Goal: Task Accomplishment & Management: Manage account settings

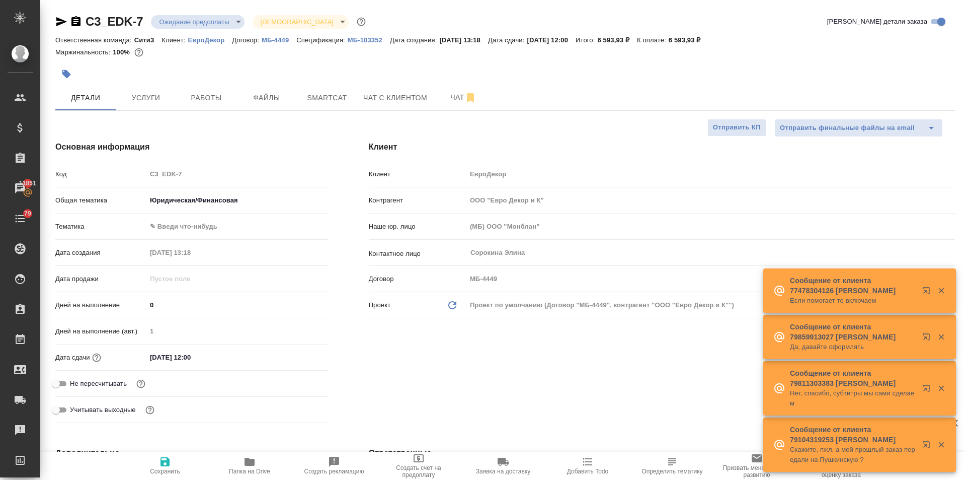
select select "RU"
click at [369, 35] on div "Ответственная команда: Сити3 Клиент: ЕвроДекор Договор: МБ-4449 Спецификация: М…" at bounding box center [505, 40] width 900 height 12
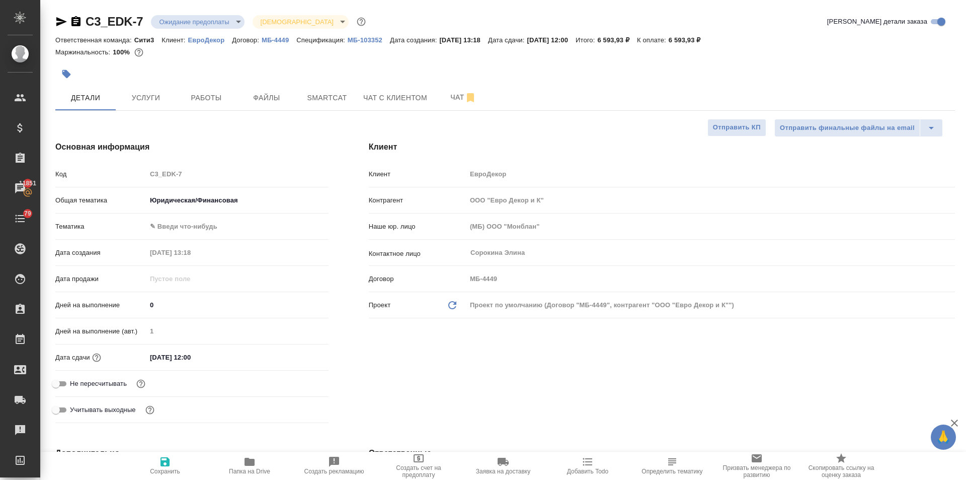
click at [373, 35] on link "МБ-103352" at bounding box center [369, 39] width 42 height 9
click at [373, 38] on p "МБ-103352" at bounding box center [369, 40] width 42 height 8
click at [219, 97] on span "Работы" at bounding box center [206, 98] width 48 height 13
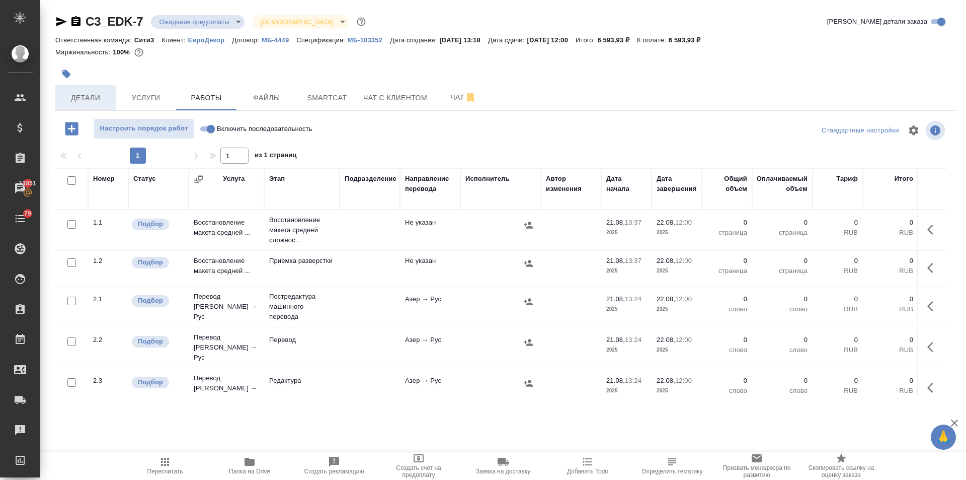
click at [82, 89] on button "Детали" at bounding box center [85, 97] width 60 height 25
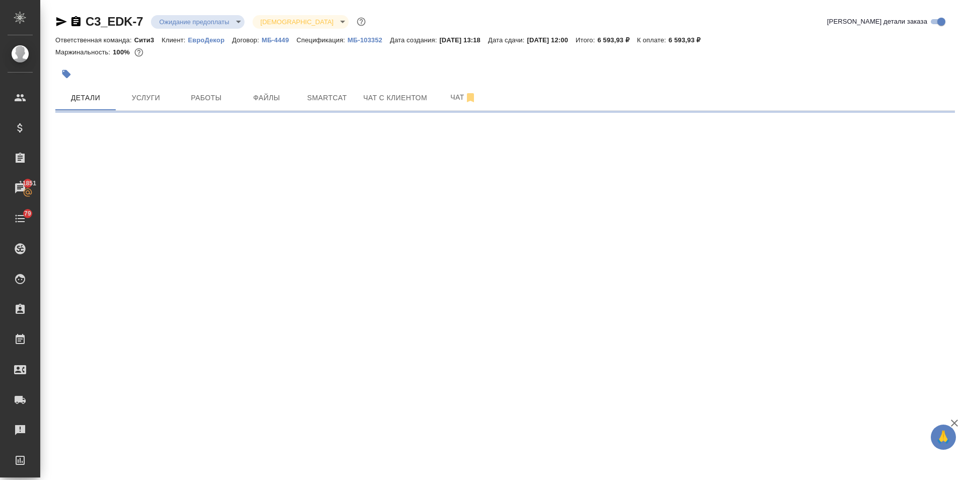
select select "RU"
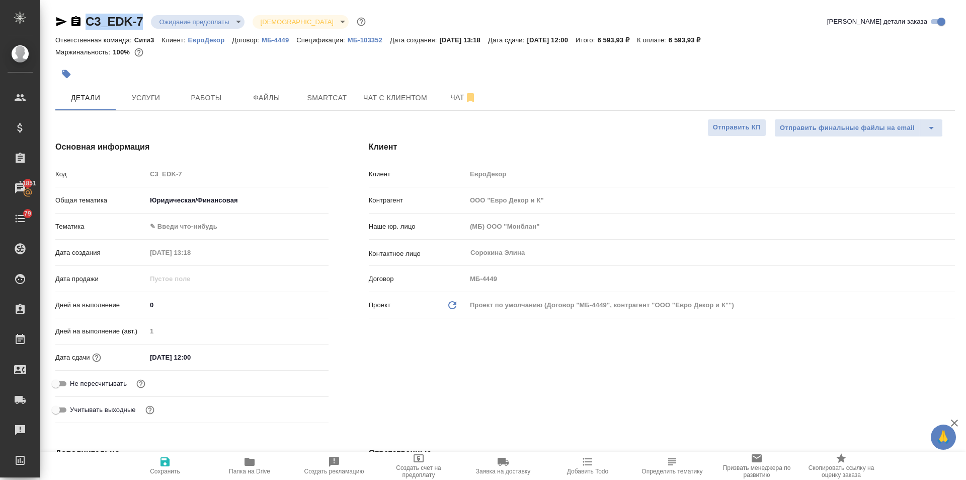
drag, startPoint x: 145, startPoint y: 21, endPoint x: 69, endPoint y: 18, distance: 76.6
click at [69, 18] on div "C3_EDK-7 Ожидание предоплаты waitingForPrepayment Святая троица holyTrinity" at bounding box center [211, 22] width 313 height 16
copy link "C3_EDK-7"
type textarea "x"
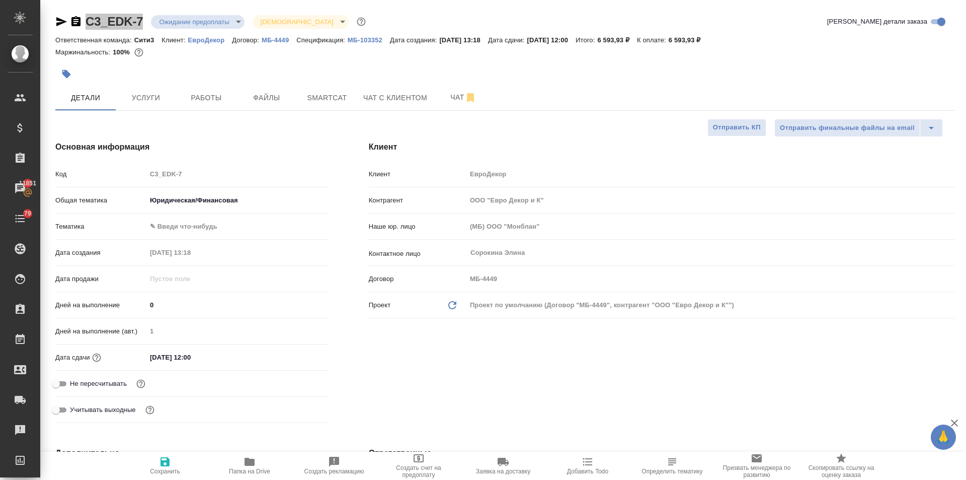
type textarea "x"
drag, startPoint x: 207, startPoint y: 351, endPoint x: 227, endPoint y: 359, distance: 20.8
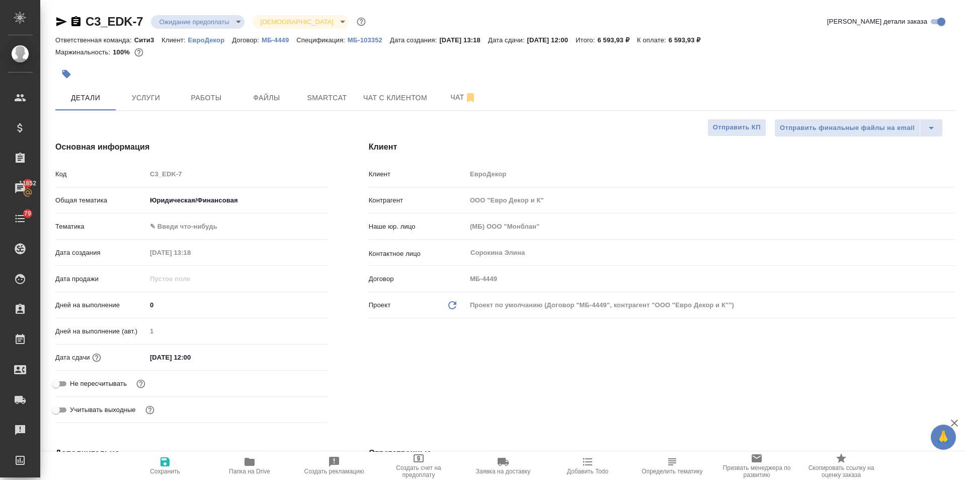
click at [208, 351] on input "22.08.2025 12:00" at bounding box center [190, 357] width 88 height 15
click at [298, 356] on icon "button" at bounding box center [299, 356] width 12 height 12
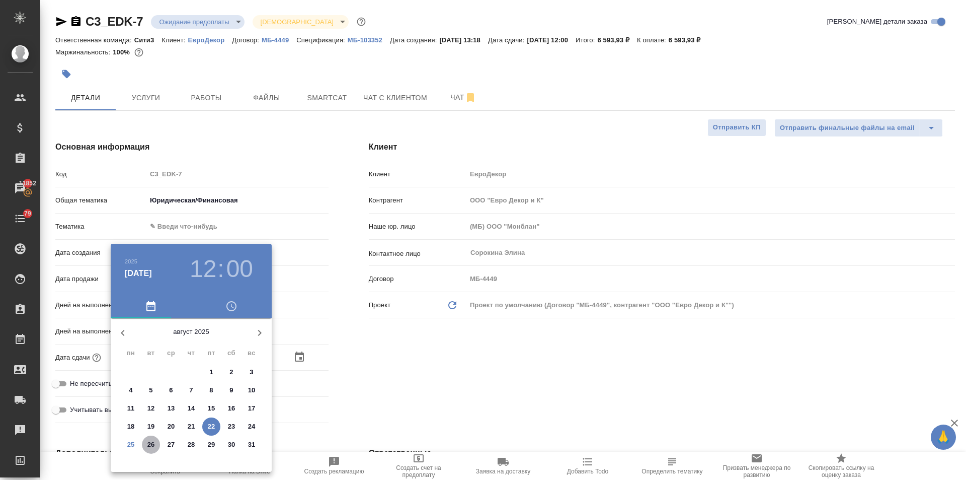
click at [151, 444] on p "26" at bounding box center [151, 444] width 8 height 10
type input "26.08.2025 12:00"
type textarea "x"
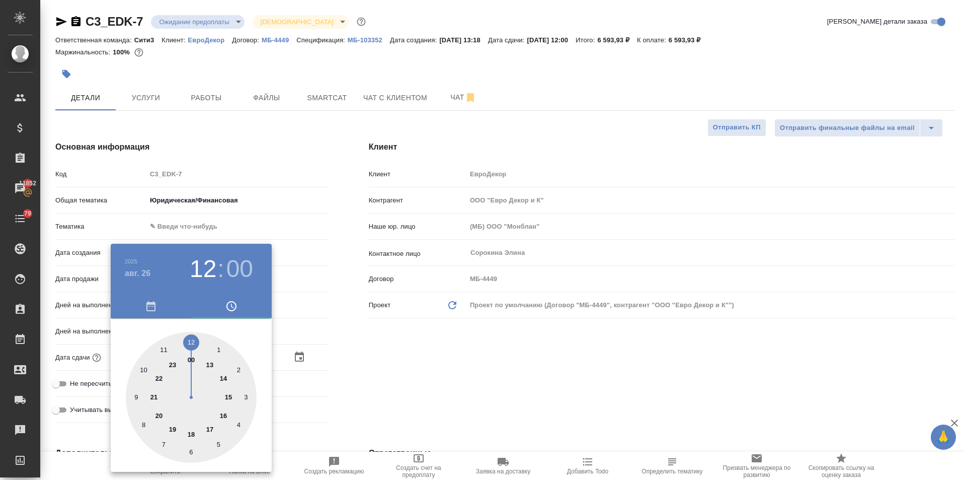
drag, startPoint x: 307, startPoint y: 360, endPoint x: 212, endPoint y: 420, distance: 112.3
click at [307, 360] on div at bounding box center [483, 240] width 966 height 480
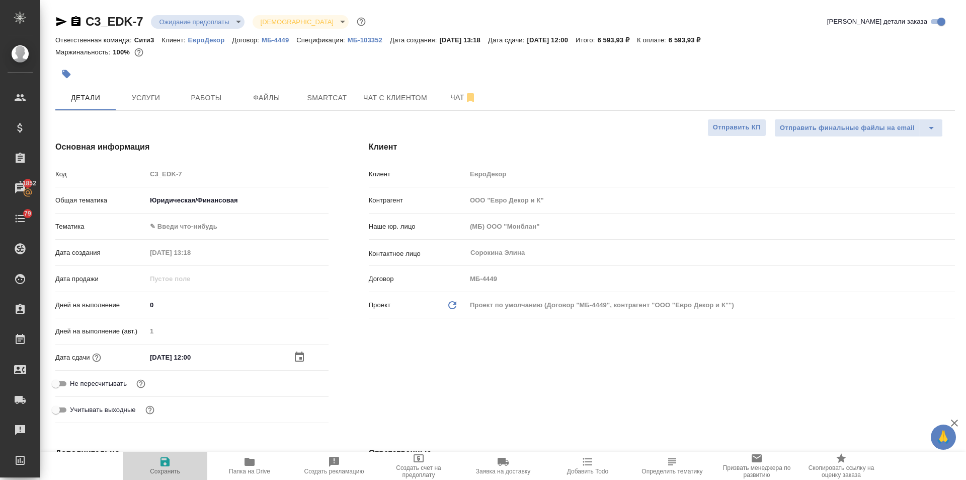
click at [155, 461] on span "Сохранить" at bounding box center [165, 465] width 72 height 19
type textarea "x"
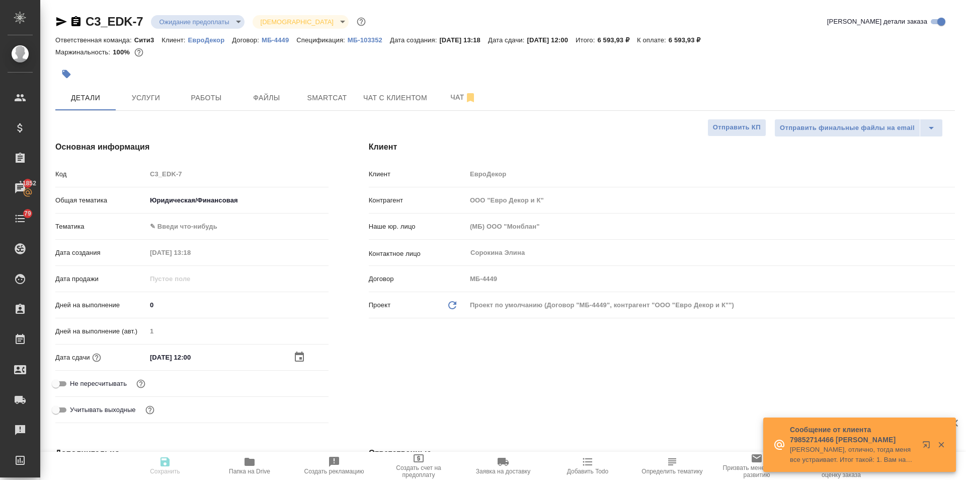
type textarea "x"
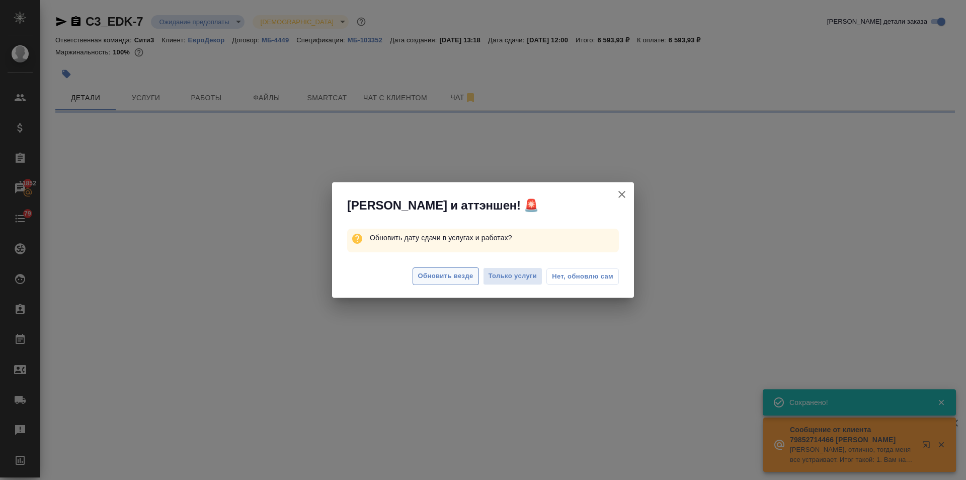
click at [459, 270] on button "Обновить везде" at bounding box center [446, 276] width 66 height 18
select select "RU"
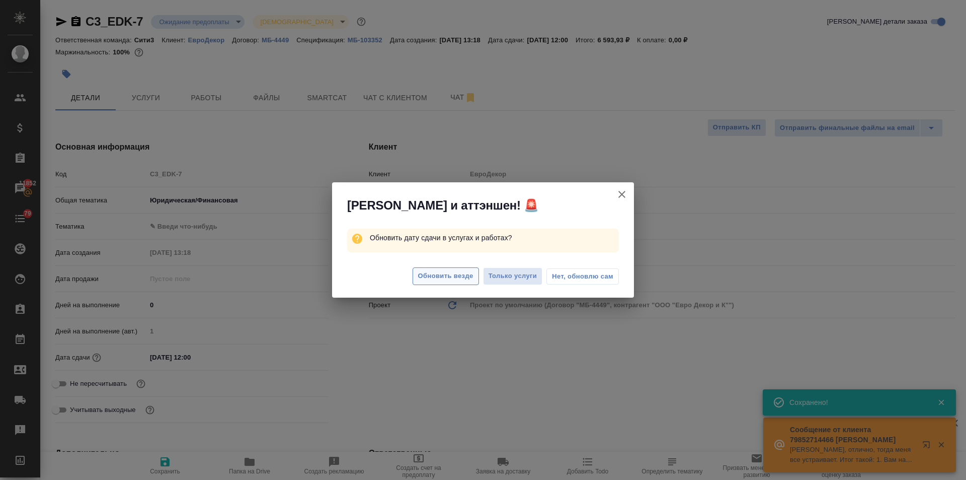
type textarea "x"
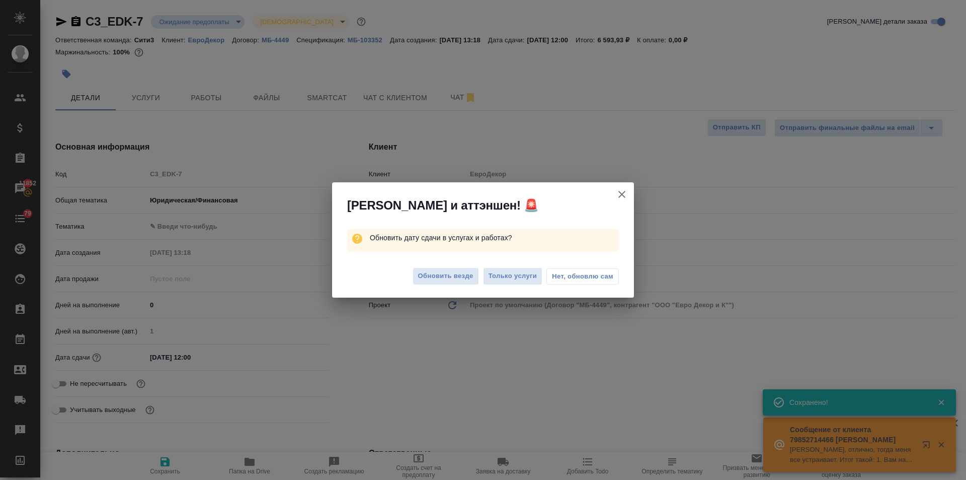
type textarea "x"
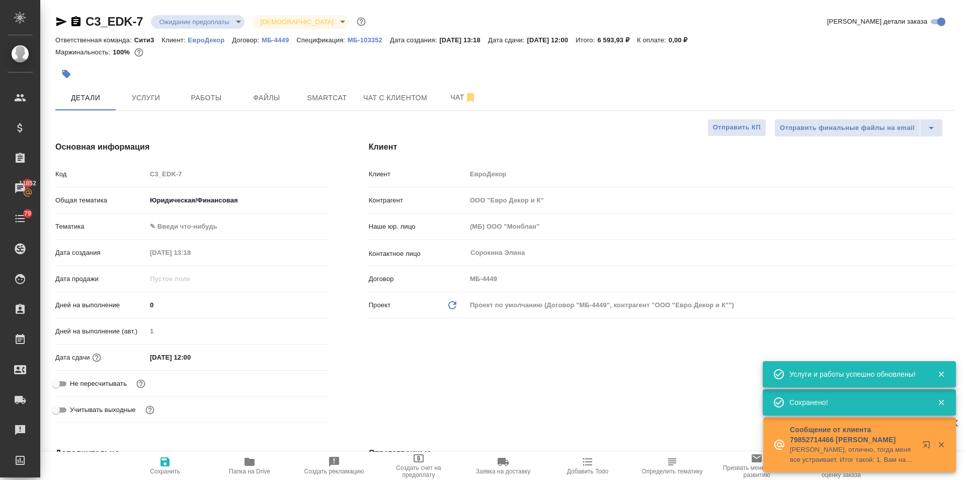
click at [216, 353] on input "26.08.2025 12:00" at bounding box center [190, 357] width 88 height 15
click at [295, 353] on icon "button" at bounding box center [299, 356] width 9 height 10
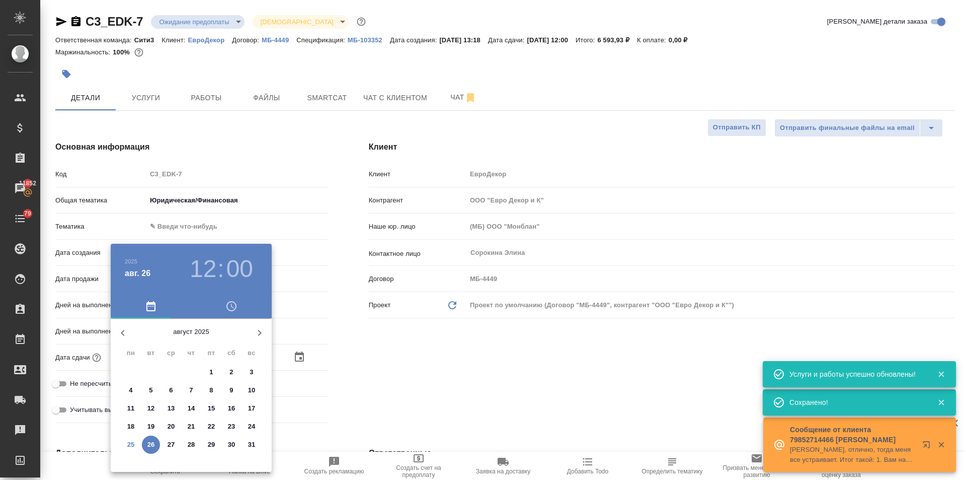
click at [168, 442] on p "27" at bounding box center [172, 444] width 8 height 10
type input "27.08.2025 12:00"
type textarea "x"
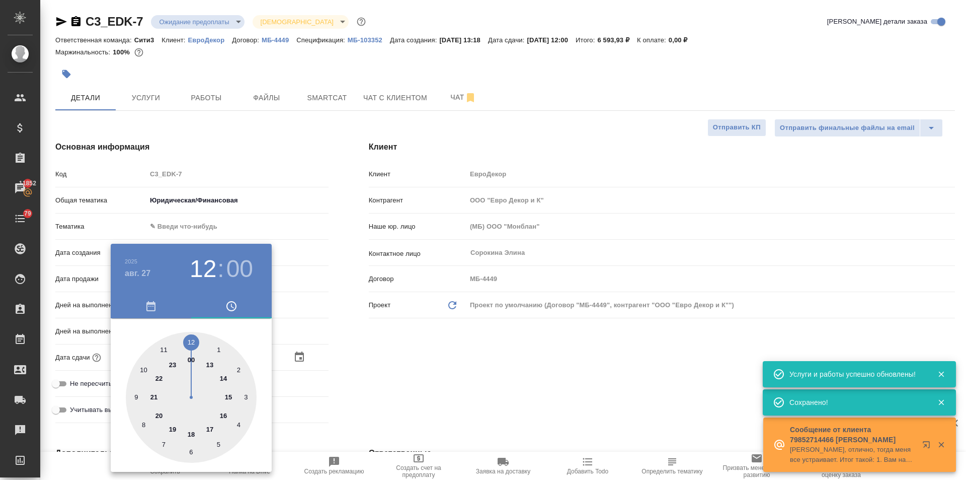
click at [275, 426] on div at bounding box center [483, 240] width 966 height 480
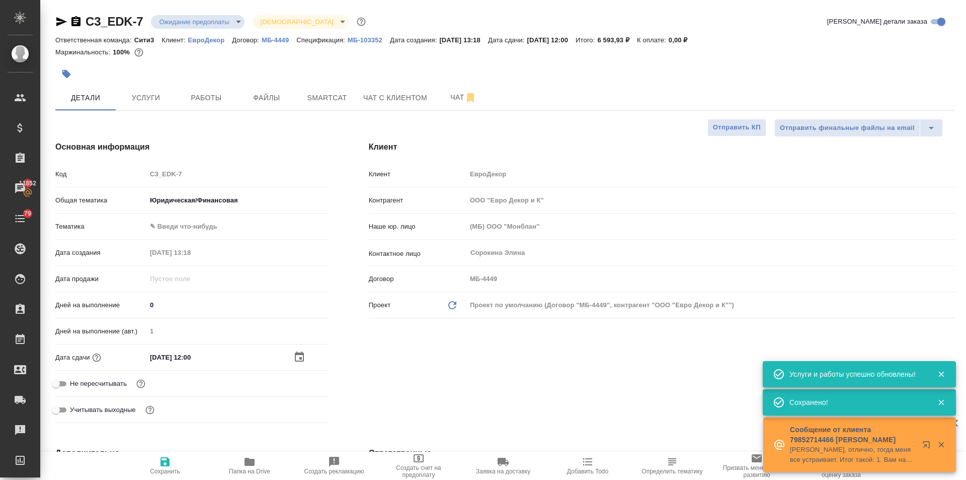
click at [148, 459] on span "Сохранить" at bounding box center [165, 465] width 72 height 19
type textarea "x"
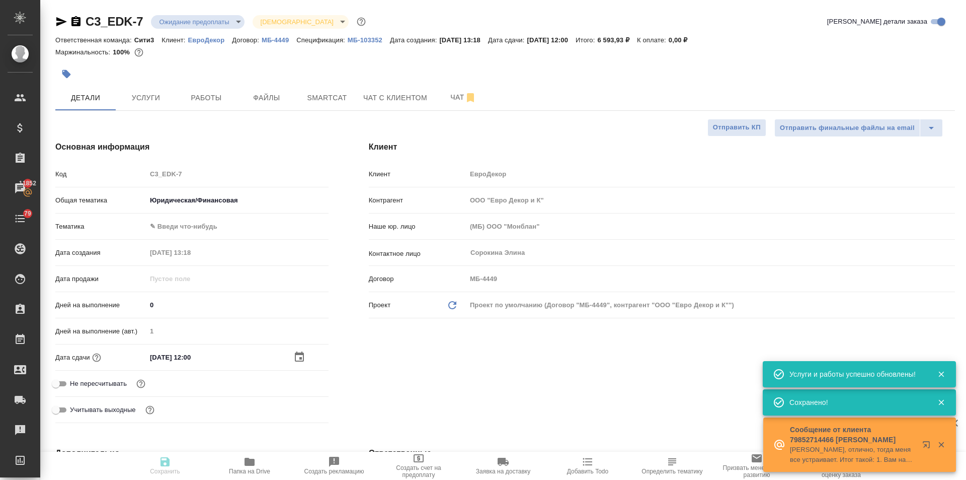
type textarea "x"
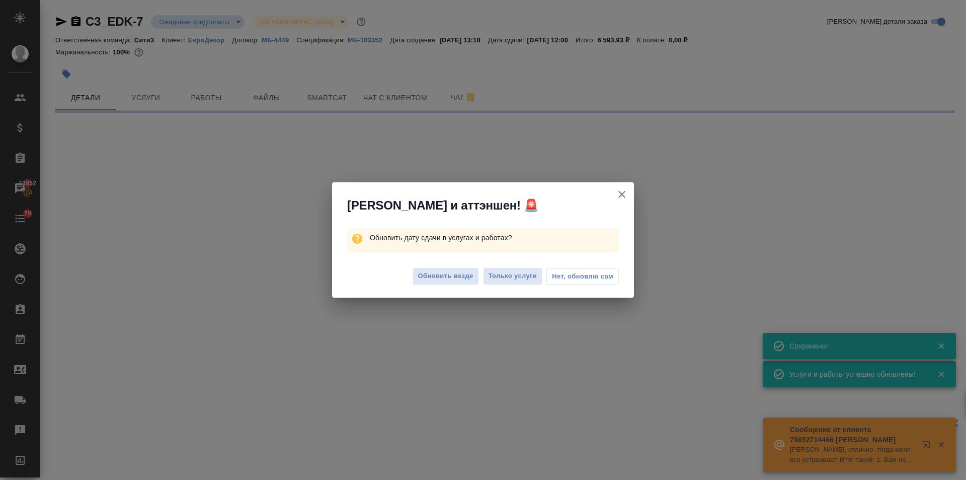
select select "RU"
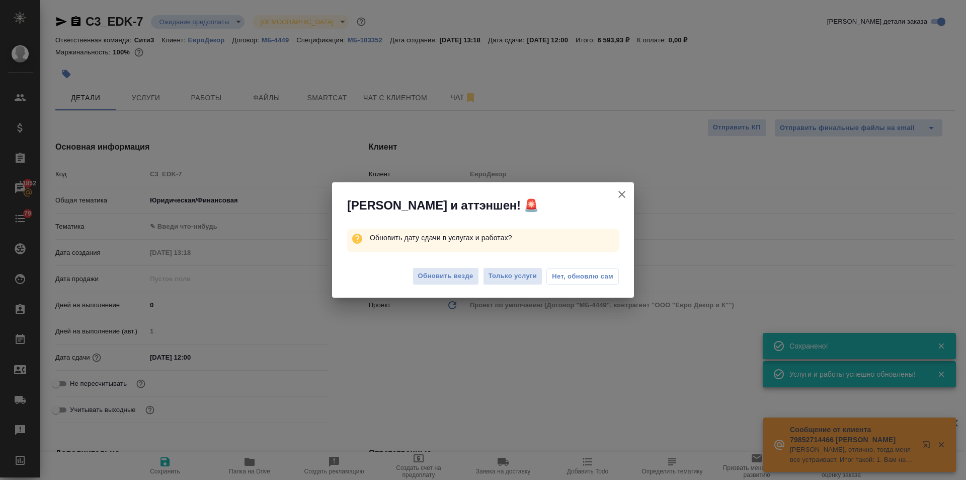
type textarea "x"
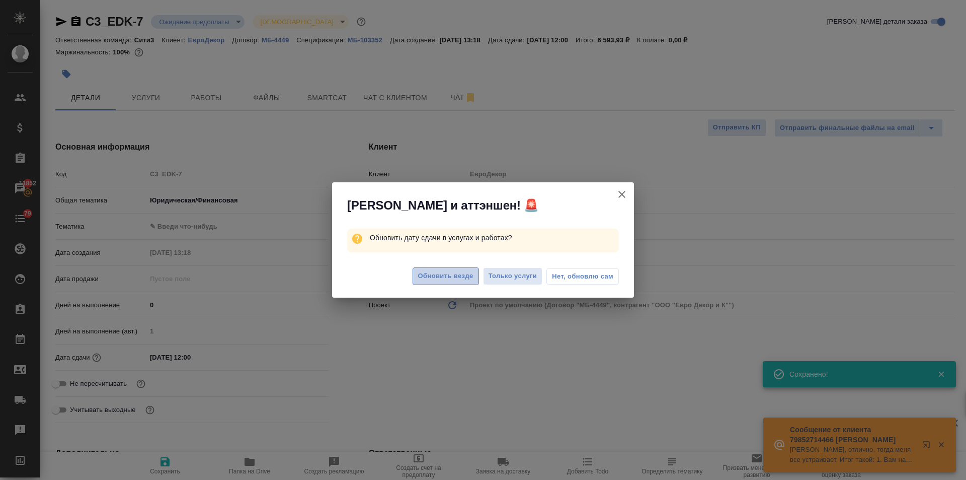
click at [442, 283] on button "Обновить везде" at bounding box center [446, 276] width 66 height 18
type textarea "x"
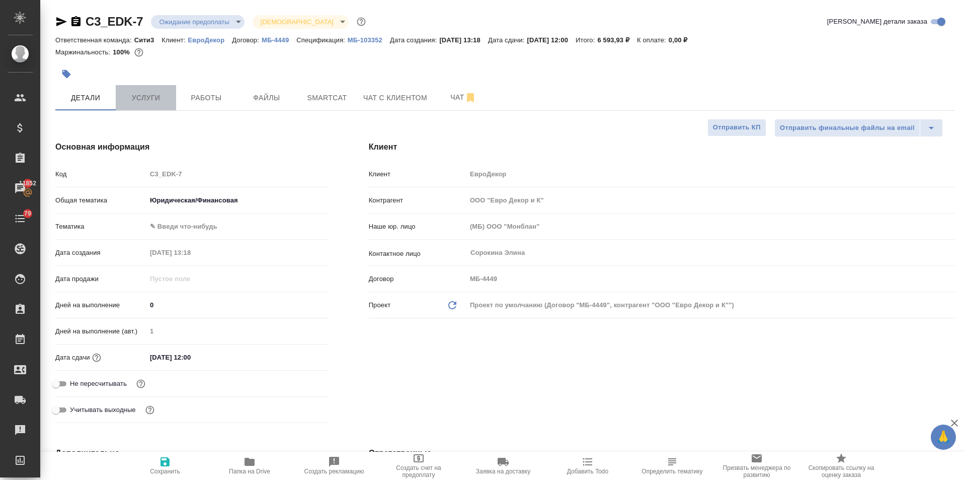
click at [168, 96] on span "Услуги" at bounding box center [146, 98] width 48 height 13
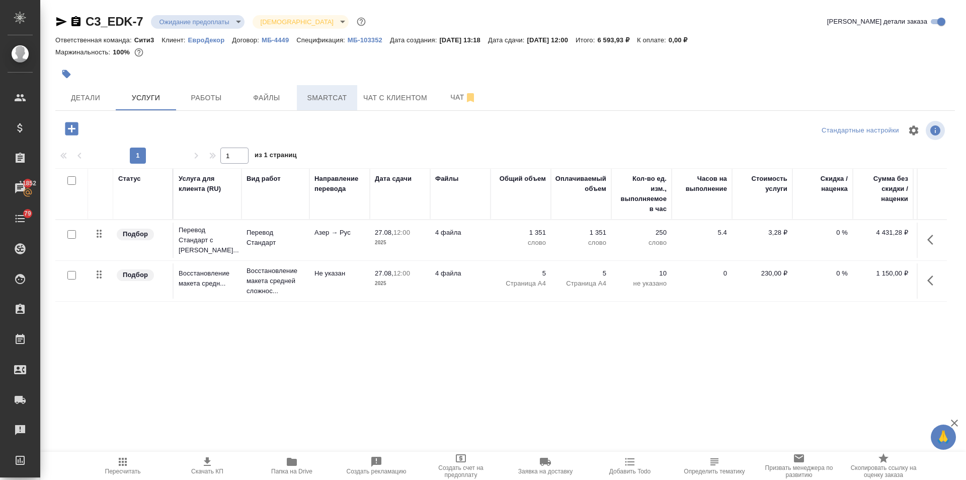
click at [308, 96] on span "Smartcat" at bounding box center [327, 98] width 48 height 13
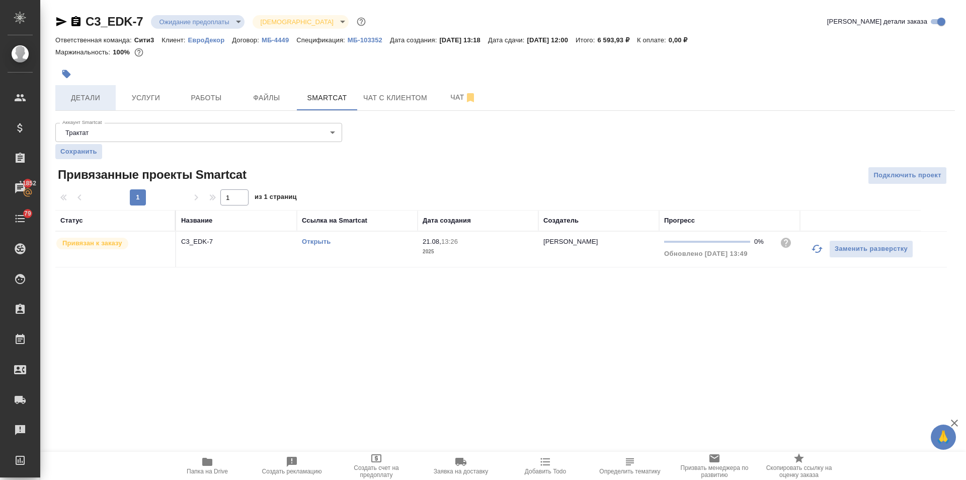
click at [81, 99] on span "Детали" at bounding box center [85, 98] width 48 height 13
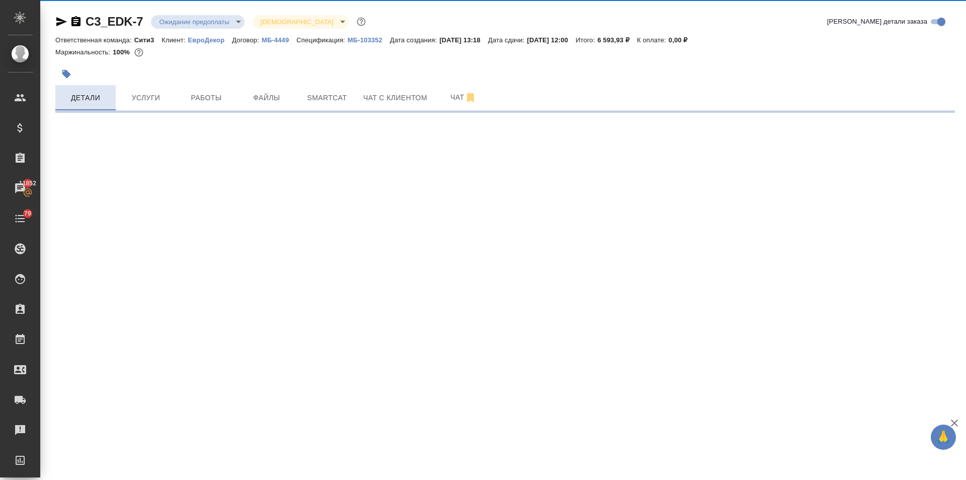
select select "RU"
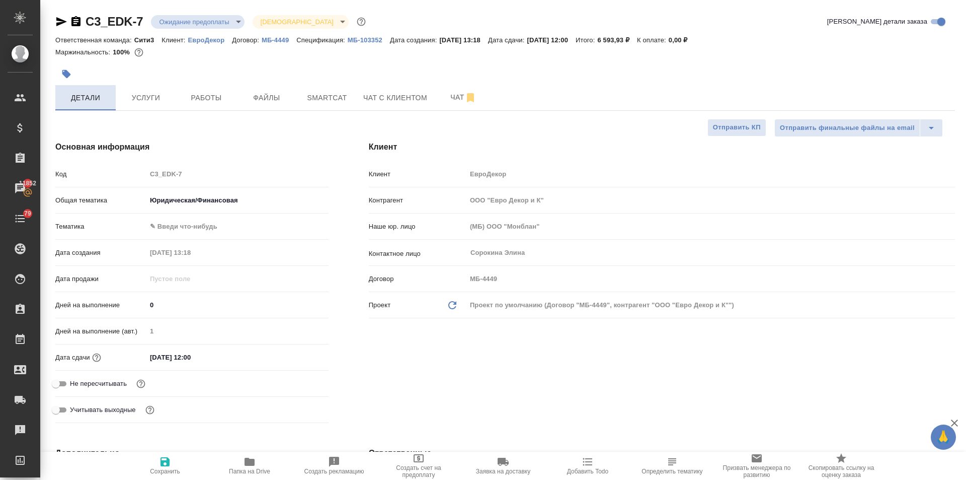
type textarea "x"
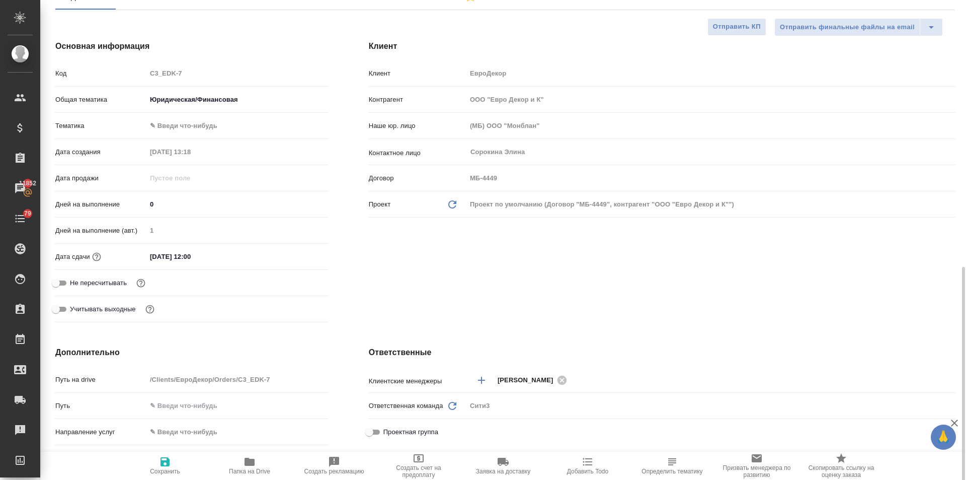
scroll to position [252, 0]
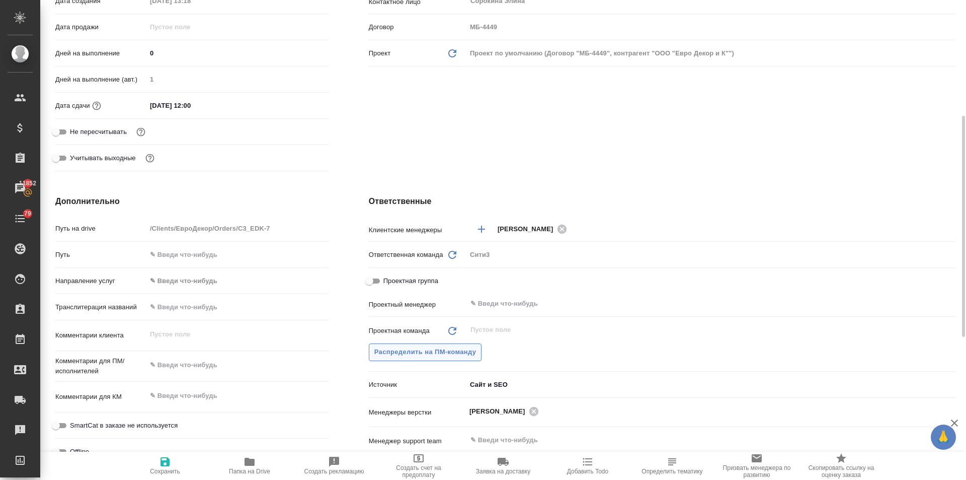
click at [417, 350] on span "Распределить на ПМ-команду" at bounding box center [425, 352] width 102 height 12
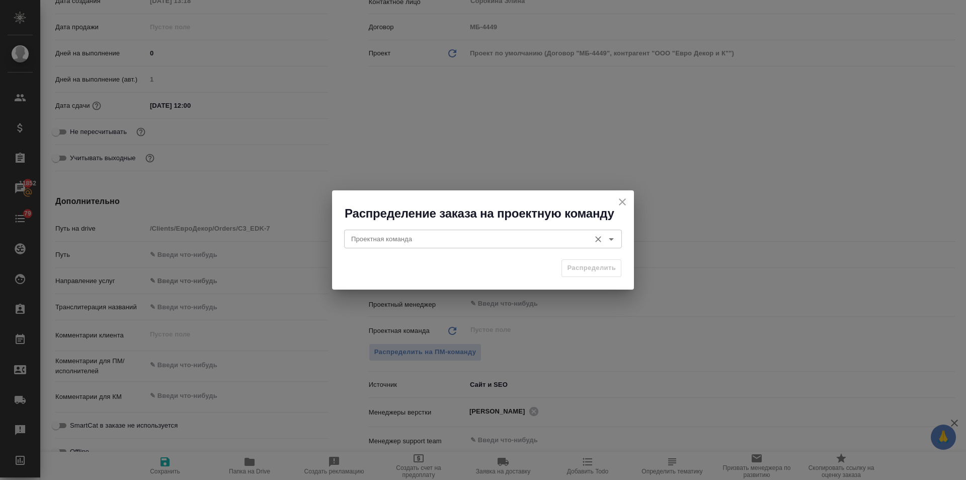
click at [385, 231] on div "Проектная команда" at bounding box center [483, 239] width 278 height 18
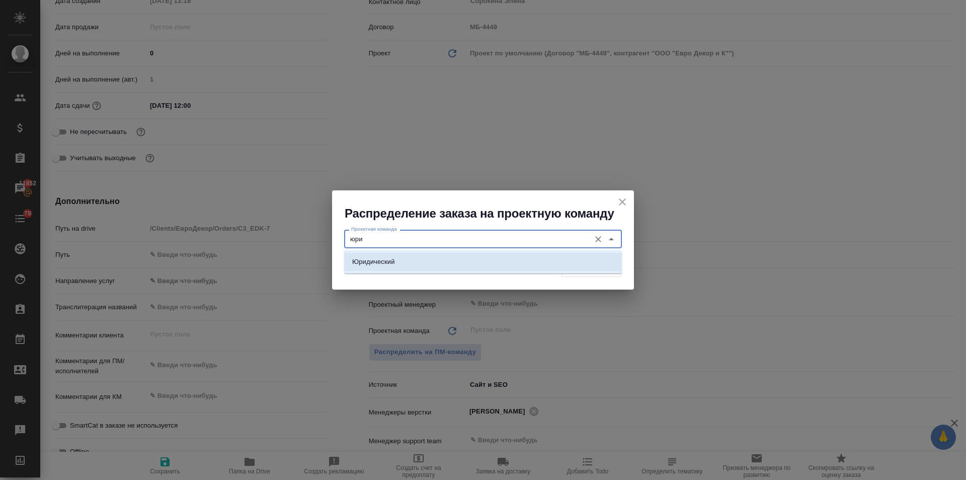
drag, startPoint x: 389, startPoint y: 258, endPoint x: 411, endPoint y: 257, distance: 22.2
click at [389, 257] on p "Юридический" at bounding box center [373, 262] width 43 height 10
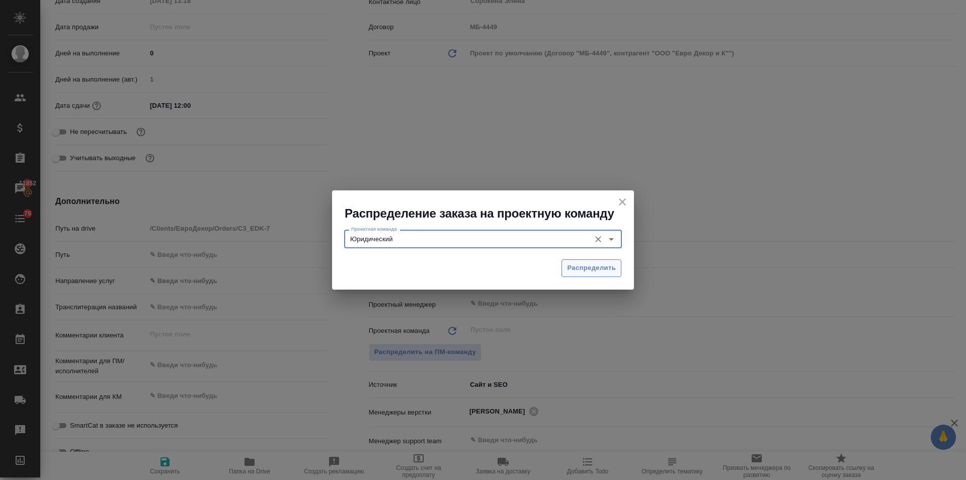
type input "Юридический"
click at [573, 265] on span "Распределить" at bounding box center [591, 268] width 49 height 12
type textarea "x"
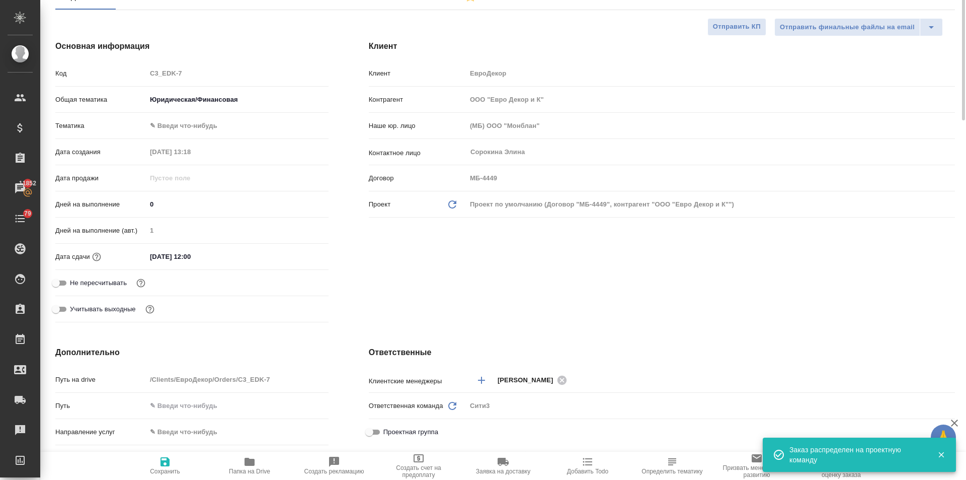
scroll to position [0, 0]
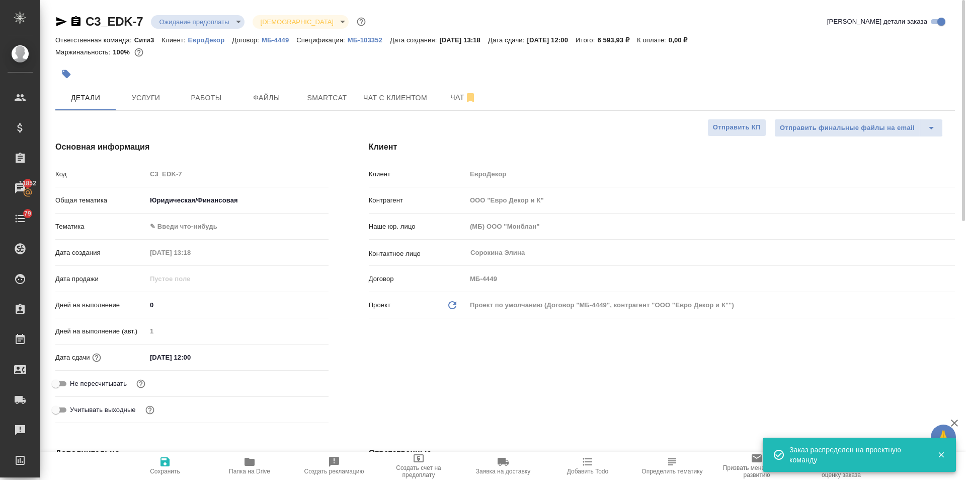
click at [175, 18] on body "🙏 .cls-1 fill:#fff; AWATERA Ilina Ekaterina Клиенты Спецификации Заказы 11852 Ч…" at bounding box center [483, 240] width 966 height 480
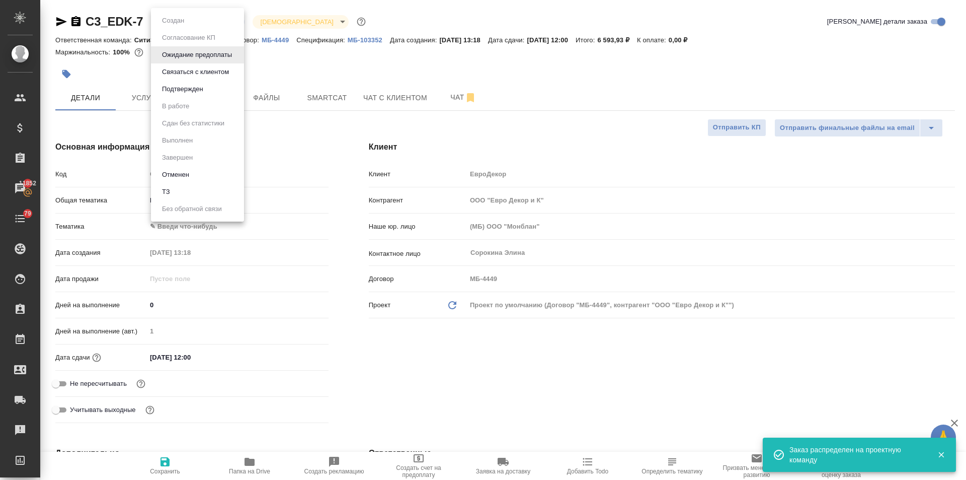
click at [196, 96] on li "Подтвержден" at bounding box center [197, 89] width 93 height 17
type textarea "x"
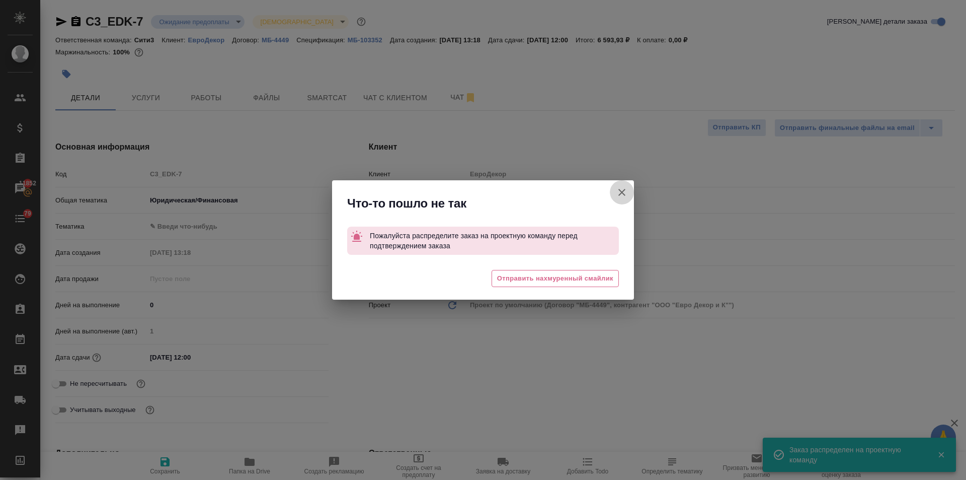
click at [618, 193] on icon "button" at bounding box center [622, 192] width 12 height 12
type textarea "x"
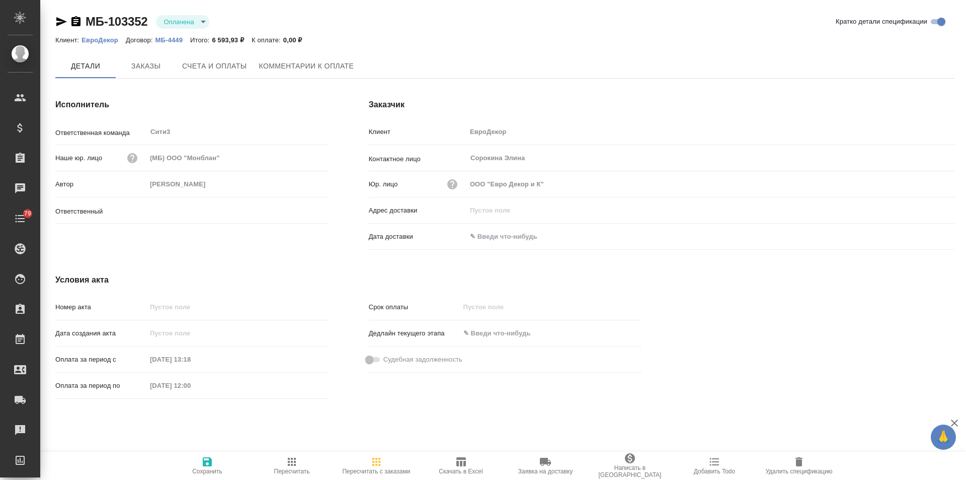
type input "[PERSON_NAME]"
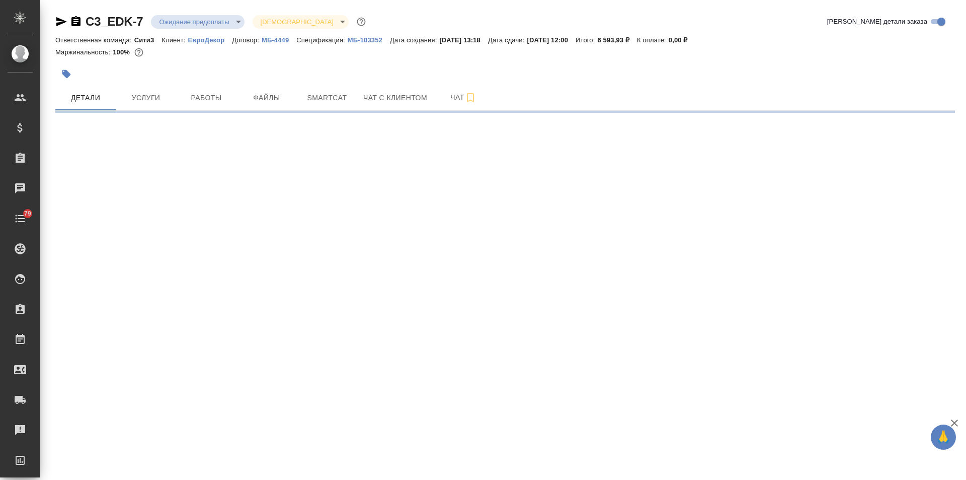
click at [189, 22] on body "🙏 .cls-1 fill:#fff; AWATERA Ilina Ekaterina Клиенты Спецификации Заказы Чаты 79…" at bounding box center [483, 240] width 966 height 480
select select "RU"
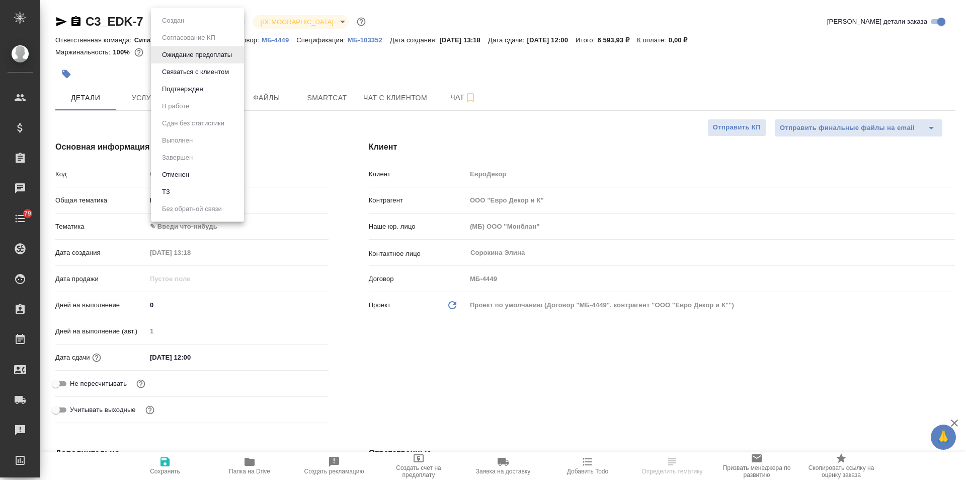
type textarea "x"
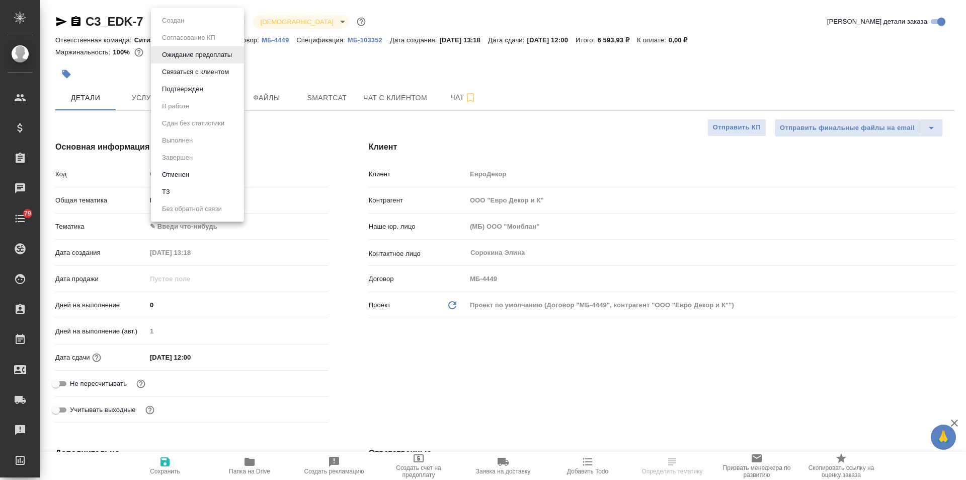
type textarea "x"
click at [189, 83] on li "Подтвержден" at bounding box center [197, 89] width 93 height 17
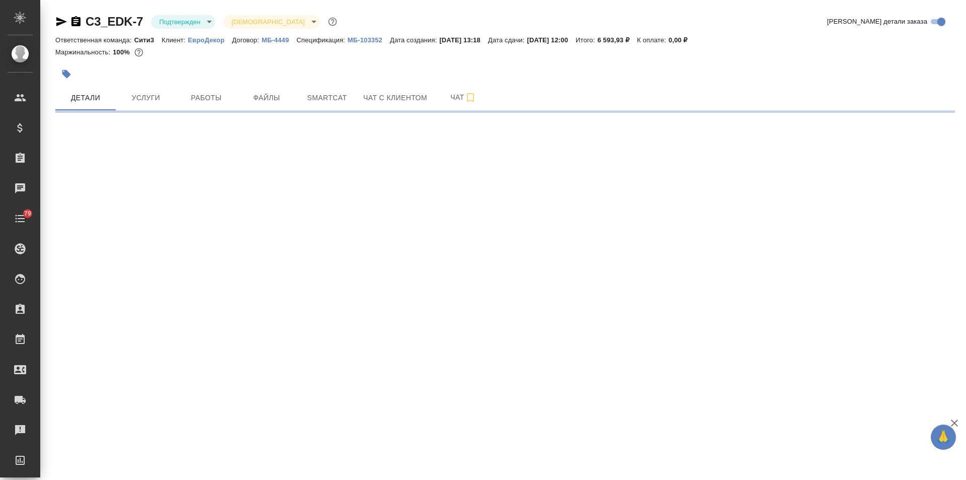
select select "RU"
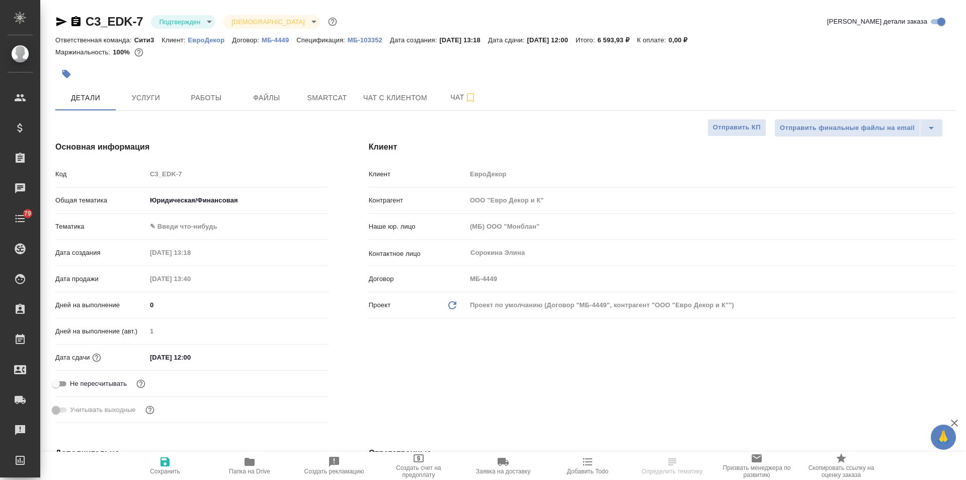
type textarea "x"
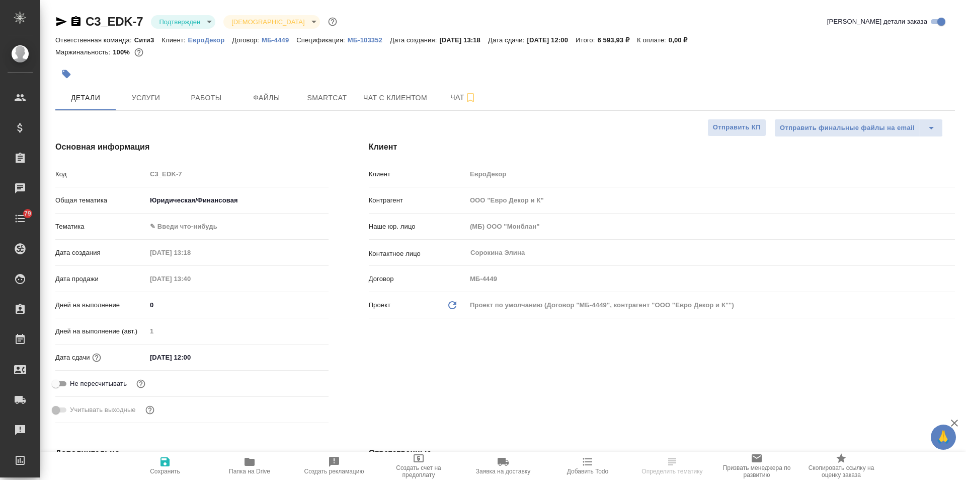
type textarea "x"
select select "RU"
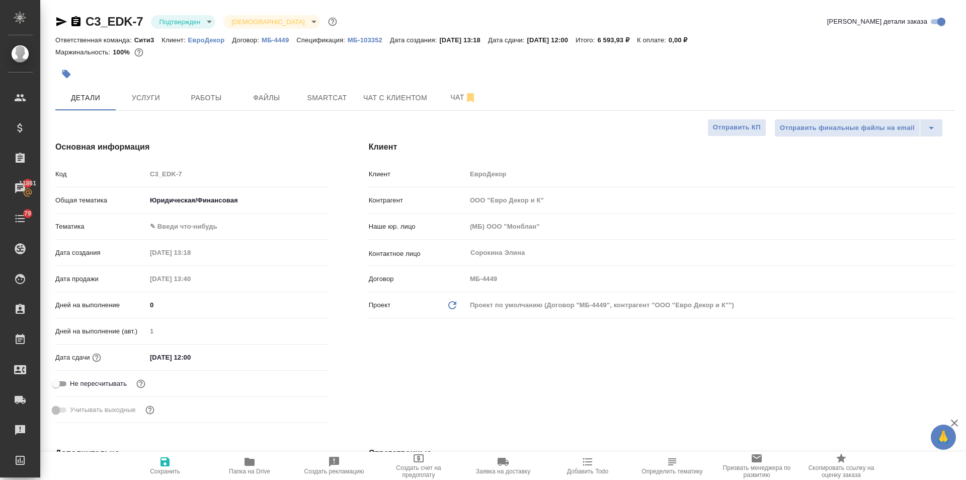
type textarea "x"
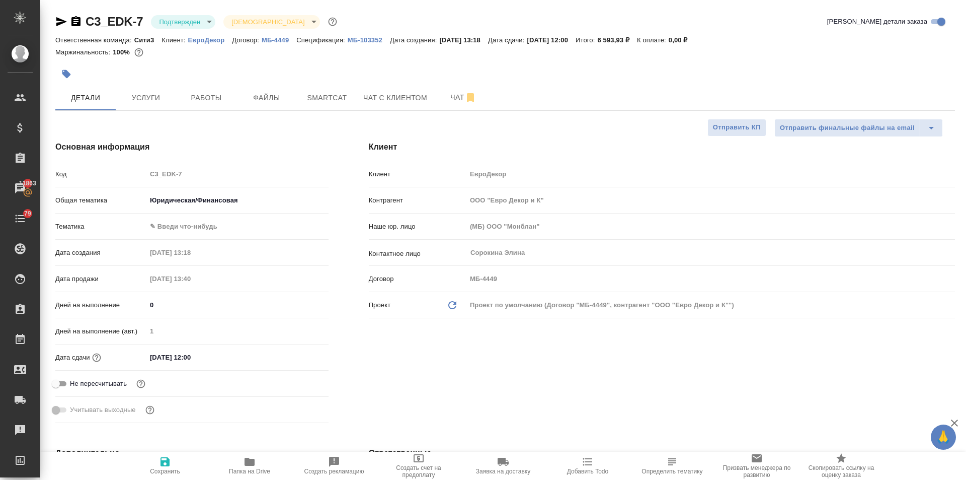
type textarea "x"
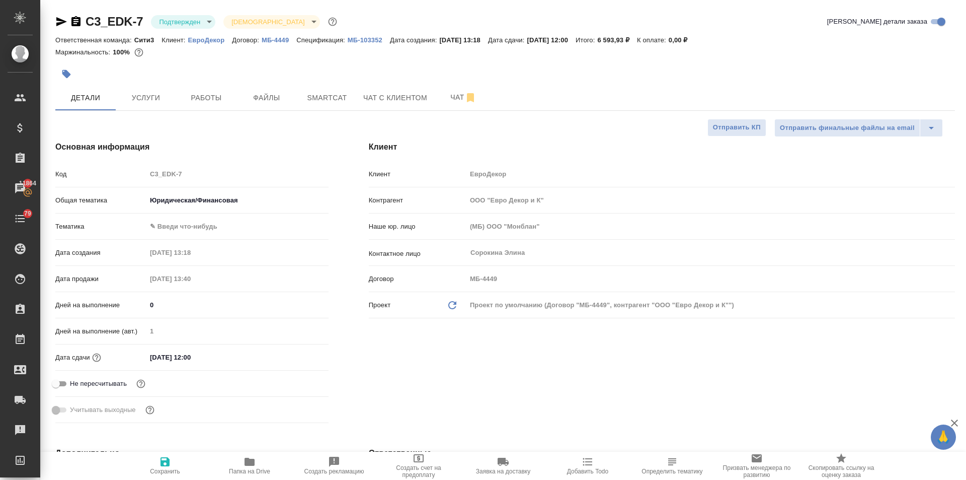
type textarea "x"
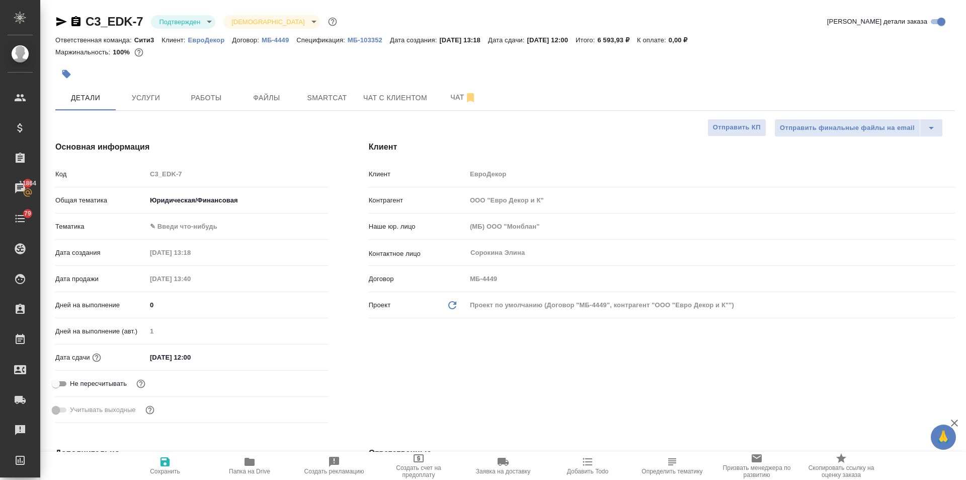
type textarea "x"
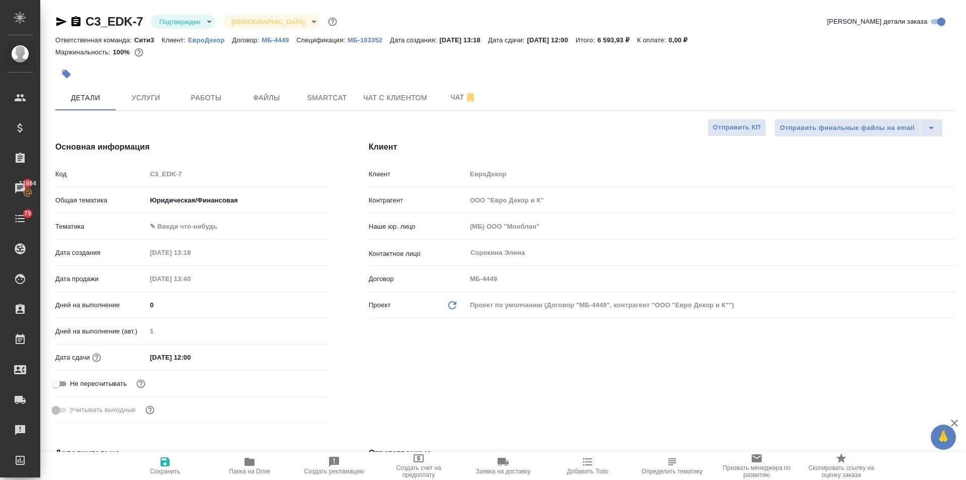
type textarea "x"
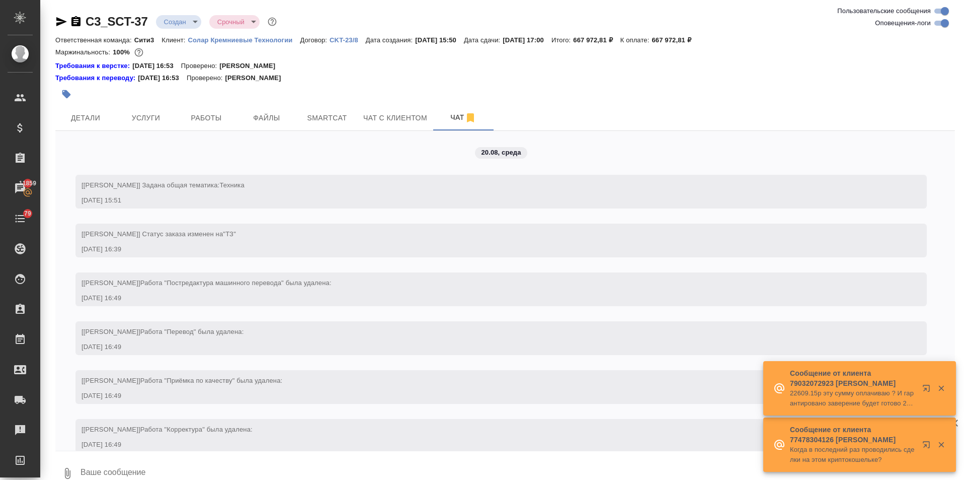
scroll to position [3688, 0]
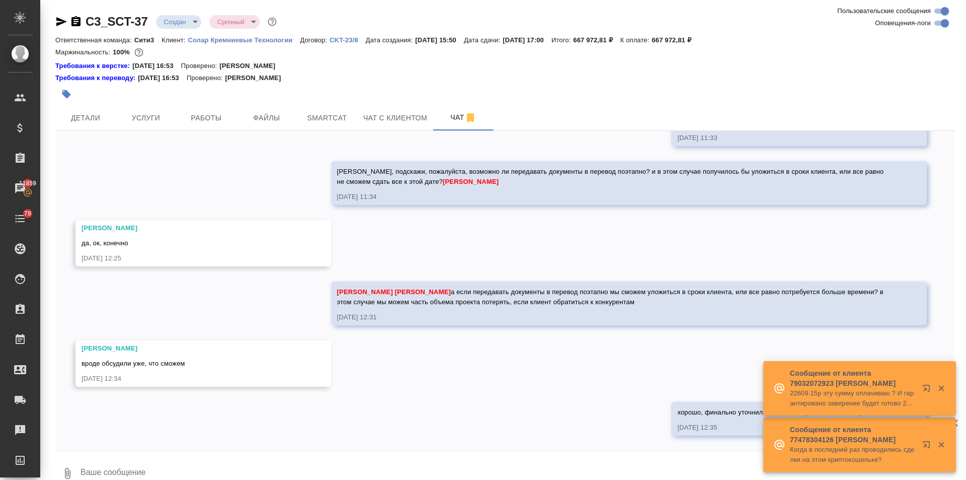
click at [263, 38] on p "Солар Кремниевые Технологии" at bounding box center [244, 40] width 112 height 8
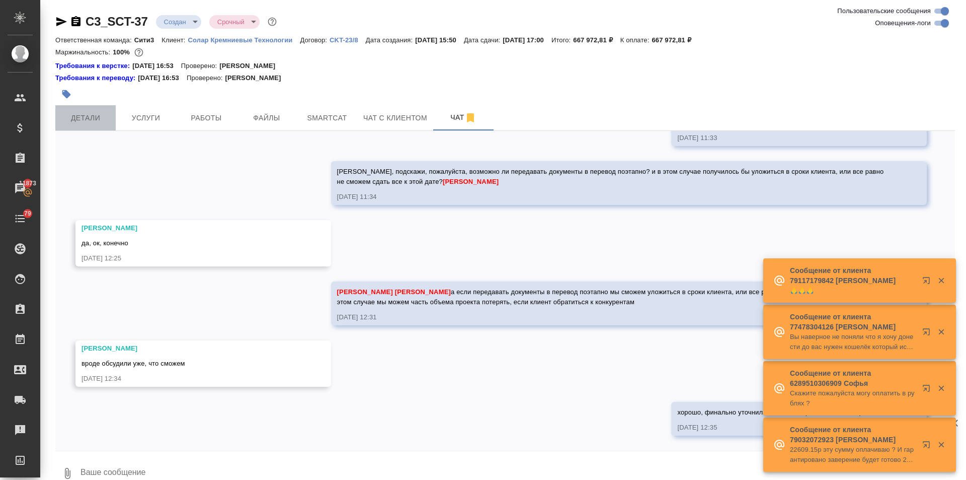
click at [90, 121] on span "Детали" at bounding box center [85, 118] width 48 height 13
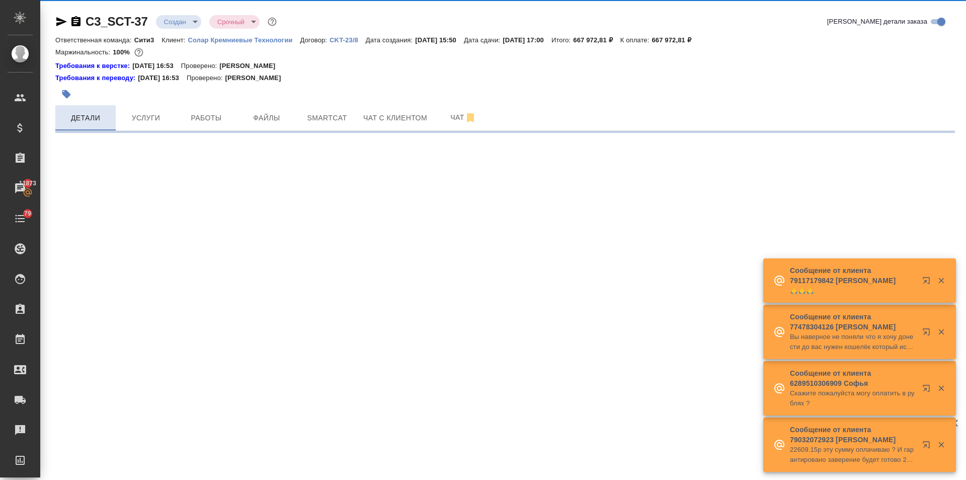
select select "RU"
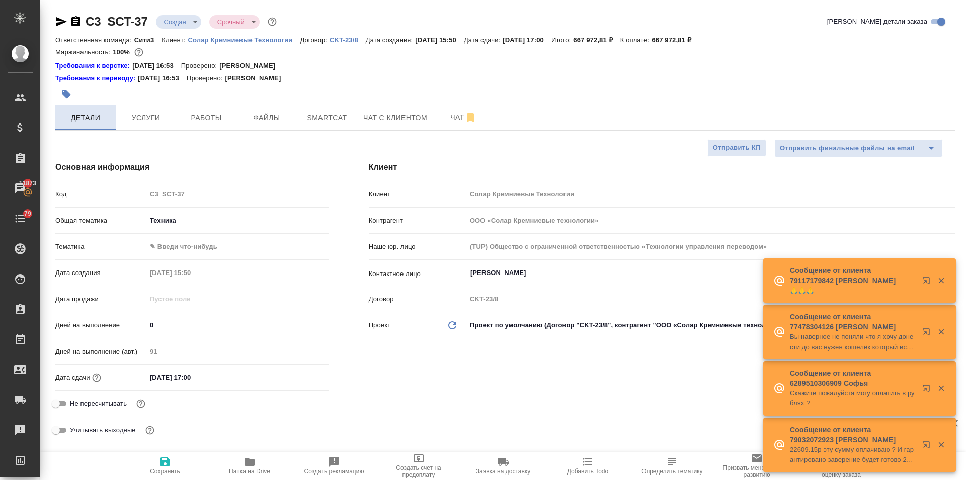
type textarea "x"
click at [240, 380] on div "21.08.2025 17:00" at bounding box center [237, 377] width 182 height 15
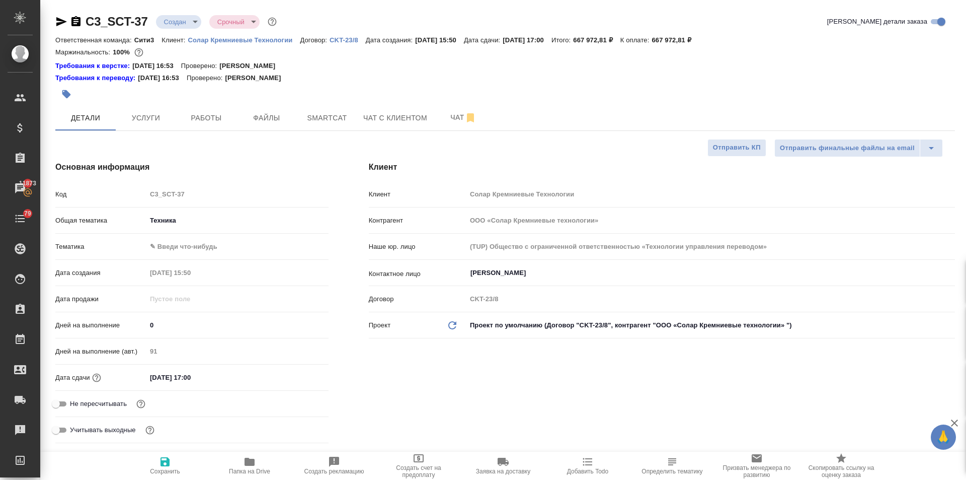
click at [210, 374] on input "21.08.2025 17:00" at bounding box center [190, 377] width 88 height 15
click at [295, 373] on icon "button" at bounding box center [299, 376] width 9 height 10
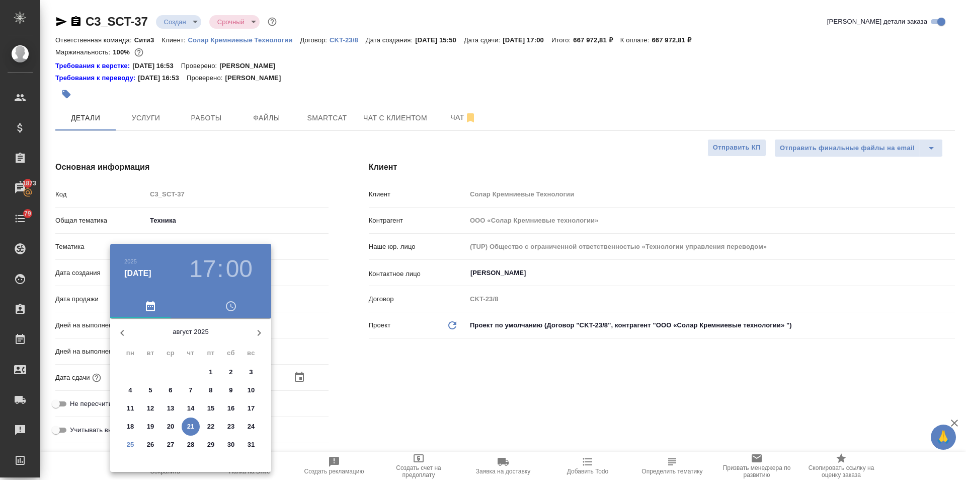
click at [257, 331] on icon "button" at bounding box center [259, 333] width 12 height 12
click at [129, 389] on p "8" at bounding box center [130, 390] width 4 height 10
type input "08.09.2025 17:00"
type textarea "x"
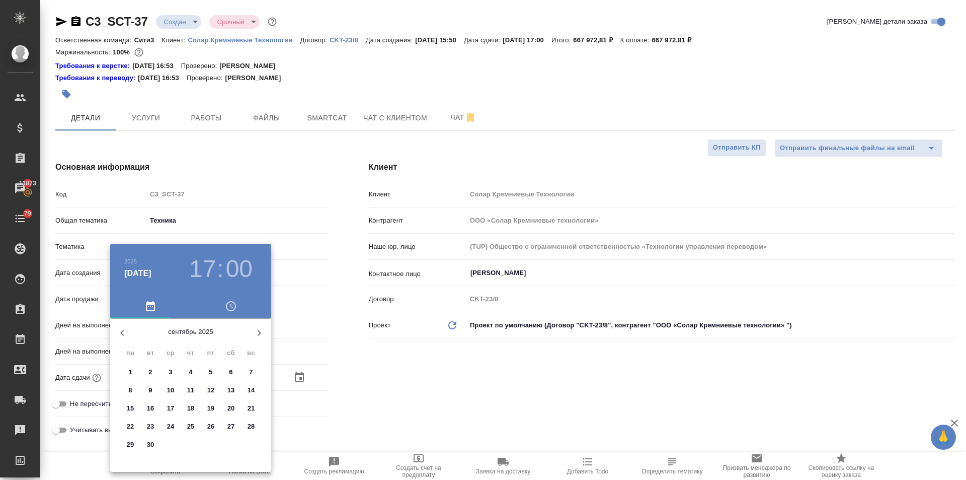
type textarea "x"
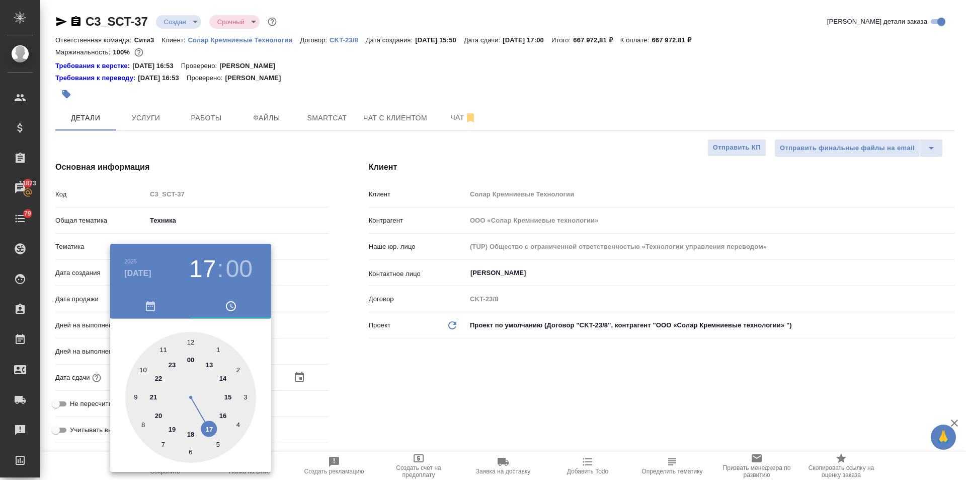
click at [223, 374] on div at bounding box center [190, 397] width 131 height 131
type input "08.09.2025 14:00"
type textarea "x"
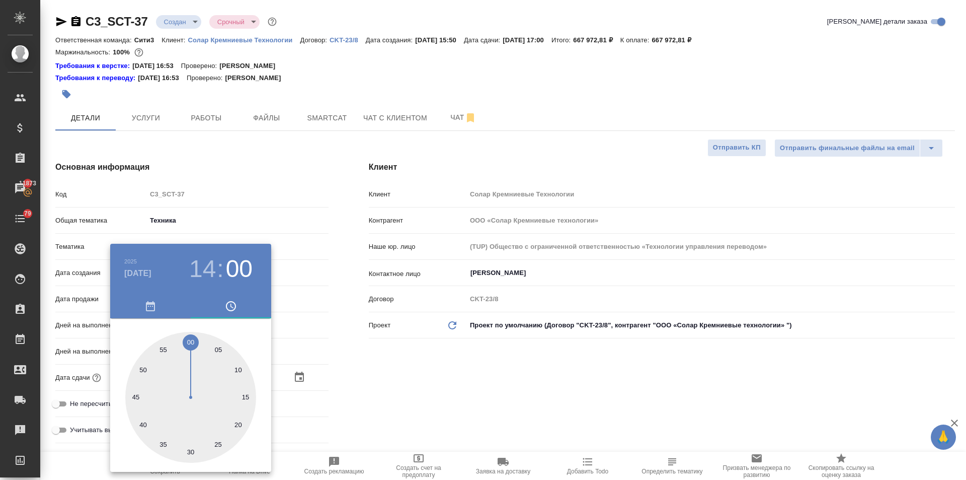
click at [320, 348] on div at bounding box center [483, 240] width 966 height 480
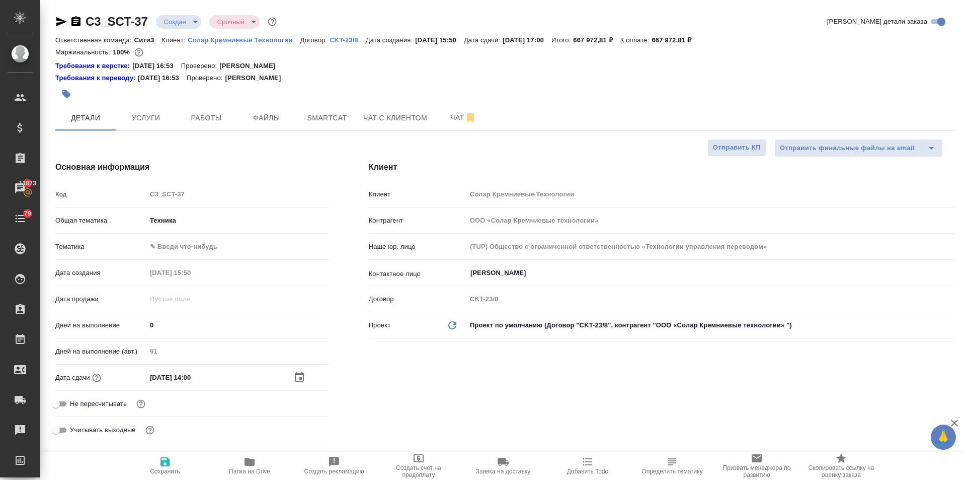
click at [157, 464] on span "Сохранить" at bounding box center [165, 465] width 72 height 19
type textarea "x"
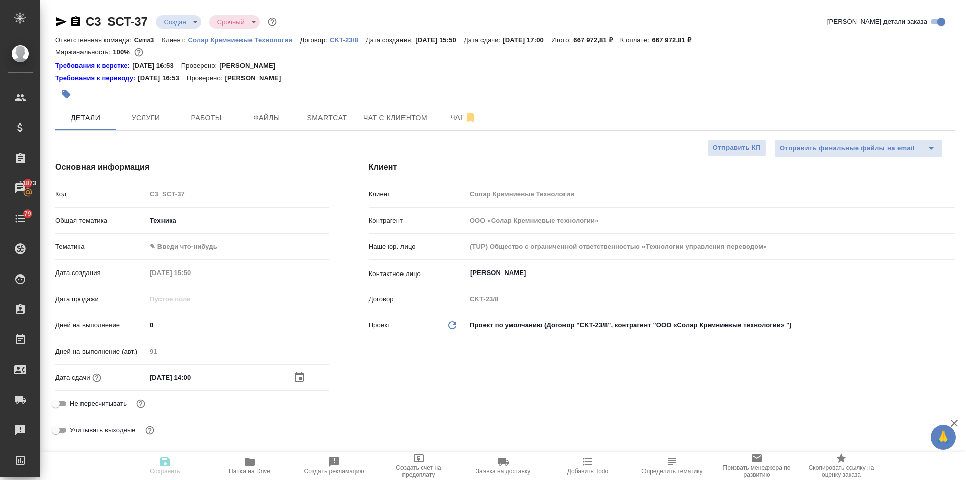
type textarea "x"
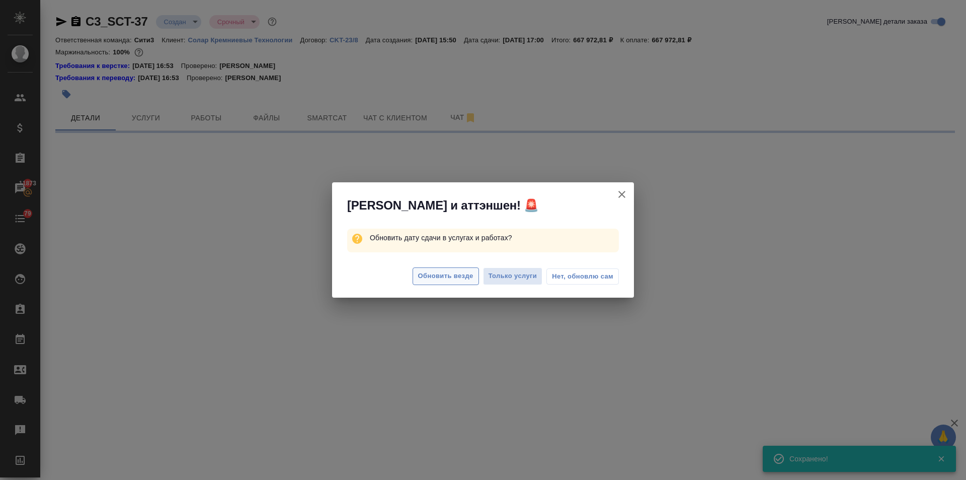
click at [452, 280] on span "Обновить везде" at bounding box center [445, 276] width 55 height 12
select select "RU"
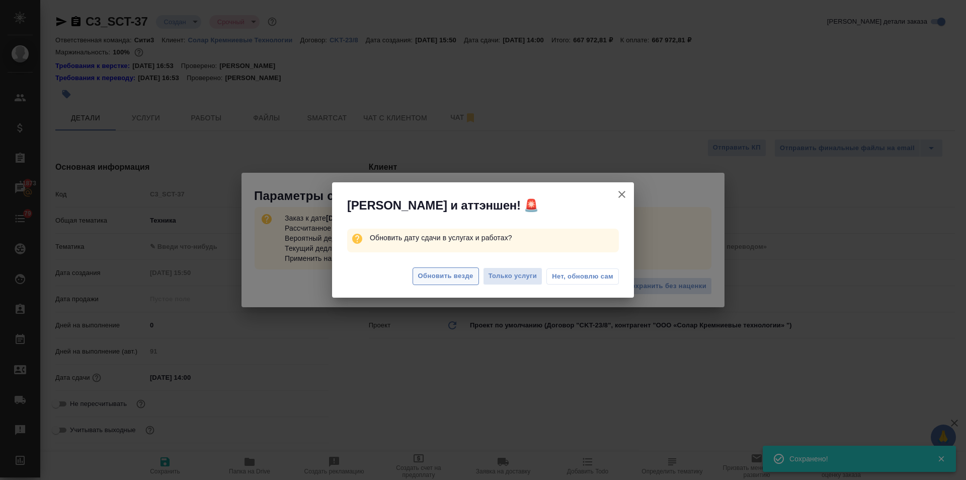
type textarea "x"
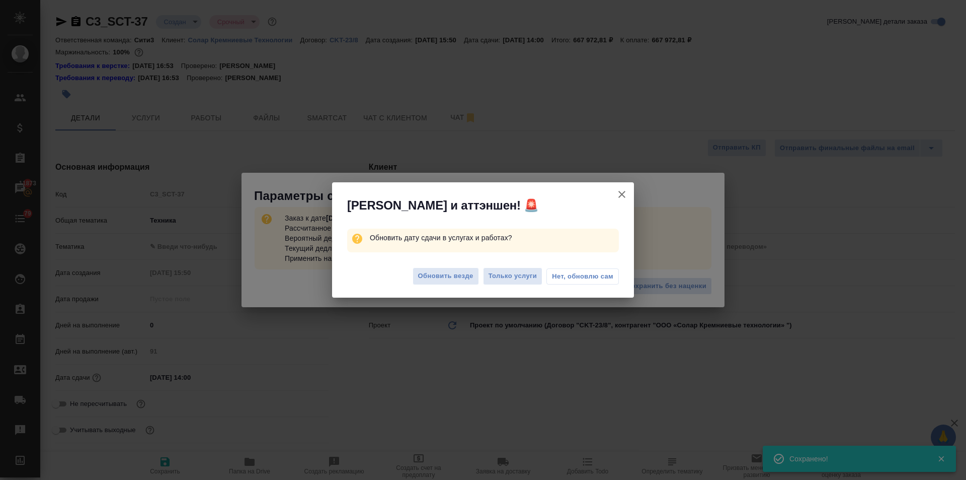
type textarea "x"
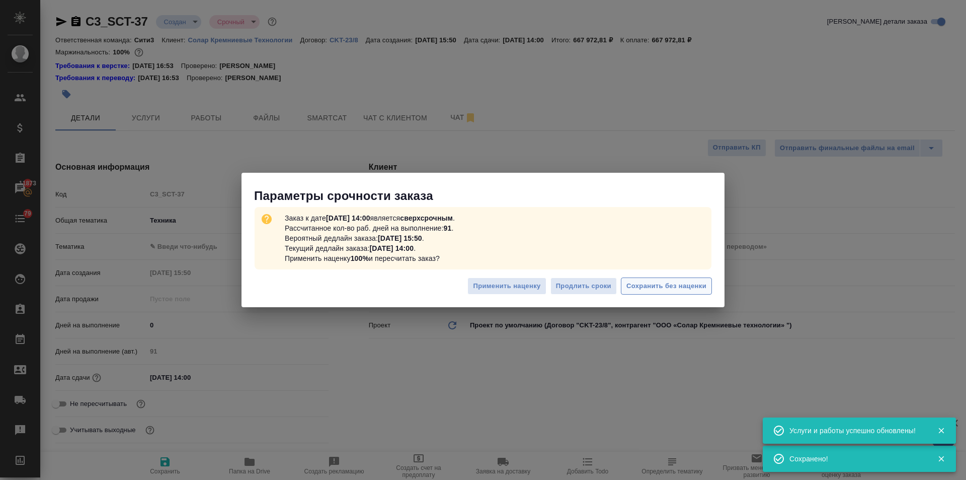
click at [658, 284] on span "Сохранить без наценки" at bounding box center [667, 286] width 80 height 12
type textarea "x"
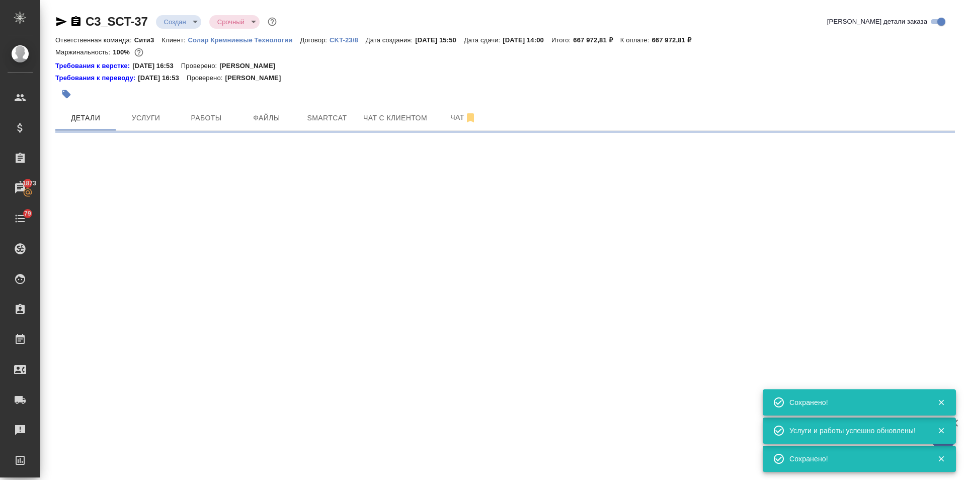
select select "RU"
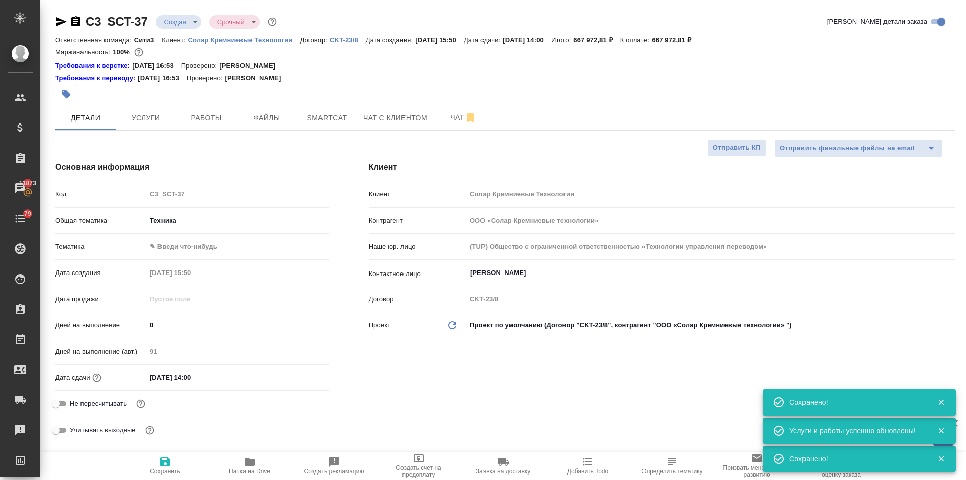
type textarea "x"
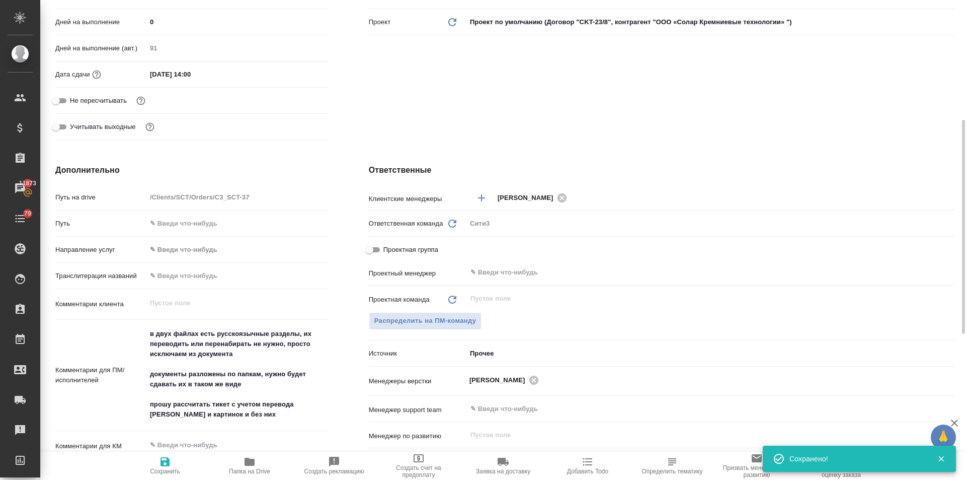
scroll to position [292, 0]
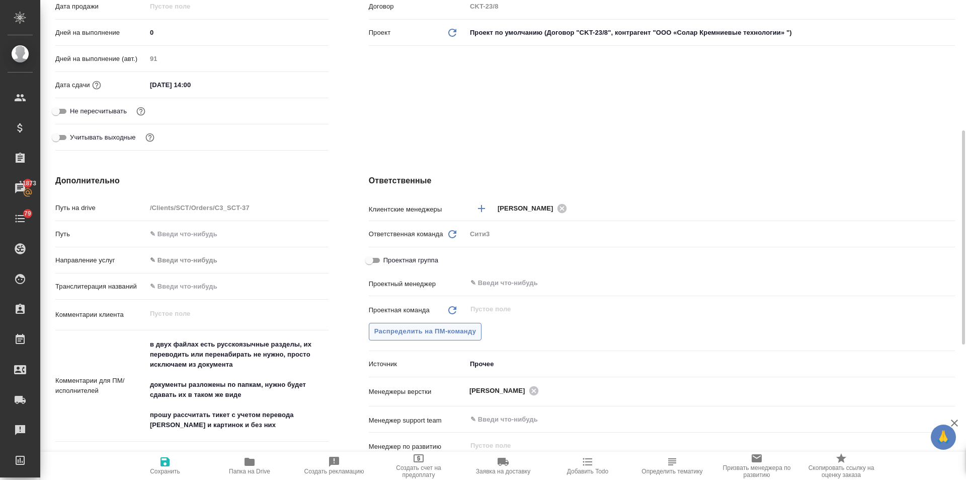
click at [419, 333] on span "Распределить на ПМ-команду" at bounding box center [425, 332] width 102 height 12
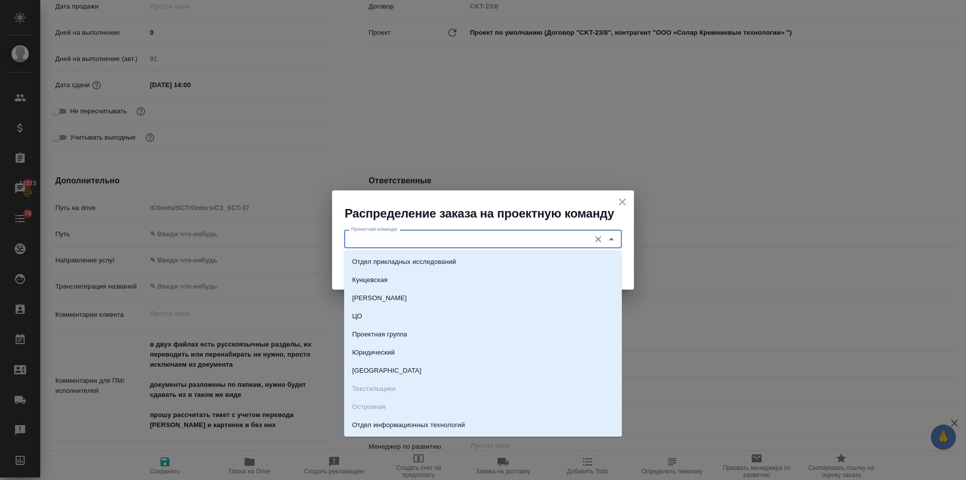
click at [394, 235] on input "Проектная команда" at bounding box center [466, 239] width 238 height 12
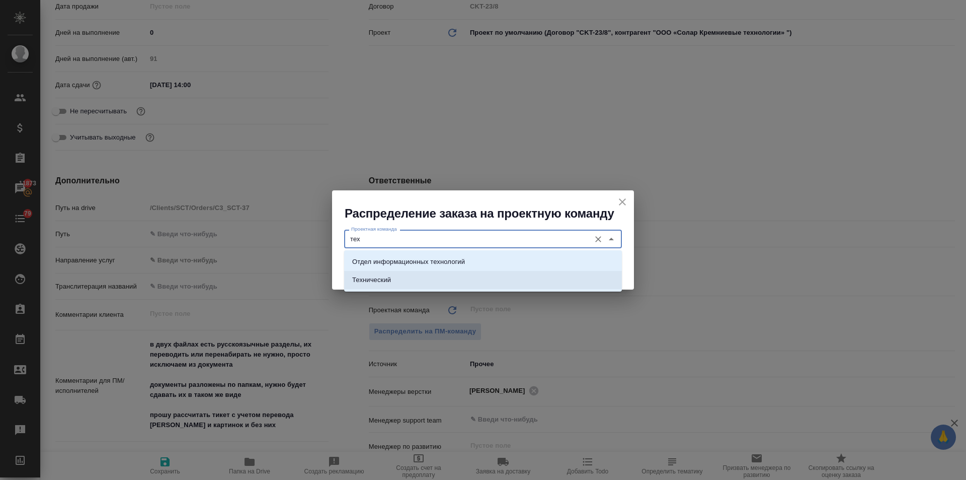
click at [386, 273] on li "Технический" at bounding box center [483, 280] width 278 height 18
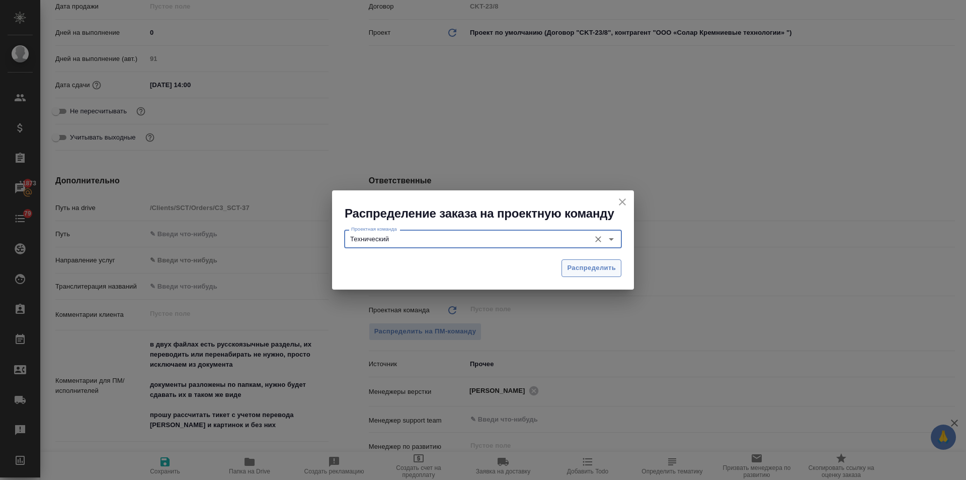
type input "Технический"
click at [577, 270] on span "Распределить" at bounding box center [591, 268] width 49 height 12
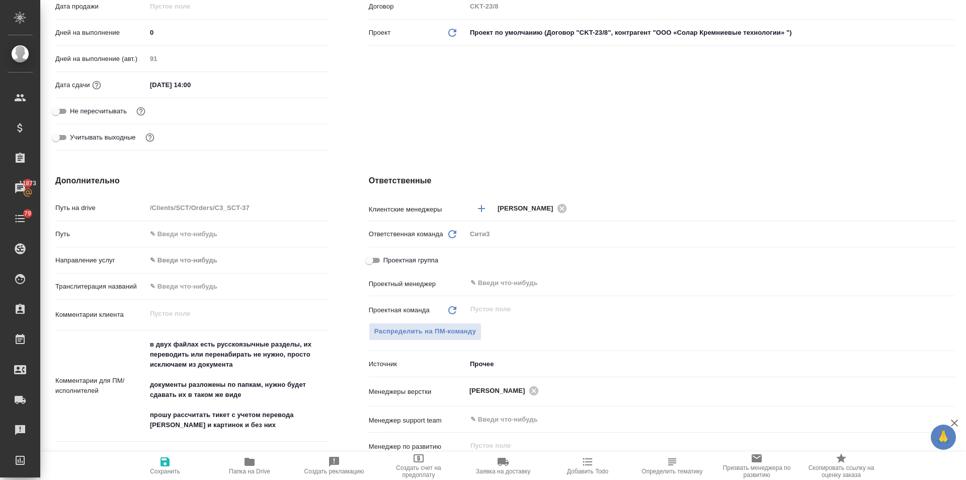
type textarea "x"
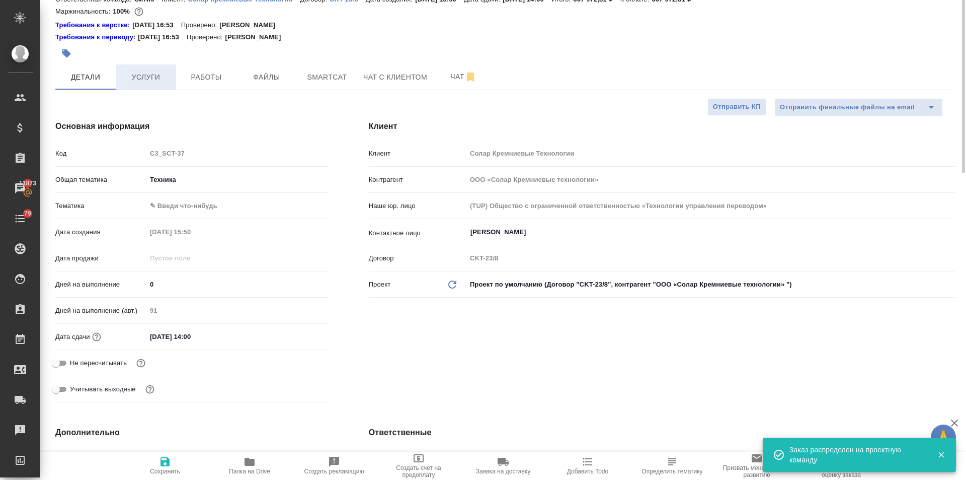
scroll to position [0, 0]
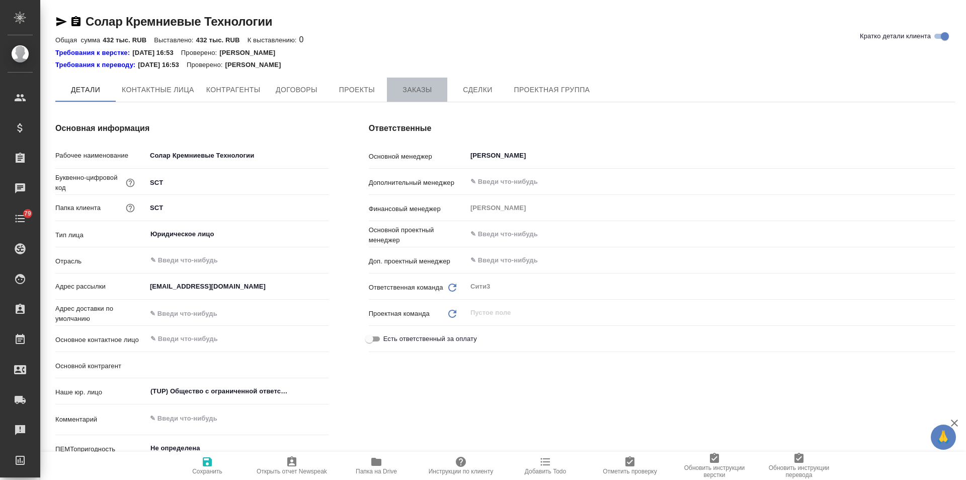
click at [418, 85] on span "Заказы" at bounding box center [417, 90] width 48 height 13
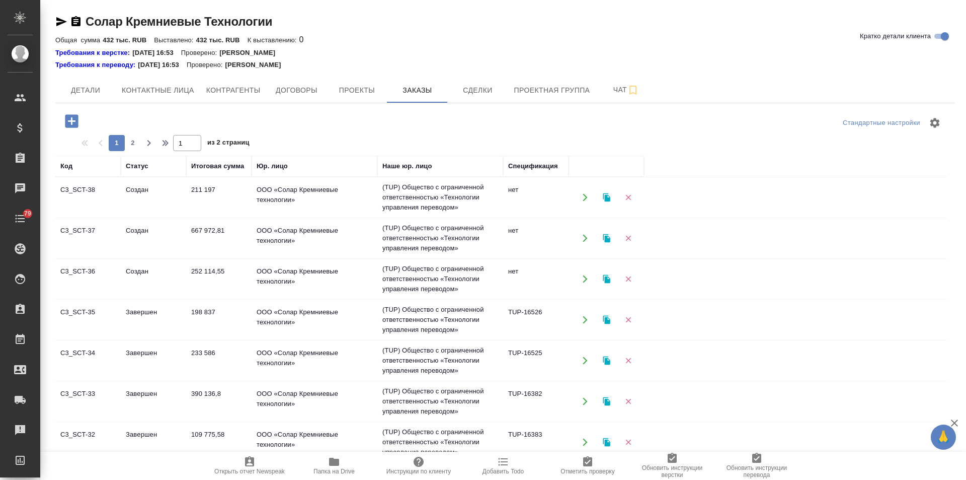
click at [145, 272] on td "Создан" at bounding box center [153, 278] width 65 height 35
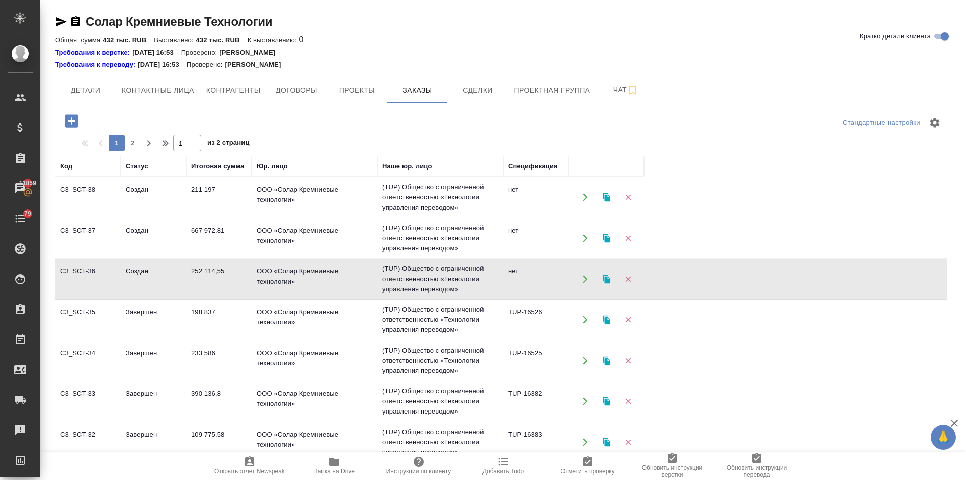
click at [132, 271] on td "Создан" at bounding box center [153, 278] width 65 height 35
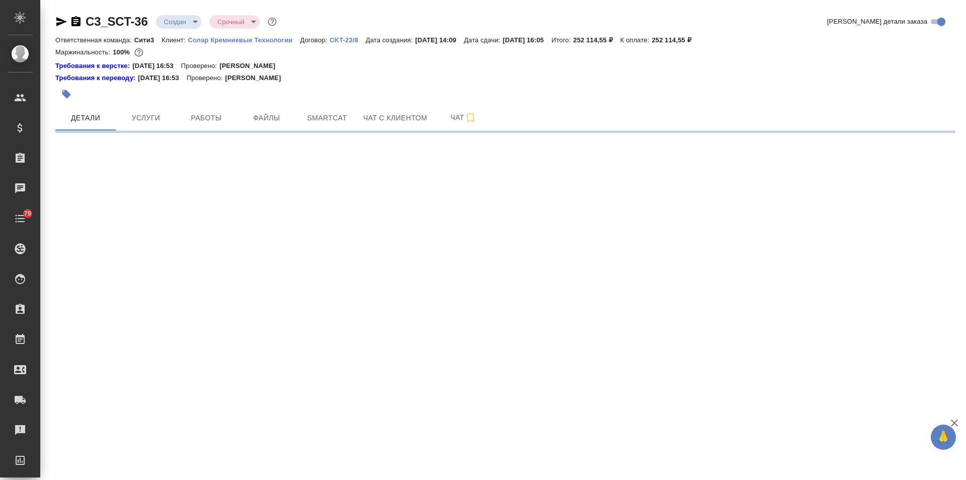
select select "RU"
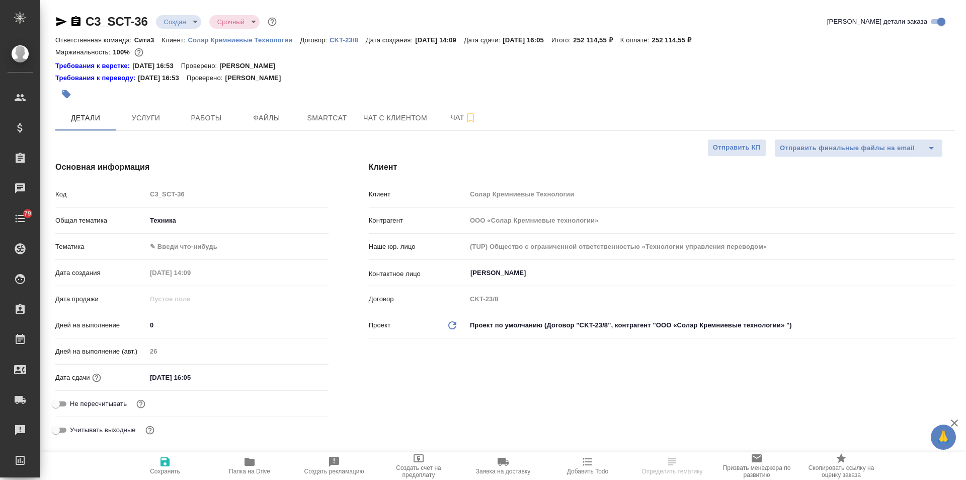
type textarea "x"
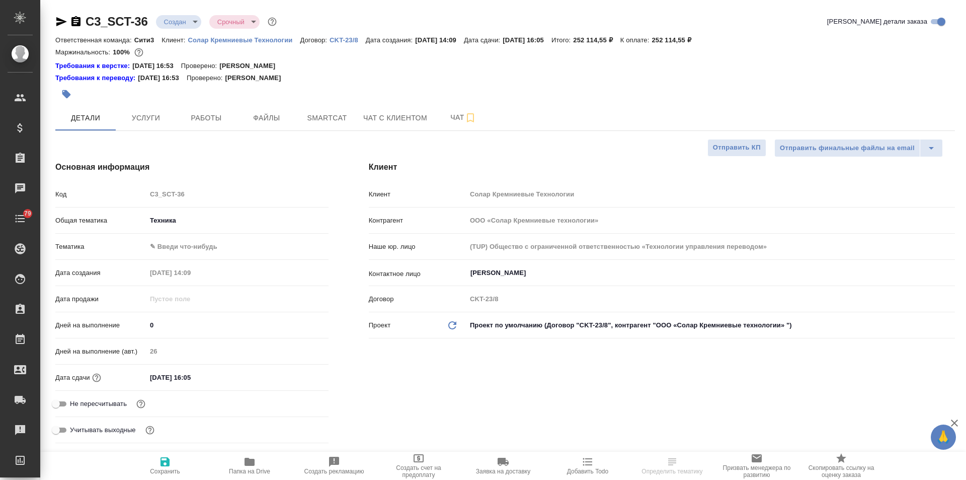
type textarea "x"
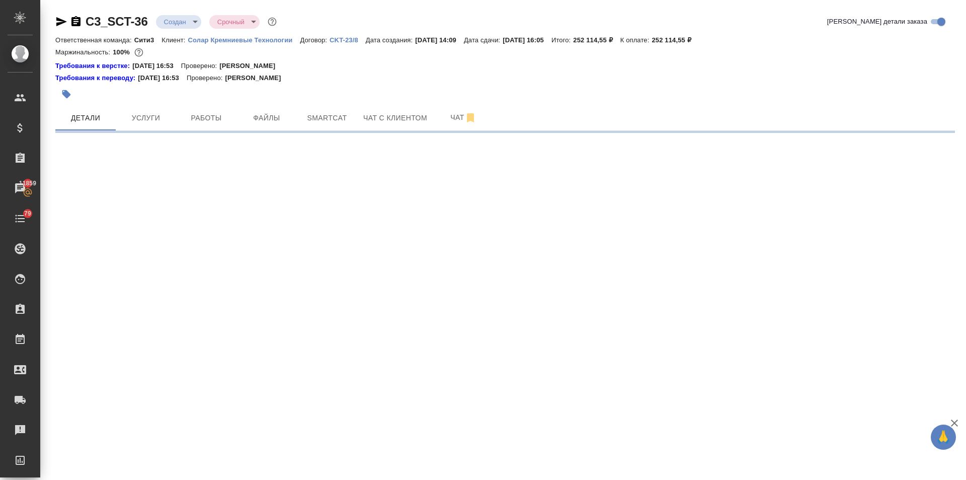
select select "RU"
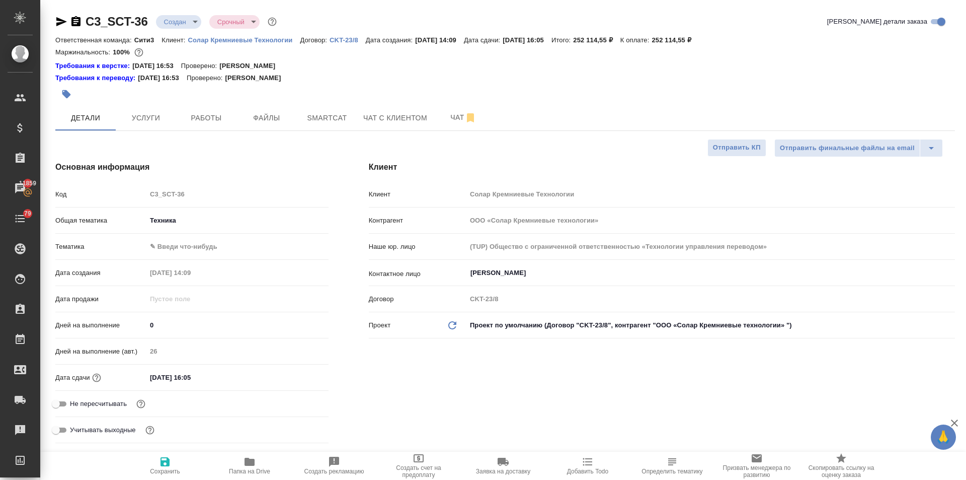
type textarea "x"
click at [451, 121] on span "Чат" at bounding box center [463, 117] width 48 height 13
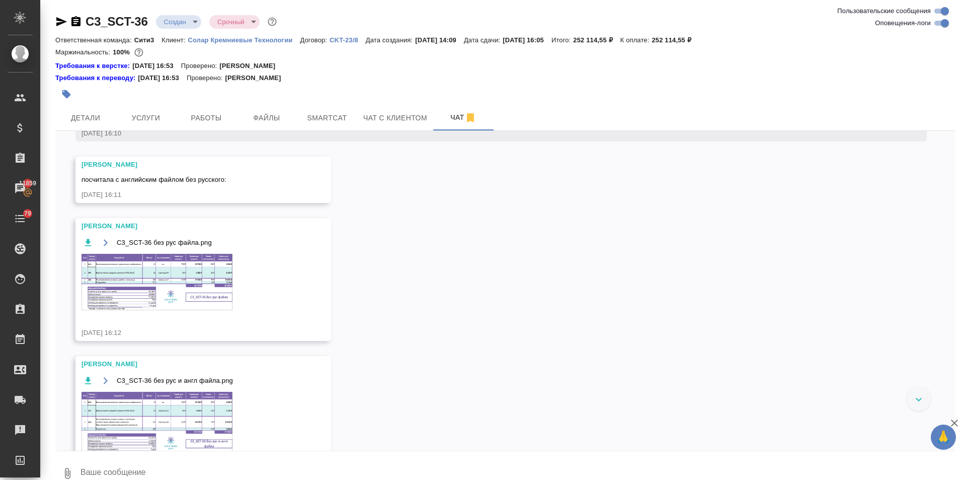
scroll to position [411, 0]
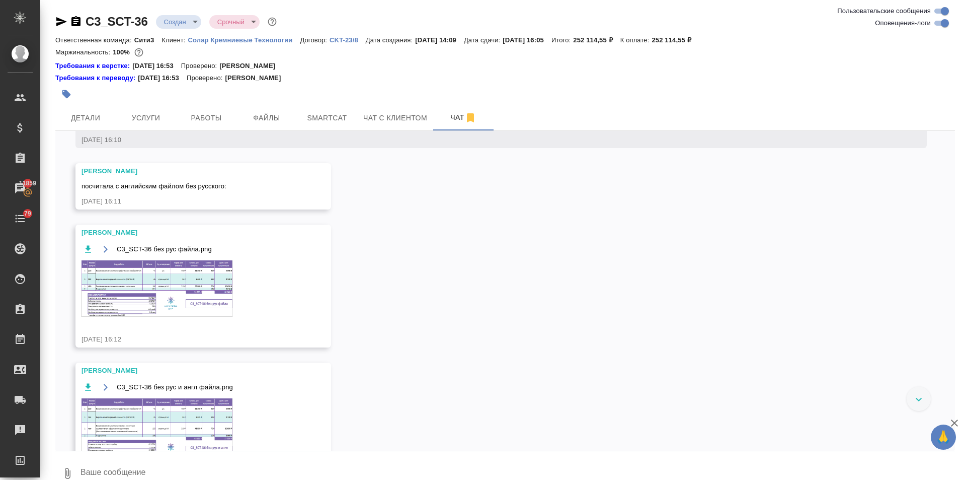
click at [217, 284] on img at bounding box center [157, 288] width 151 height 56
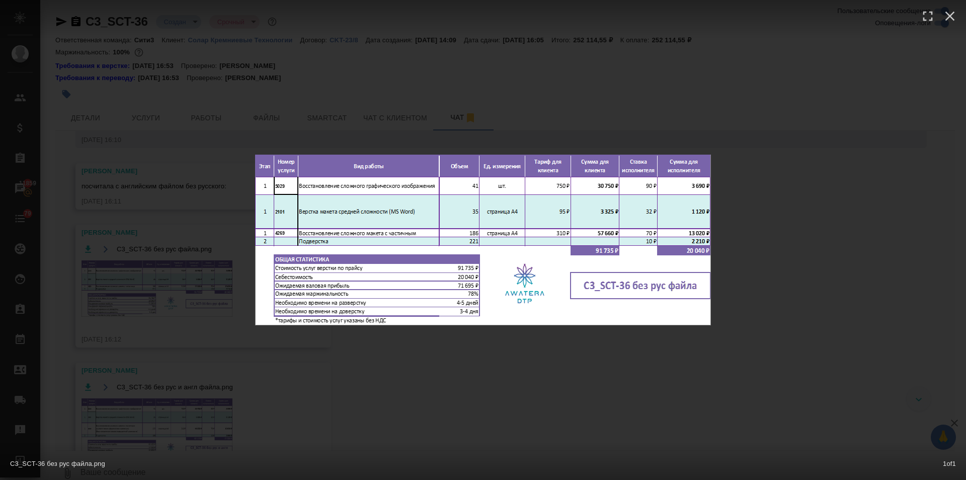
click at [408, 374] on div "C3_SCT-36 без рус файла.png 1 of 1" at bounding box center [483, 240] width 966 height 480
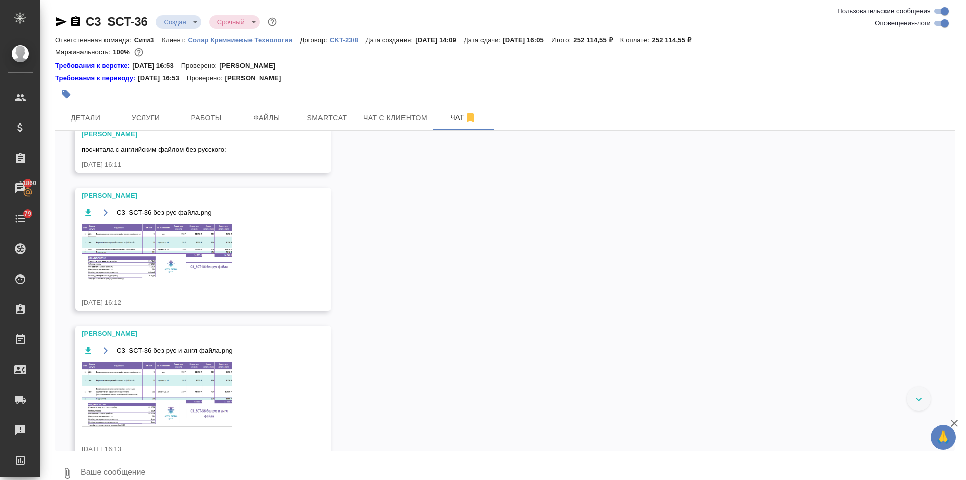
scroll to position [462, 0]
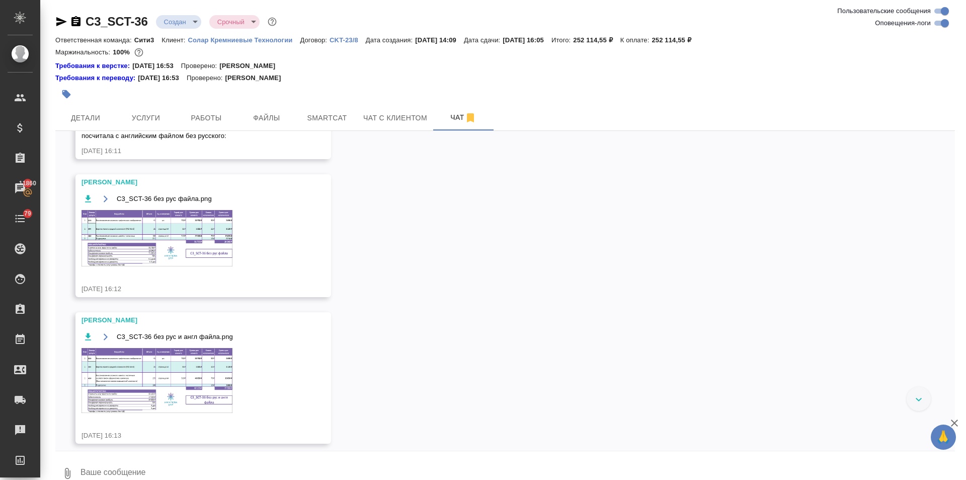
click at [99, 471] on textarea at bounding box center [518, 473] width 876 height 34
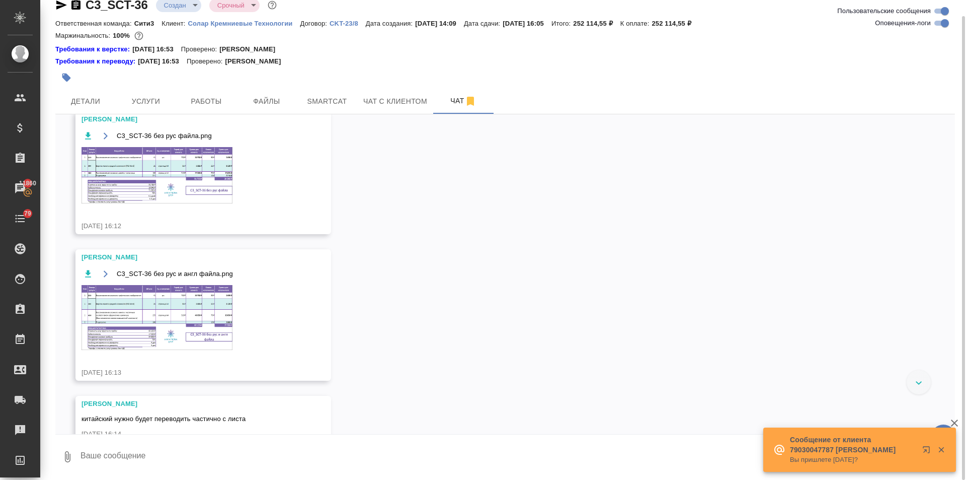
scroll to position [654, 0]
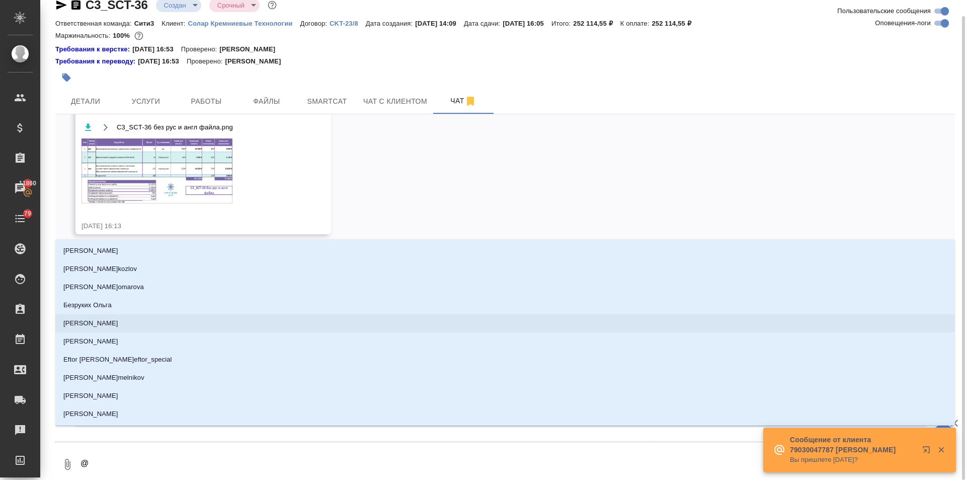
type textarea "@п"
type input "п"
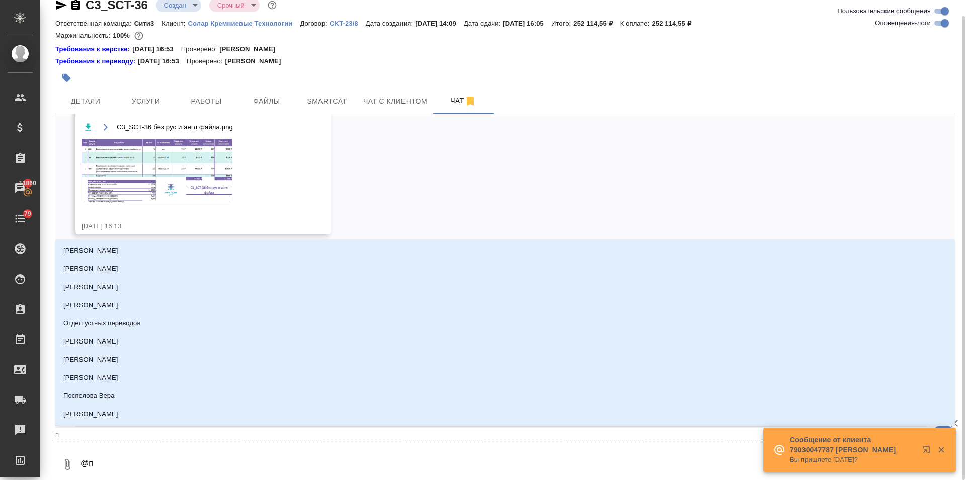
type textarea "@пе"
type input "пе"
type textarea "@пет"
type input "пет"
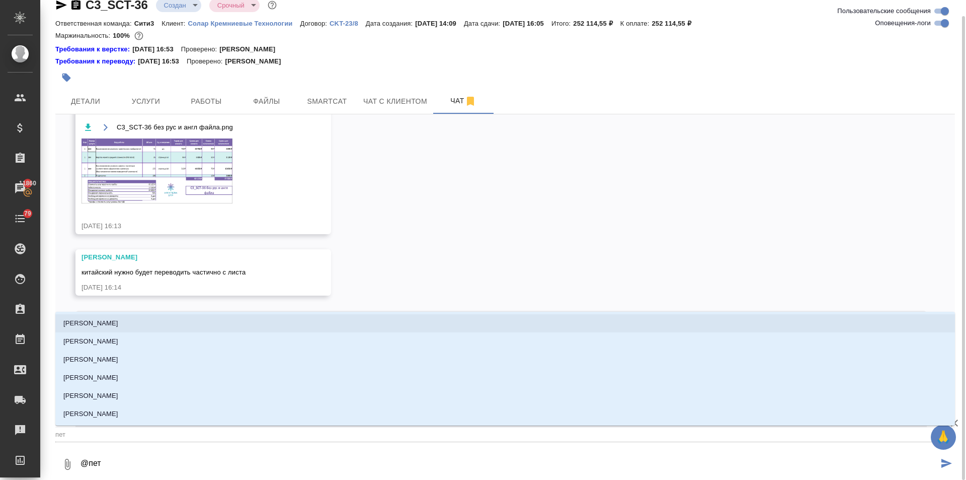
type textarea "@петр"
type input "петр"
type textarea "@петро"
type input "петро"
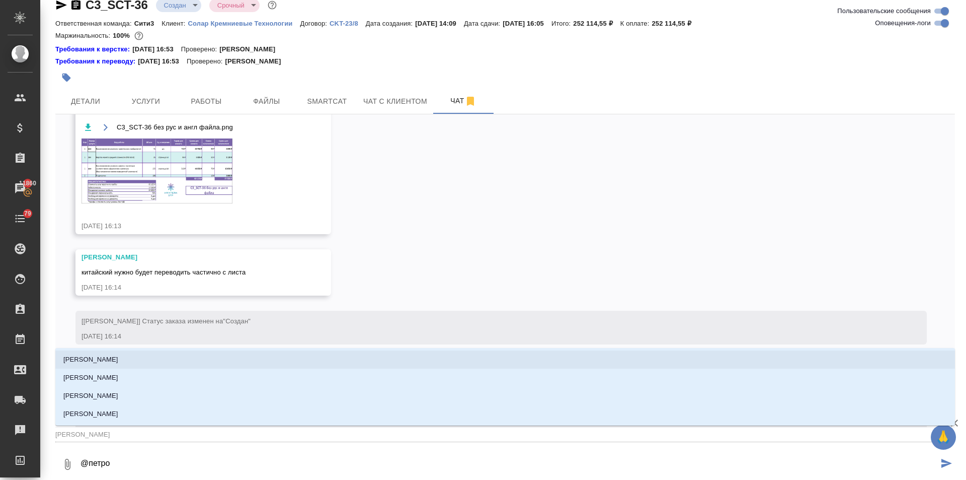
click at [129, 359] on li "Петрова Валерия" at bounding box center [505, 359] width 900 height 18
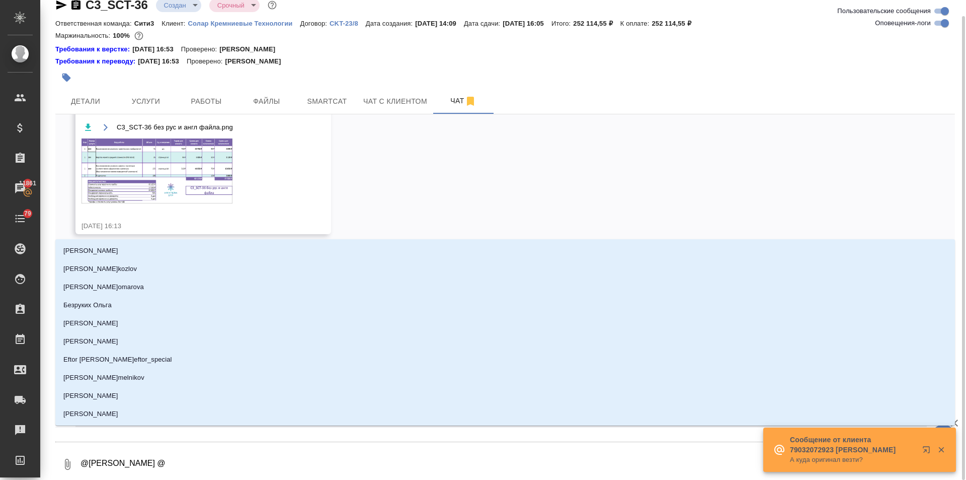
type textarea "@Петрова Валерия @б"
type input "б"
type textarea "@Петрова Валерия @бе"
type input "бе"
type textarea "@Петрова Валерия @бел"
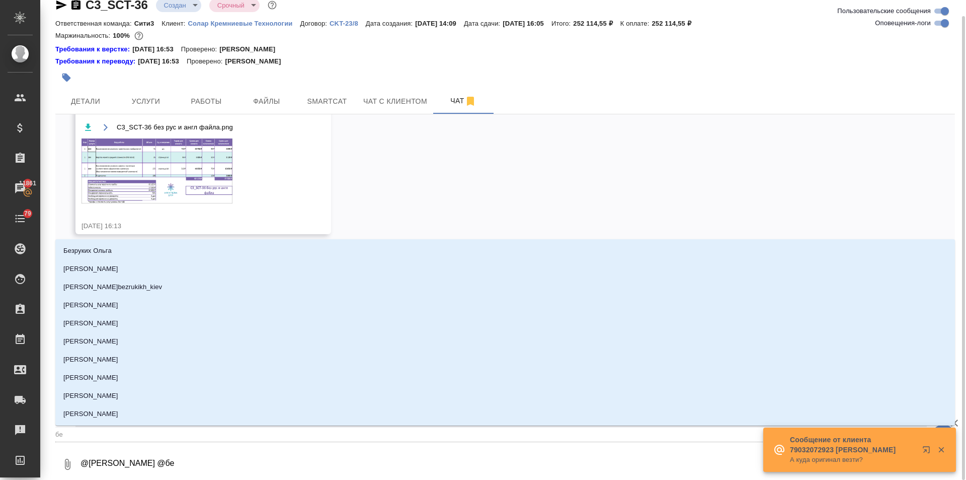
type input "бел"
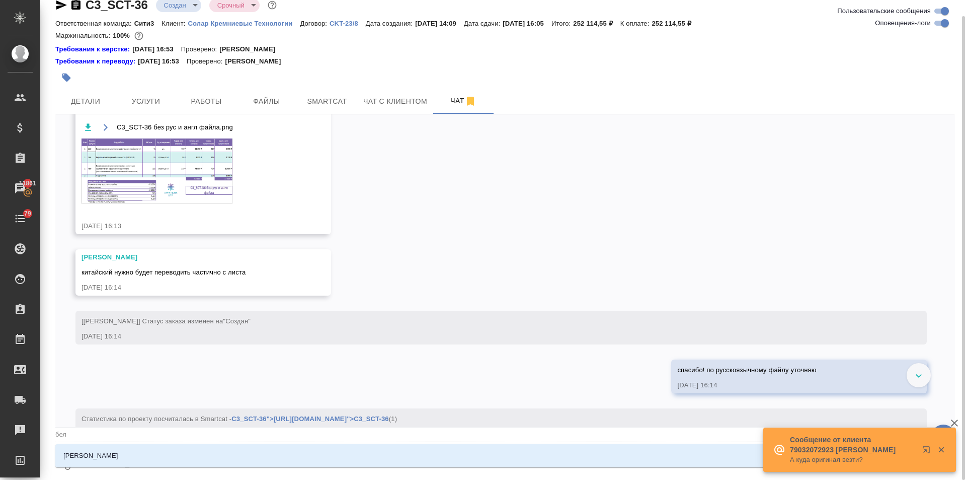
type textarea "@Петрова Валерия @беля"
type input "беля"
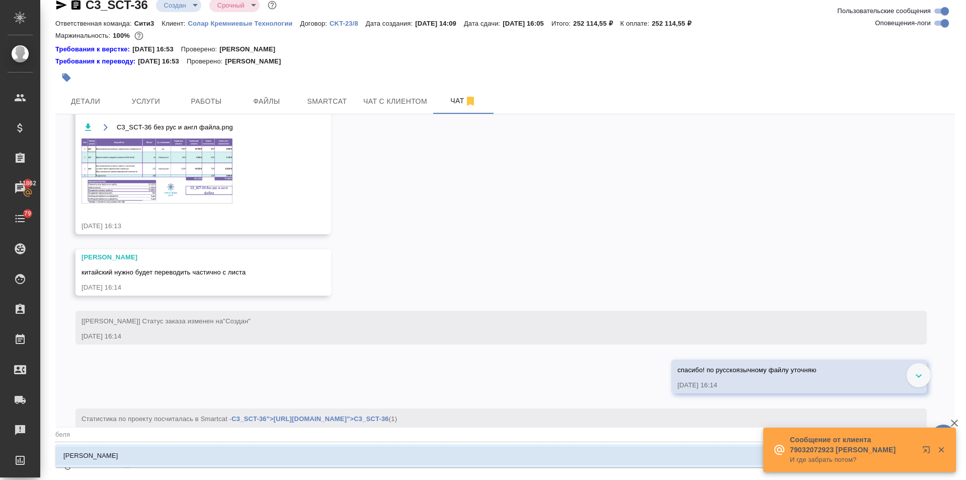
type textarea "@Петрова Валерия @бел"
type input "бел"
click at [111, 455] on p "Белякова Юлия" at bounding box center [90, 456] width 55 height 10
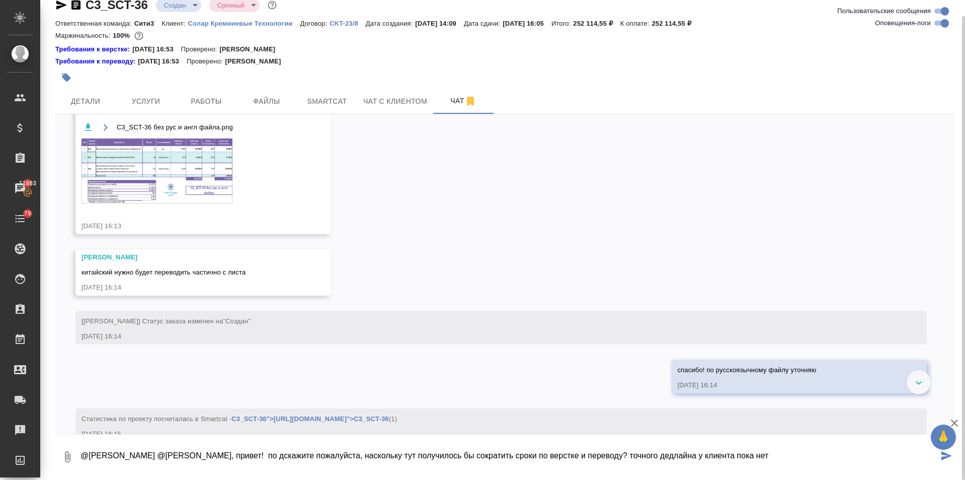
drag, startPoint x: 397, startPoint y: 458, endPoint x: 388, endPoint y: 458, distance: 9.1
click at [388, 458] on textarea "@Петрова Валерия @Белякова Юлия коллеги, привет! по дскажите пожалуйста, наскол…" at bounding box center [509, 456] width 859 height 34
click at [304, 455] on textarea "@Петрова Валерия @Белякова Юлия коллеги, привет! по дскажите пожалуйста, поскол…" at bounding box center [509, 456] width 859 height 34
click at [820, 459] on textarea "@Петрова Валерия @Белякова Юлия коллеги, привет! подскажите пожалуйста, посколь…" at bounding box center [509, 456] width 859 height 34
type textarea "@Петрова Валерия @Белякова Юлия коллеги, привет! подскажите пожалуйста, посколь…"
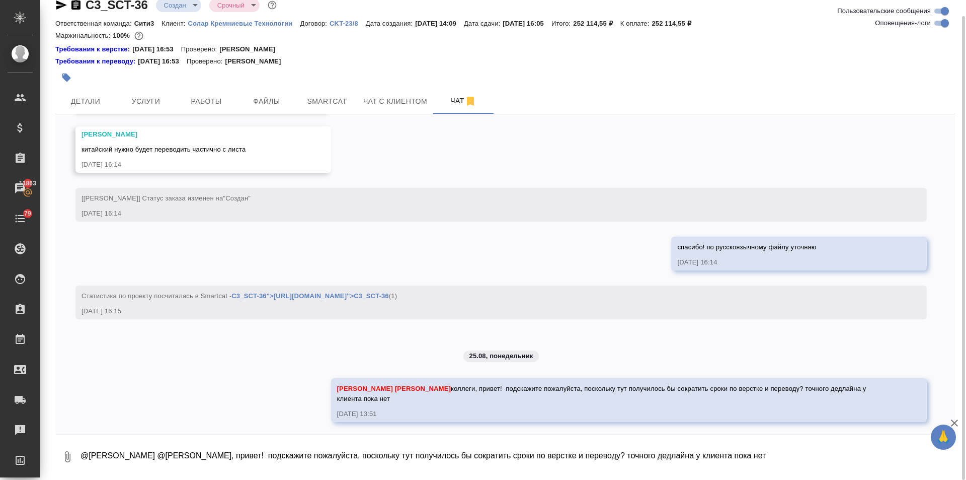
scroll to position [780, 0]
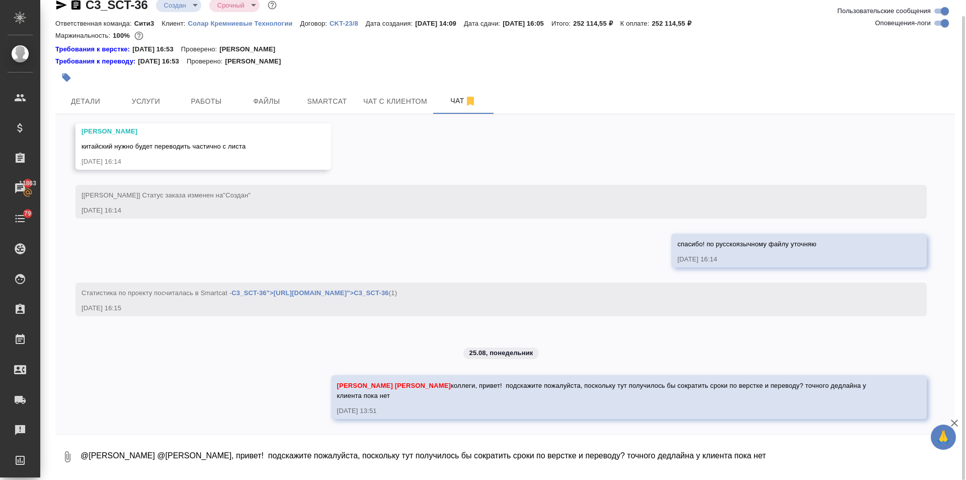
click at [137, 456] on textarea "@Петрова Валерия @Белякова Юлия коллеги, привет! подскажите пожалуйста, посколь…" at bounding box center [518, 456] width 876 height 34
paste textarea "срочный 12"
drag, startPoint x: 116, startPoint y: 465, endPoint x: 74, endPoint y: 464, distance: 41.8
click at [74, 464] on div "0 изначально ориентировала клиента на такие сроки: срочный 12" at bounding box center [505, 456] width 900 height 34
click at [136, 466] on textarea "изначально ориентировала клиента на такие сроки: перевод - 12" at bounding box center [509, 456] width 859 height 34
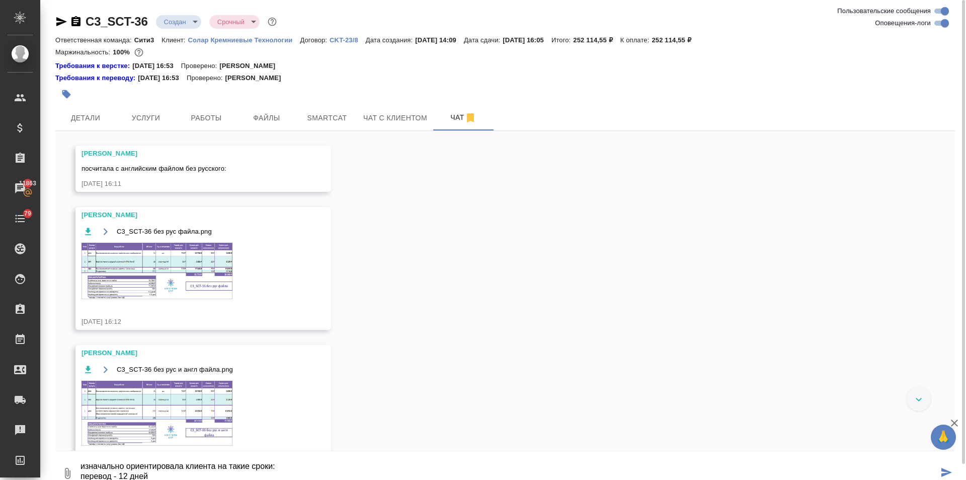
scroll to position [428, 0]
click at [161, 392] on img at bounding box center [157, 414] width 151 height 65
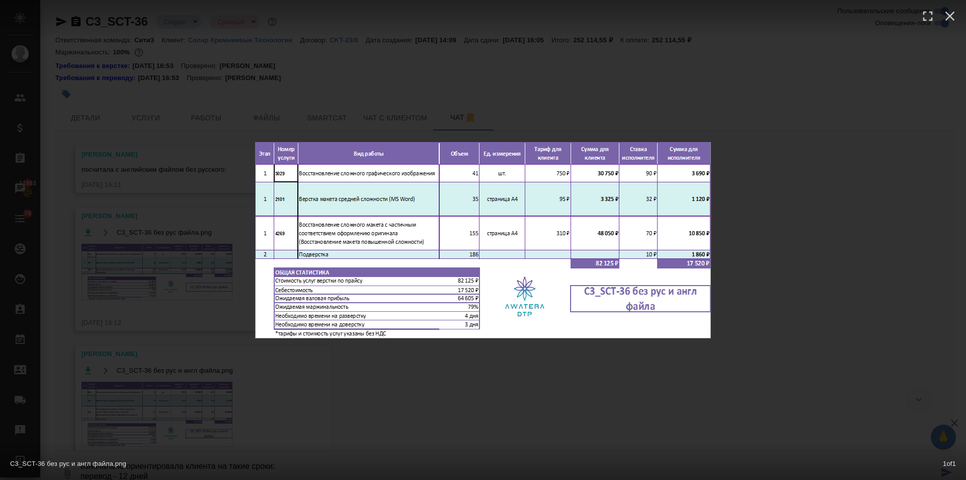
click at [353, 397] on div "C3_SCT-36 без рус и англ файла.png 1 of 1" at bounding box center [483, 240] width 966 height 480
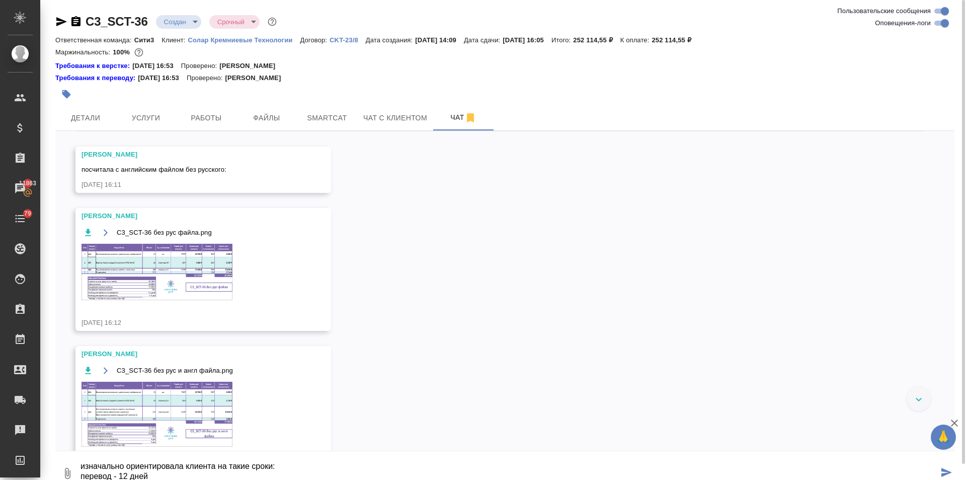
click at [176, 264] on img at bounding box center [157, 272] width 151 height 56
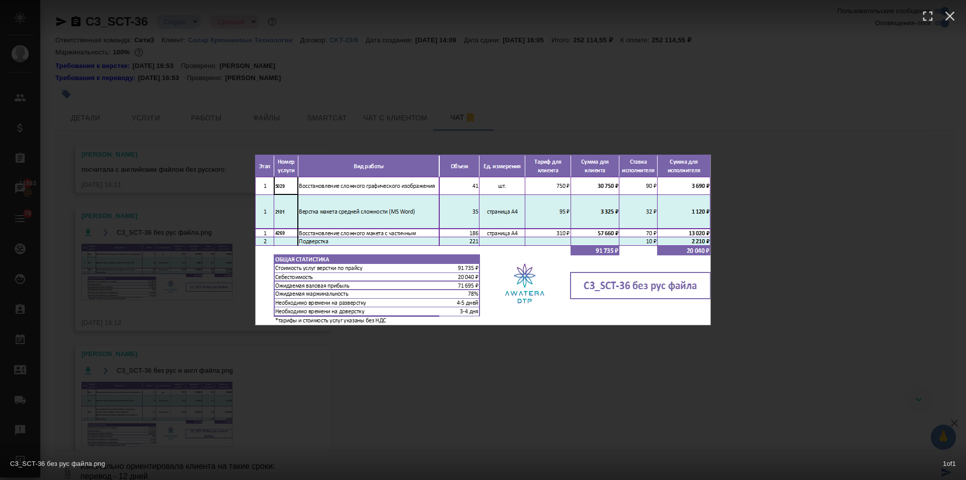
click at [461, 359] on div "C3_SCT-36 без рус файла.png 1 of 1" at bounding box center [483, 240] width 966 height 480
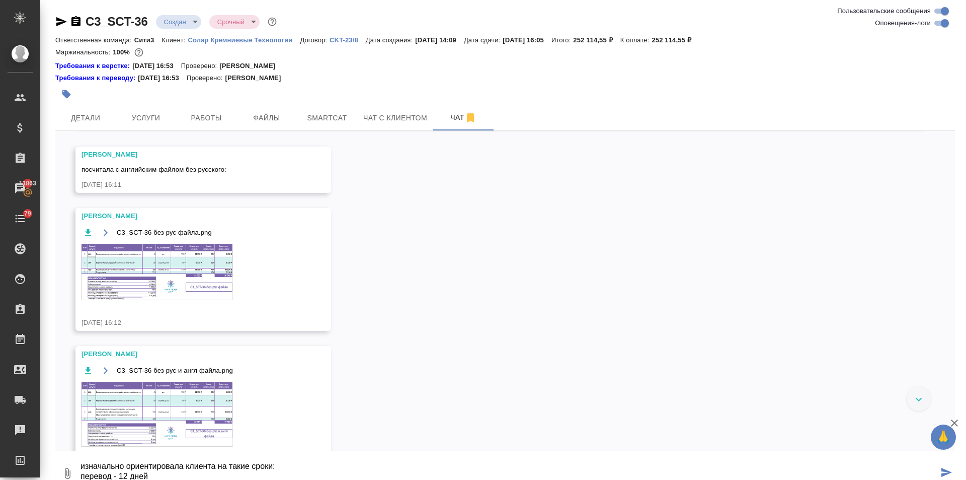
drag, startPoint x: 154, startPoint y: 474, endPoint x: 146, endPoint y: 499, distance: 26.9
click at [146, 479] on html "🙏 .cls-1 fill:#fff; AWATERA Ilina Ekaterina Клиенты Спецификации Заказы 11863 Ч…" at bounding box center [483, 240] width 966 height 480
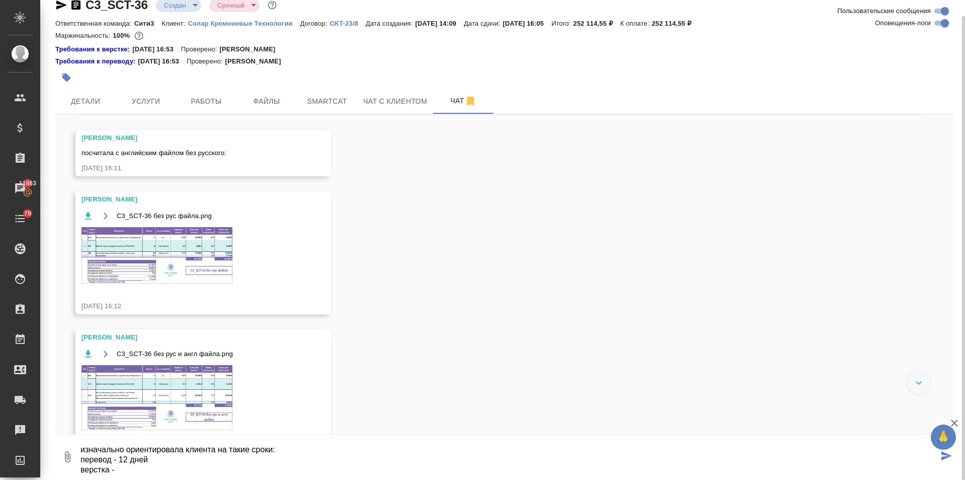
click at [117, 471] on textarea "изначально ориентировала клиента на такие сроки: перевод - 12 дней верстка -" at bounding box center [509, 456] width 859 height 34
type textarea "изначально ориентировала клиента на такие сроки: перевод - 12 дней верстка - 7 …"
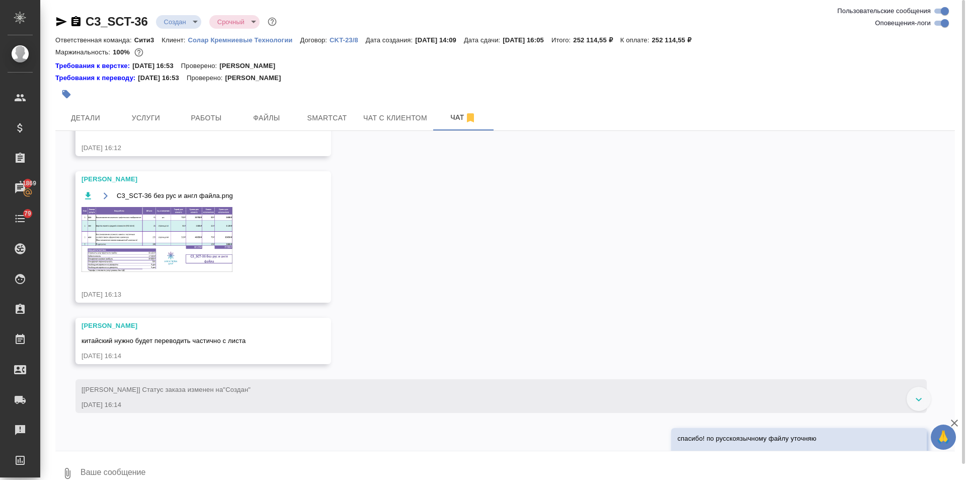
scroll to position [512, 0]
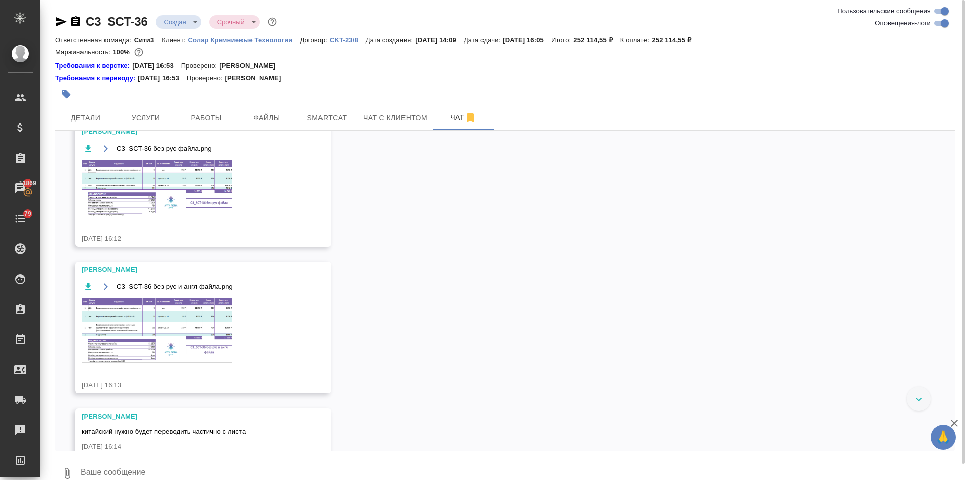
click at [178, 310] on img at bounding box center [157, 329] width 151 height 65
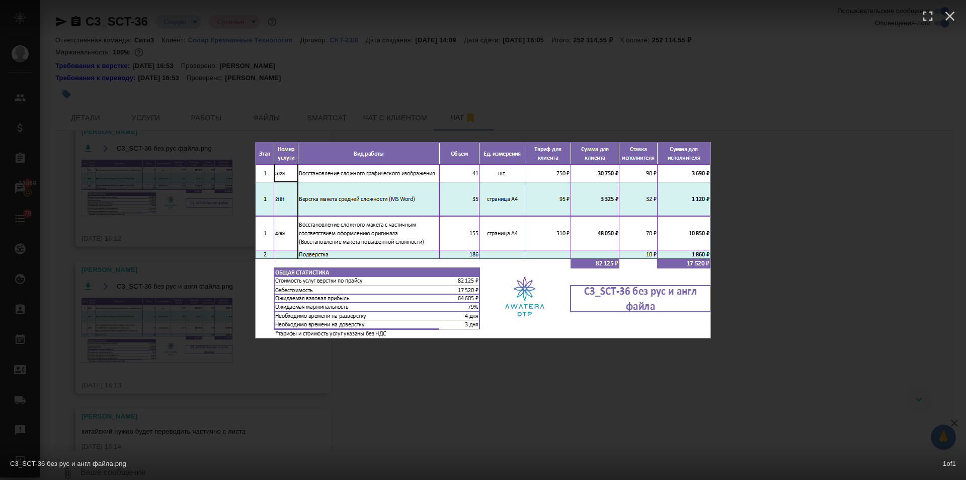
click at [443, 396] on div "C3_SCT-36 без рус и англ файла.png 1 of 1" at bounding box center [483, 240] width 966 height 480
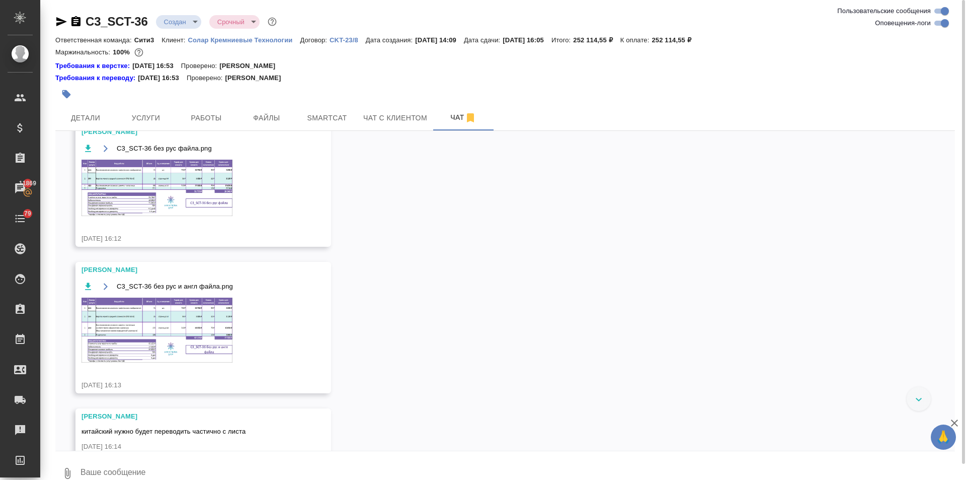
click at [182, 172] on img at bounding box center [157, 188] width 151 height 56
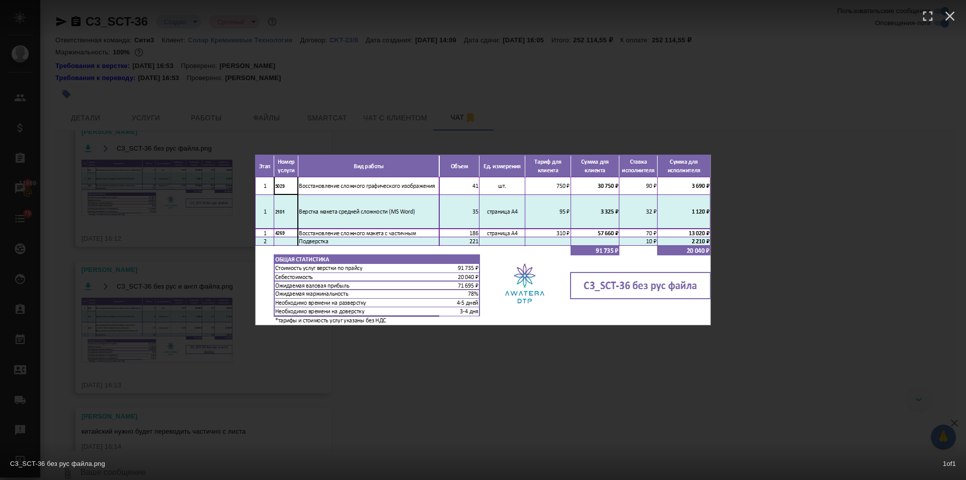
click at [430, 390] on div "C3_SCT-36 без рус файла.png 1 of 1" at bounding box center [483, 240] width 966 height 480
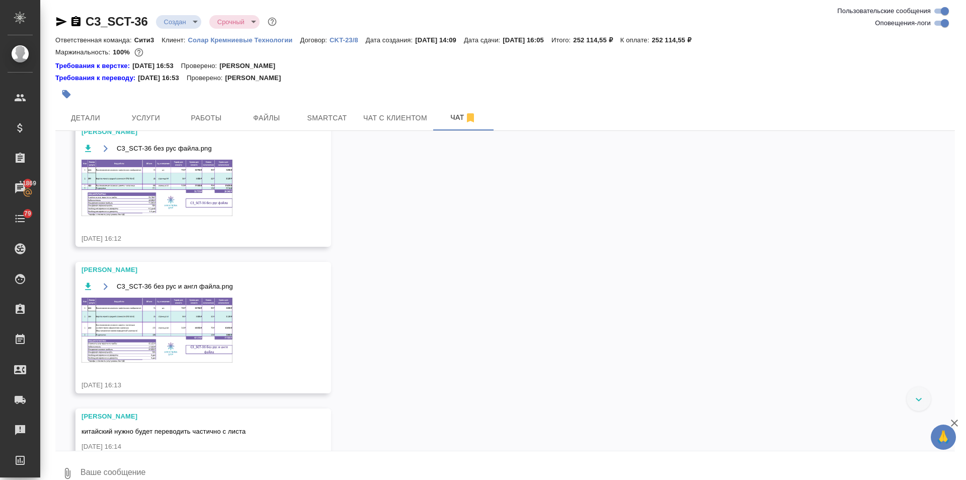
click at [158, 342] on div "C3_SCT-36 без рус файла.png 1 of 1" at bounding box center [483, 260] width 870 height 432
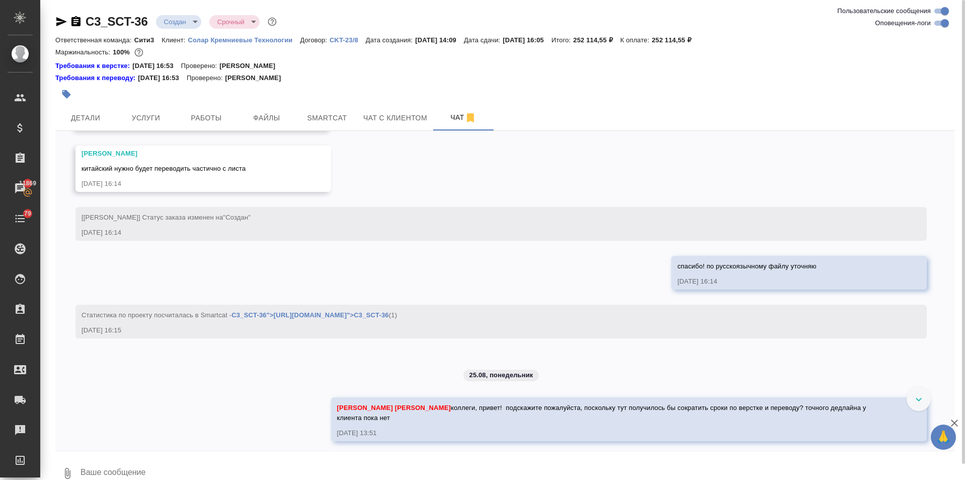
scroll to position [573, 0]
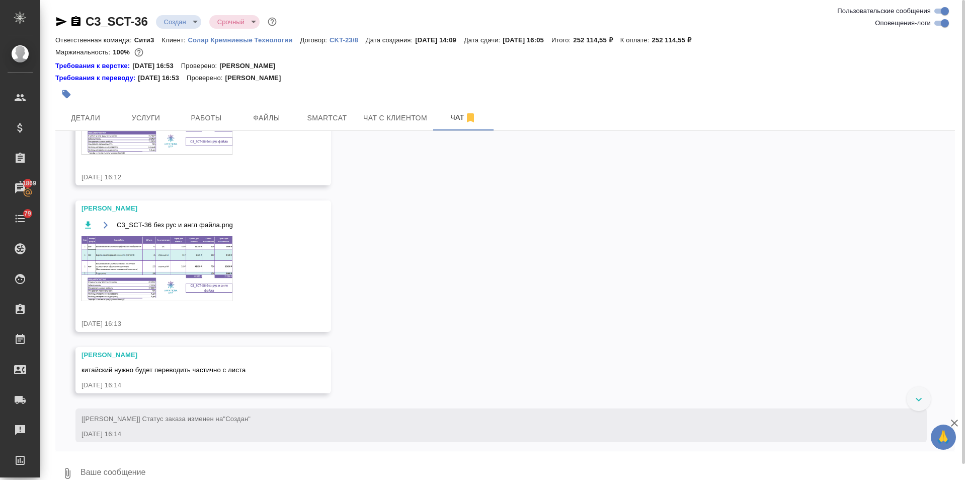
click at [178, 283] on img at bounding box center [157, 268] width 151 height 65
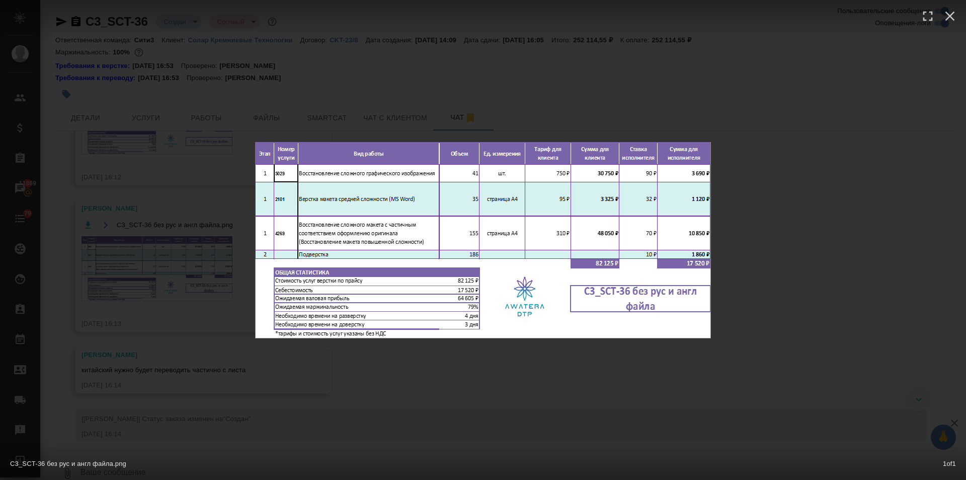
click at [429, 362] on div "C3_SCT-36 без рус и англ файла.png 1 of 1" at bounding box center [483, 240] width 966 height 480
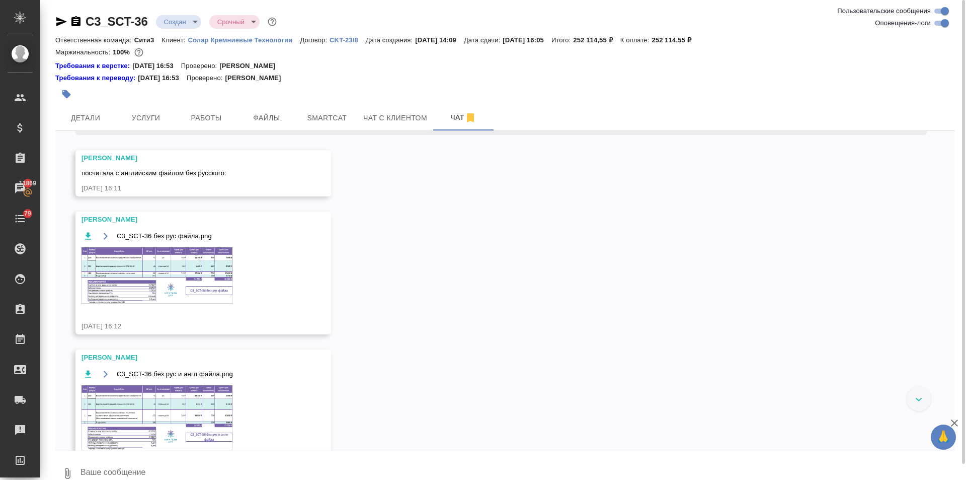
scroll to position [422, 0]
click at [143, 279] on img at bounding box center [157, 277] width 151 height 56
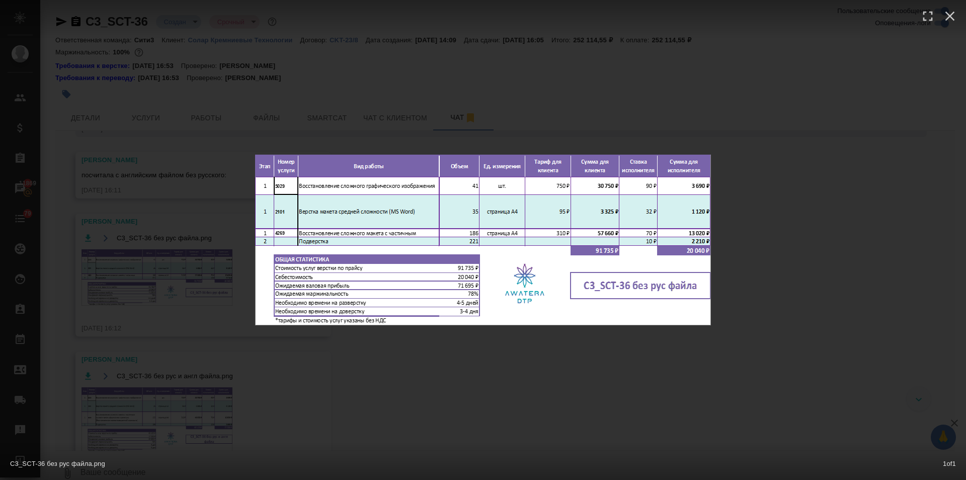
click at [408, 369] on div "C3_SCT-36 без рус файла.png 1 of 1" at bounding box center [483, 240] width 966 height 480
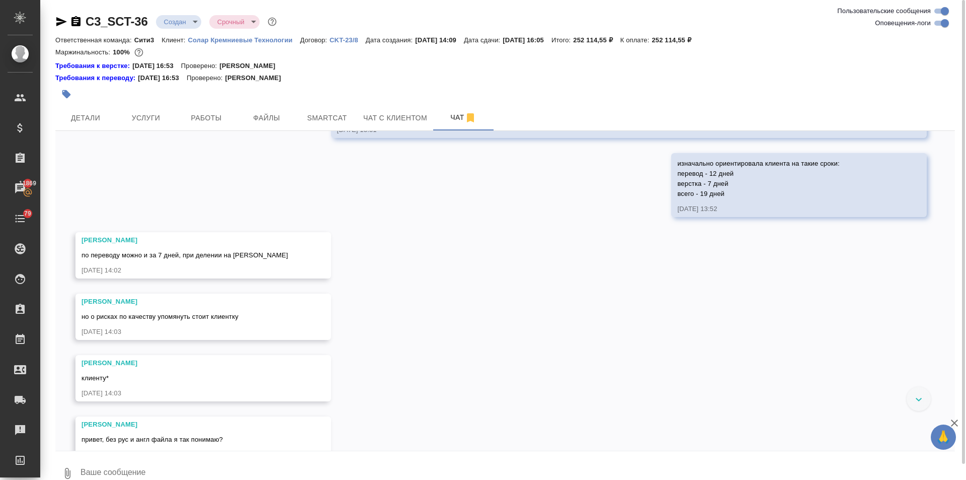
scroll to position [1077, 0]
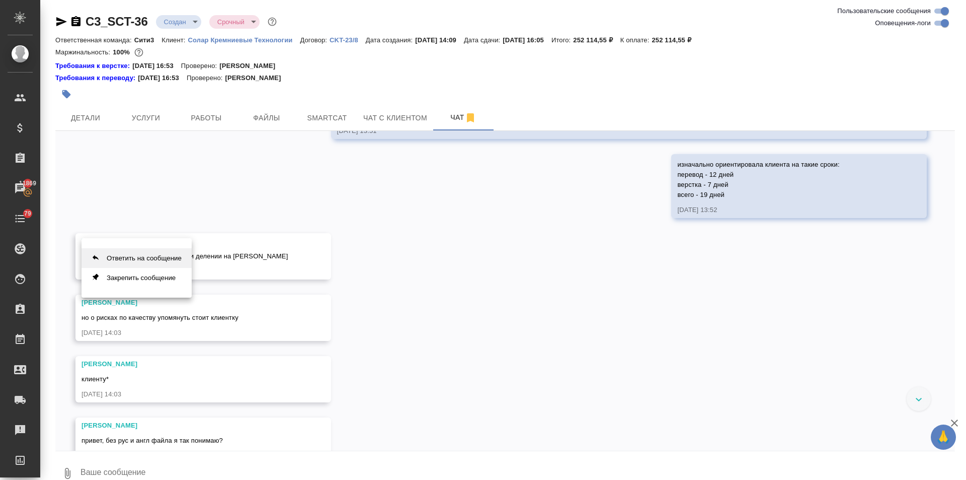
click at [167, 263] on button "Ответить на сообщение" at bounding box center [137, 258] width 110 height 20
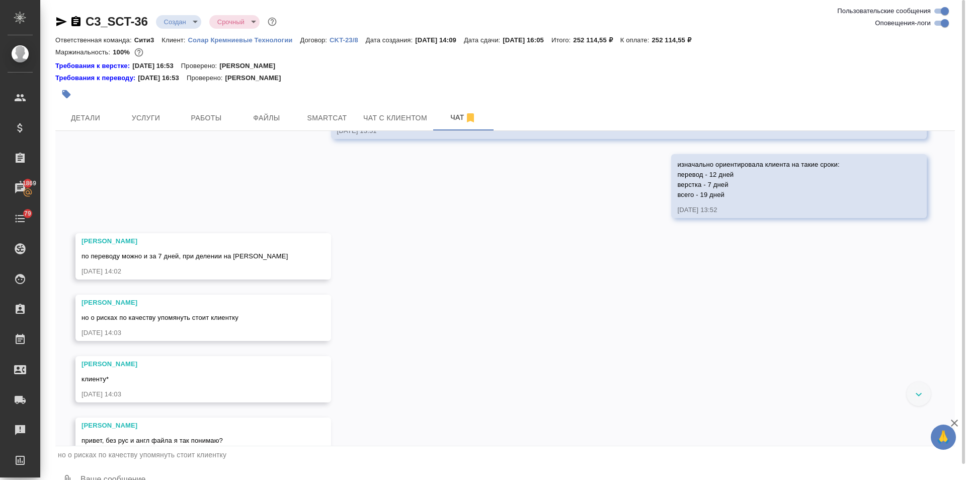
click at [99, 452] on span "но о рисках по качеству упомянуть стоит клиентку" at bounding box center [142, 455] width 169 height 8
click at [151, 444] on div "привет, без рус и англ файла я так понимаю?" at bounding box center [189, 439] width 214 height 13
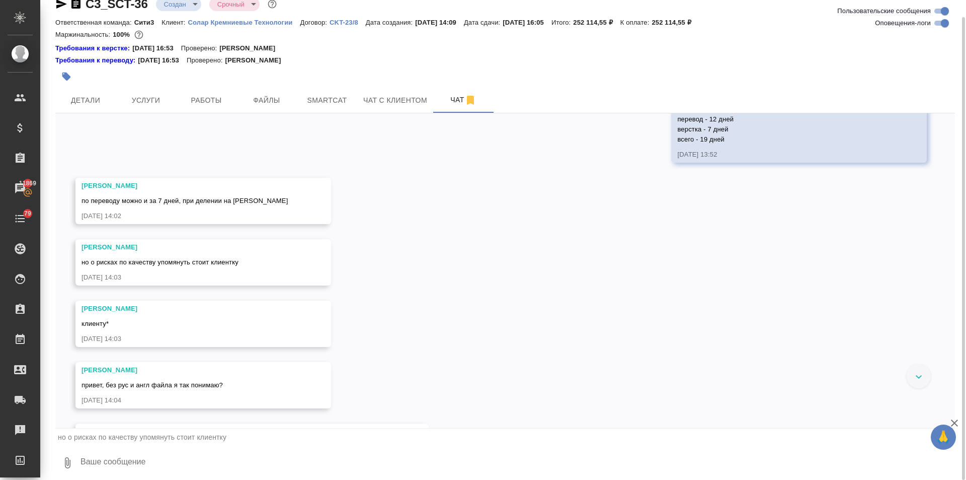
scroll to position [1177, 0]
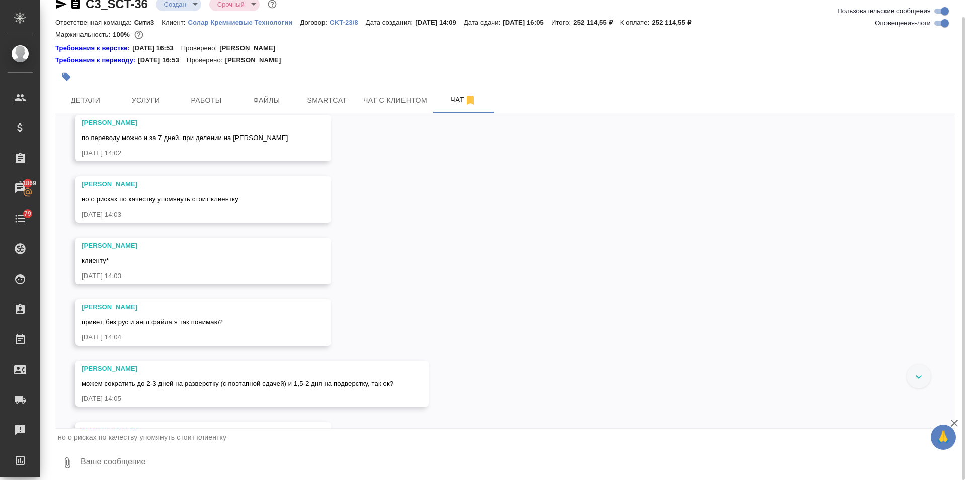
click at [124, 458] on textarea at bounding box center [518, 462] width 876 height 34
click at [156, 462] on textarea "поняла, спасибо! да. пропишу обязательно все" at bounding box center [509, 462] width 859 height 34
type textarea "поняла, спасибо! да, пропишу обязательно все"
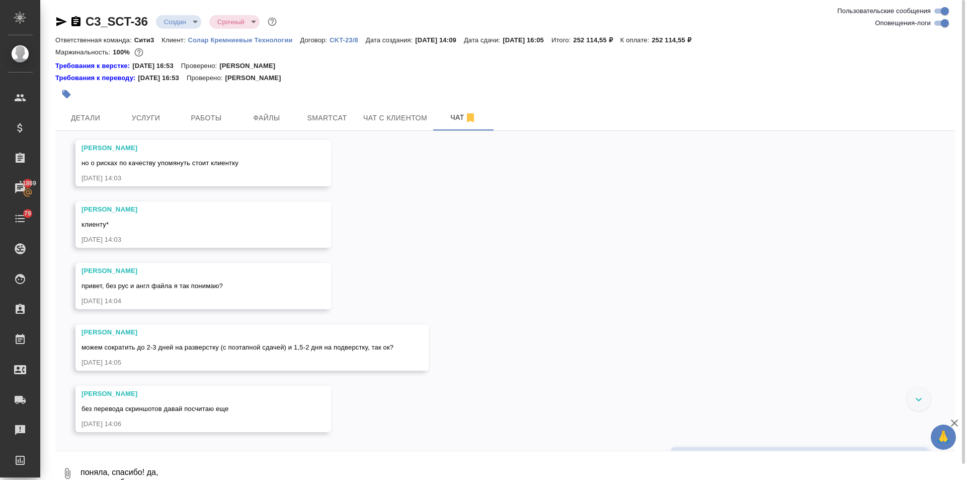
scroll to position [1206, 0]
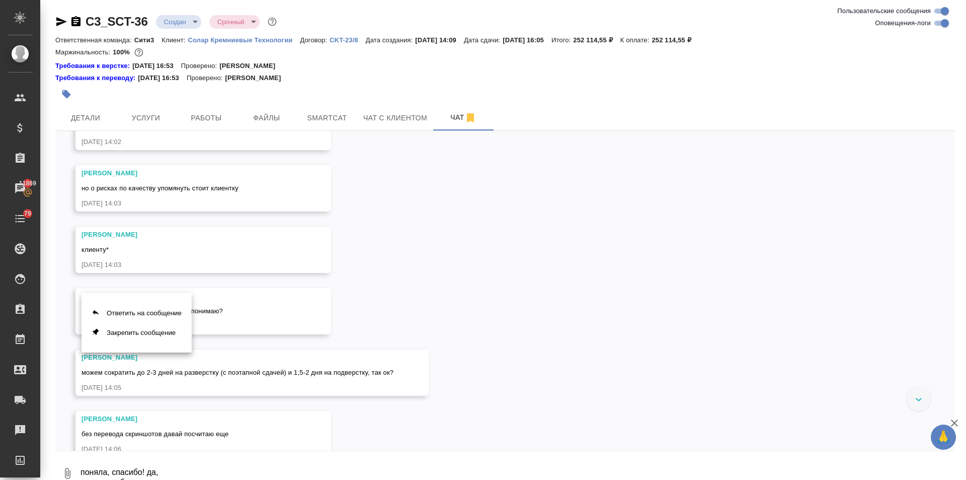
drag, startPoint x: 217, startPoint y: 188, endPoint x: 448, endPoint y: 245, distance: 238.1
click at [558, 239] on div at bounding box center [483, 240] width 966 height 480
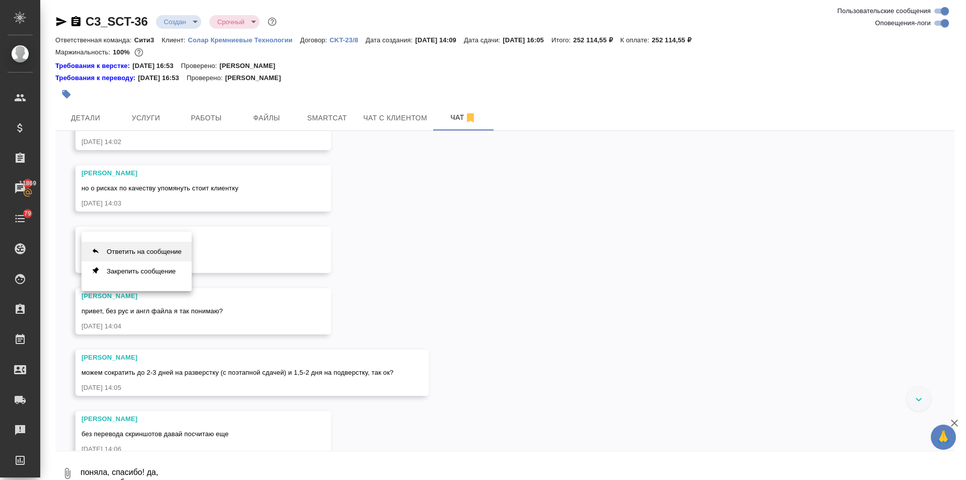
click at [159, 245] on button "Ответить на сообщение" at bounding box center [137, 252] width 110 height 20
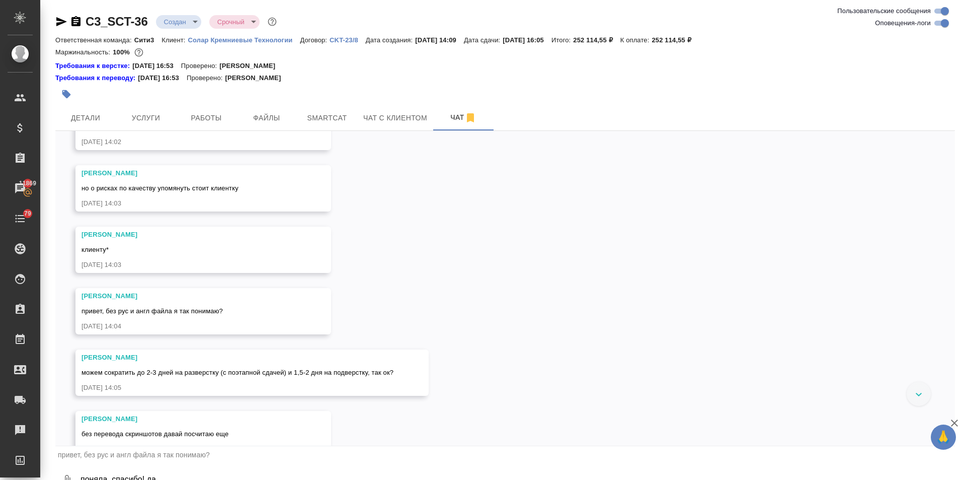
click at [123, 478] on textarea "поняла, спасибо! да, пропишу обязательно все" at bounding box center [518, 480] width 876 height 34
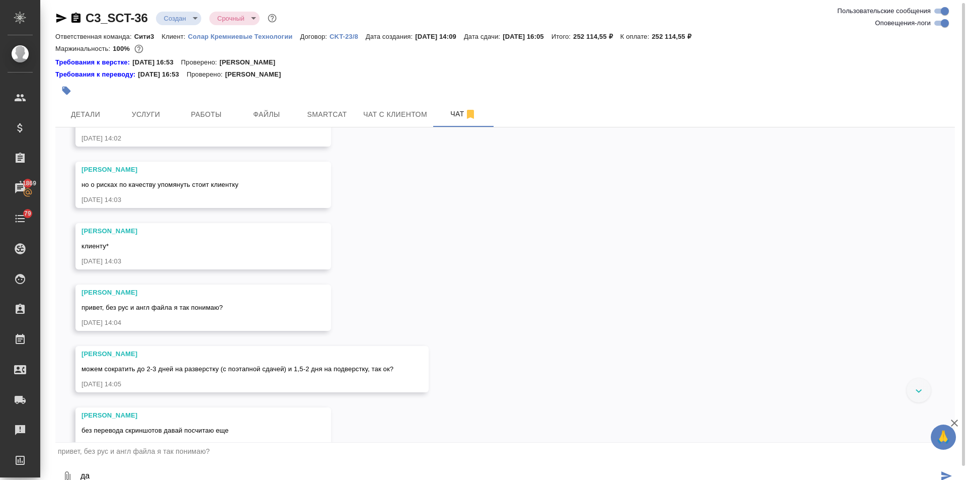
type textarea "да"
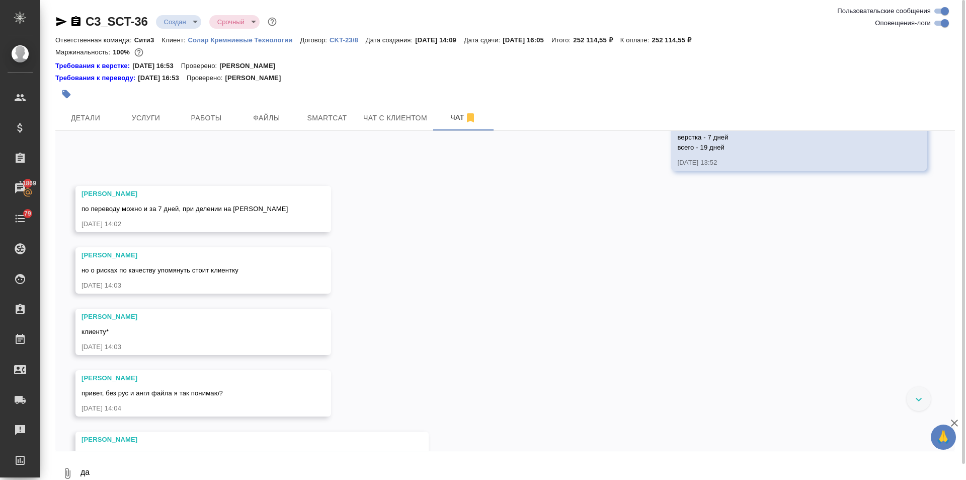
scroll to position [1225, 0]
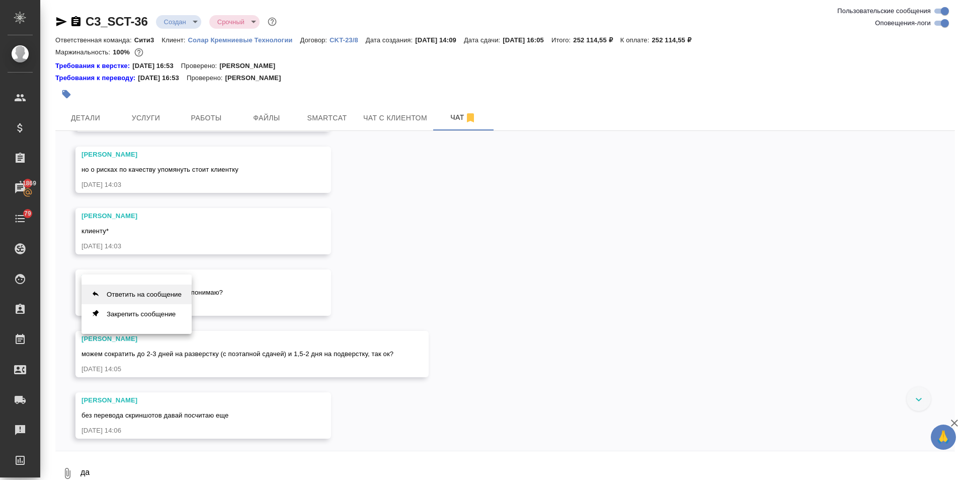
click at [155, 293] on button "Ответить на сообщение" at bounding box center [137, 294] width 110 height 20
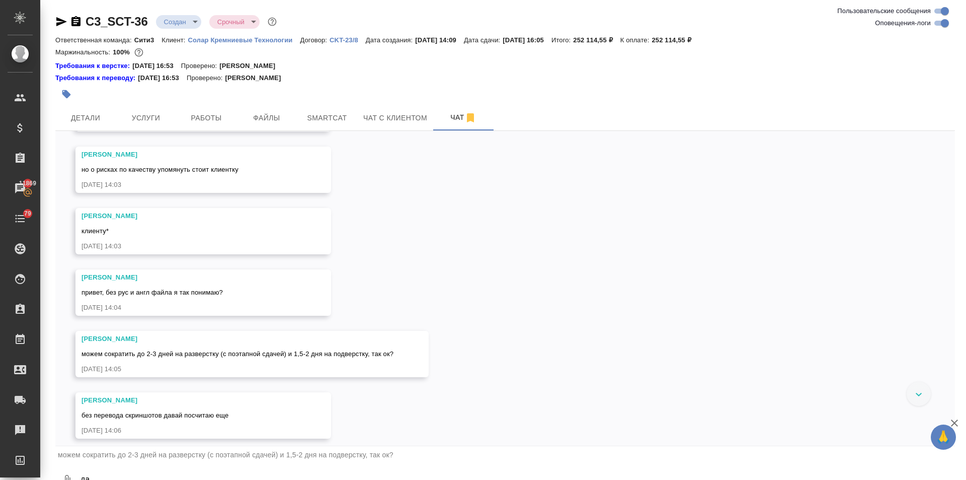
click at [109, 475] on textarea "да" at bounding box center [518, 480] width 876 height 34
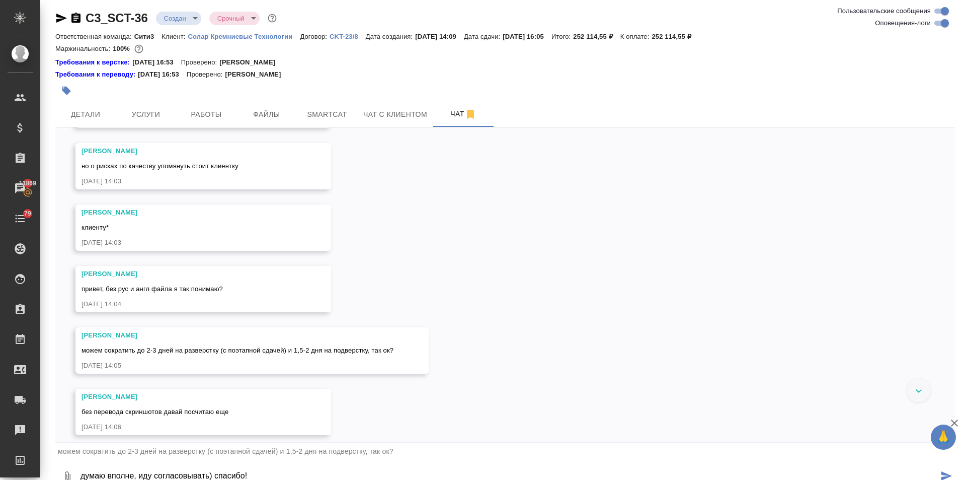
type textarea "думаю вполне, иду согласовывать) спасибо!"
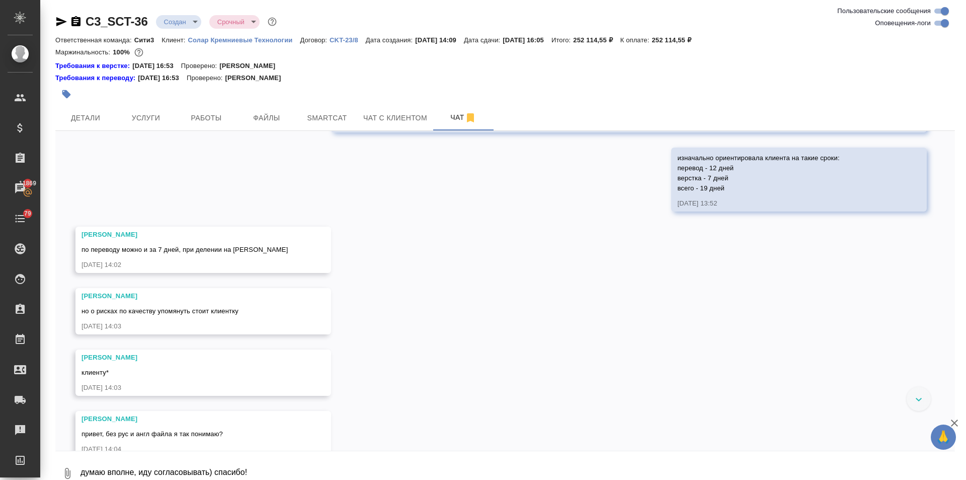
scroll to position [1042, 0]
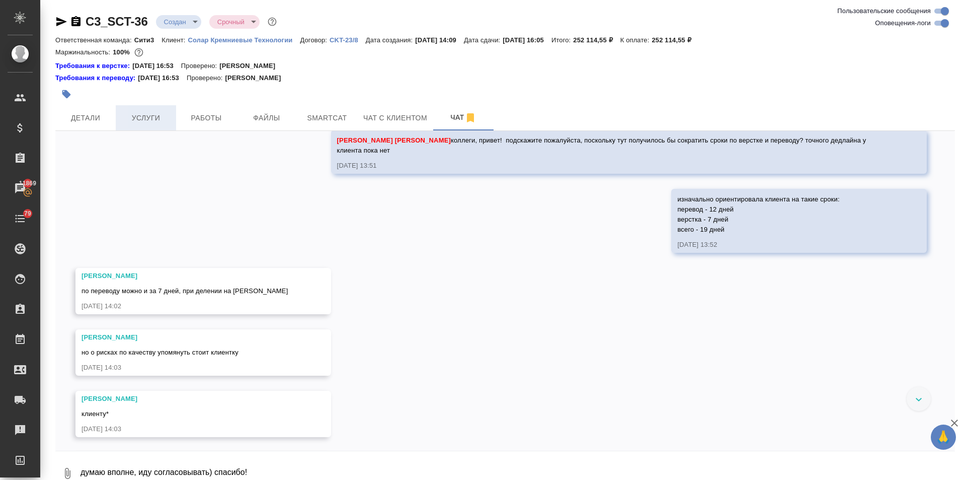
click at [146, 116] on span "Услуги" at bounding box center [146, 118] width 48 height 13
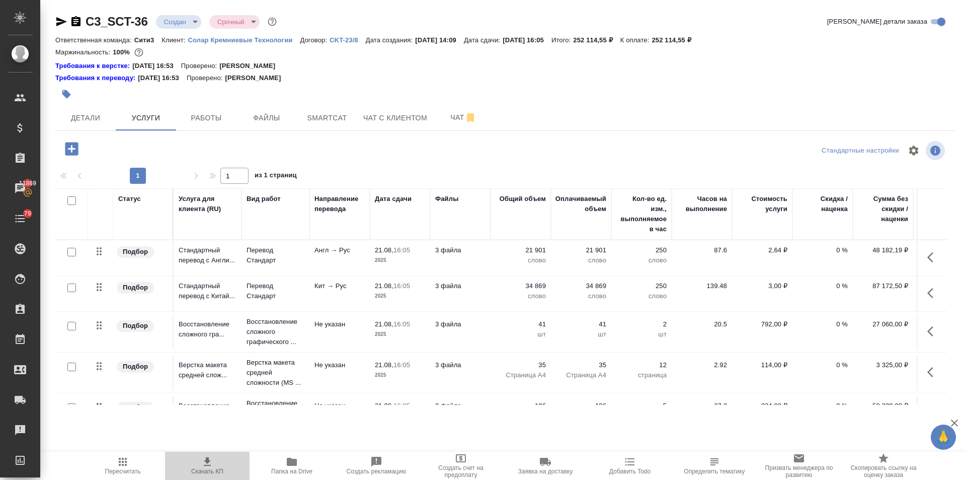
click at [212, 470] on span "Скачать КП" at bounding box center [207, 471] width 32 height 7
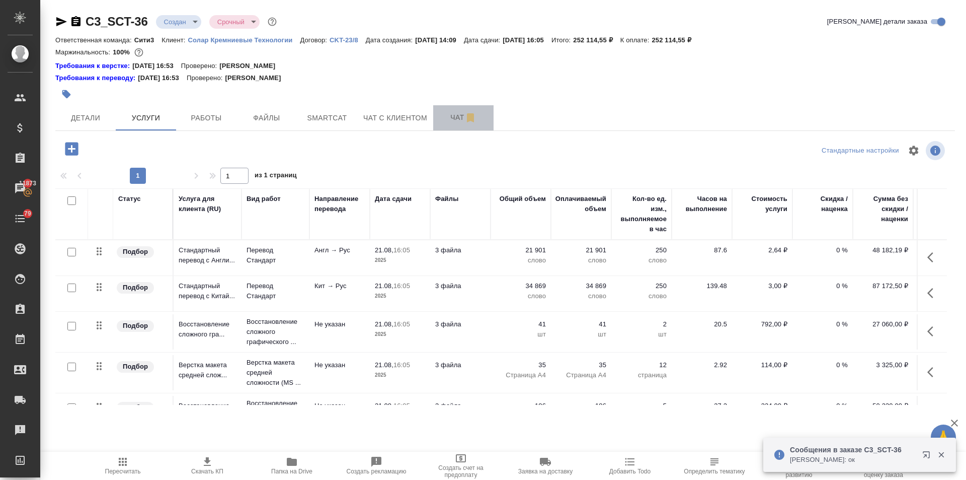
click at [454, 112] on span "Чат" at bounding box center [463, 117] width 48 height 13
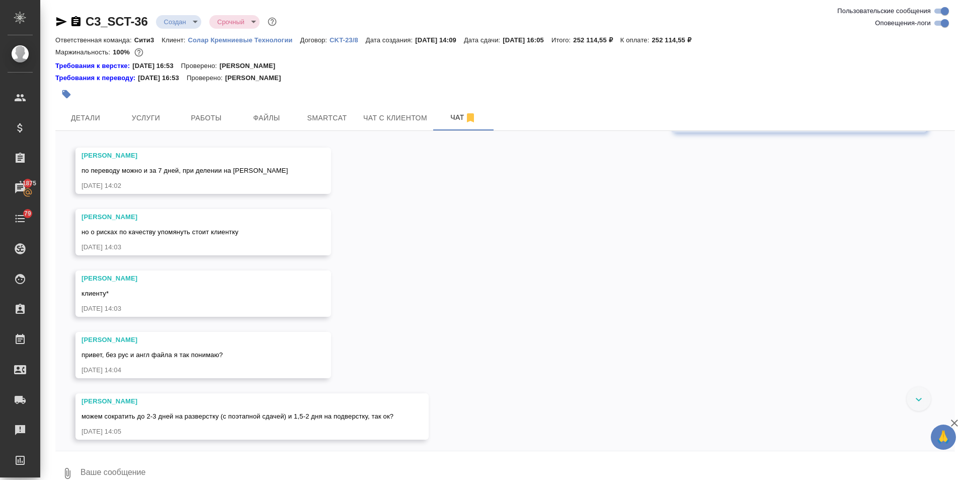
scroll to position [1154, 0]
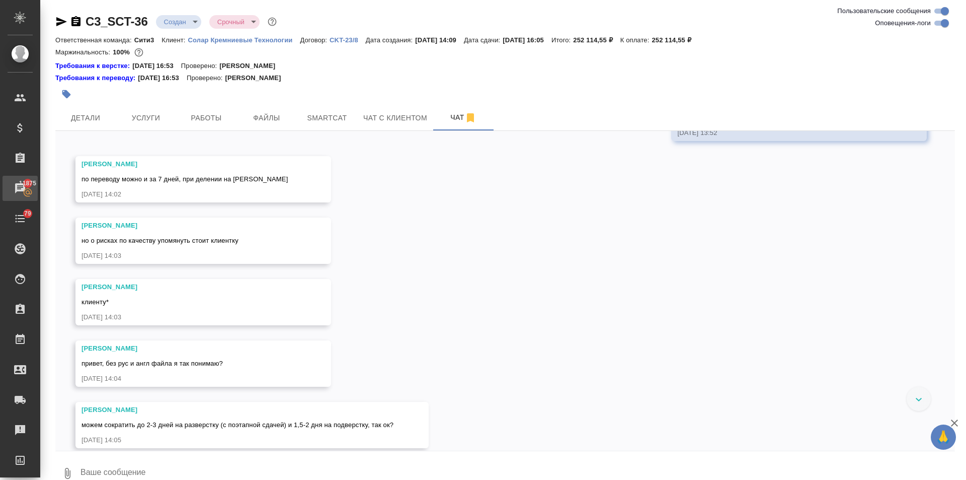
click at [20, 186] on div "Чаты" at bounding box center [7, 188] width 25 height 15
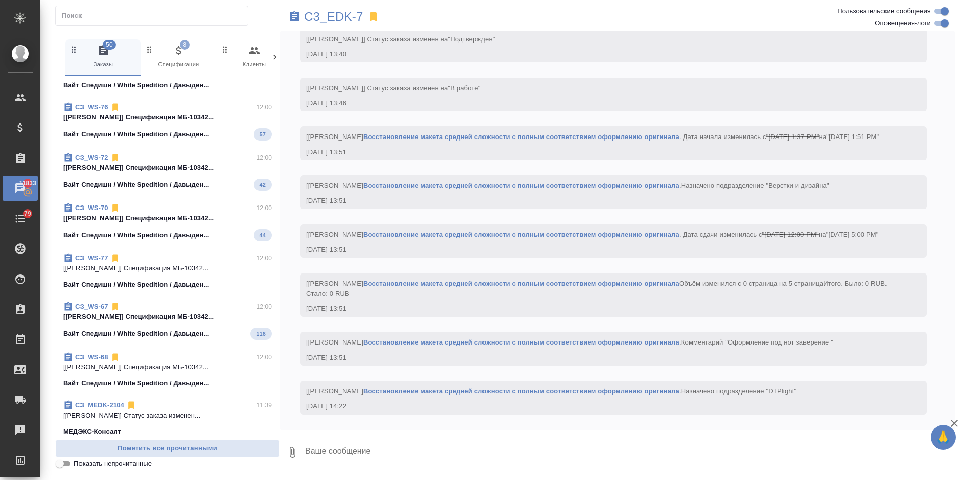
scroll to position [604, 0]
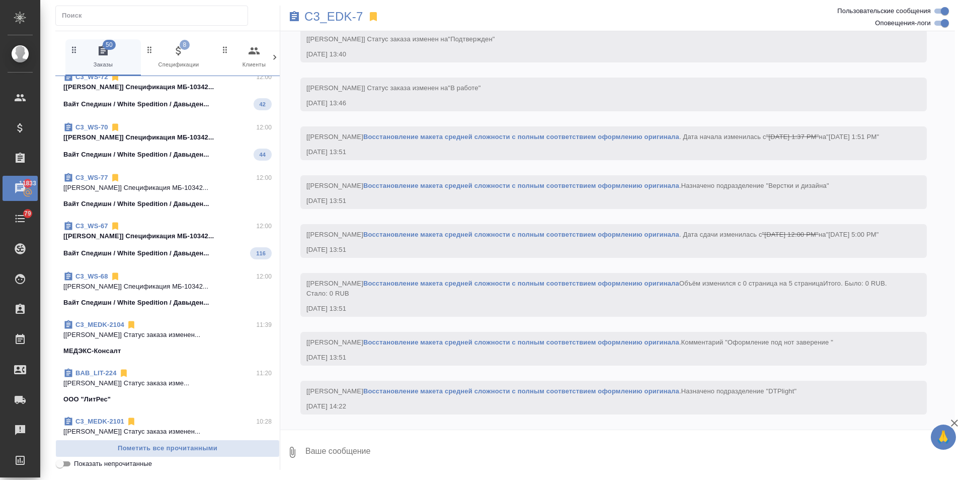
click at [147, 54] on icon "button" at bounding box center [150, 50] width 10 height 10
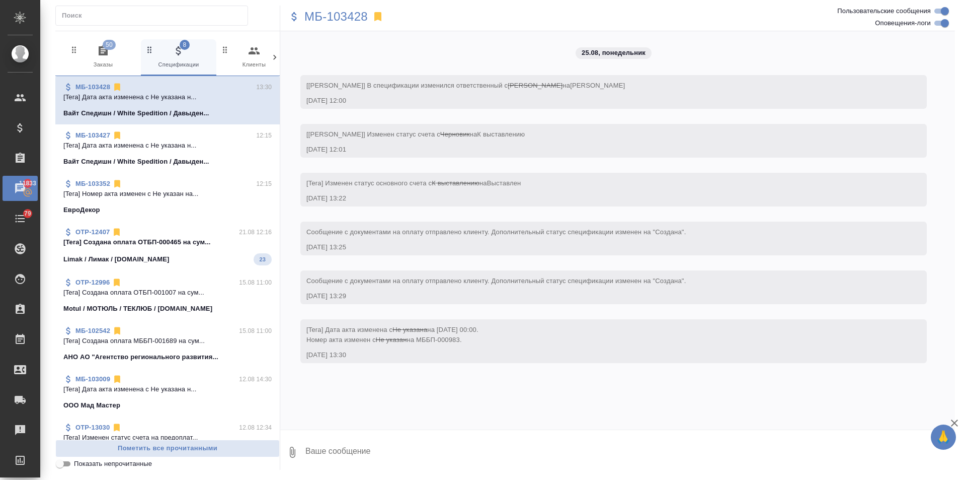
scroll to position [0, 0]
click at [272, 55] on icon at bounding box center [275, 57] width 10 height 10
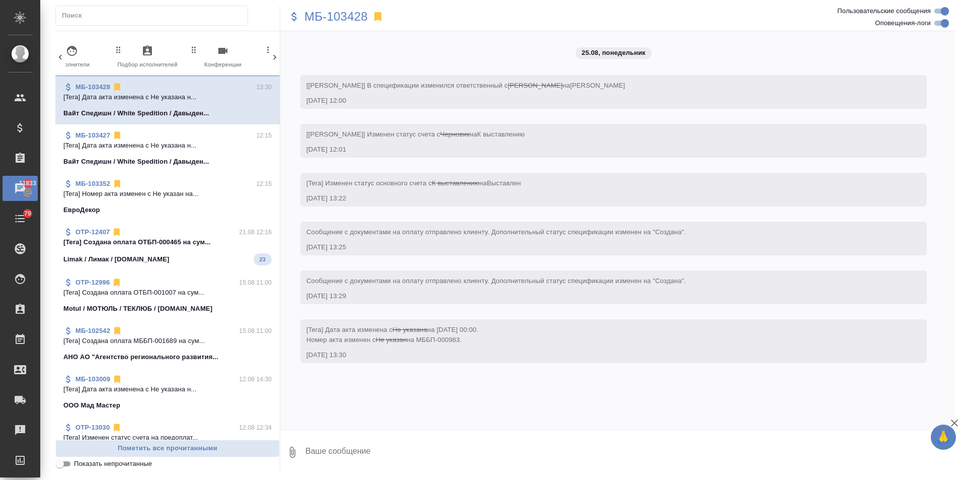
scroll to position [0, 475]
click at [248, 54] on span "99+ Мессенджеры" at bounding box center [231, 57] width 67 height 25
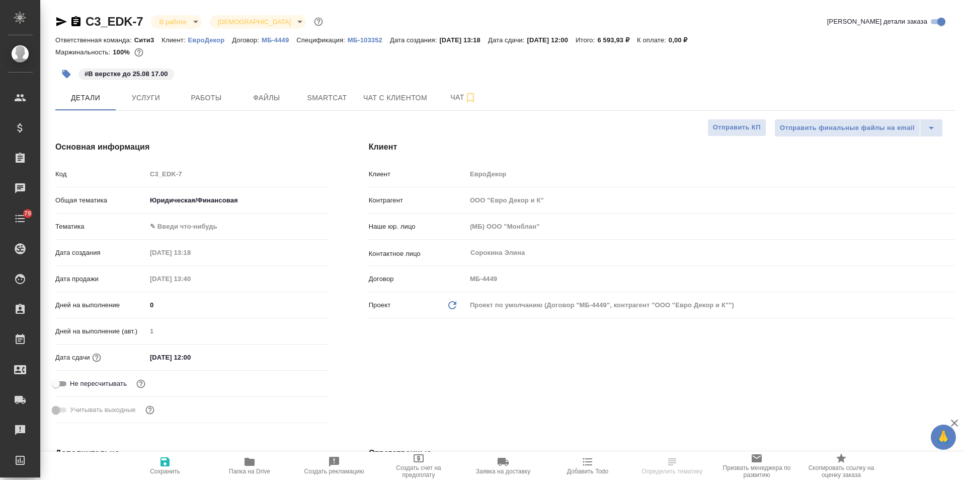
select select "RU"
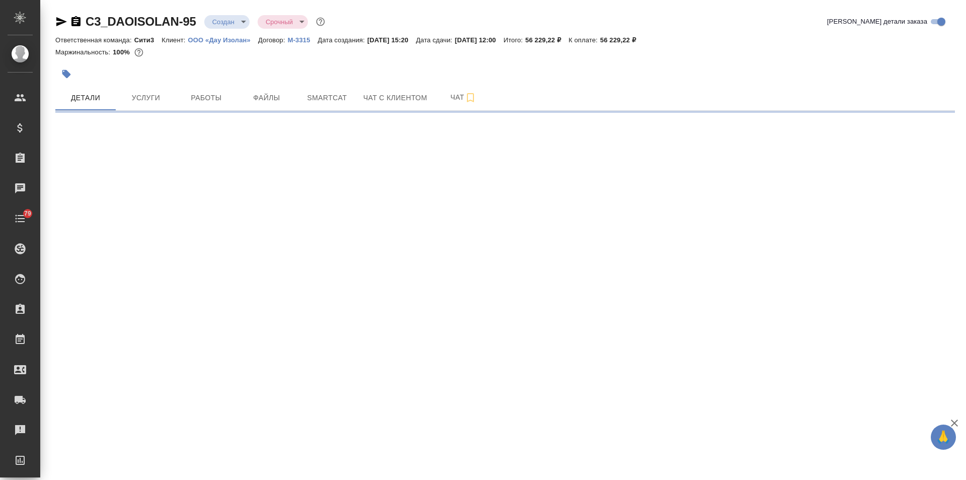
select select "RU"
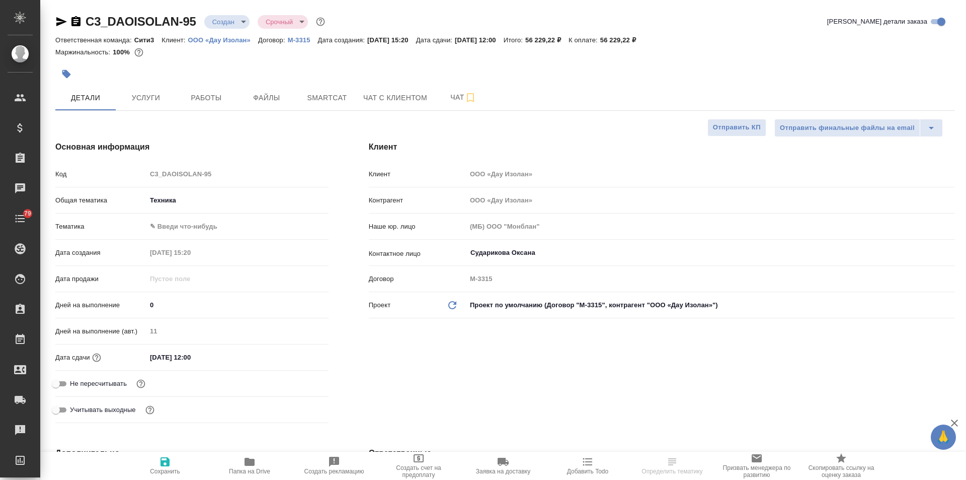
type textarea "x"
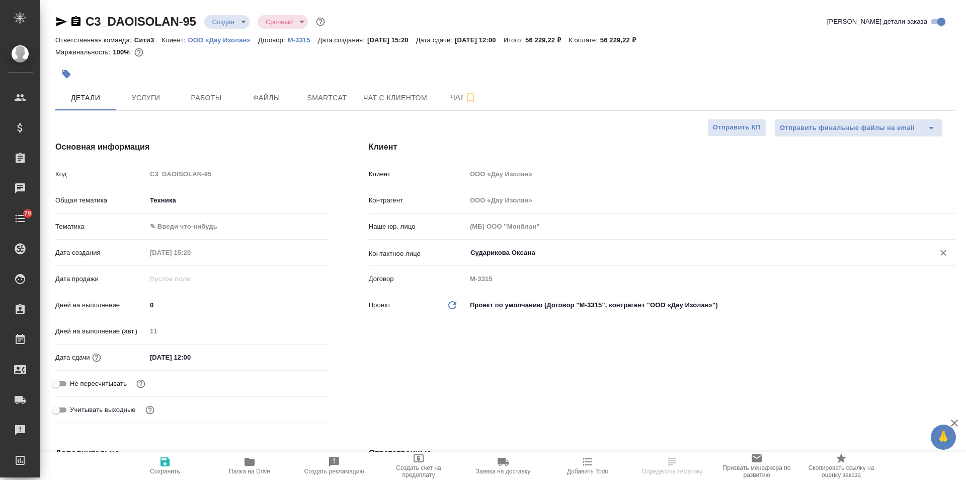
type textarea "x"
click at [212, 20] on body "🙏 .cls-1 fill:#fff; AWATERA Ilina Ekaterina Клиенты Спецификации Заказы 11864 Ч…" at bounding box center [483, 240] width 966 height 480
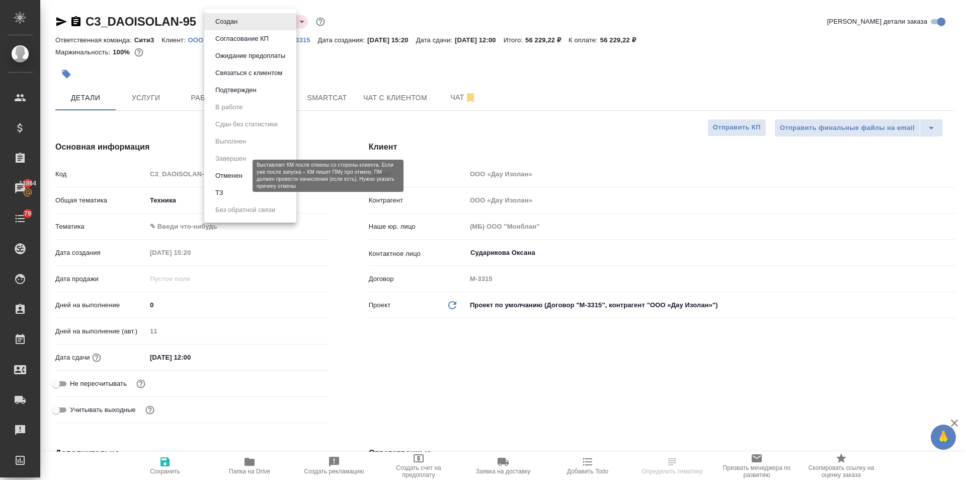
click at [231, 178] on button "Отменен" at bounding box center [228, 175] width 33 height 11
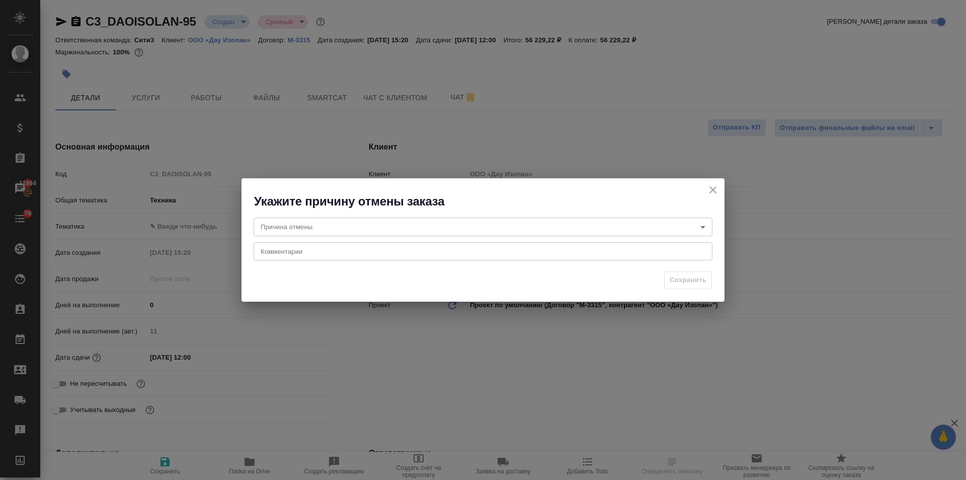
click at [315, 226] on body "🙏 .cls-1 fill:#fff; AWATERA Ilina Ekaterina Клиенты Спецификации Заказы 11864 Ч…" at bounding box center [483, 240] width 966 height 480
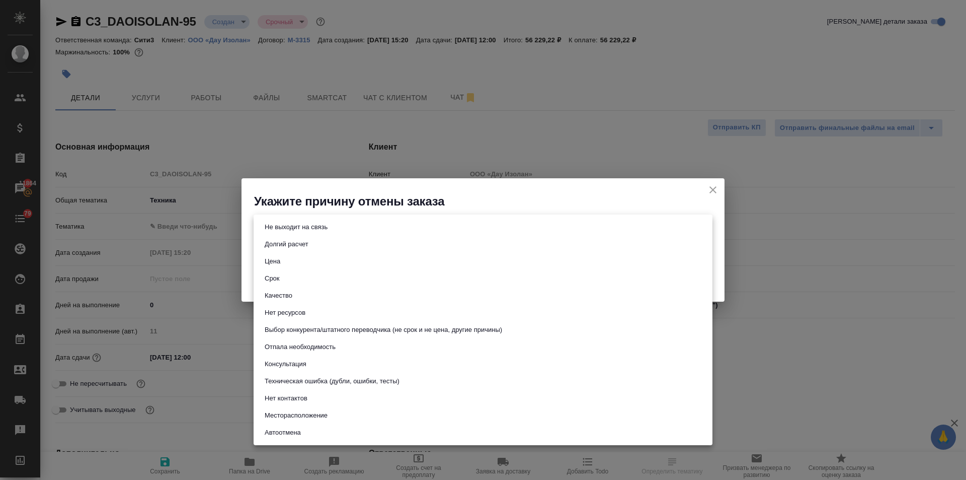
click at [279, 264] on button "Цена" at bounding box center [273, 261] width 22 height 11
type input "price"
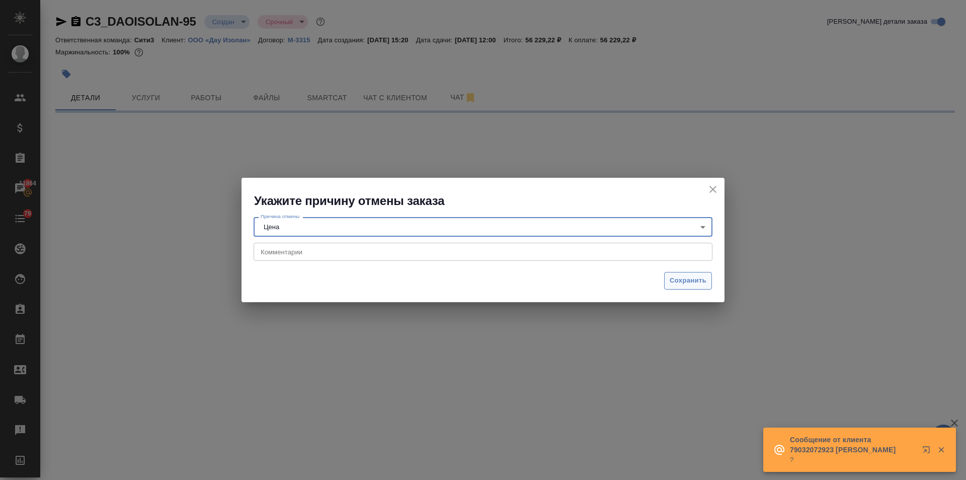
click at [691, 281] on span "Сохранить" at bounding box center [688, 281] width 37 height 12
select select "RU"
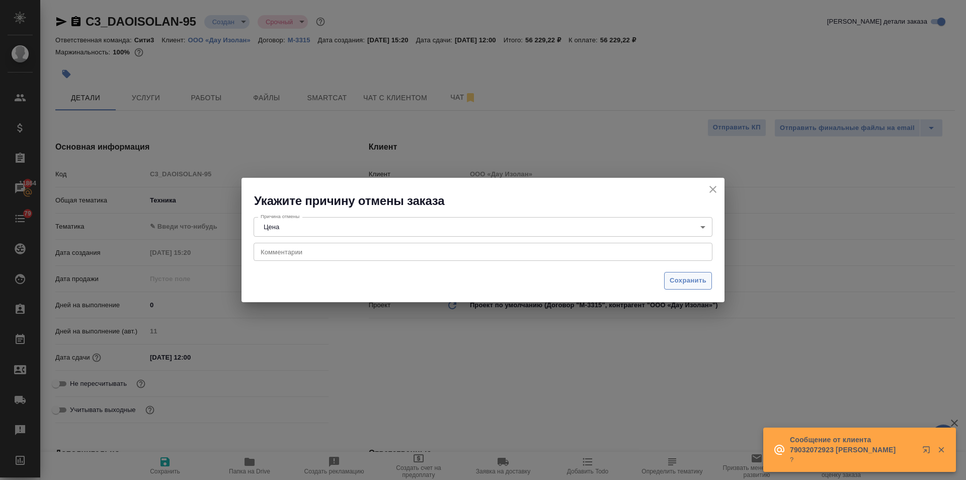
type textarea "x"
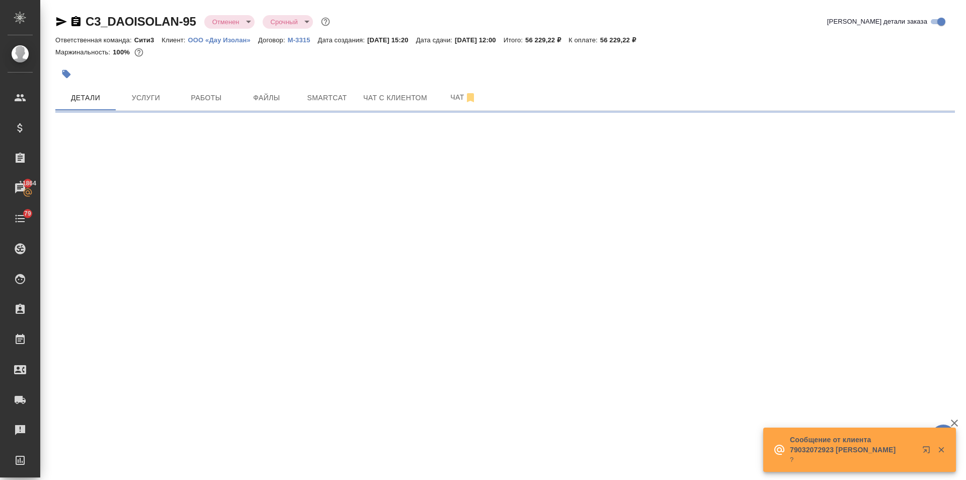
select select "RU"
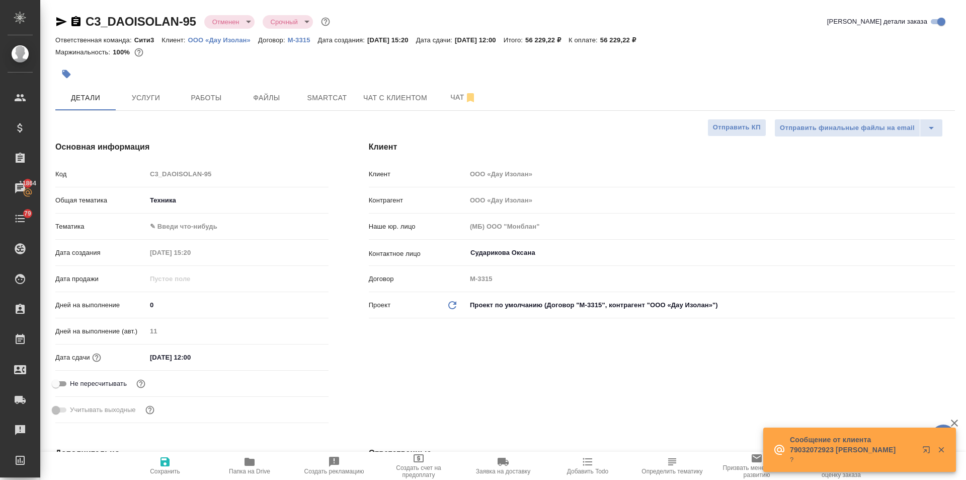
type textarea "x"
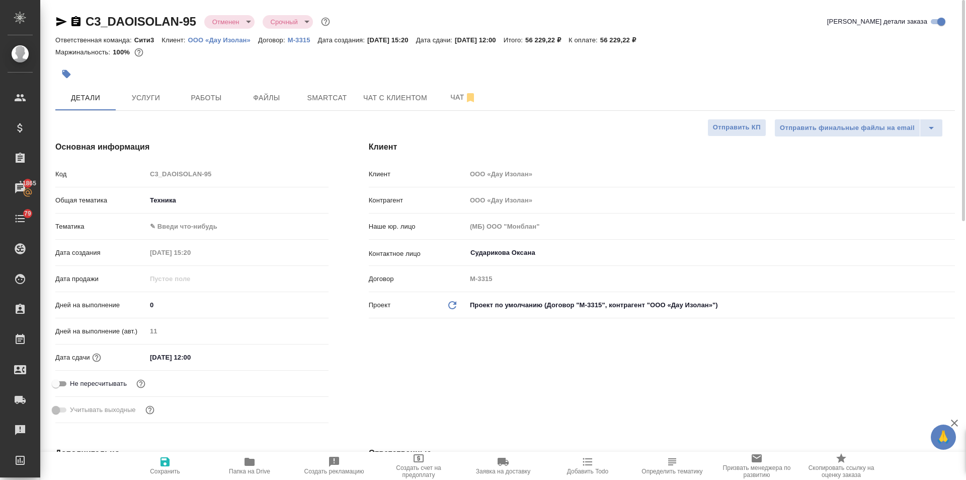
type textarea "x"
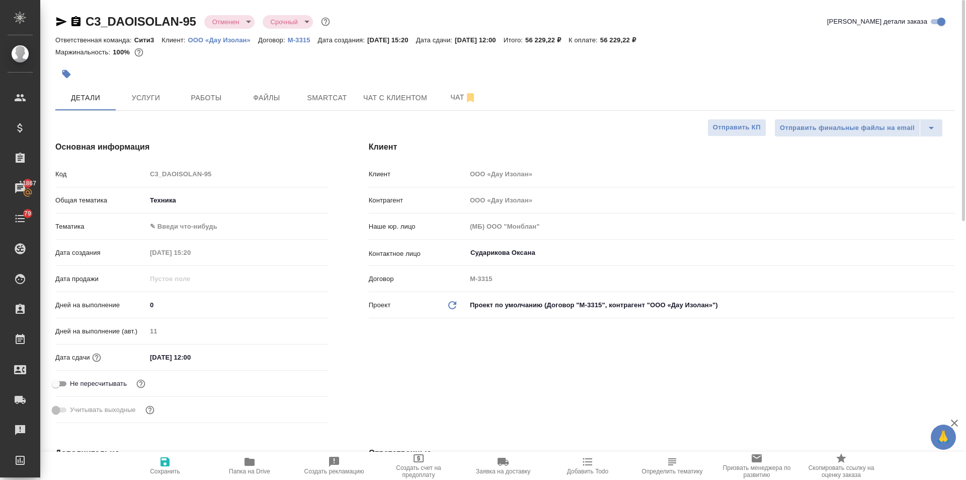
type textarea "x"
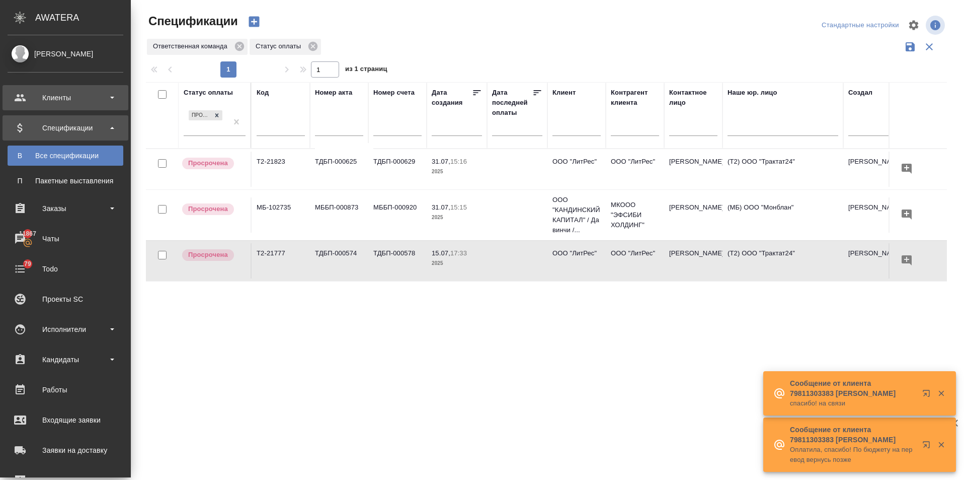
click at [21, 100] on div "Клиенты" at bounding box center [66, 97] width 116 height 15
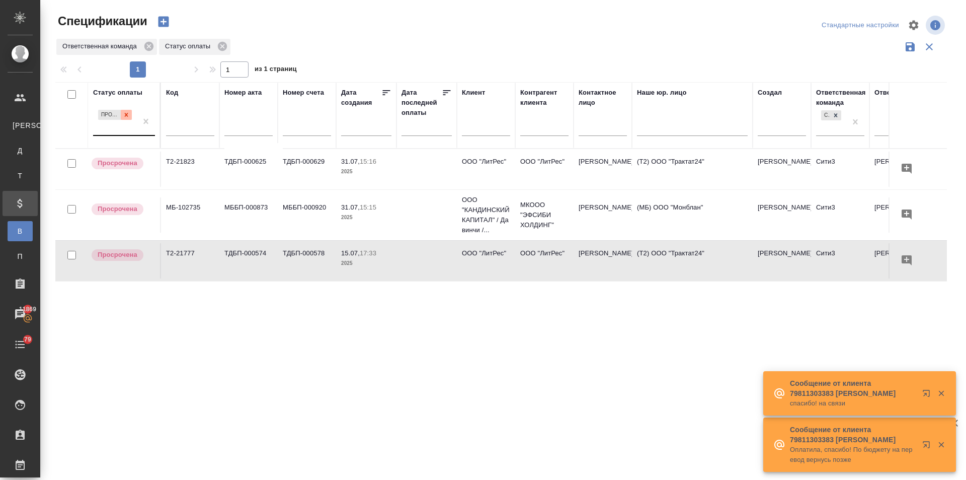
click at [129, 113] on icon at bounding box center [126, 114] width 7 height 7
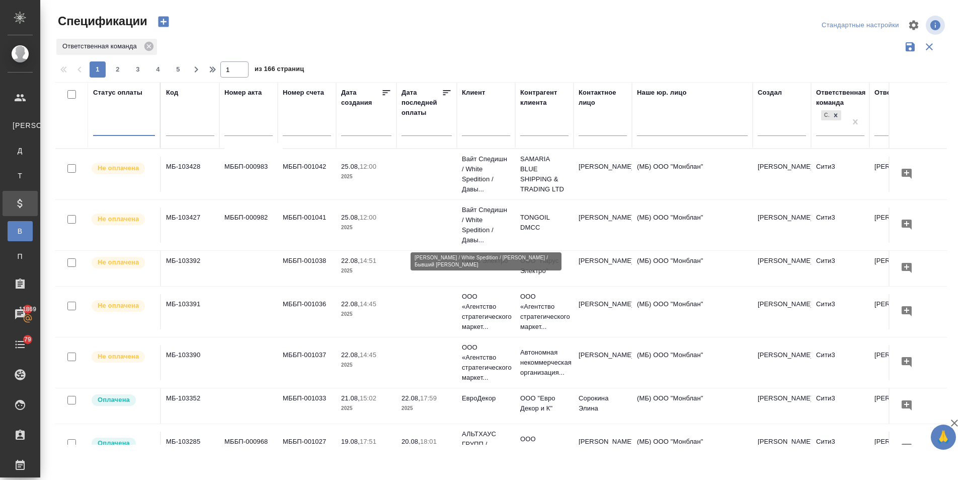
click at [479, 219] on p "Вайт Спедишн / White Spedition / Давы..." at bounding box center [486, 225] width 48 height 40
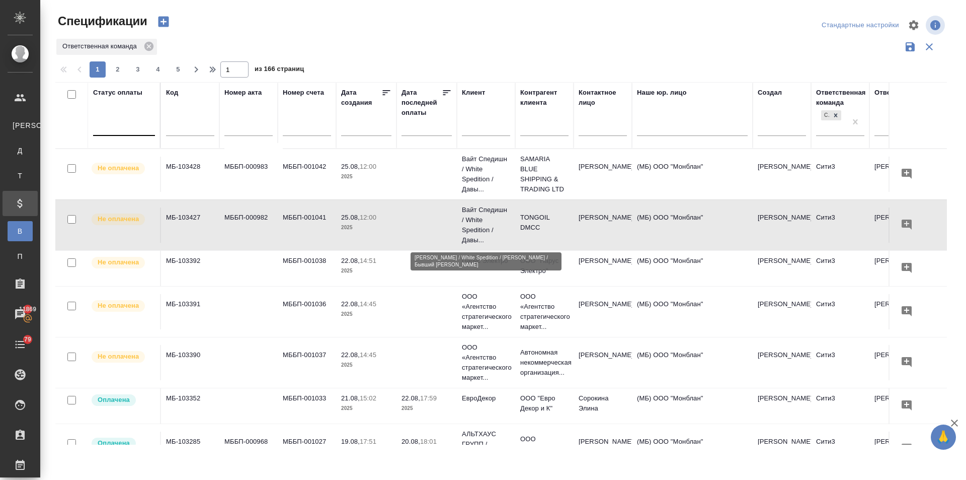
click at [466, 171] on p "Вайт Спедишн / White Spedition / Давы..." at bounding box center [486, 174] width 48 height 40
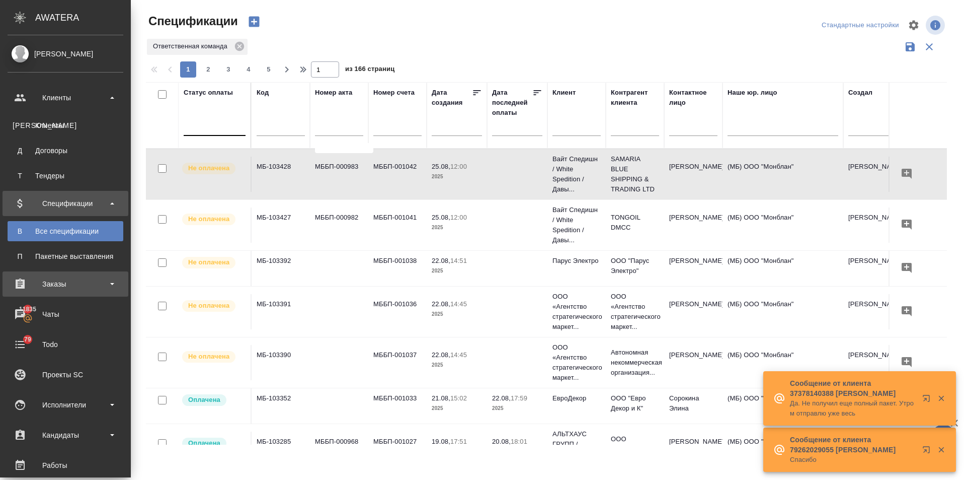
click at [46, 286] on div "Заказы" at bounding box center [66, 283] width 116 height 15
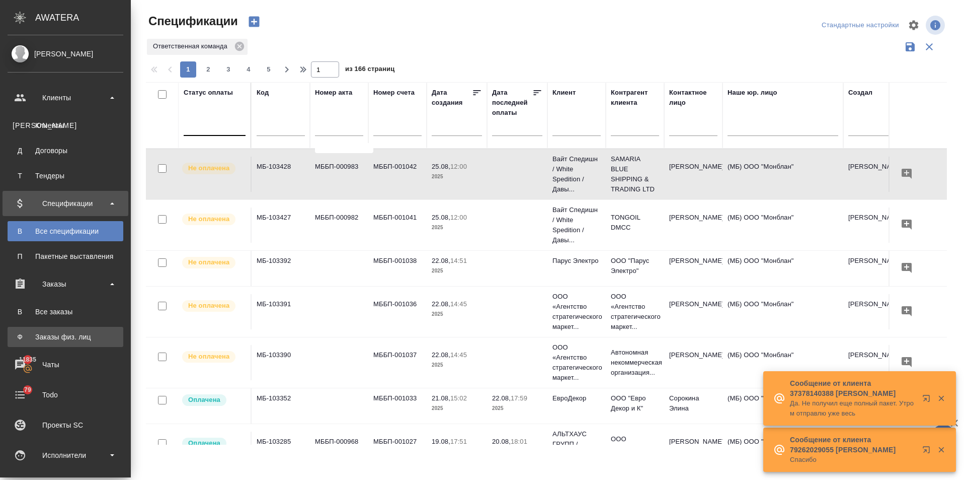
click at [61, 341] on div "Заказы физ. лиц" at bounding box center [66, 337] width 106 height 10
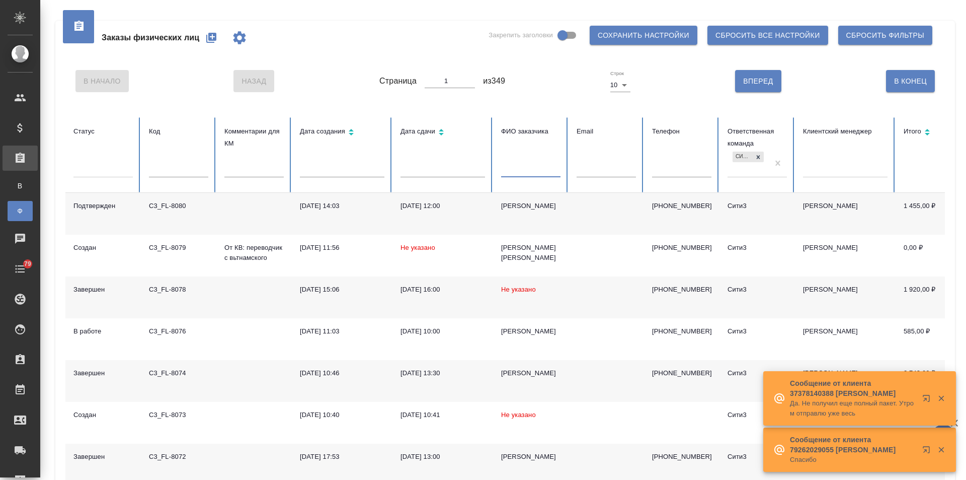
click at [525, 171] on input "text" at bounding box center [530, 170] width 59 height 14
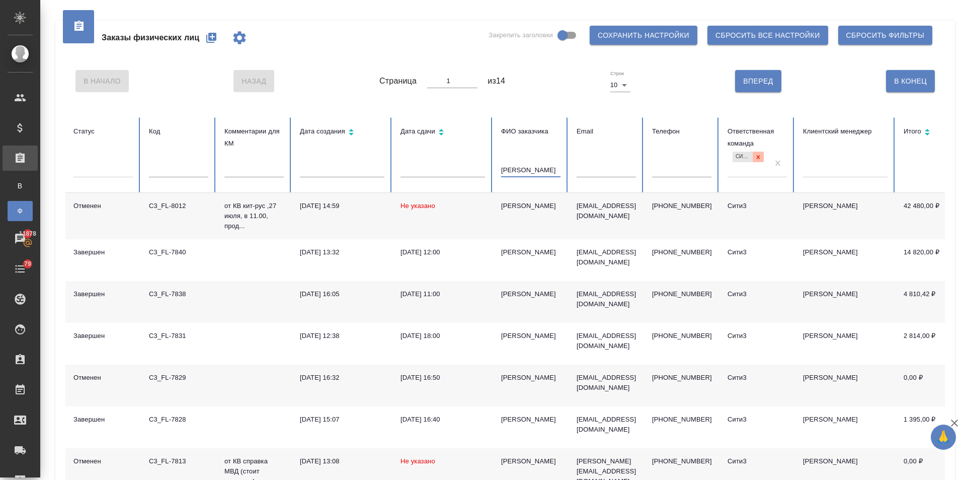
click at [755, 157] on div at bounding box center [758, 157] width 11 height 11
type input "елена"
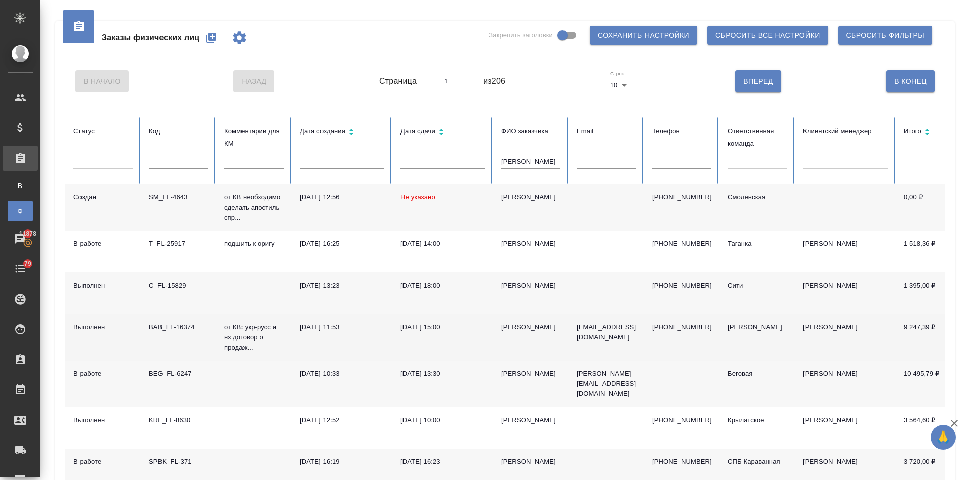
click at [507, 334] on td "Елена" at bounding box center [531, 337] width 76 height 46
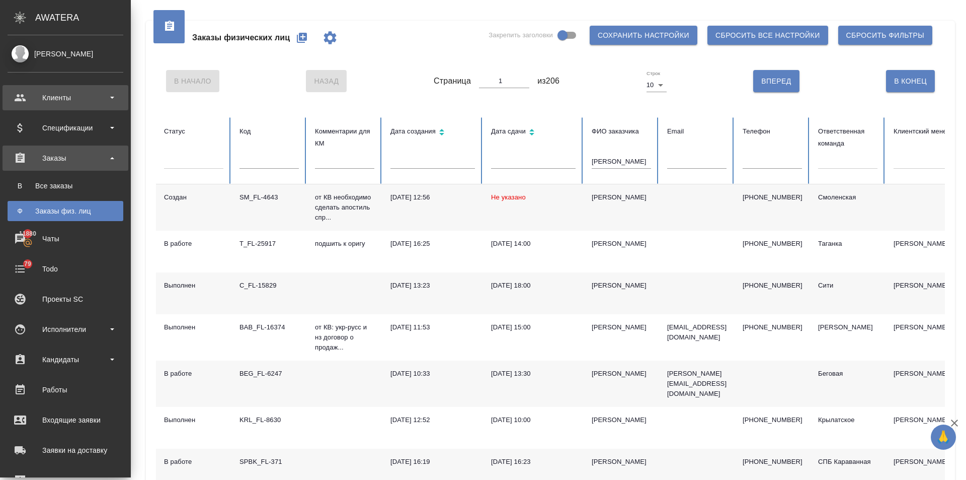
click at [33, 99] on div "Клиенты" at bounding box center [66, 97] width 116 height 15
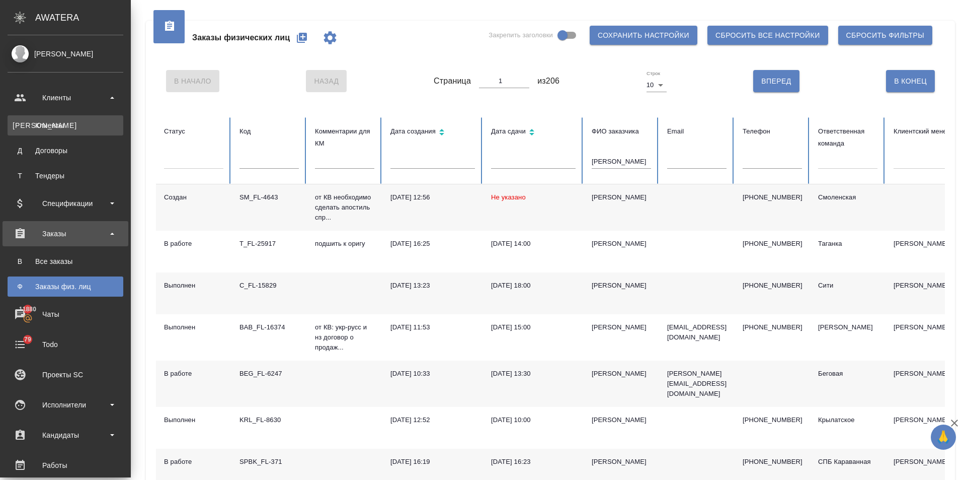
click at [47, 128] on div "Клиенты" at bounding box center [66, 125] width 106 height 10
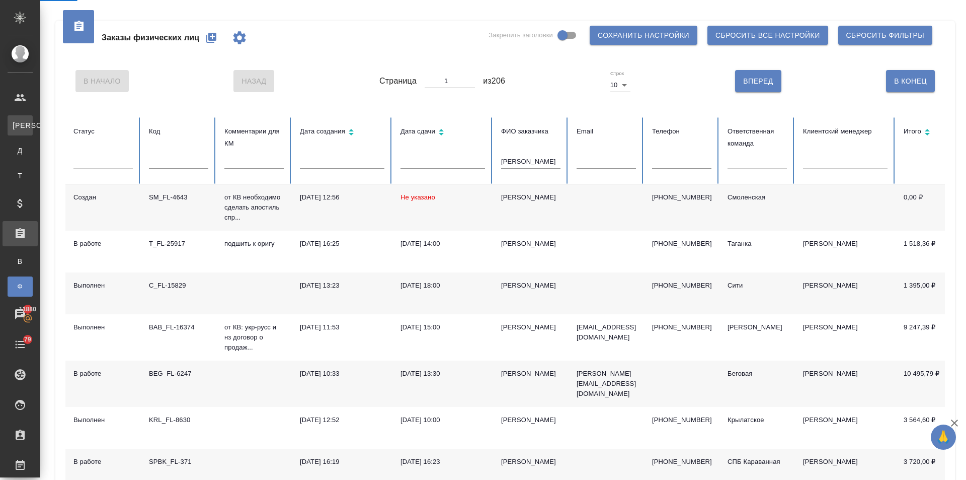
select select "RU"
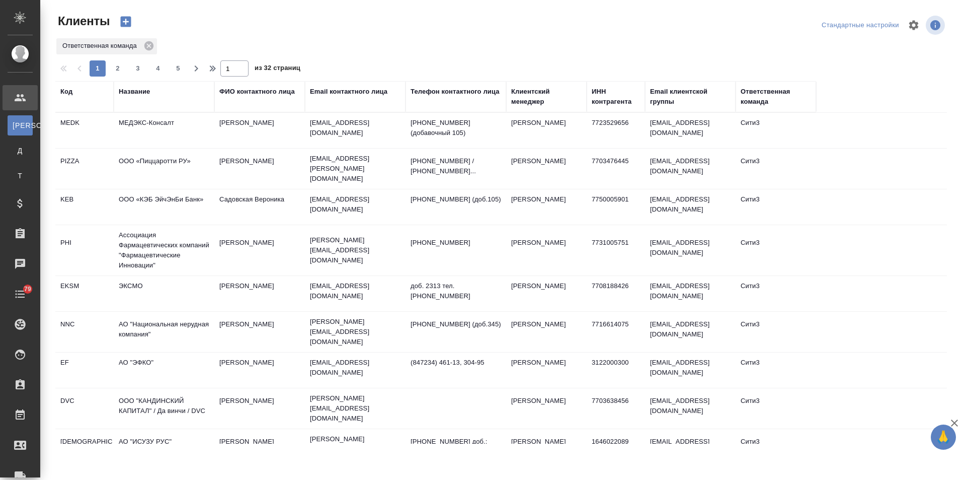
click at [131, 114] on td "МЕДЭКС-Консалт" at bounding box center [164, 130] width 101 height 35
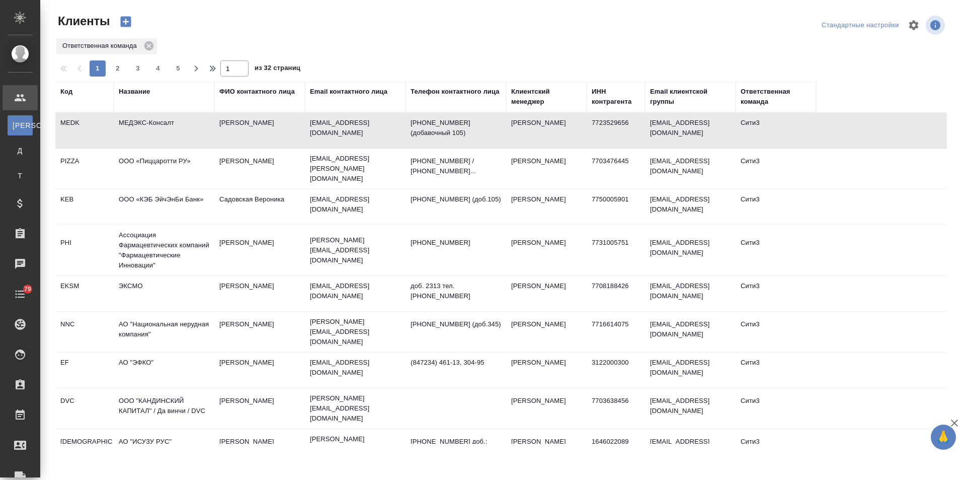
click at [144, 126] on td "МЕДЭКС-Консалт" at bounding box center [164, 130] width 101 height 35
click at [146, 126] on td "МЕДЭКС-Консалт" at bounding box center [164, 130] width 101 height 35
click at [169, 118] on td "МЕДЭКС-Консалт" at bounding box center [164, 130] width 101 height 35
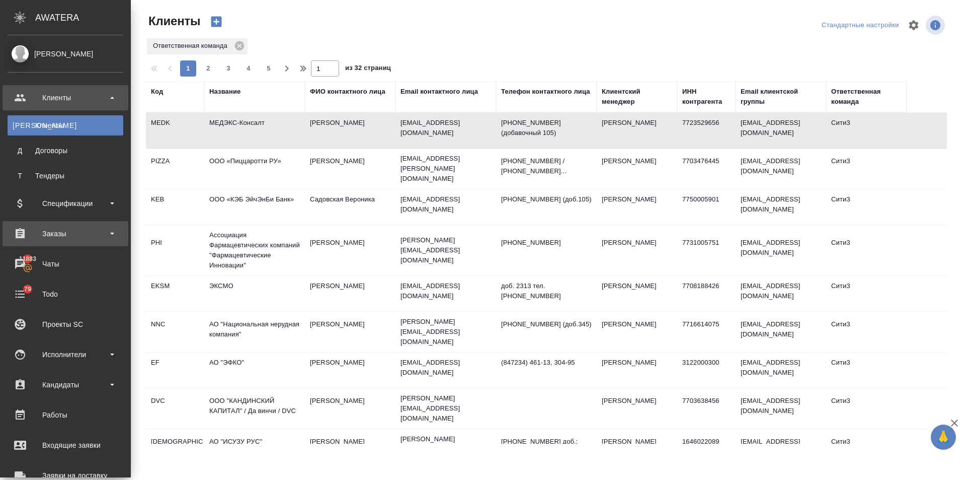
click at [36, 236] on div "Заказы" at bounding box center [66, 233] width 116 height 15
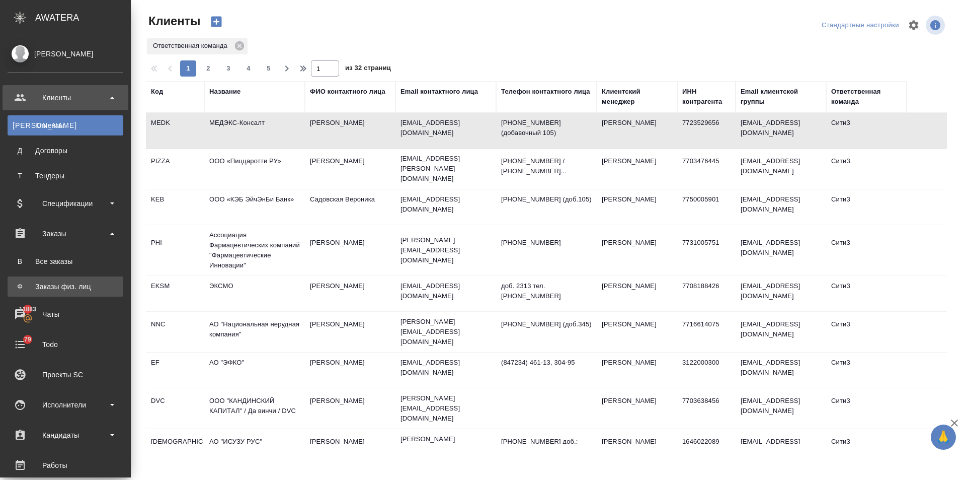
click at [84, 281] on div "Заказы физ. лиц" at bounding box center [66, 286] width 106 height 10
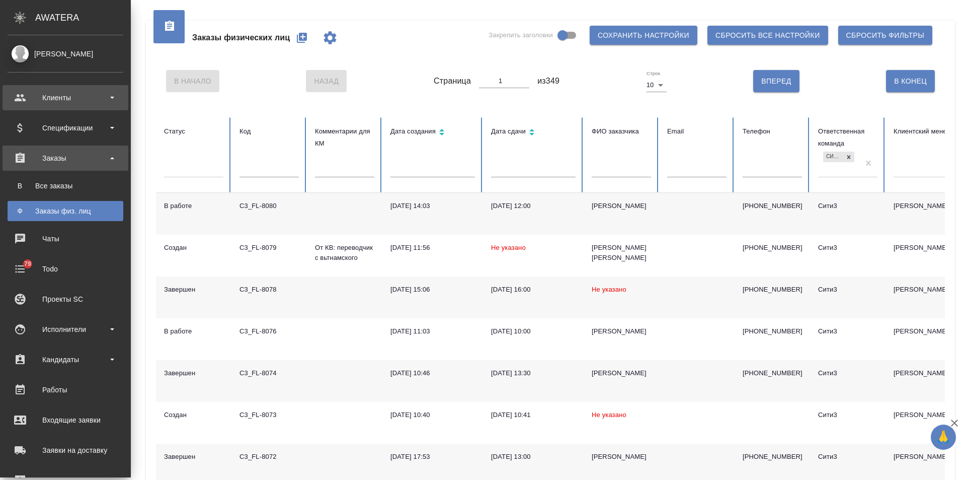
click at [37, 93] on div "Клиенты" at bounding box center [66, 97] width 116 height 15
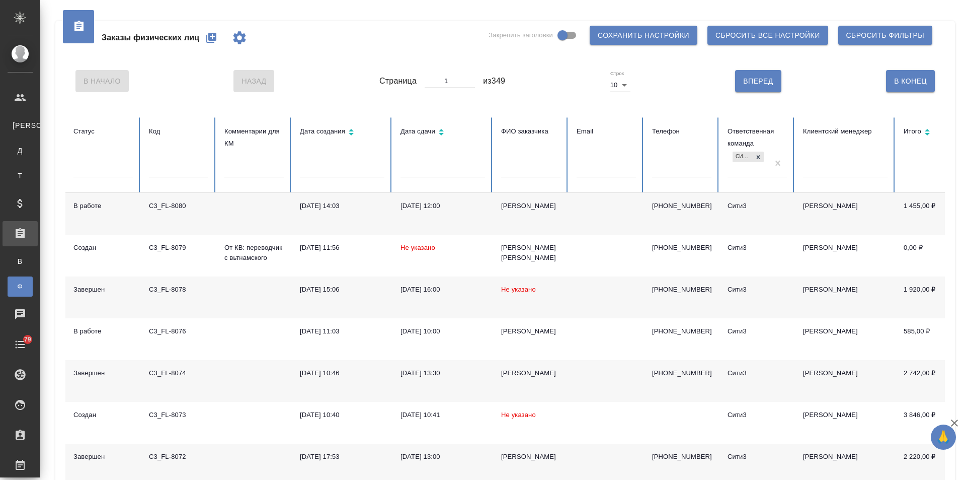
drag, startPoint x: 53, startPoint y: 125, endPoint x: 68, endPoint y: 127, distance: 15.2
click at [15, 125] on div "Клиенты" at bounding box center [7, 125] width 15 height 10
select select "RU"
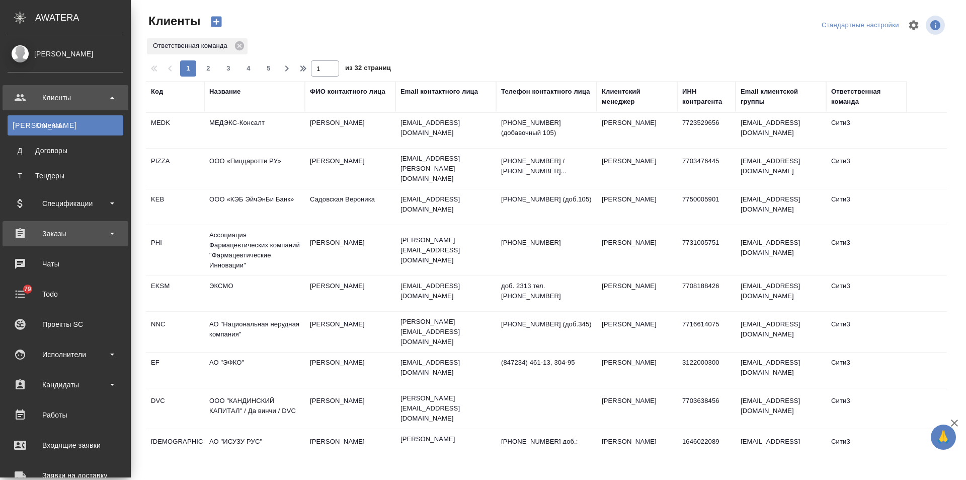
drag, startPoint x: 29, startPoint y: 227, endPoint x: 35, endPoint y: 242, distance: 16.5
click at [29, 227] on div "Заказы" at bounding box center [66, 233] width 116 height 15
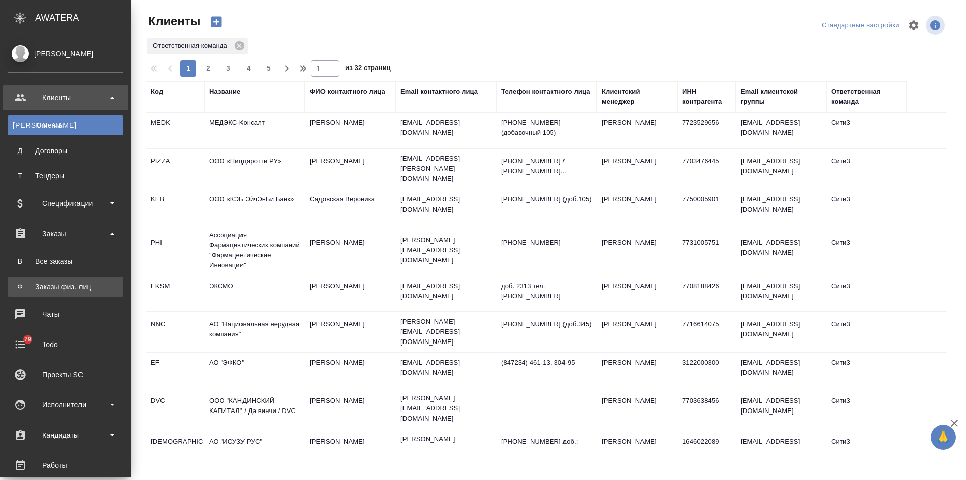
click at [35, 284] on div "Заказы физ. лиц" at bounding box center [66, 286] width 106 height 10
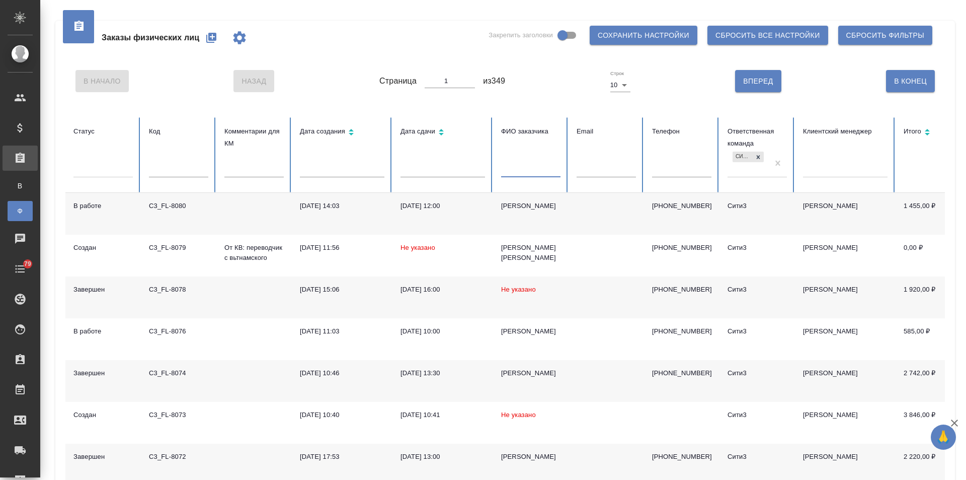
click at [515, 164] on input "text" at bounding box center [530, 170] width 59 height 14
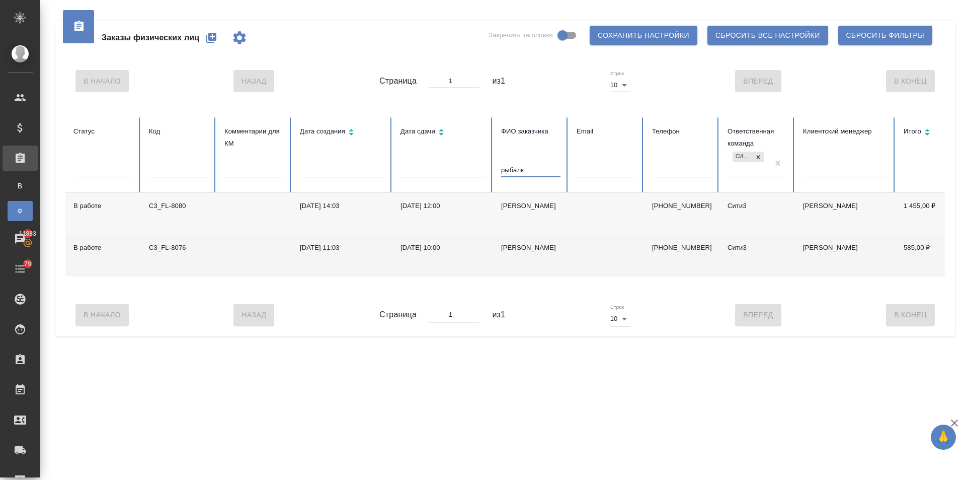
type input "рыбалк"
click at [512, 242] on td "Рыбалко Сергей" at bounding box center [531, 256] width 76 height 42
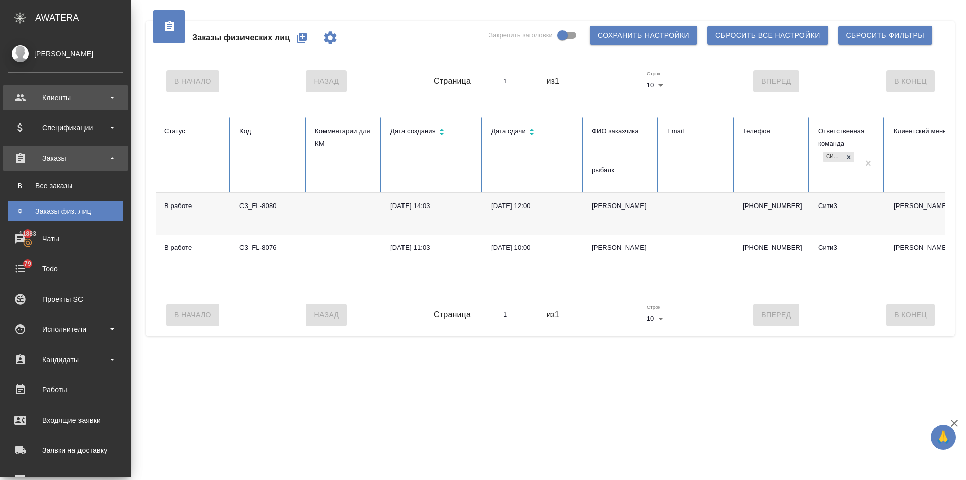
click at [37, 90] on div "Клиенты" at bounding box center [66, 97] width 116 height 15
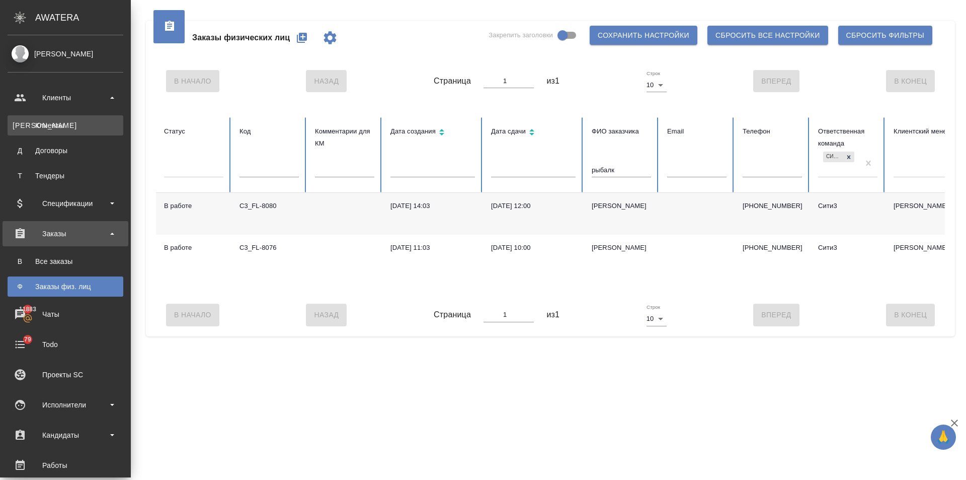
click at [49, 124] on div "Клиенты" at bounding box center [66, 125] width 106 height 10
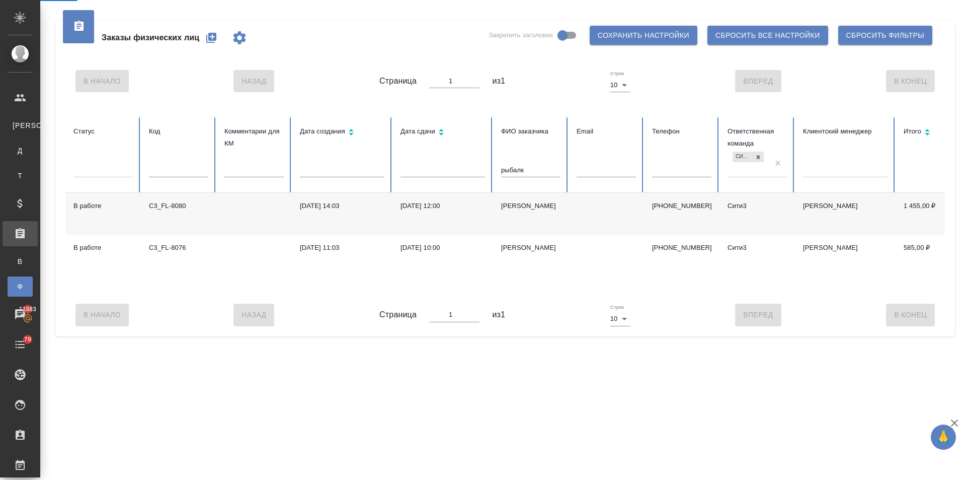
select select "RU"
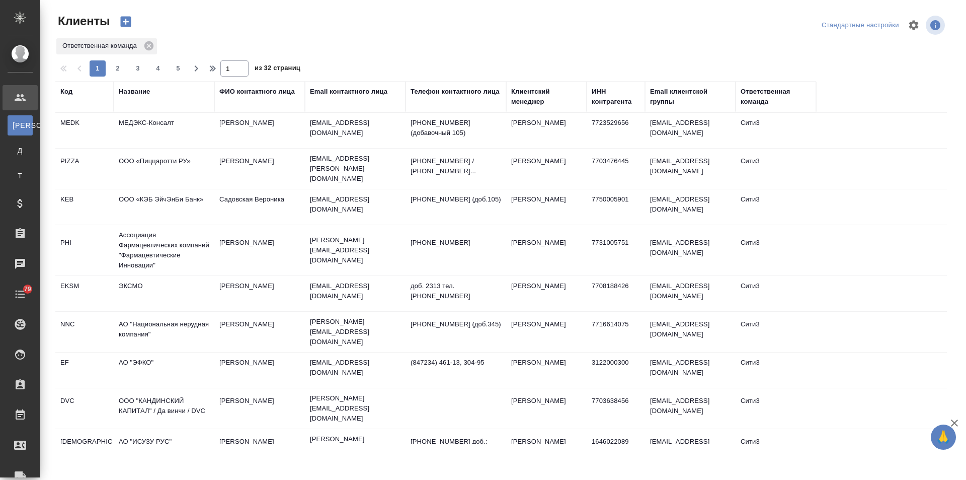
click at [140, 91] on div "Название" at bounding box center [134, 92] width 31 height 10
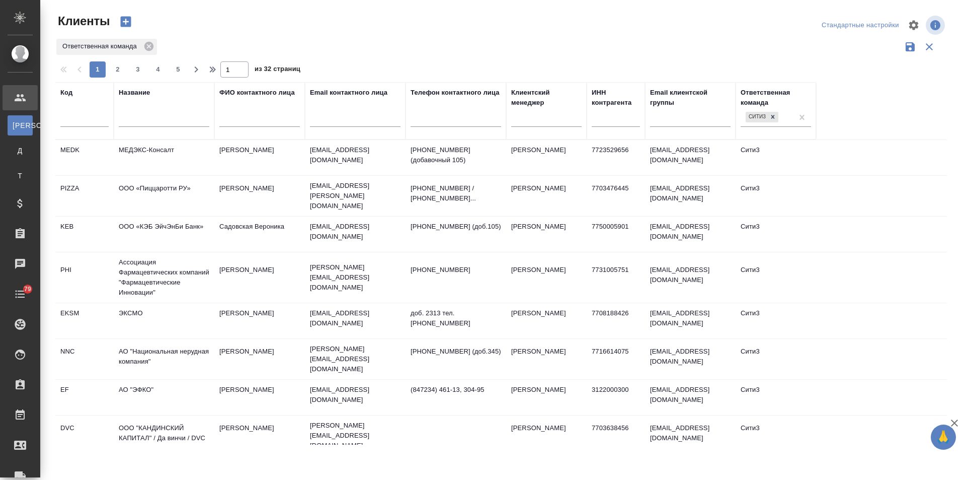
click at [153, 115] on input "text" at bounding box center [164, 120] width 91 height 13
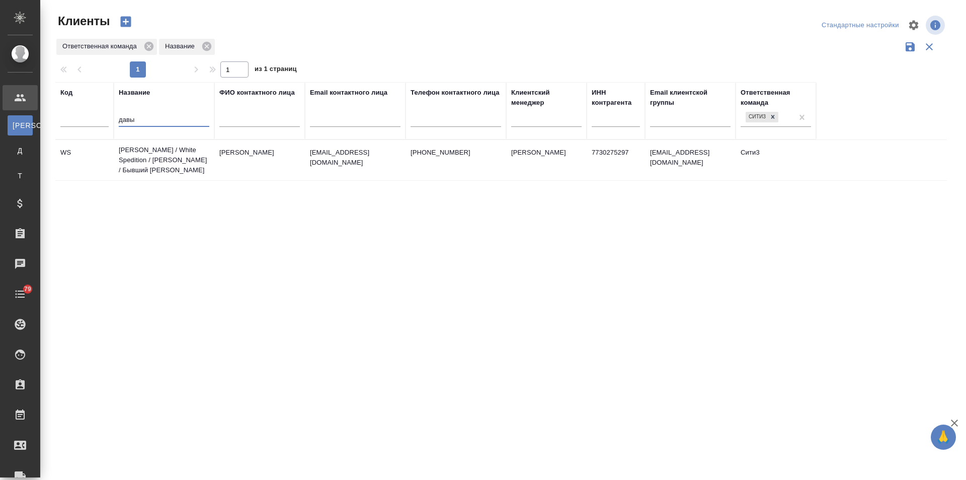
type input "давы"
click at [164, 167] on td "[PERSON_NAME] / White Spedition / [PERSON_NAME] / Бывший [PERSON_NAME]" at bounding box center [164, 160] width 101 height 40
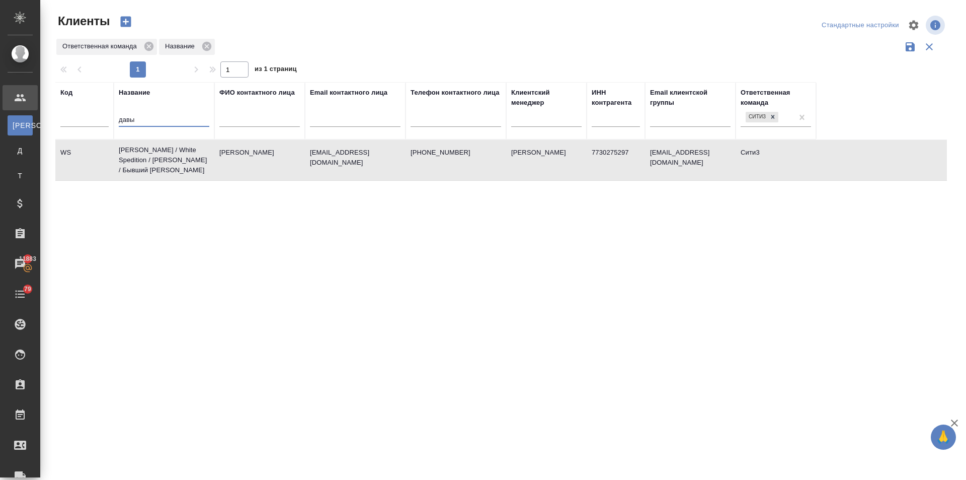
drag, startPoint x: 155, startPoint y: 121, endPoint x: 80, endPoint y: 125, distance: 75.1
click at [80, 125] on tr "Код Название давы ФИО контактного лица Email контактного лица Телефон контактно…" at bounding box center [435, 110] width 761 height 57
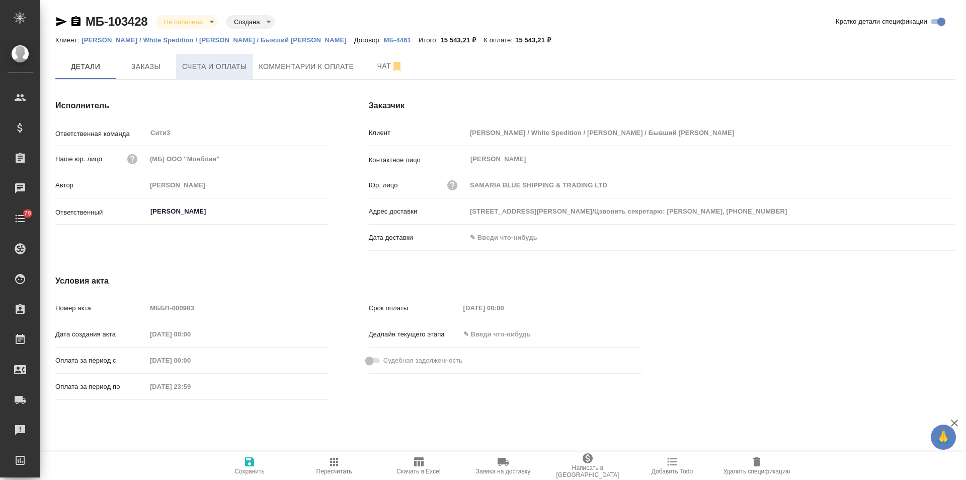
type input "[STREET_ADDRESS][PERSON_NAME]/Цзвонить секретарю: [PERSON_NAME], [PHONE_NUMBER]"
click at [270, 70] on span "Комментарии к оплате" at bounding box center [306, 66] width 95 height 13
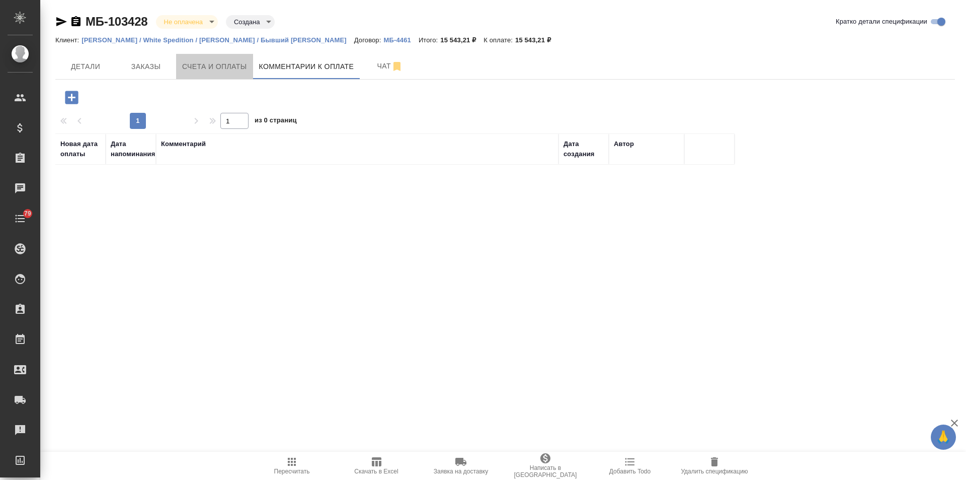
click at [214, 71] on span "Счета и оплаты" at bounding box center [214, 66] width 65 height 13
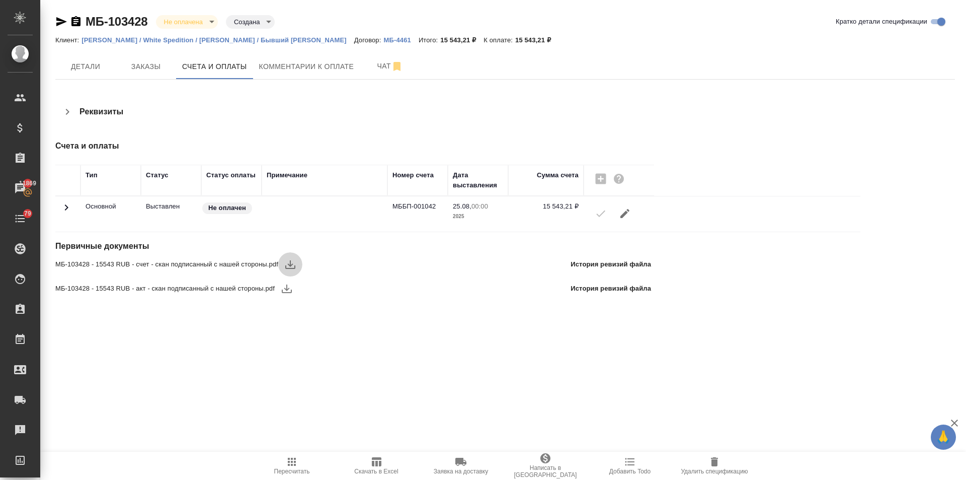
click at [290, 264] on icon "button" at bounding box center [290, 264] width 10 height 9
click at [284, 290] on icon "button" at bounding box center [287, 288] width 12 height 12
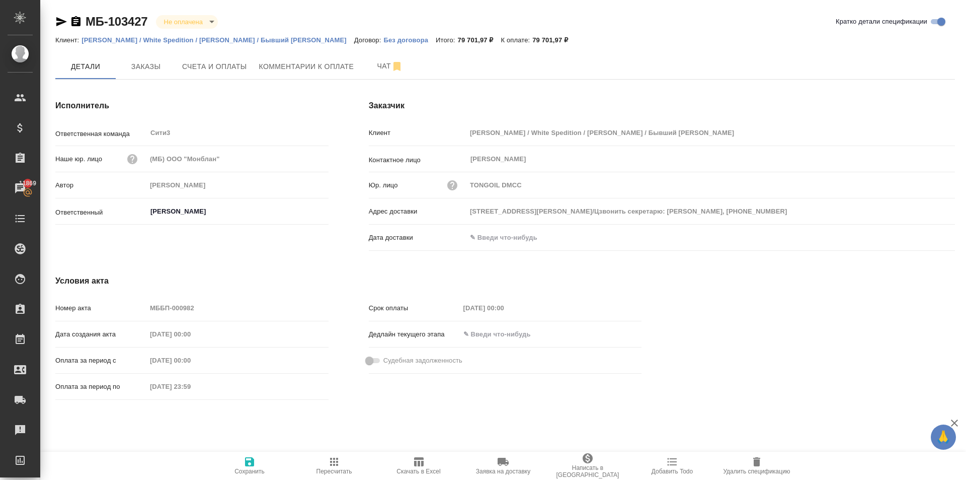
type input "[STREET_ADDRESS][PERSON_NAME]/Цзвонить секретарю: [PERSON_NAME], [PHONE_NUMBER]"
click at [218, 68] on span "Счета и оплаты" at bounding box center [214, 66] width 65 height 13
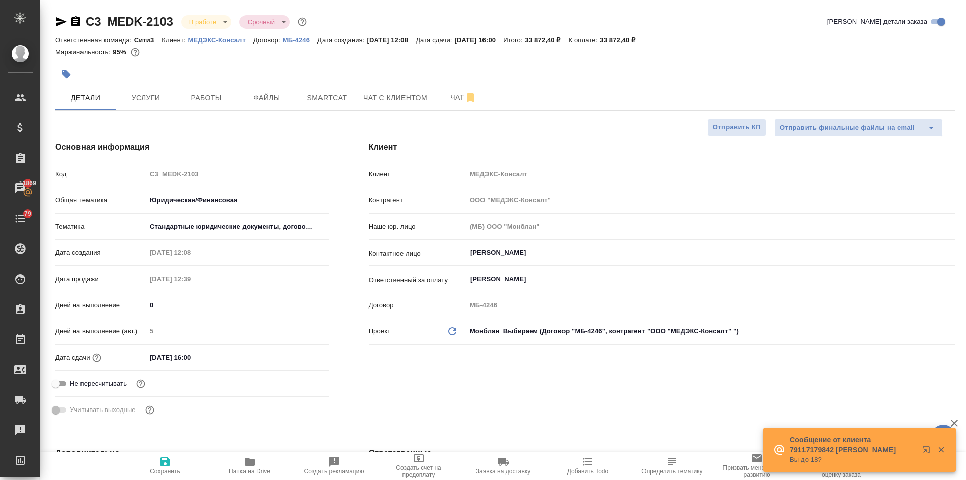
select select "RU"
click at [265, 94] on span "Файлы" at bounding box center [267, 98] width 48 height 13
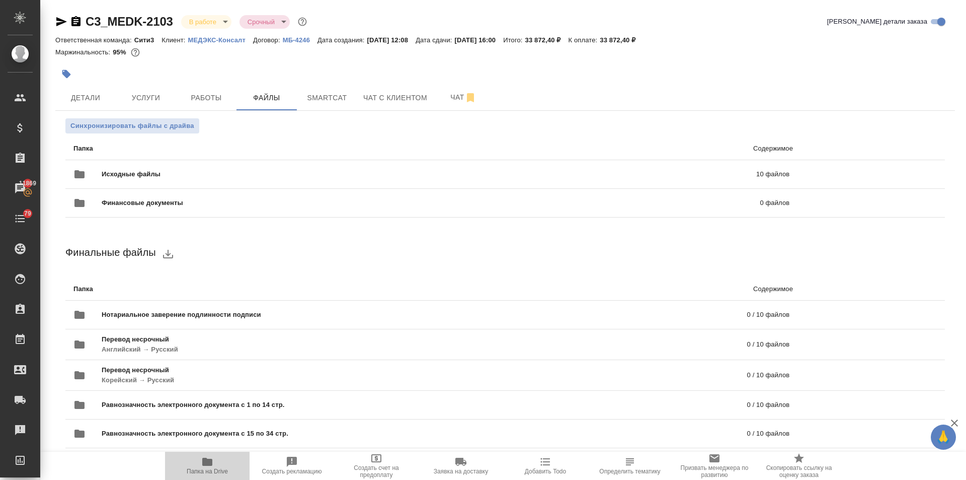
click at [202, 468] on span "Папка на Drive" at bounding box center [207, 471] width 41 height 7
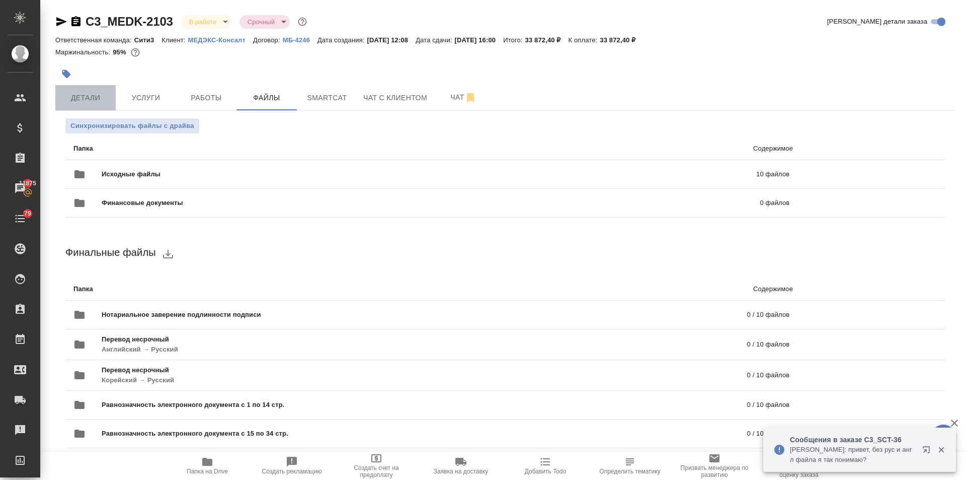
click at [85, 88] on button "Детали" at bounding box center [85, 97] width 60 height 25
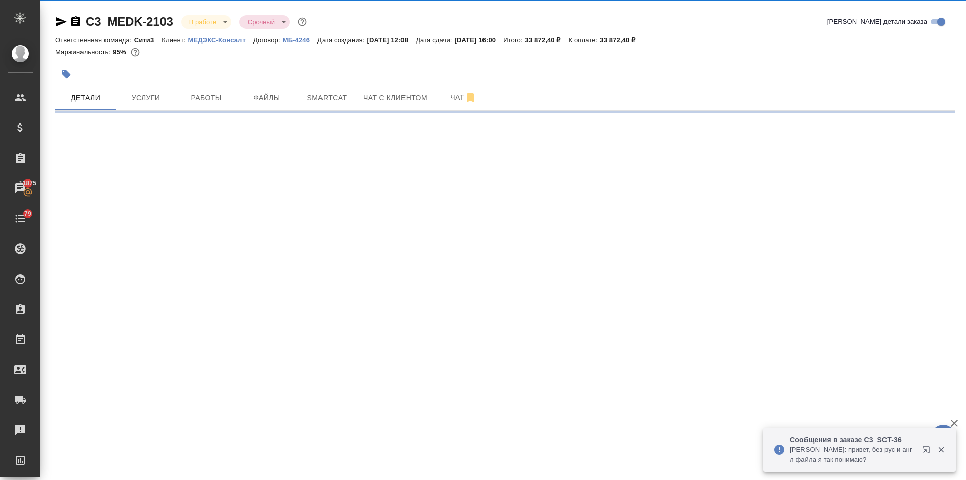
select select "RU"
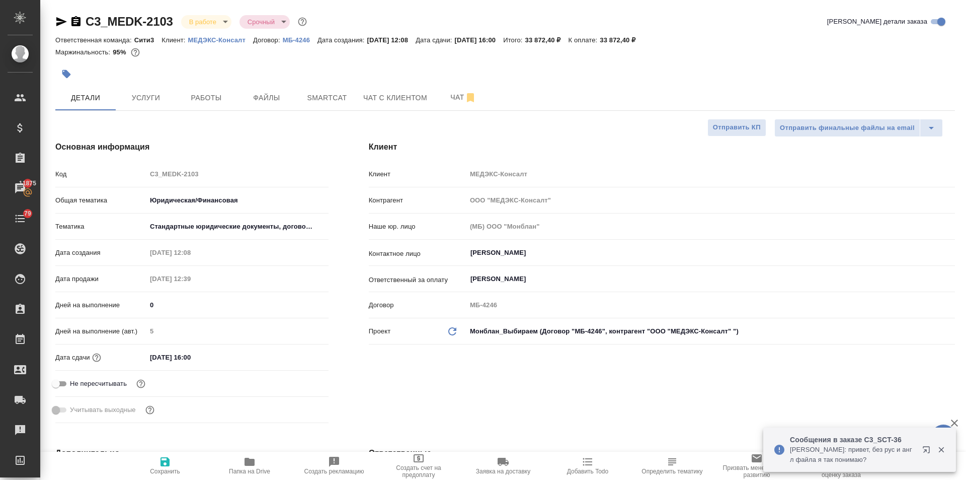
type textarea "x"
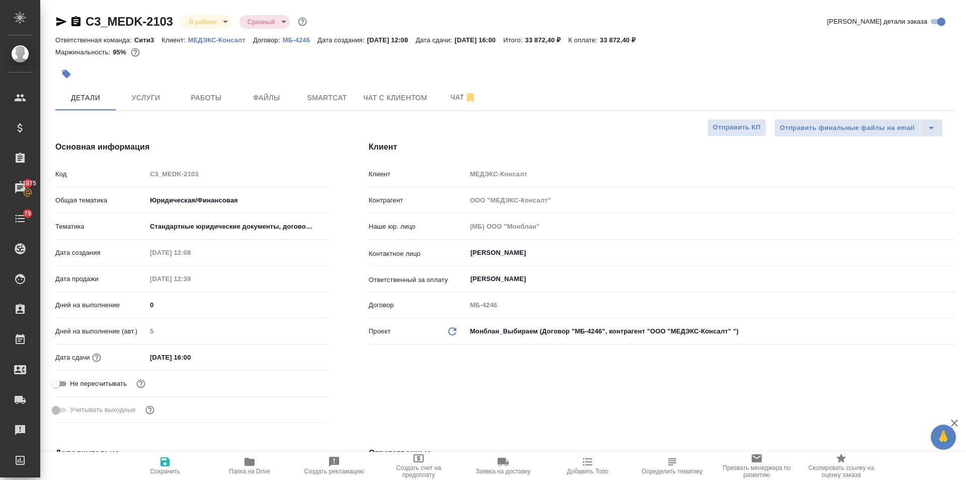
type textarea "x"
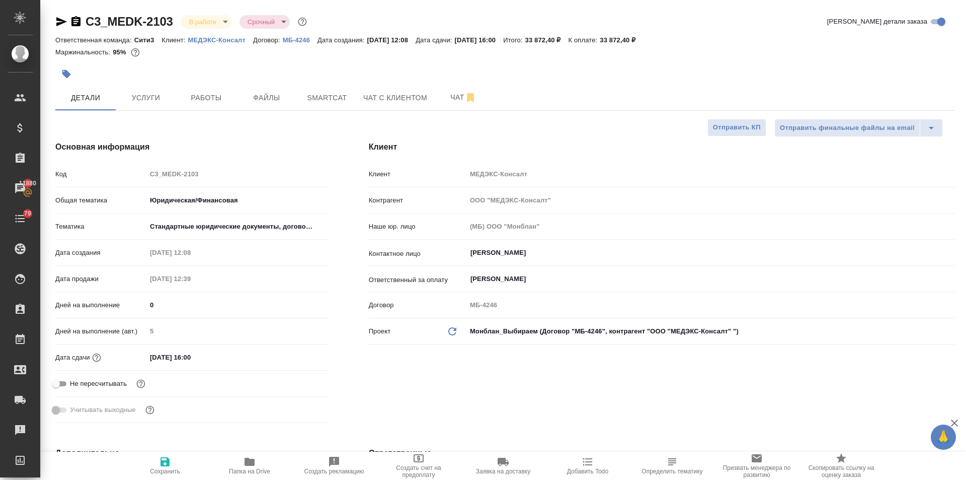
type textarea "x"
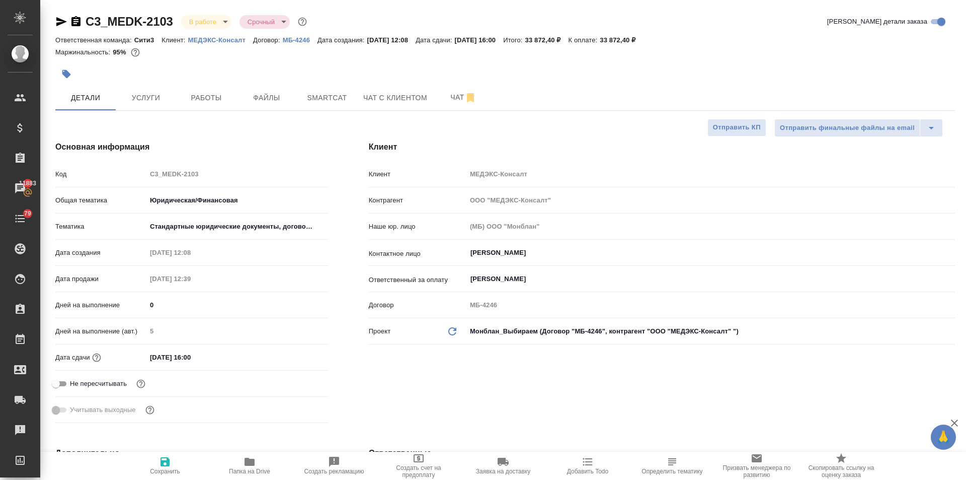
type textarea "x"
click at [65, 70] on icon "button" at bounding box center [66, 74] width 9 height 9
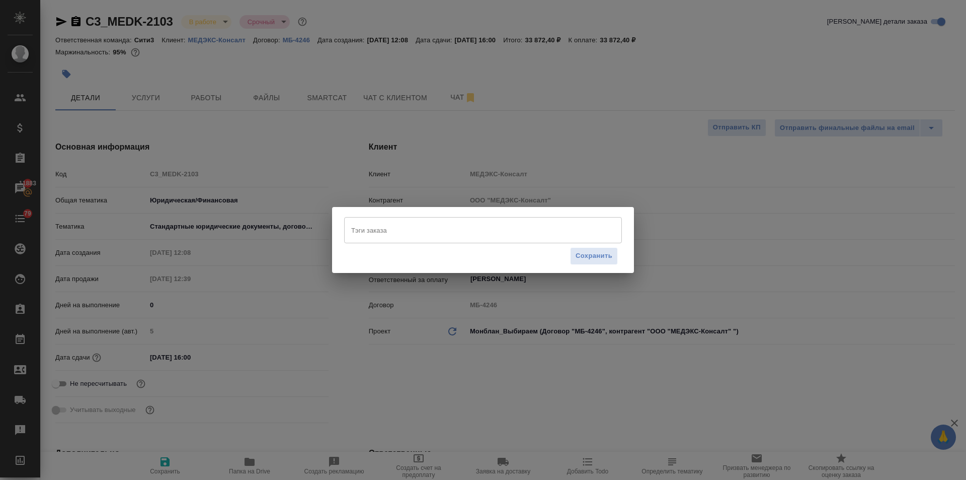
click at [382, 227] on input "Тэги заказа" at bounding box center [474, 229] width 250 height 17
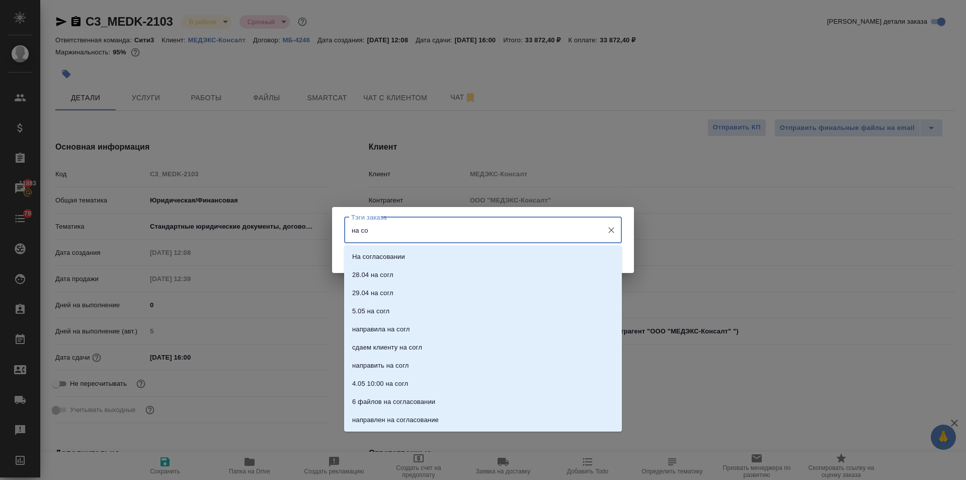
type input "на сог"
drag, startPoint x: 383, startPoint y: 249, endPoint x: 407, endPoint y: 252, distance: 23.9
click at [385, 249] on li "На согласовании" at bounding box center [483, 257] width 278 height 18
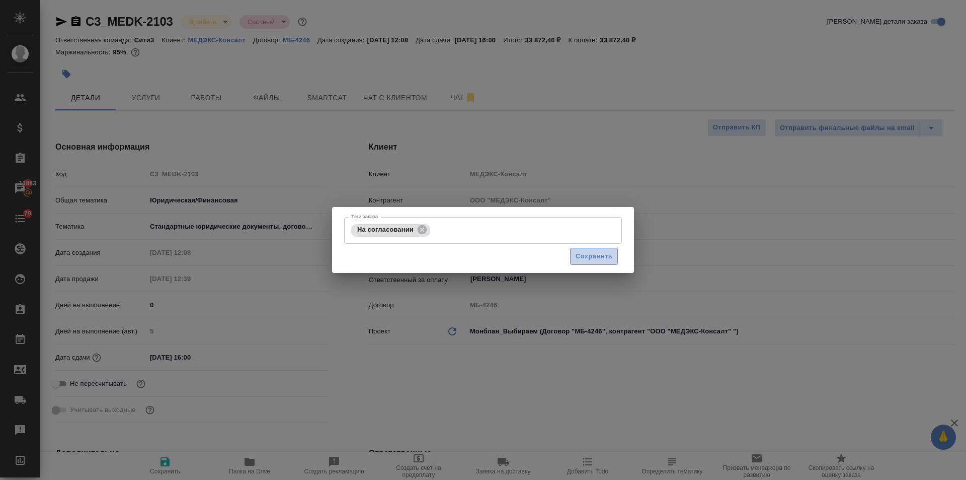
click at [593, 256] on span "Сохранить" at bounding box center [594, 257] width 37 height 12
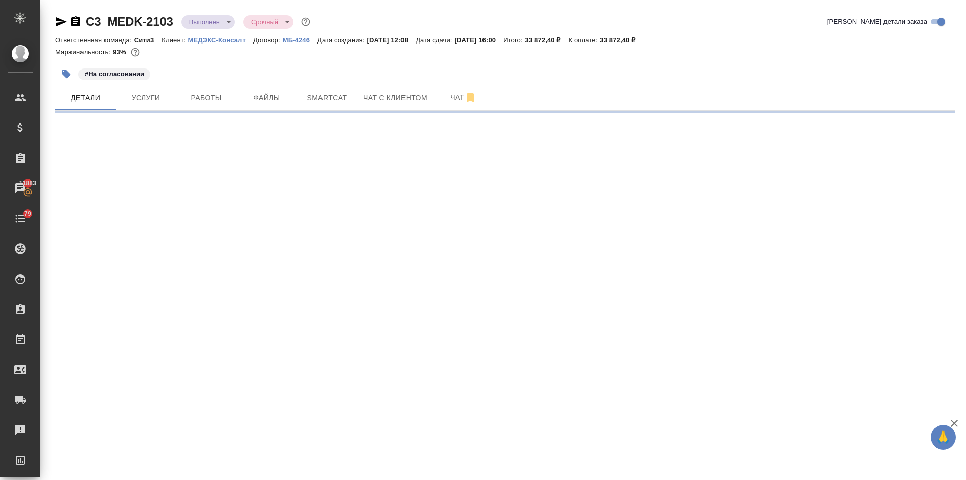
select select "RU"
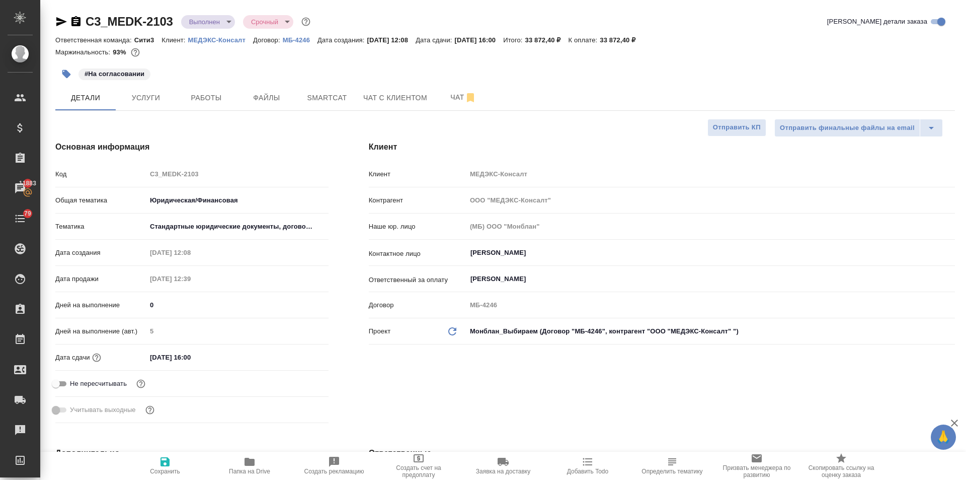
type textarea "x"
click at [221, 358] on input "25.08.2025 16:00" at bounding box center [191, 357] width 88 height 15
click at [295, 357] on icon "button" at bounding box center [299, 356] width 9 height 10
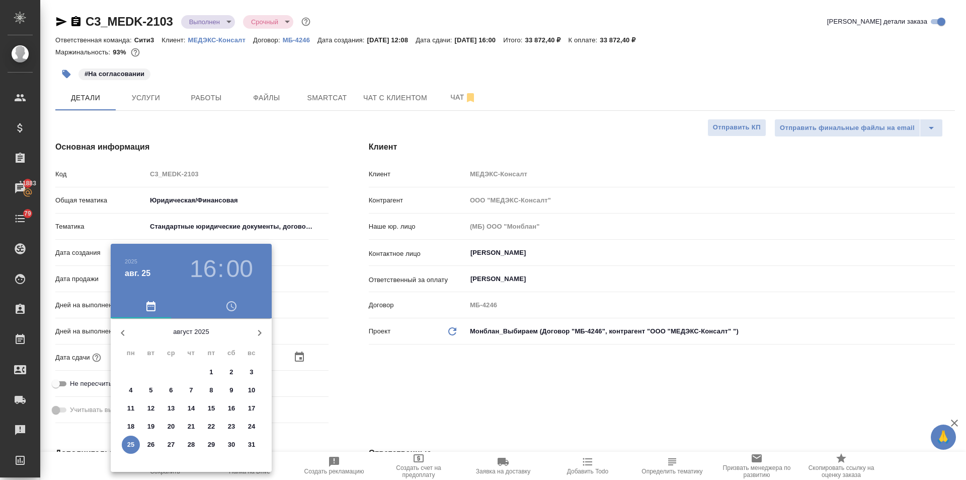
click at [153, 446] on p "26" at bounding box center [151, 444] width 8 height 10
type input "26.08.2025 16:00"
type textarea "x"
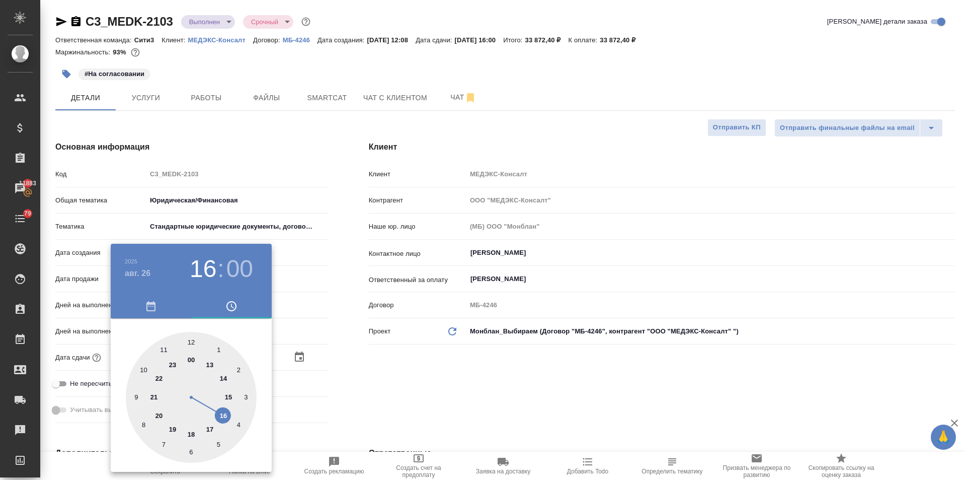
click at [342, 405] on div at bounding box center [483, 240] width 966 height 480
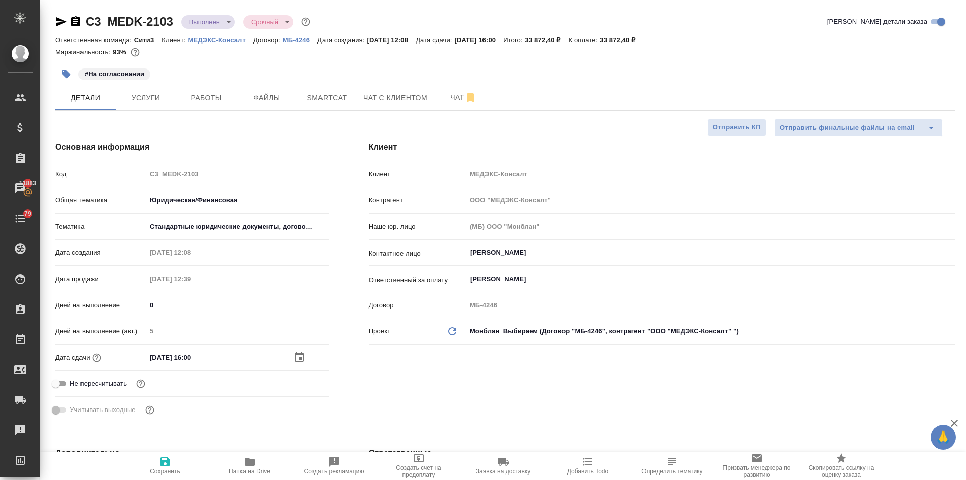
click at [174, 467] on span "Сохранить" at bounding box center [165, 465] width 72 height 19
type textarea "x"
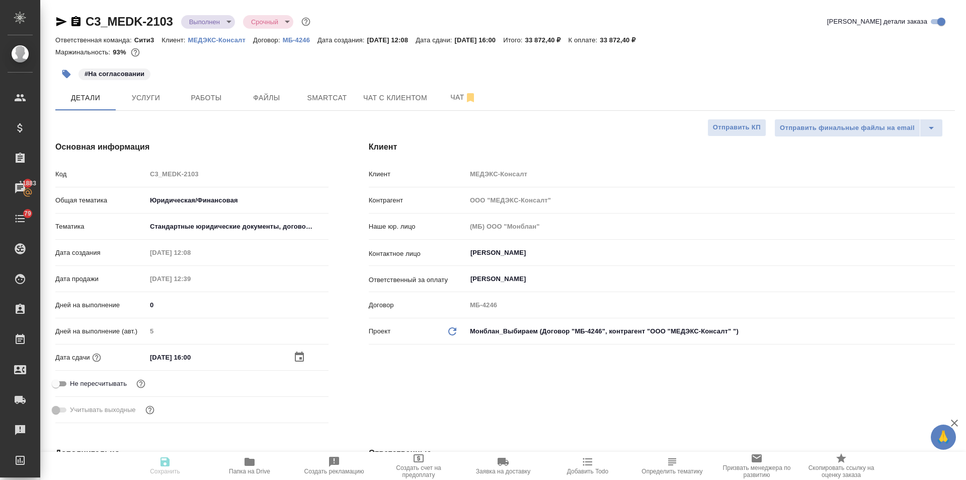
type textarea "x"
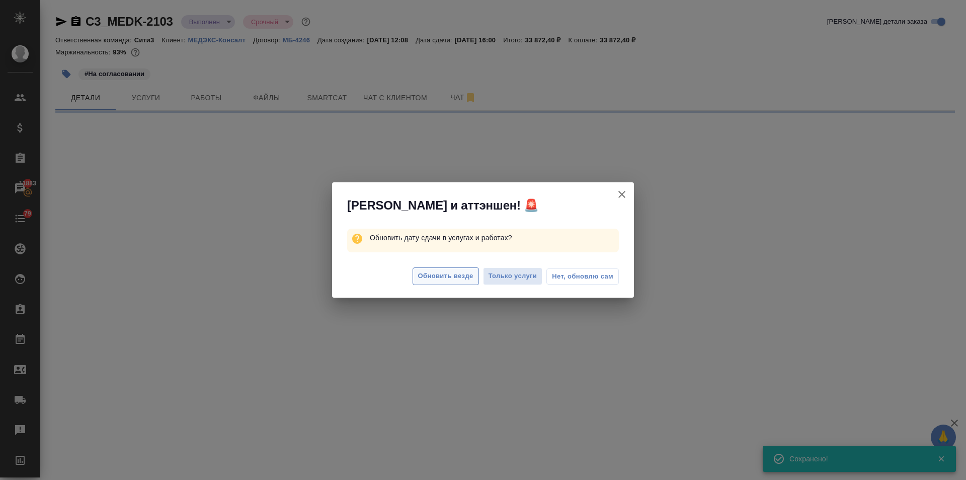
click at [445, 280] on span "Обновить везде" at bounding box center [445, 276] width 55 height 12
select select "RU"
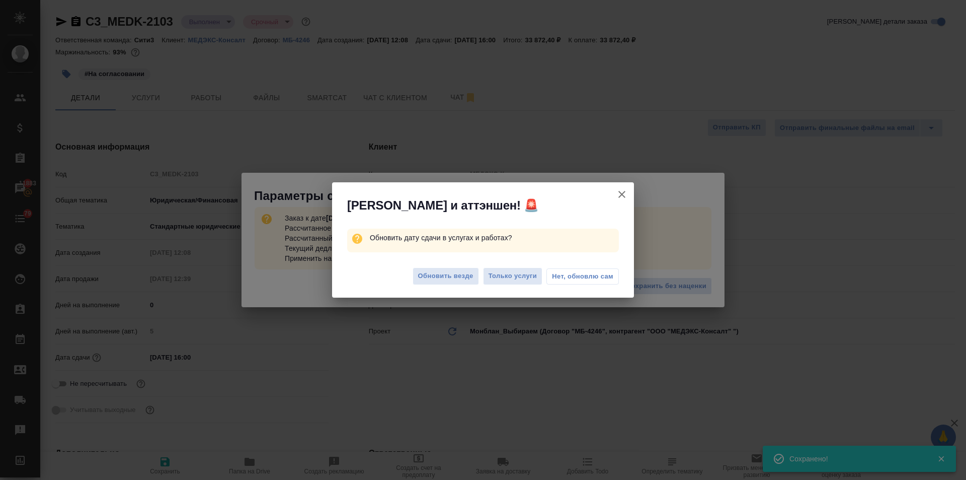
type textarea "x"
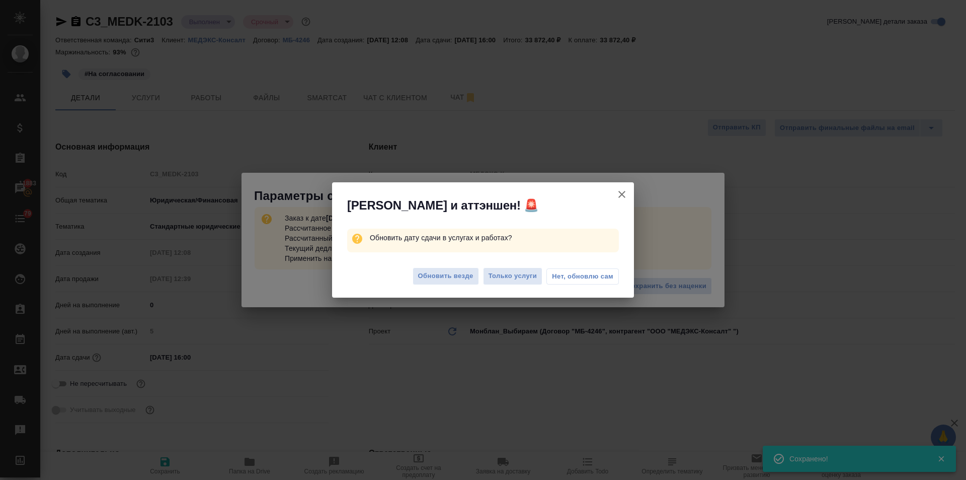
type textarea "x"
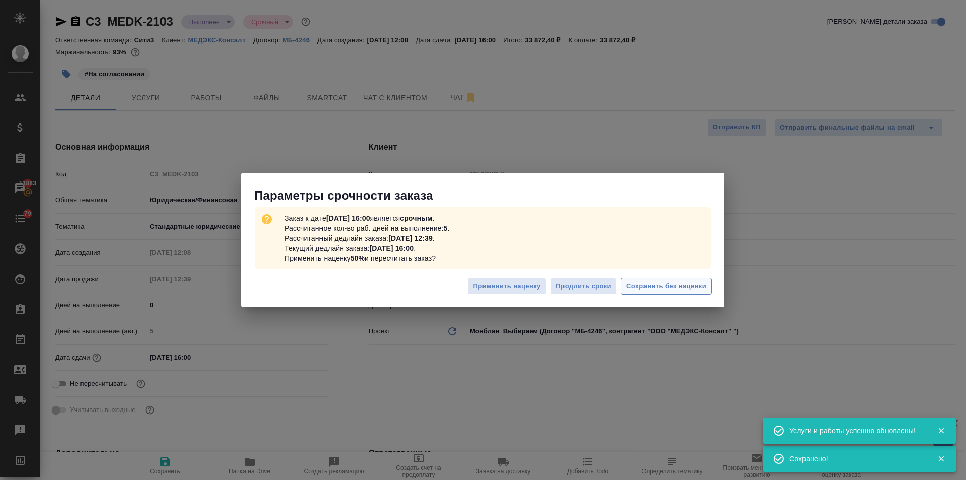
click at [636, 278] on button "Сохранить без наценки" at bounding box center [666, 286] width 91 height 18
type textarea "x"
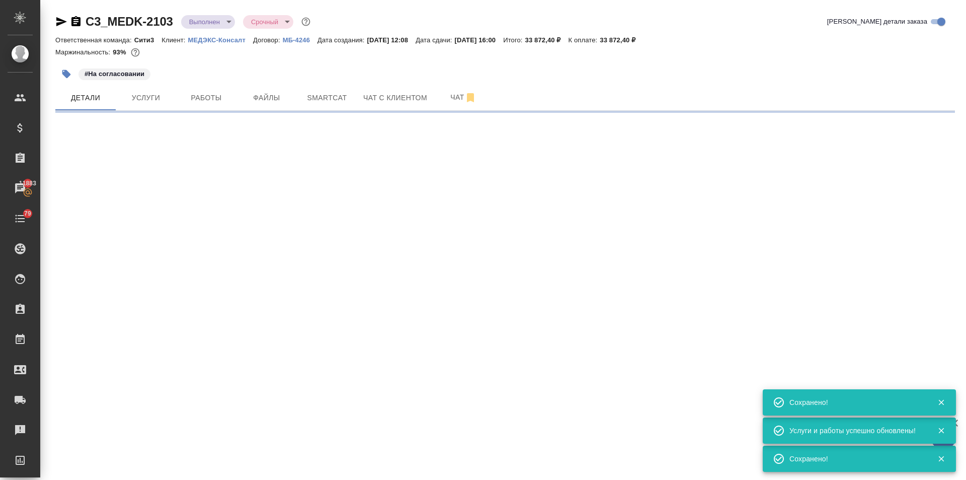
select select "RU"
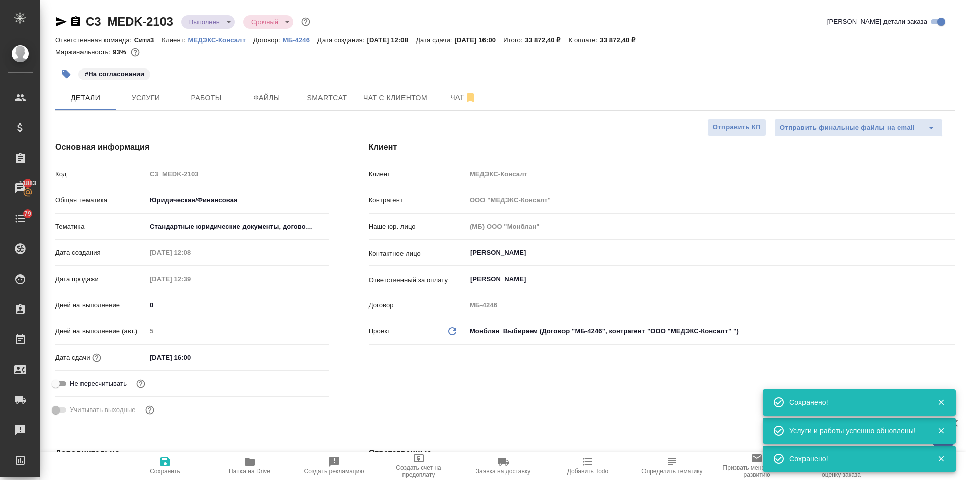
type textarea "x"
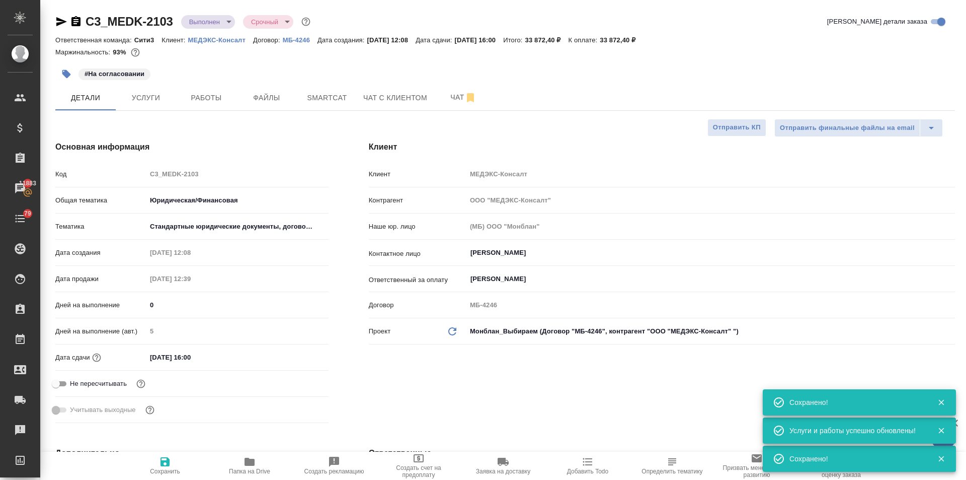
type textarea "x"
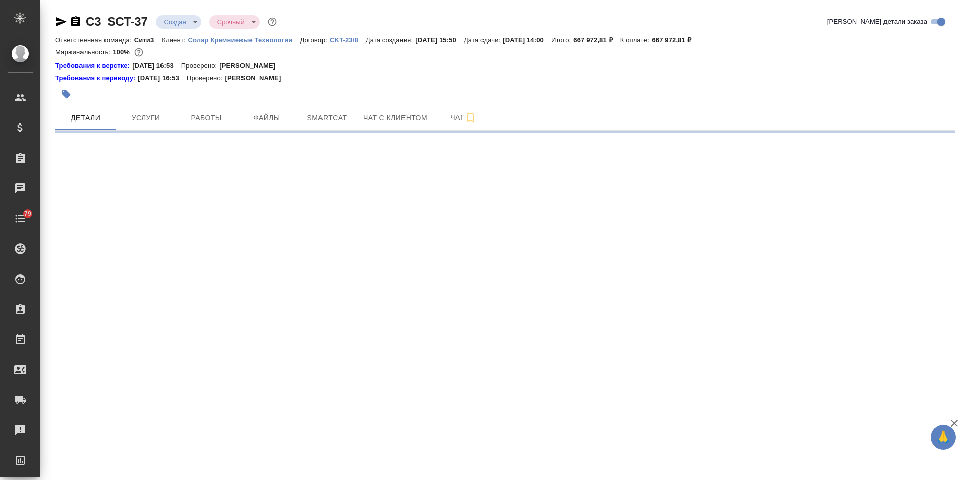
select select "RU"
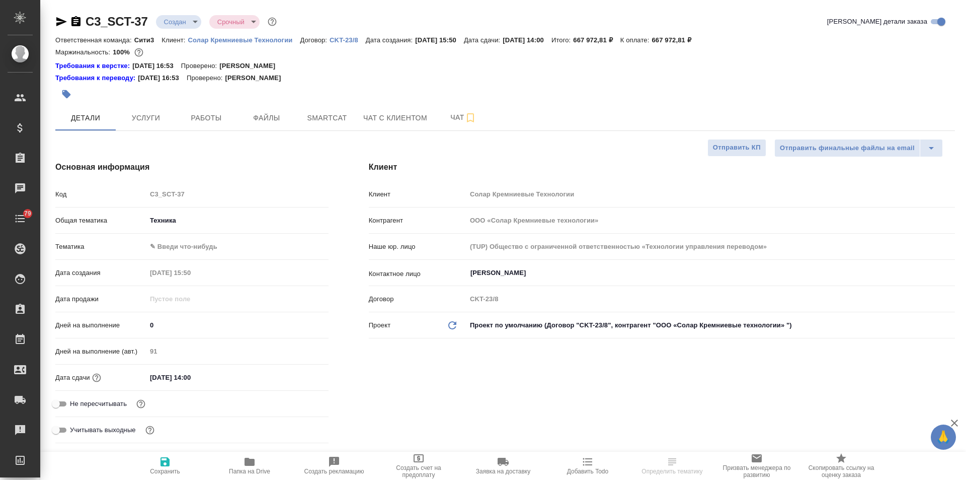
click at [185, 23] on body "🙏 .cls-1 fill:#fff; AWATERA [PERSON_NAME] Спецификации Заказы Чаты 79 Todo Прое…" at bounding box center [483, 240] width 966 height 480
type textarea "x"
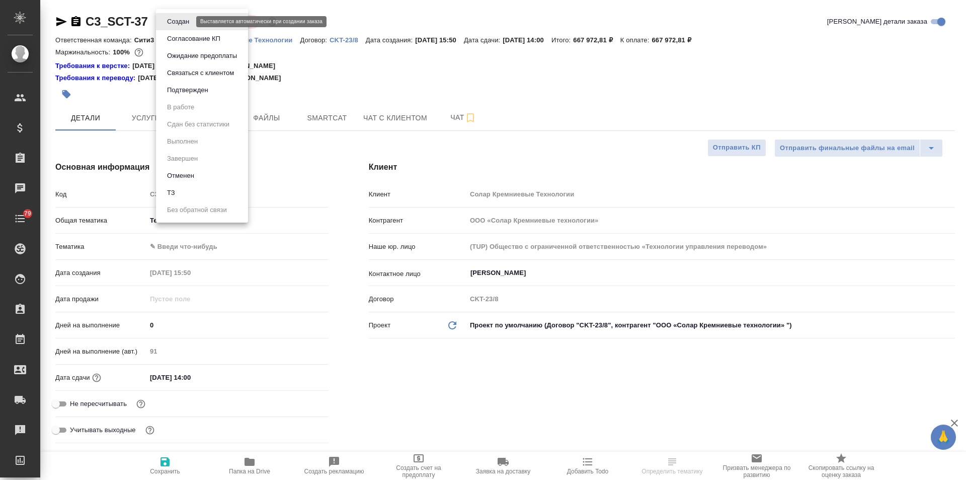
type textarea "x"
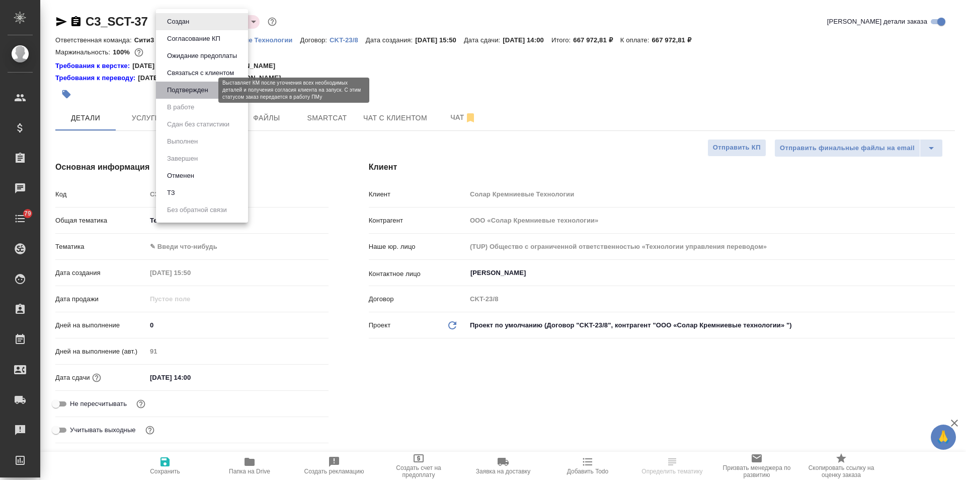
click at [189, 90] on button "Подтвержден" at bounding box center [187, 90] width 47 height 11
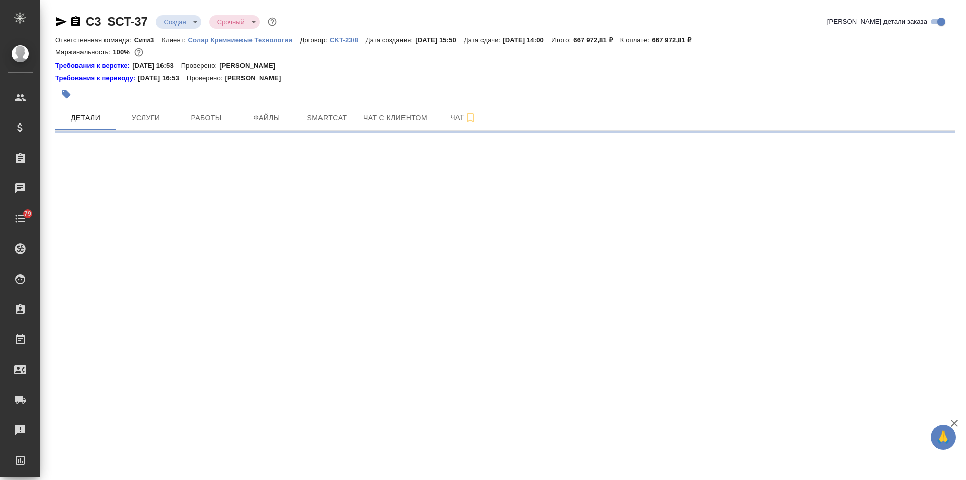
select select "RU"
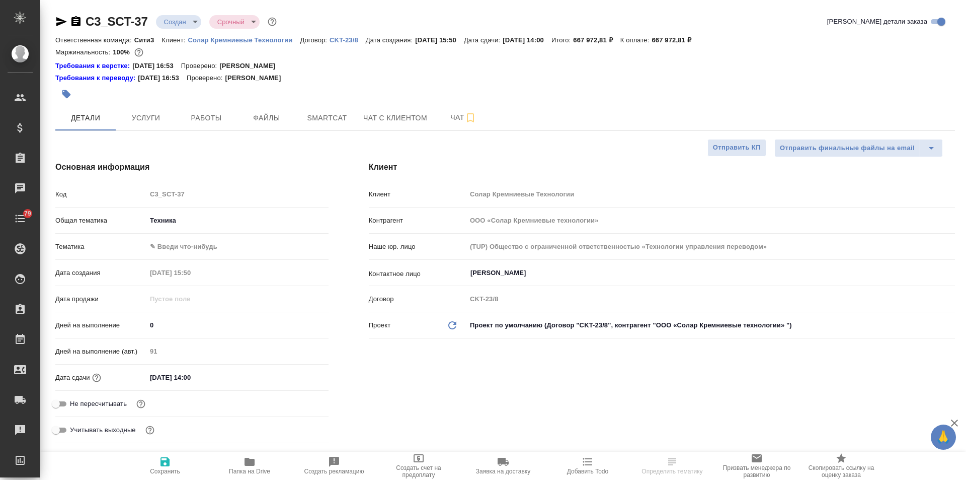
type textarea "x"
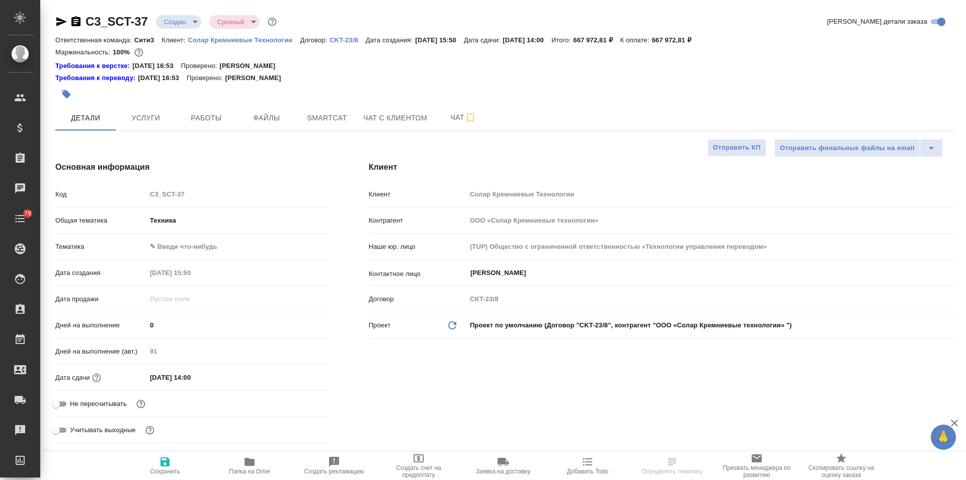
type textarea "x"
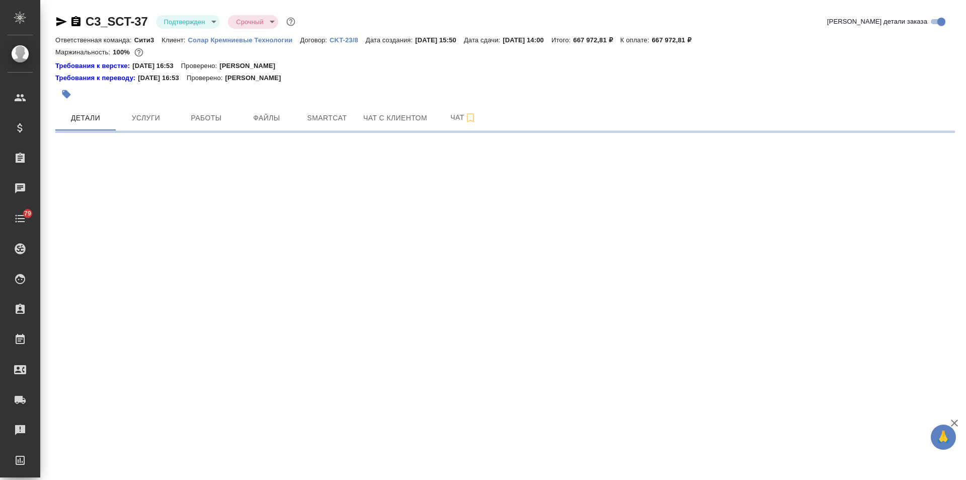
select select "RU"
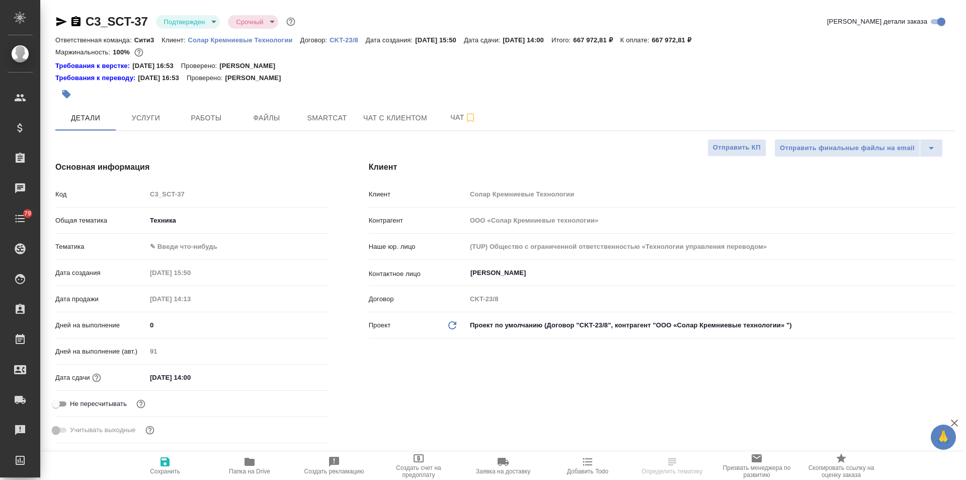
type textarea "x"
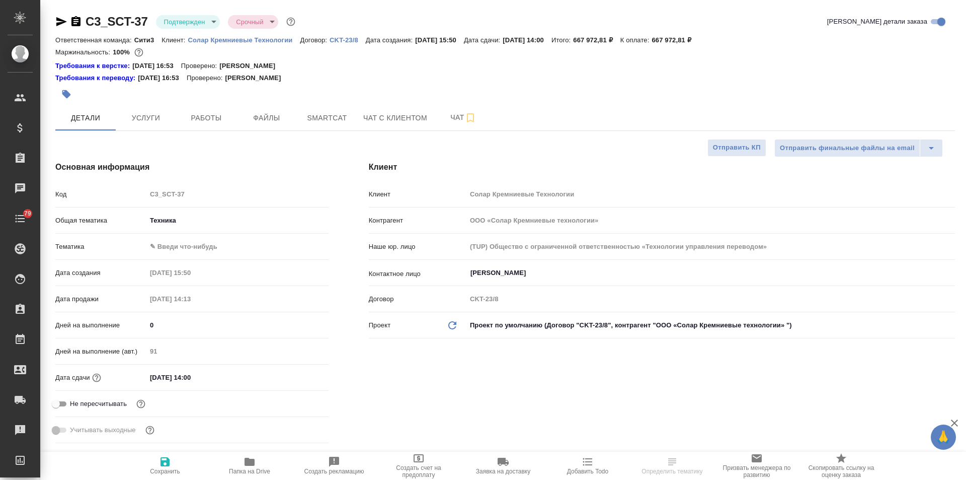
type textarea "x"
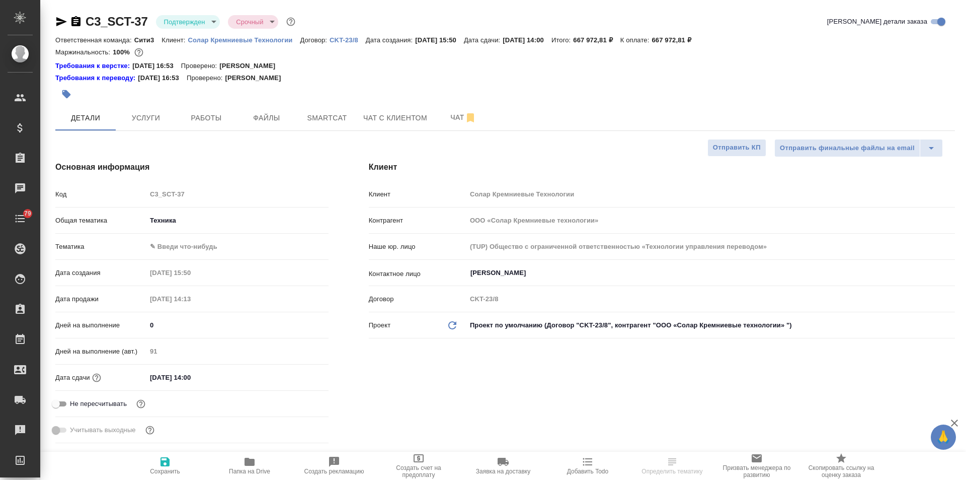
type textarea "x"
select select "RU"
type textarea "x"
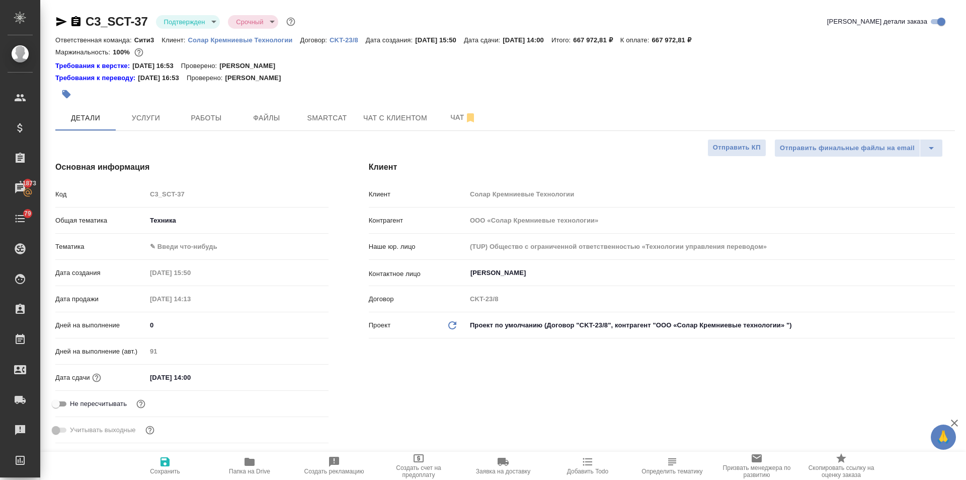
type textarea "x"
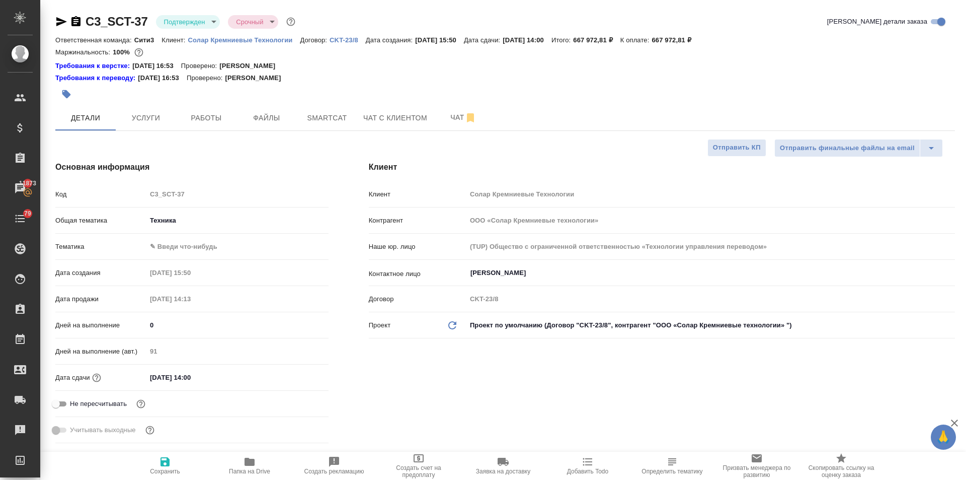
type textarea "x"
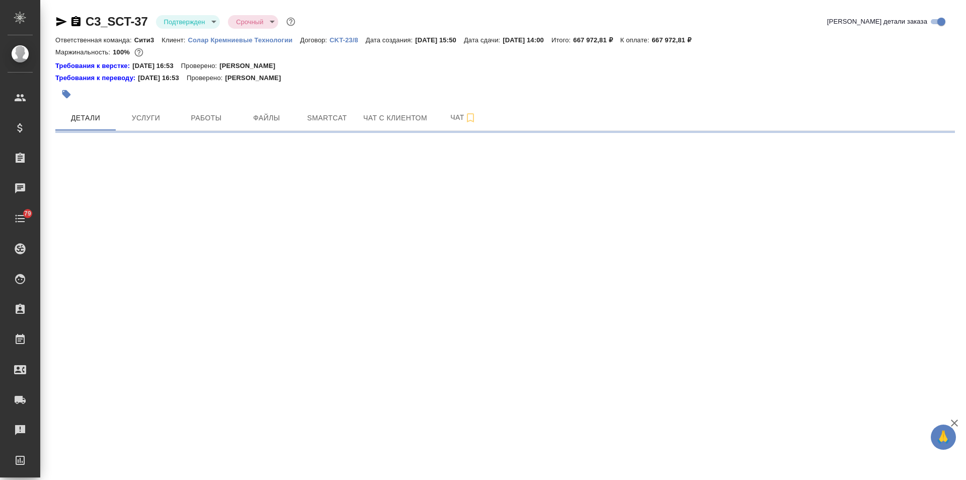
select select "RU"
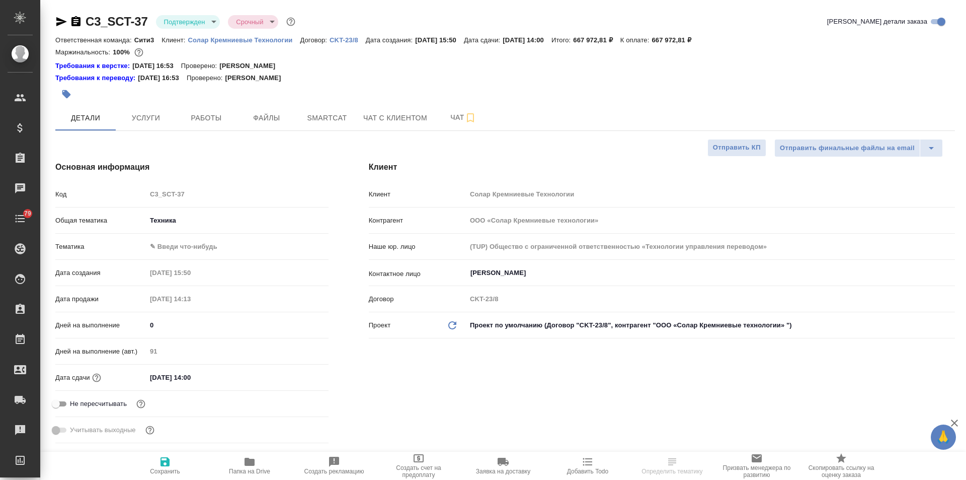
type textarea "x"
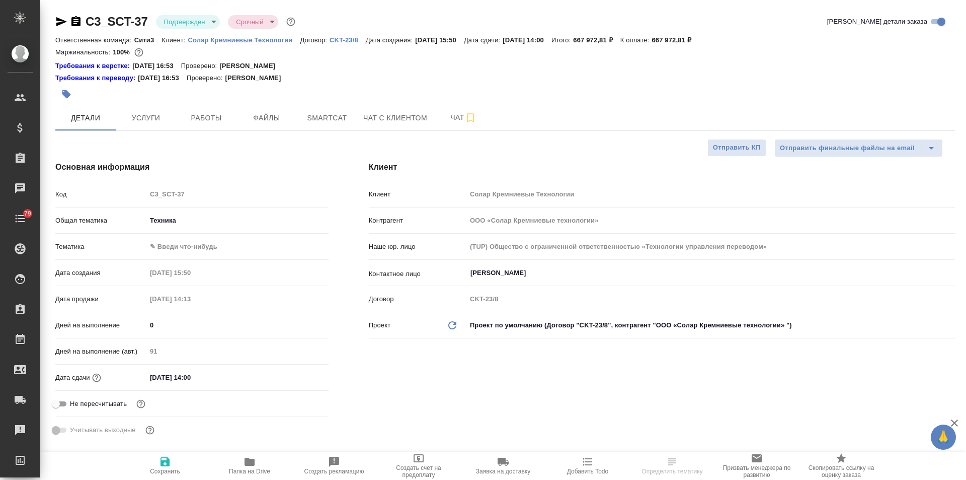
type textarea "x"
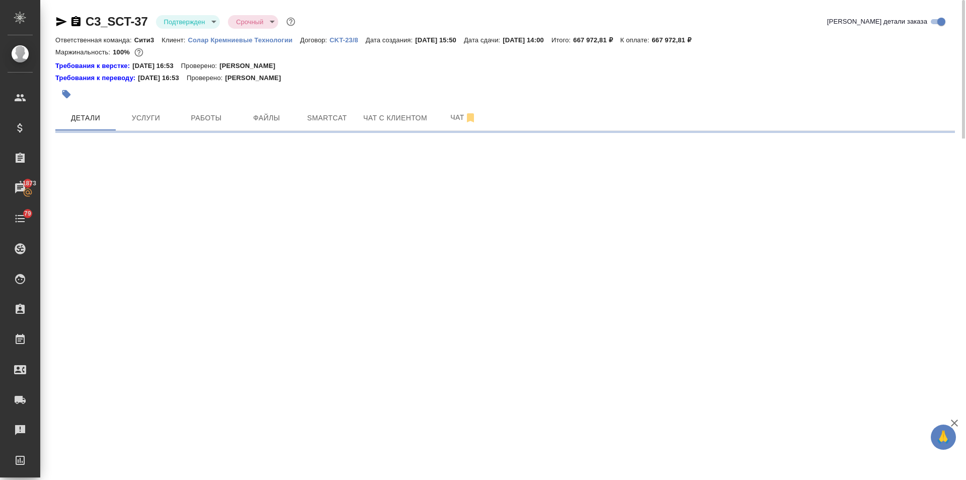
select select "RU"
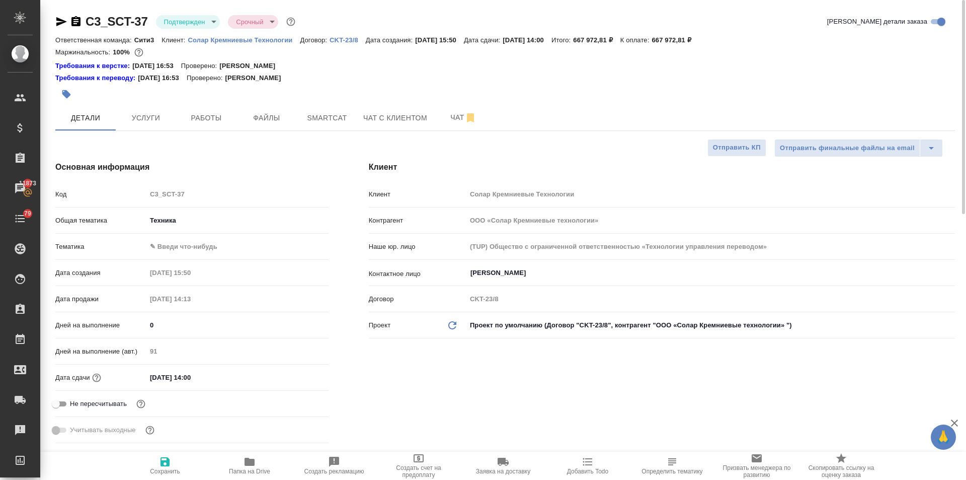
type textarea "x"
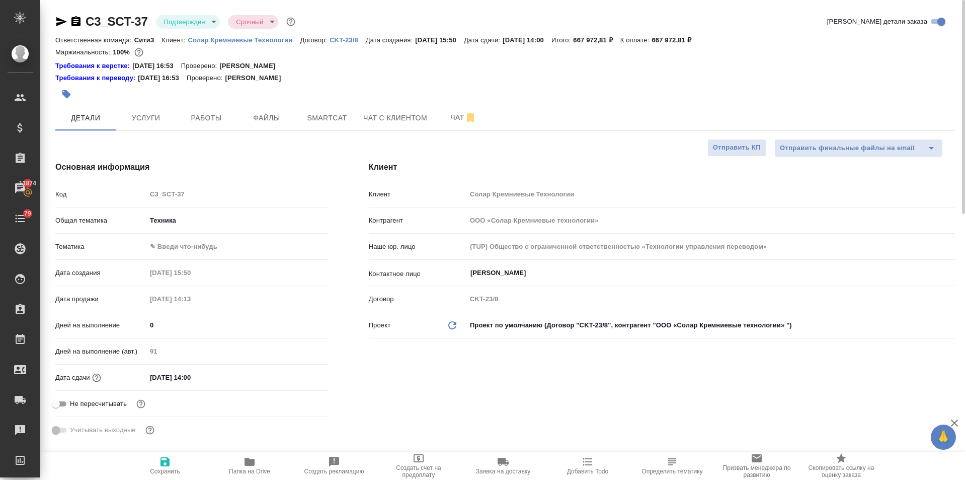
type textarea "x"
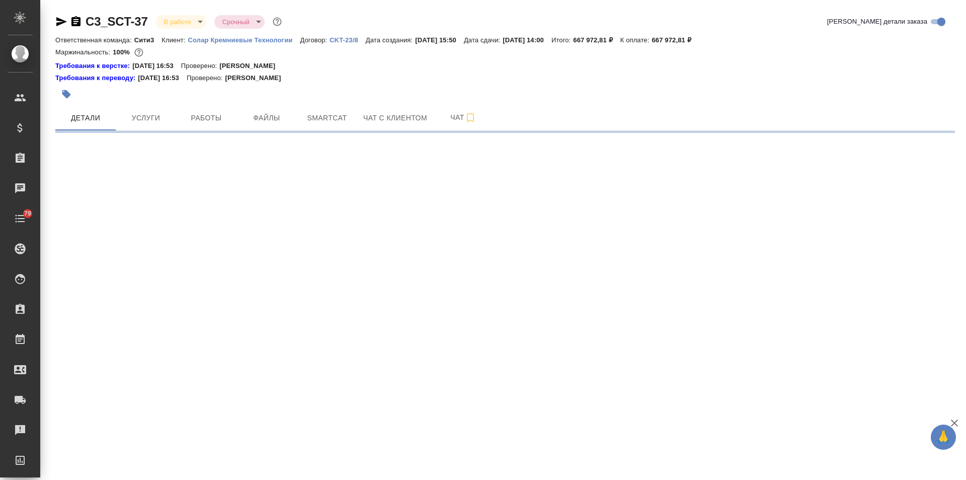
select select "RU"
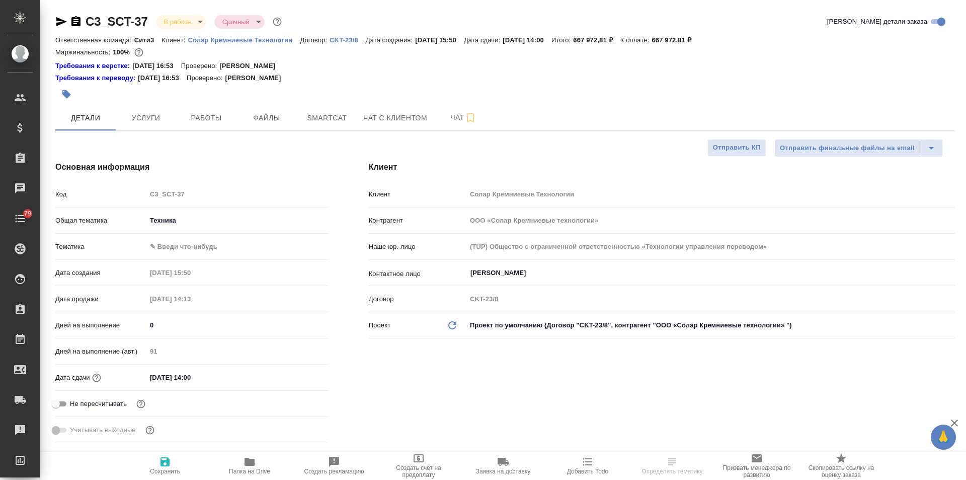
type textarea "x"
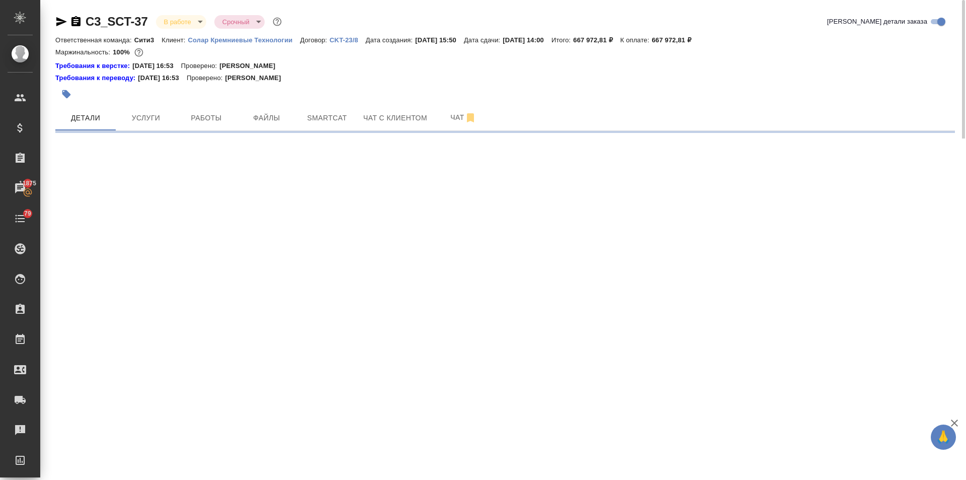
select select "RU"
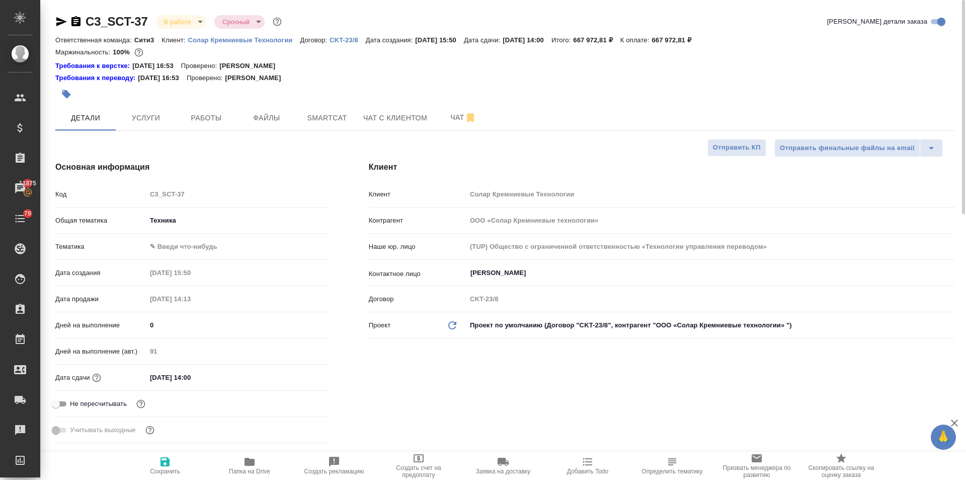
type textarea "x"
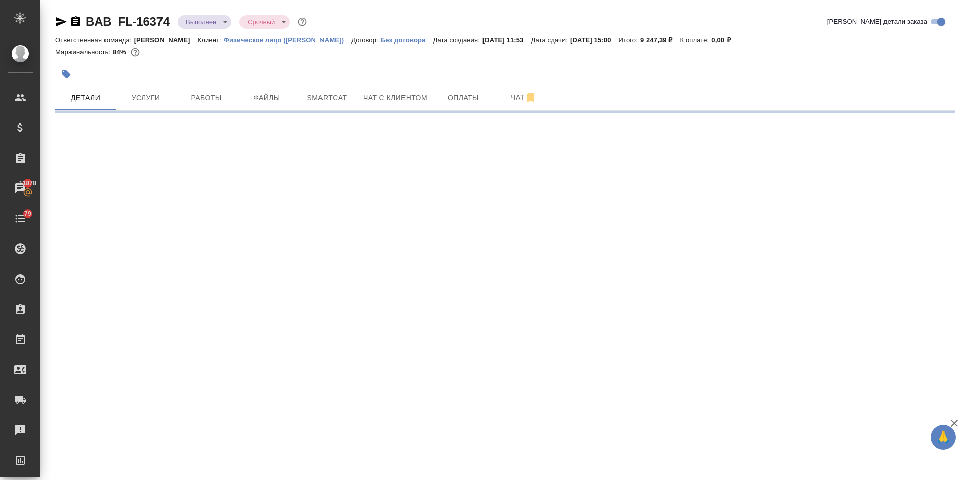
select select "RU"
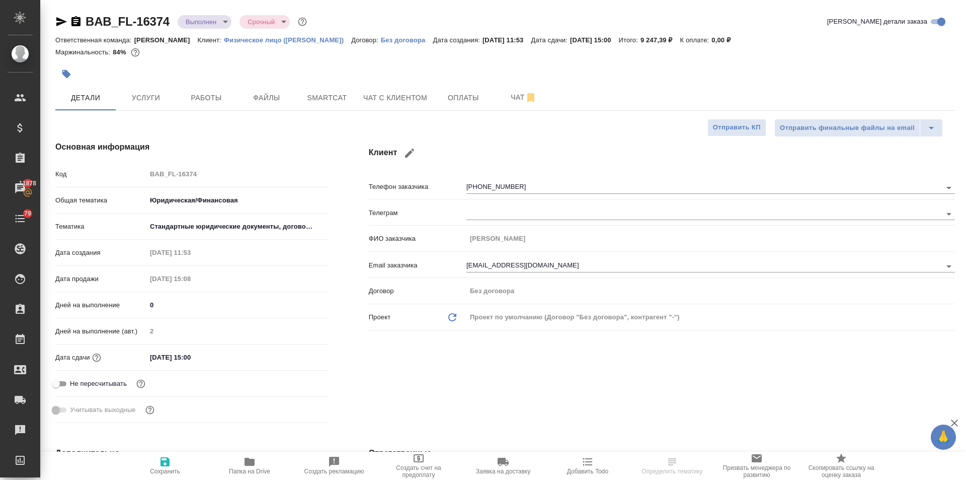
type textarea "x"
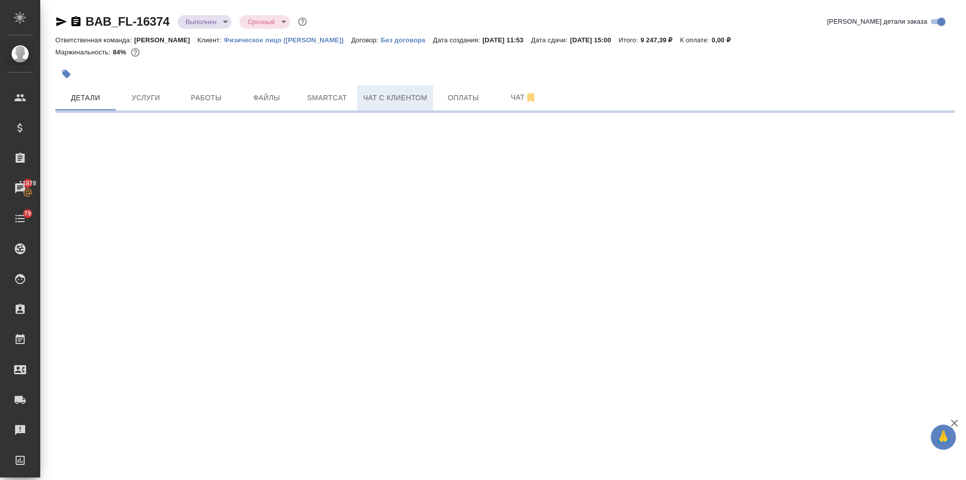
click at [405, 100] on span "Чат с клиентом" at bounding box center [395, 98] width 64 height 13
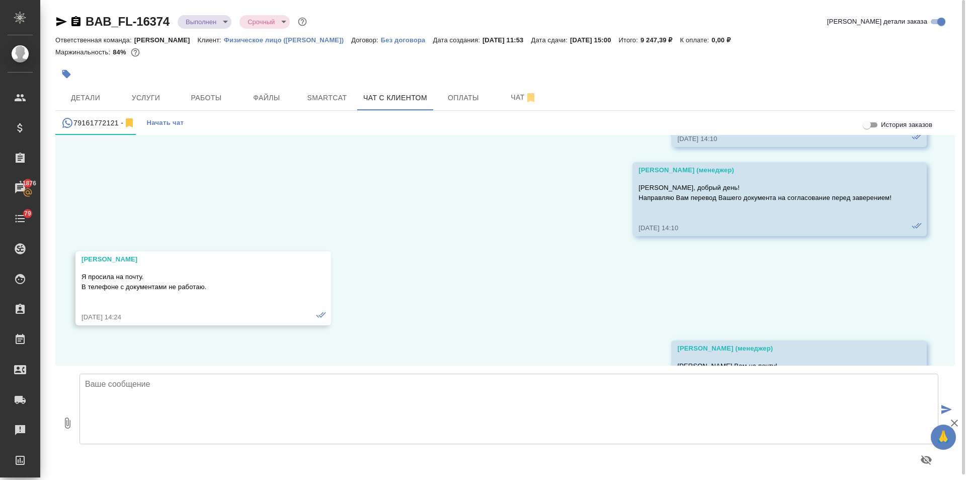
scroll to position [66, 0]
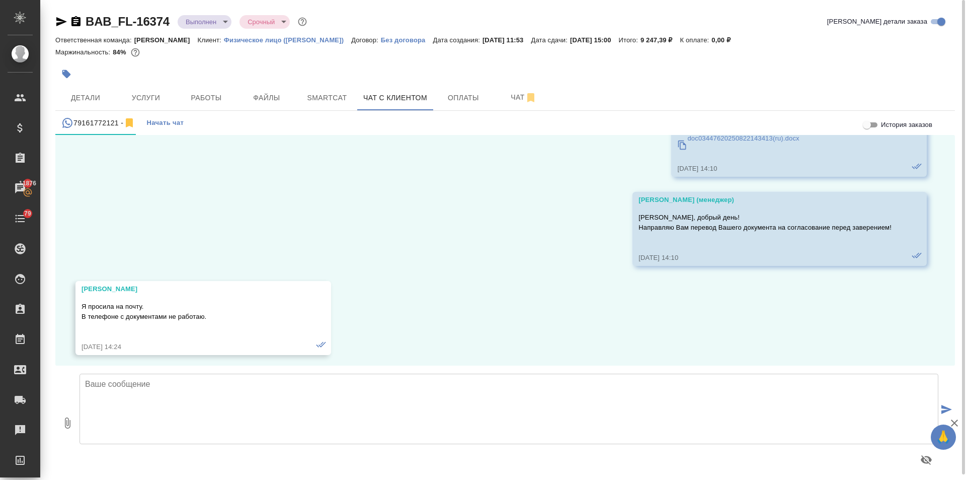
click at [652, 321] on div "23.08, [DATE] [PERSON_NAME] (менеджер) doc03447620250822143413(ru).docx [DATE] …" at bounding box center [505, 250] width 900 height 231
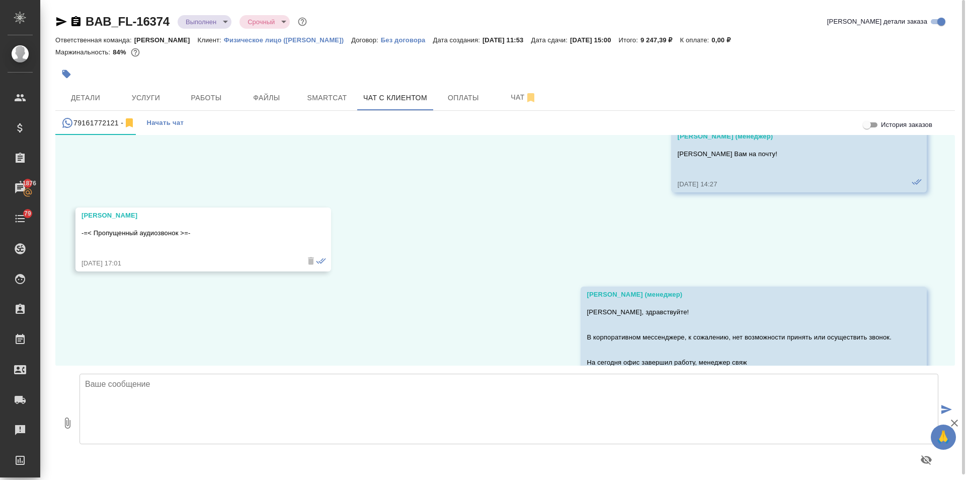
scroll to position [368, 0]
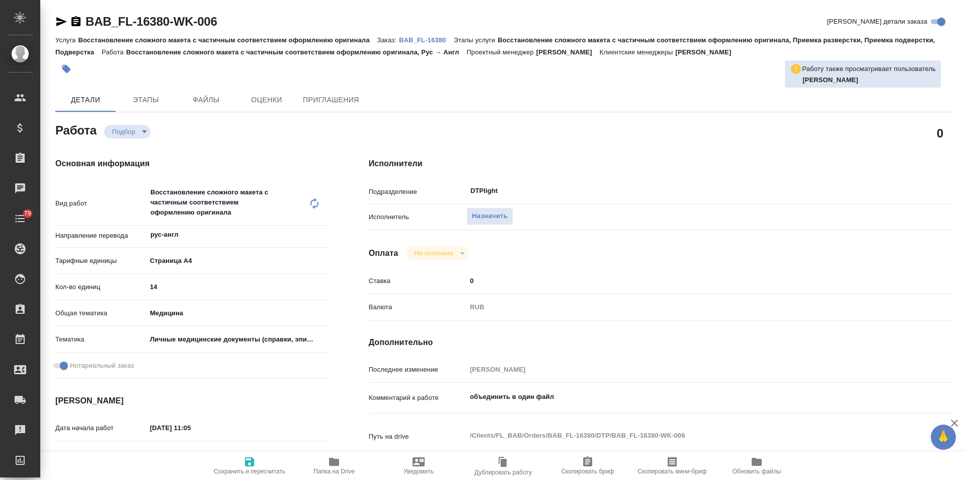
type textarea "x"
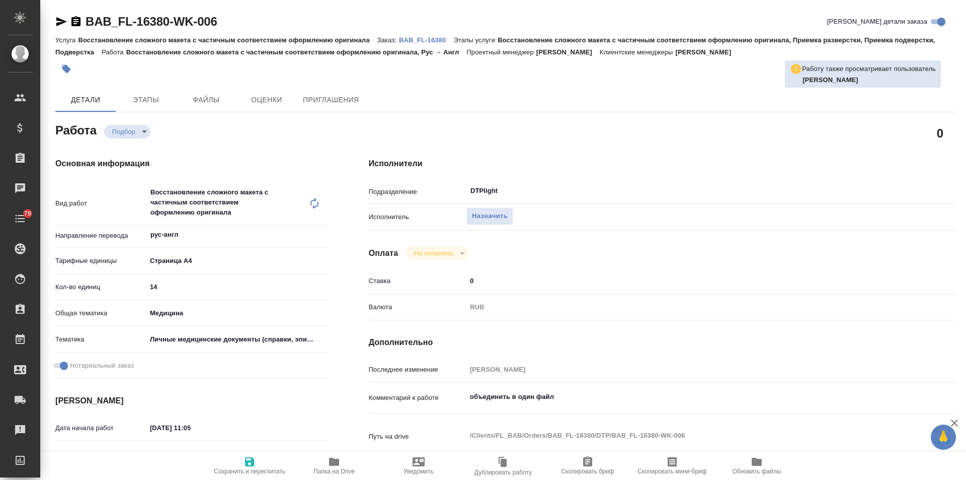
type textarea "x"
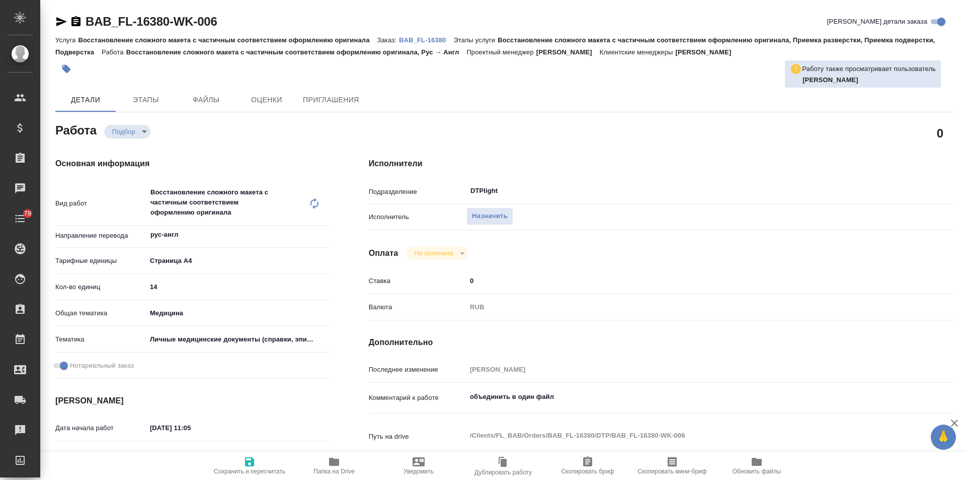
type textarea "x"
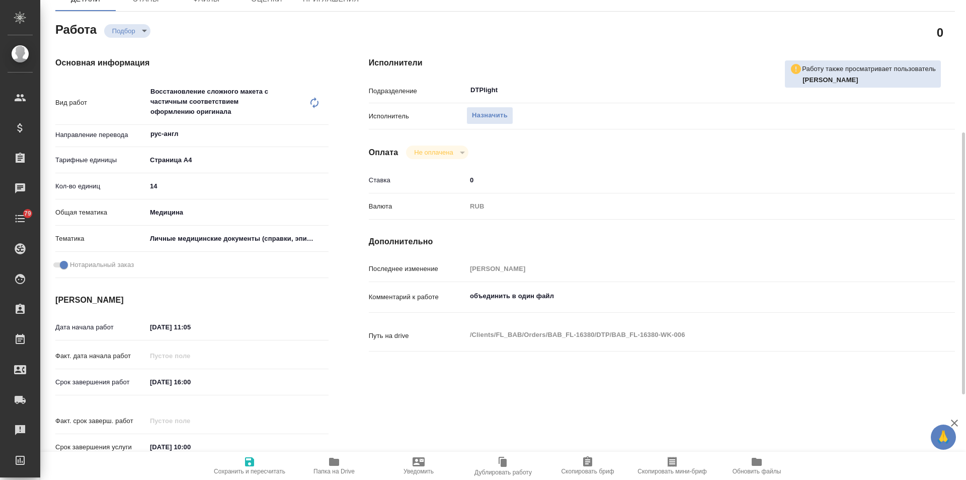
scroll to position [151, 0]
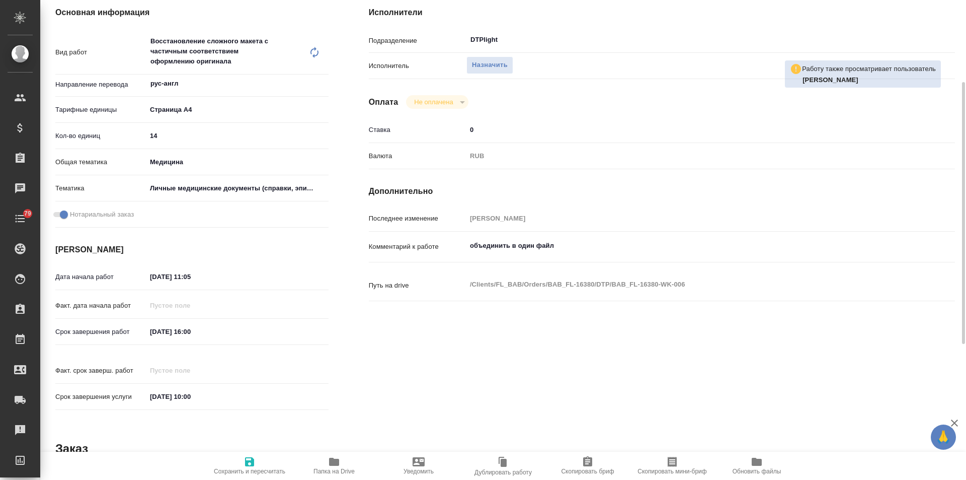
type textarea "x"
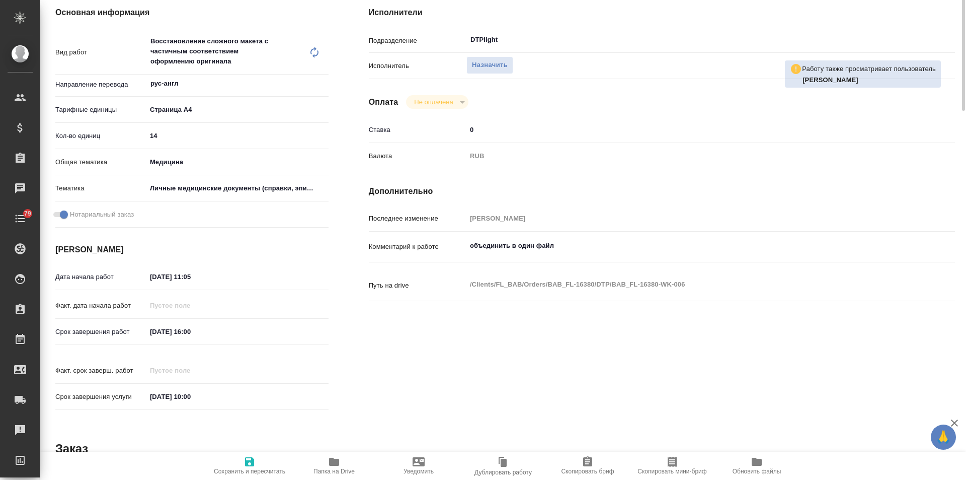
scroll to position [0, 0]
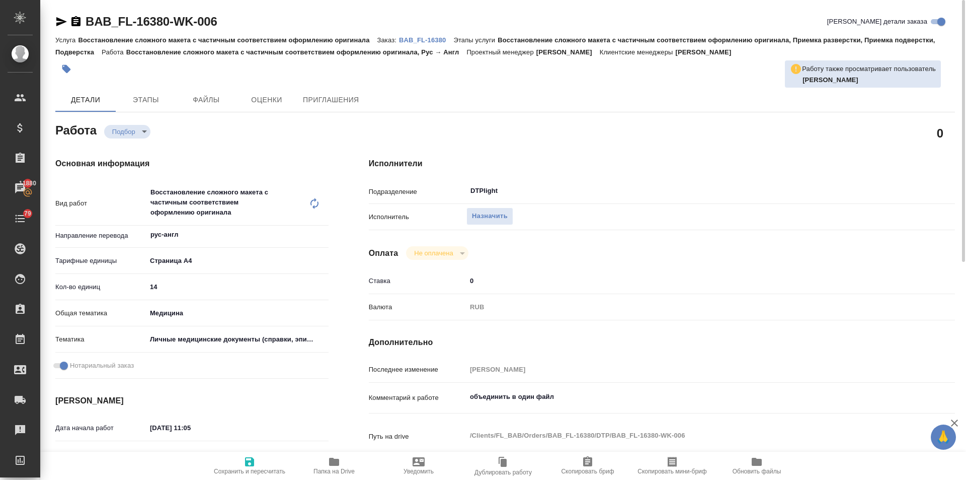
click at [413, 37] on p "BAB_FL-16380" at bounding box center [426, 40] width 54 height 8
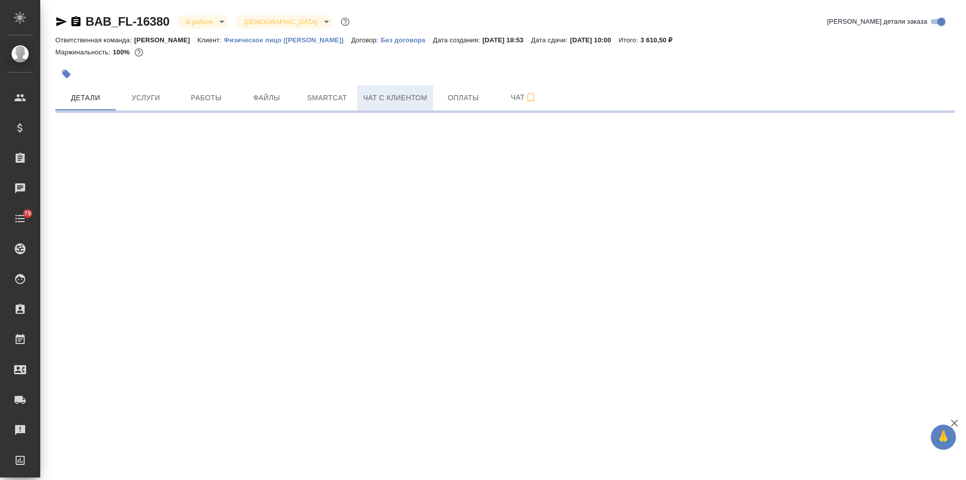
select select "RU"
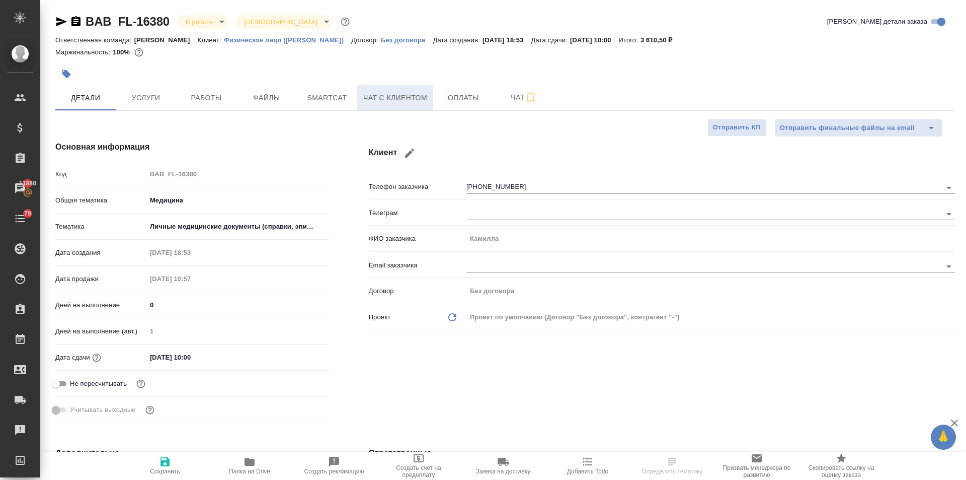
type textarea "x"
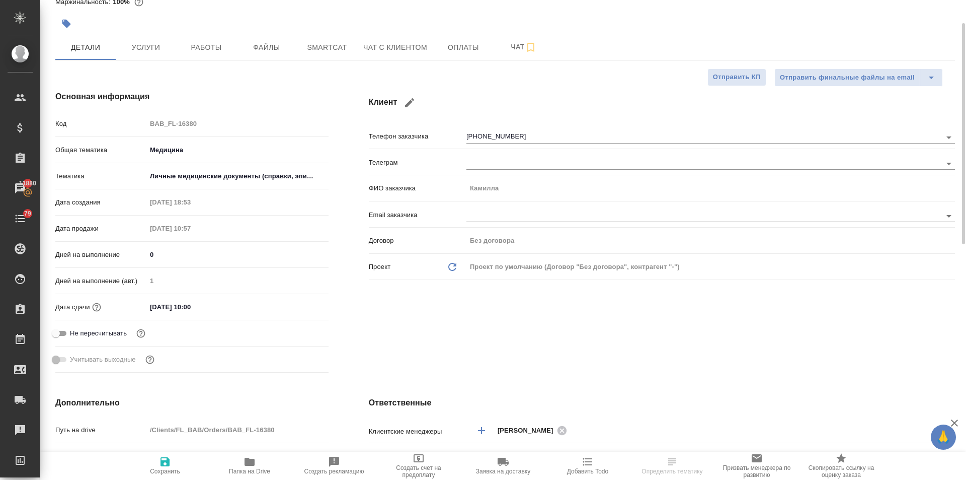
scroll to position [101, 0]
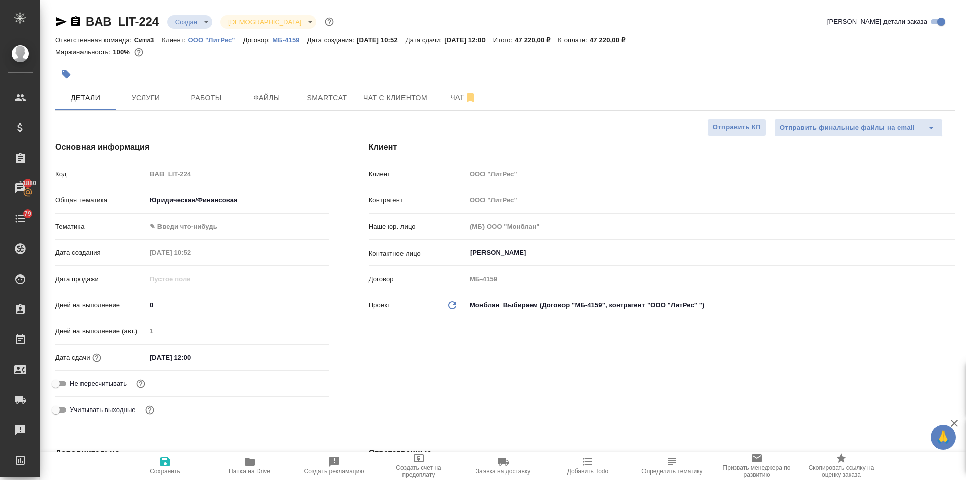
select select "RU"
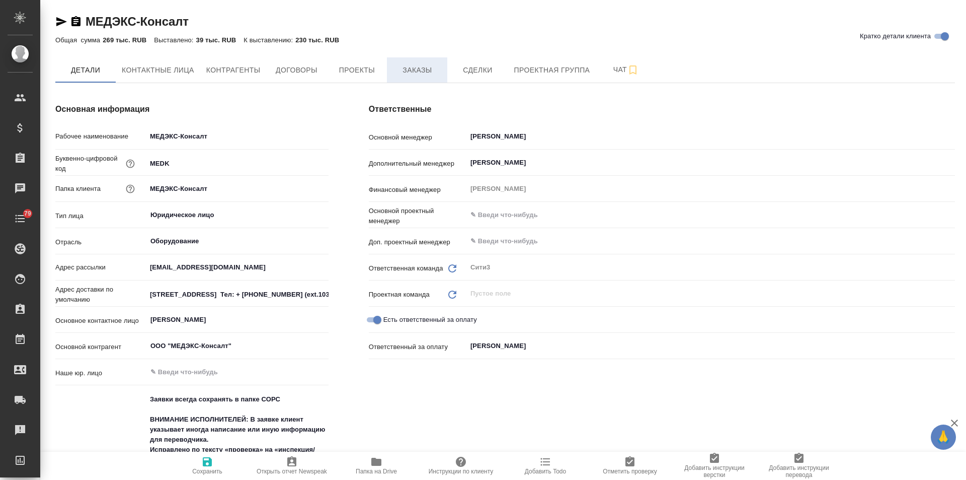
click at [412, 76] on span "Заказы" at bounding box center [417, 70] width 48 height 13
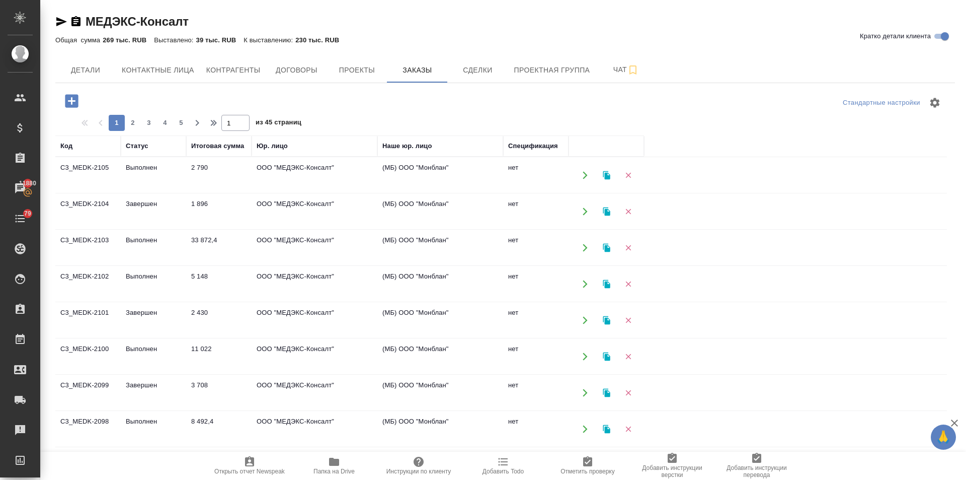
click at [156, 276] on td "Выполнен" at bounding box center [153, 283] width 65 height 35
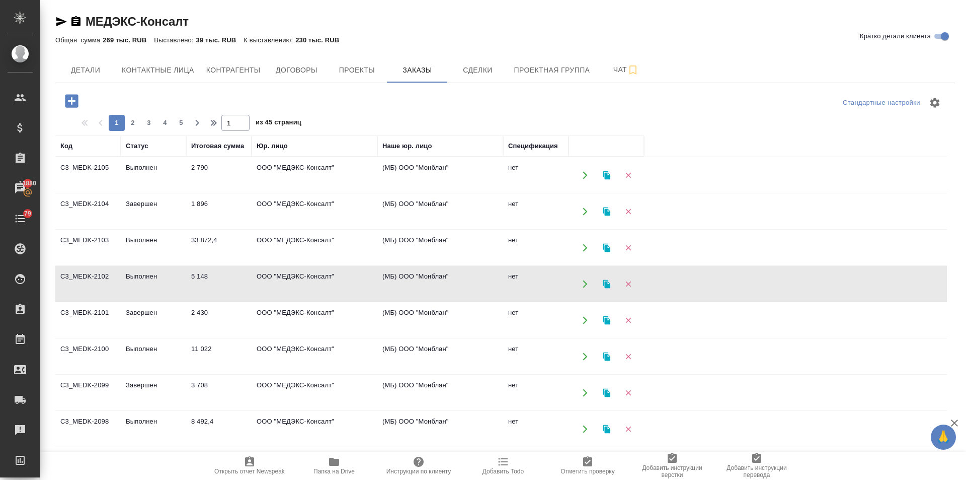
click at [147, 347] on td "Выполнен" at bounding box center [153, 356] width 65 height 35
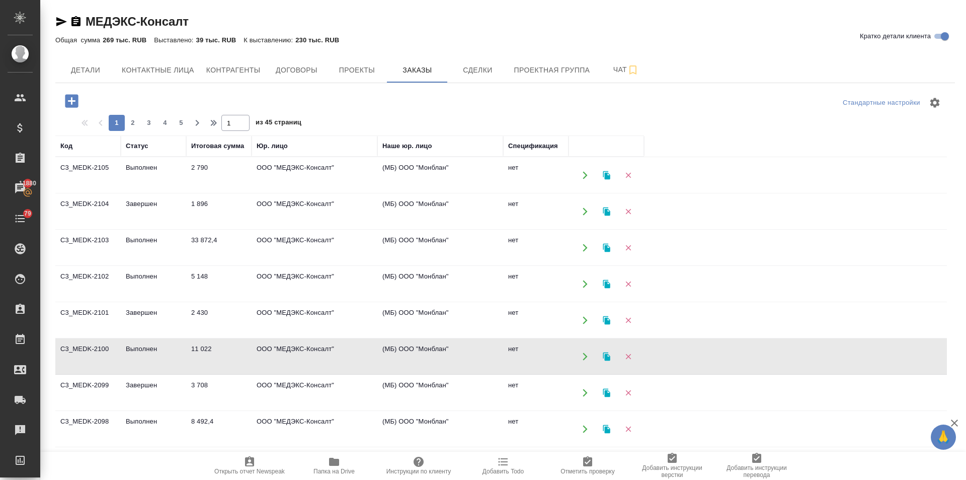
click at [147, 347] on td "Выполнен" at bounding box center [153, 356] width 65 height 35
click at [149, 170] on td "Выполнен" at bounding box center [153, 175] width 65 height 35
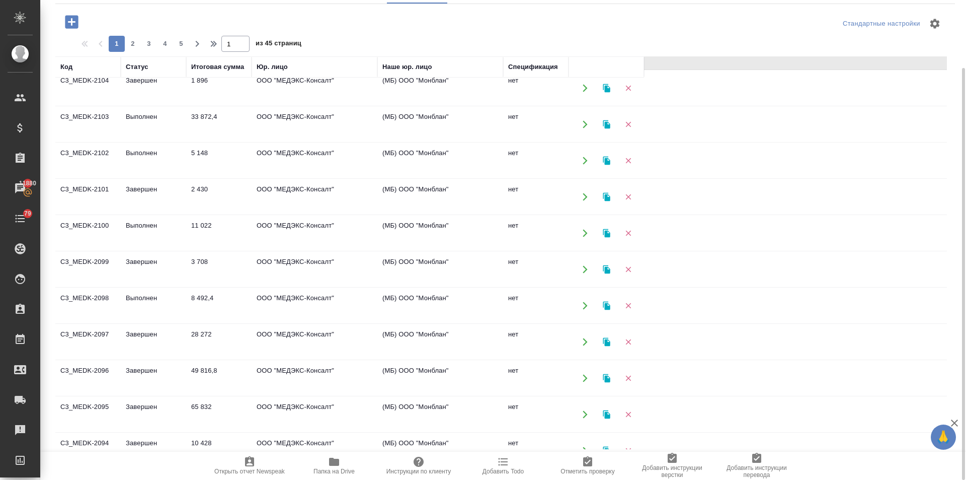
scroll to position [101, 0]
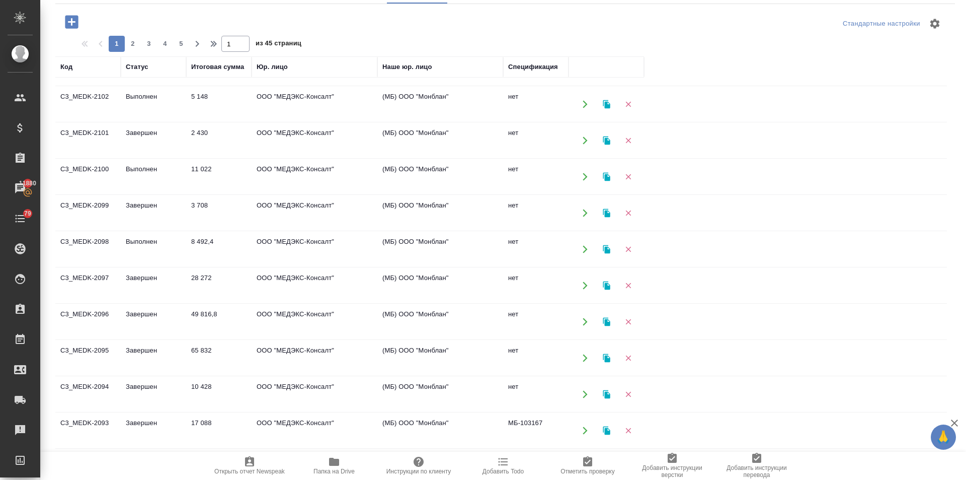
click at [144, 341] on td "Завершен" at bounding box center [153, 357] width 65 height 35
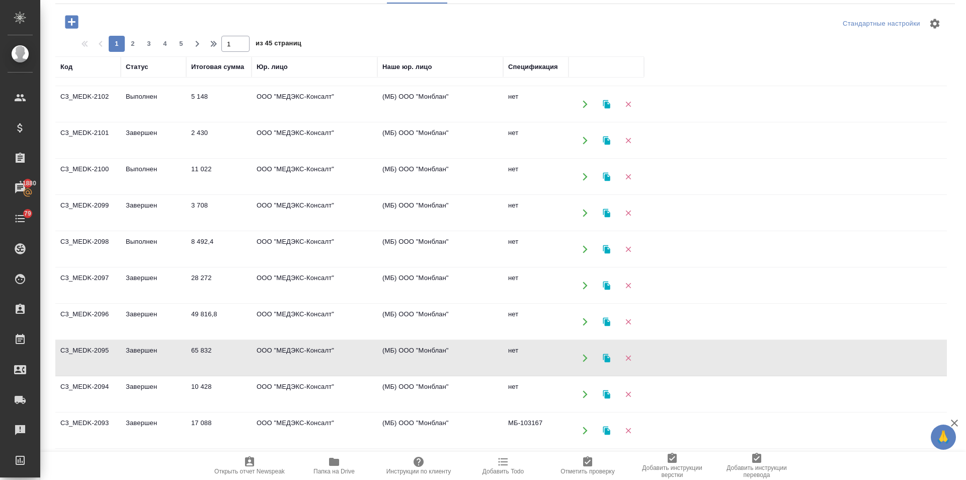
click at [145, 341] on td "Завершен" at bounding box center [153, 357] width 65 height 35
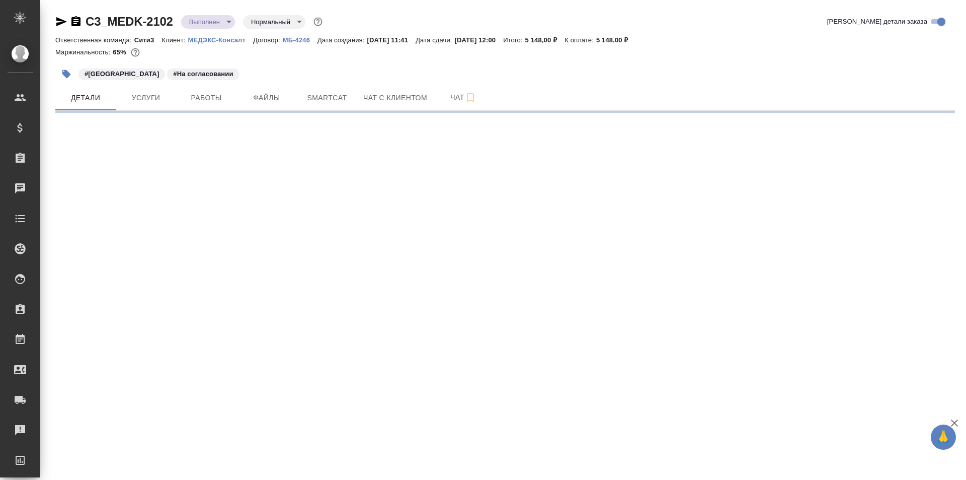
select select "RU"
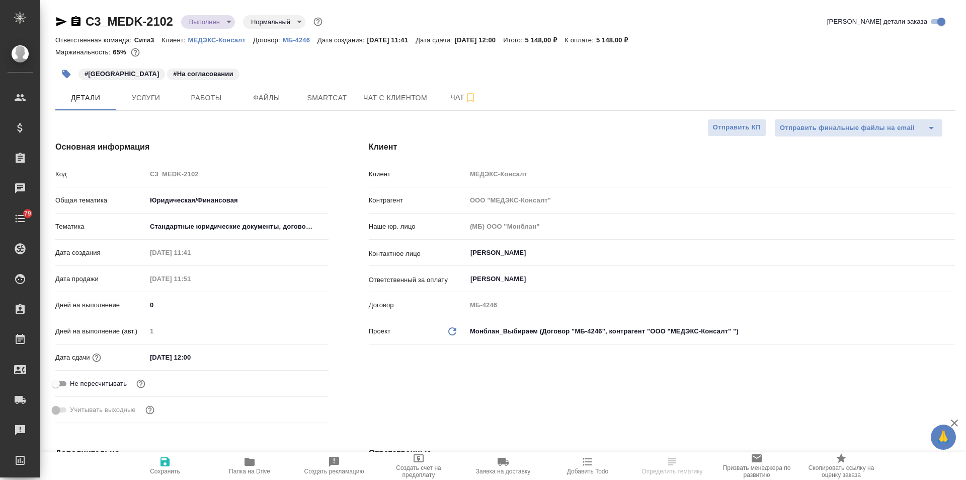
type textarea "x"
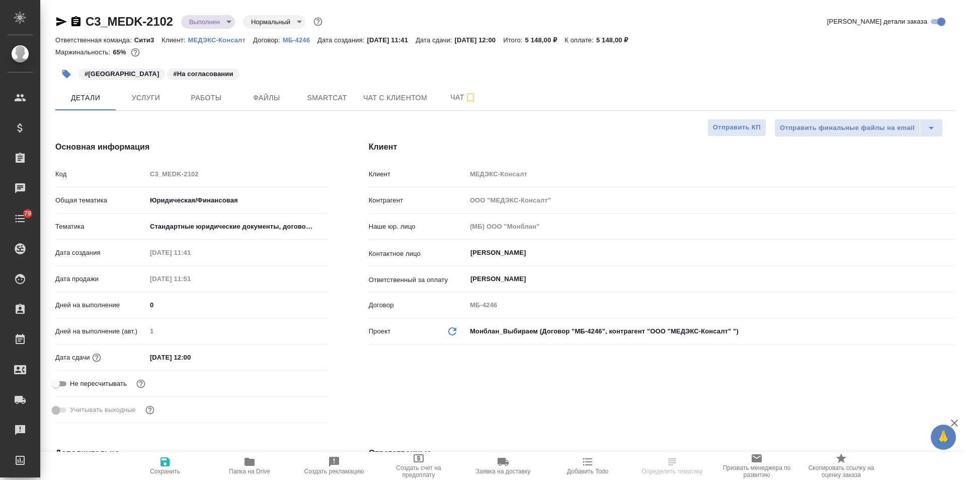
type textarea "x"
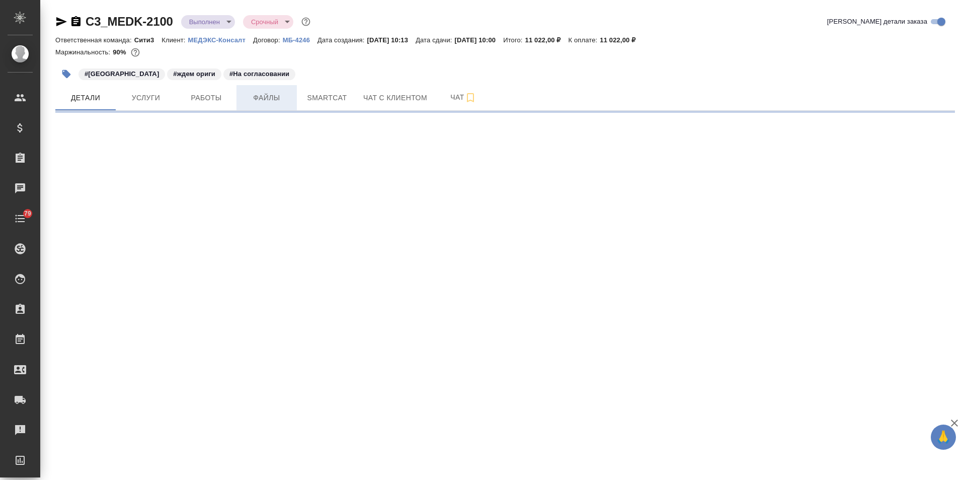
select select "RU"
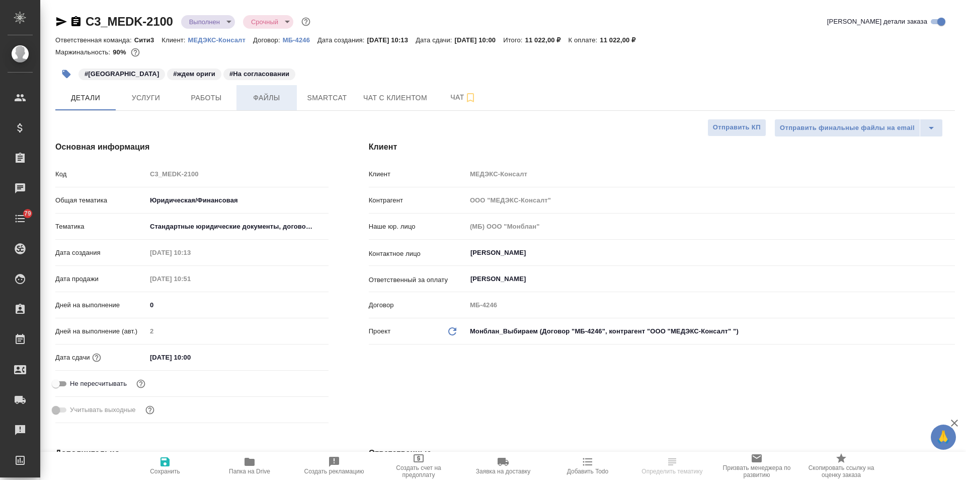
type textarea "x"
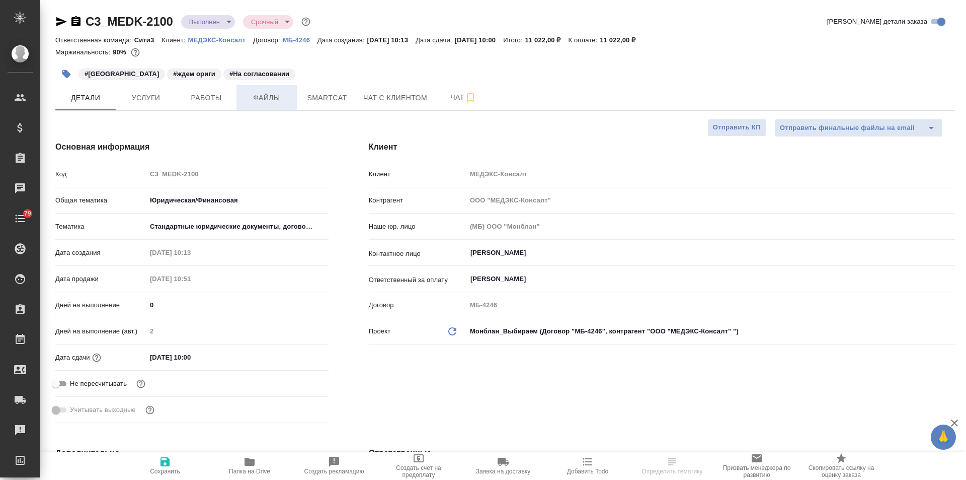
type textarea "x"
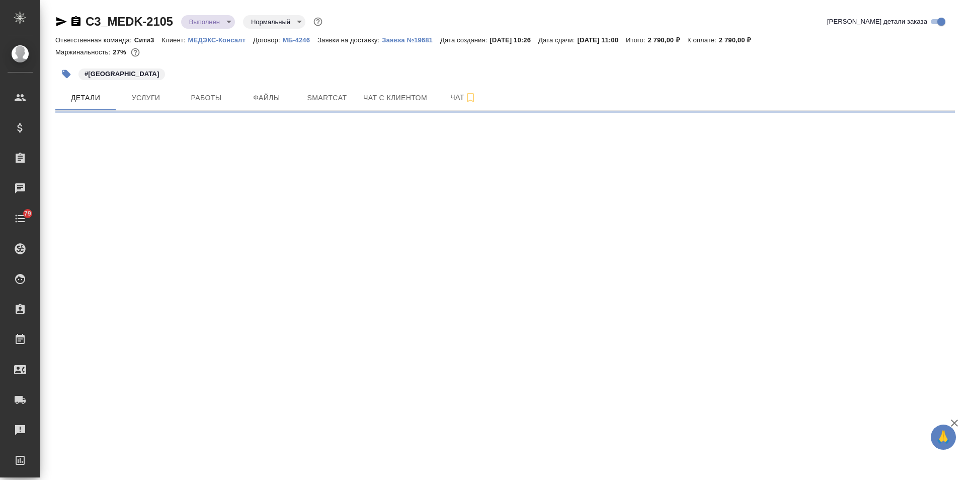
select select "RU"
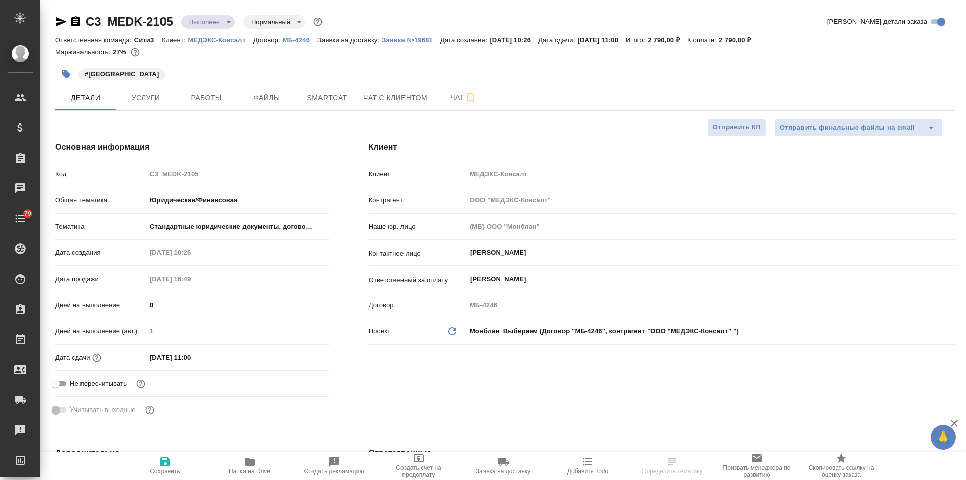
type textarea "x"
type input "[PERSON_NAME]"
click at [63, 73] on icon "button" at bounding box center [66, 74] width 9 height 9
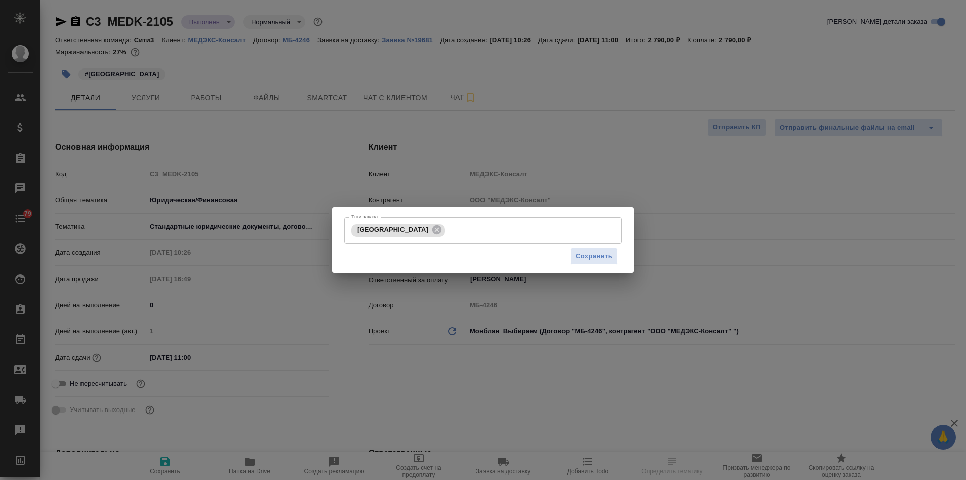
type textarea "x"
click at [449, 235] on input "Тэги заказа" at bounding box center [522, 229] width 151 height 17
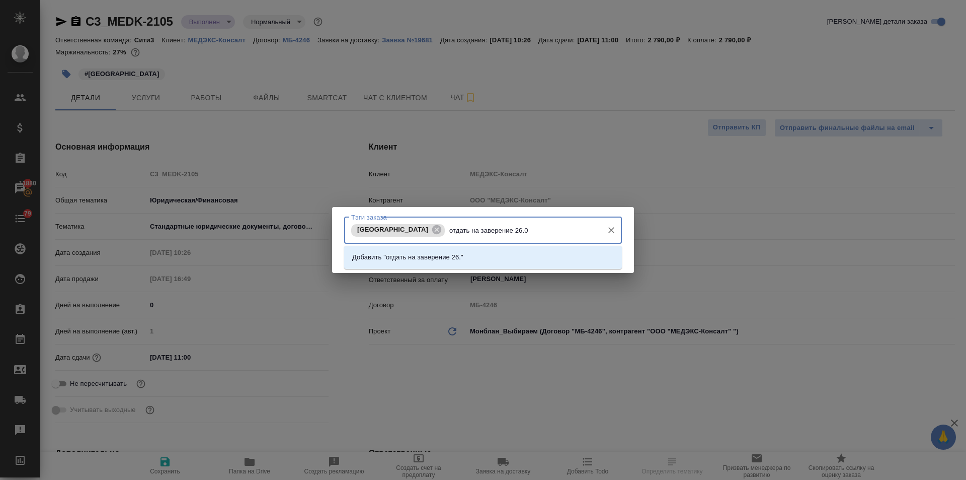
type input "отдать на заверение 26.08"
click at [456, 254] on p "Добавить "отдать на заверение 26.08"" at bounding box center [411, 257] width 119 height 10
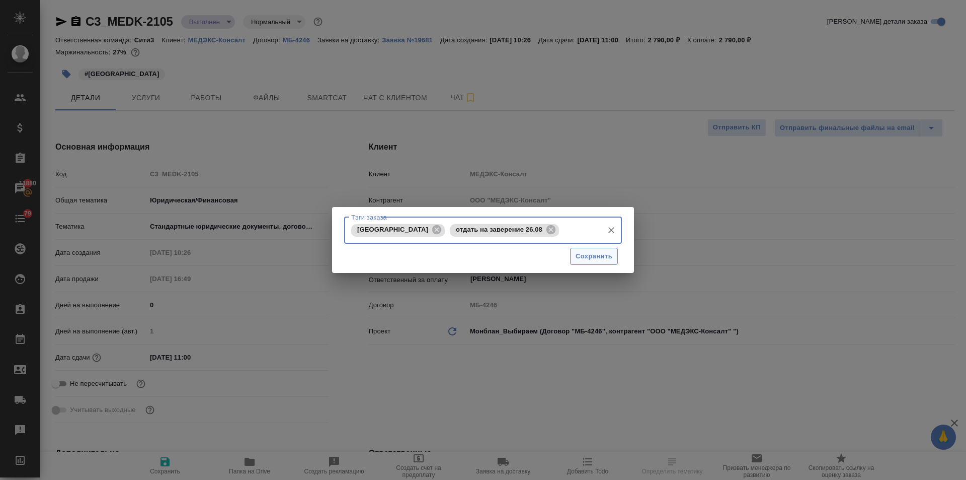
click at [585, 251] on span "Сохранить" at bounding box center [594, 257] width 37 height 12
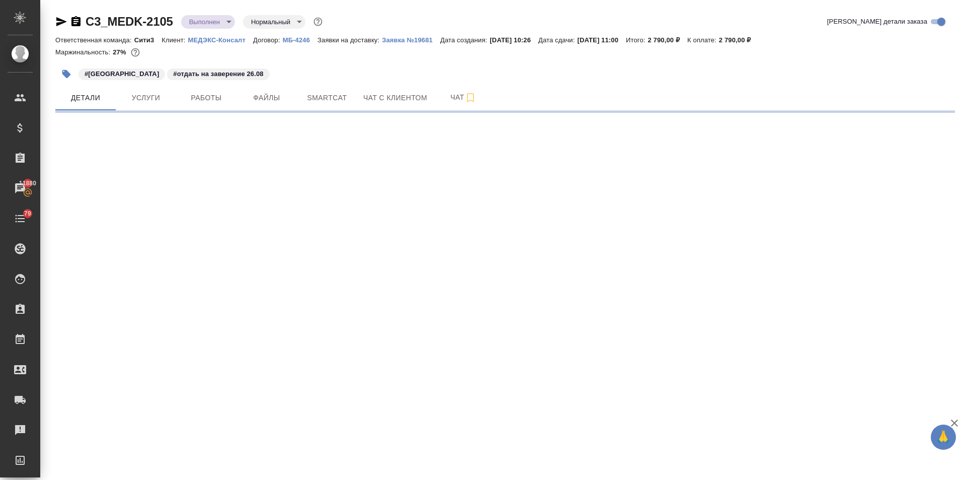
select select "RU"
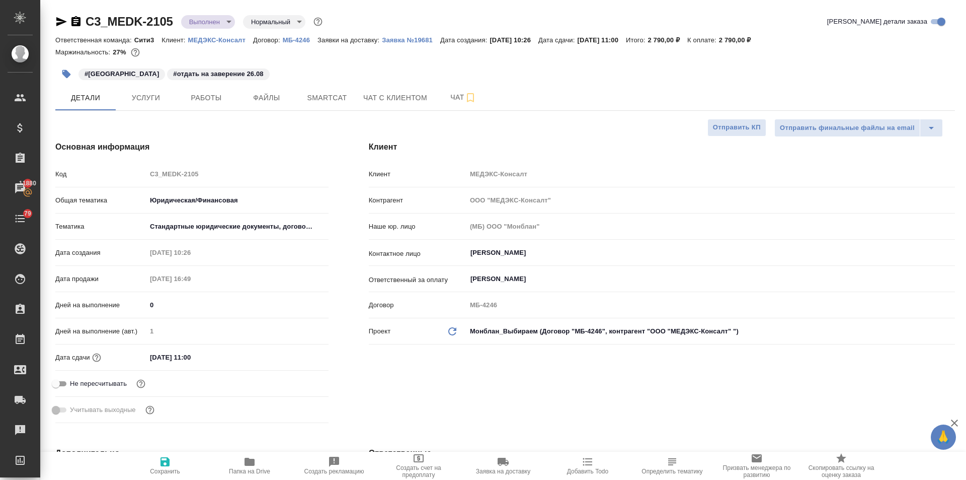
type textarea "x"
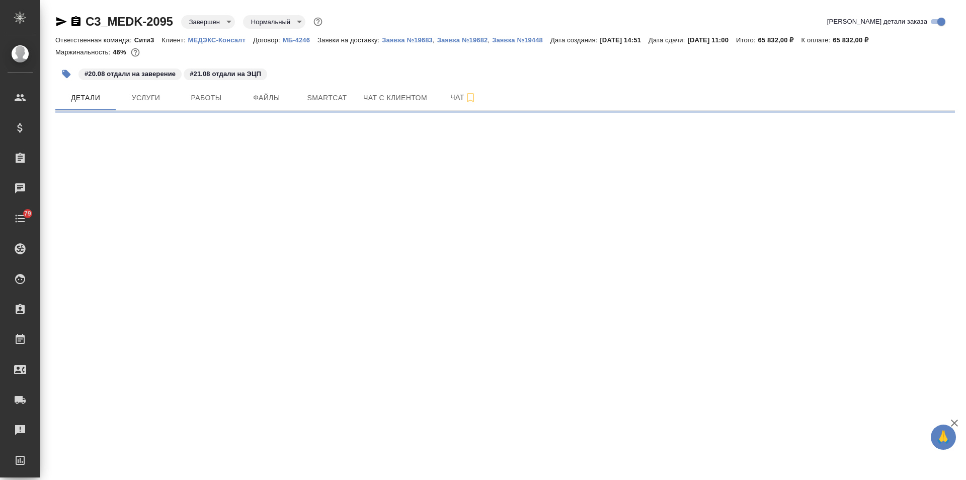
select select "RU"
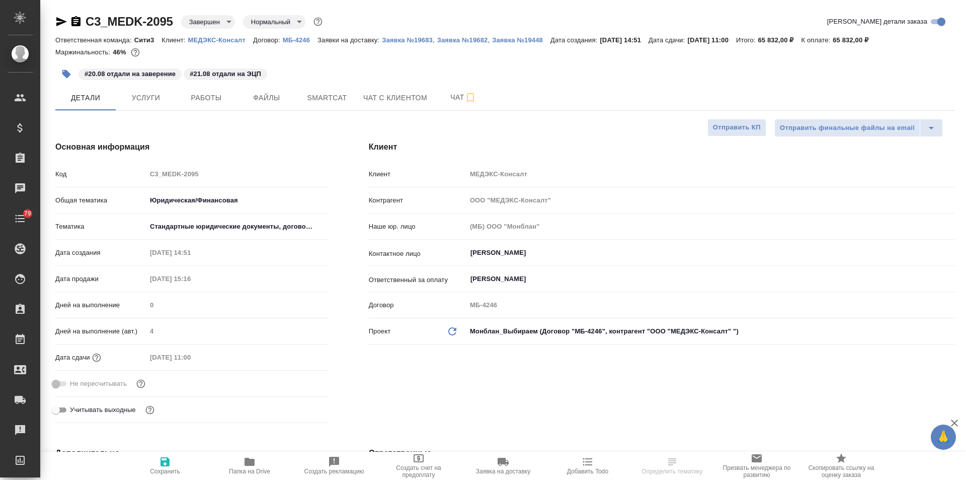
type textarea "x"
type input "[PERSON_NAME]"
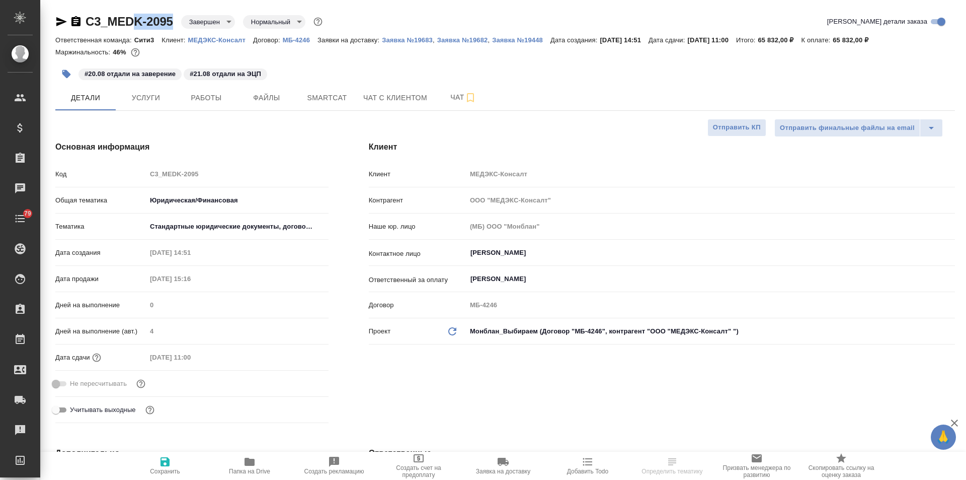
type textarea "x"
drag, startPoint x: 179, startPoint y: 24, endPoint x: 87, endPoint y: 23, distance: 91.6
click at [87, 23] on div "C3_MEDK-2095 Завершен closed Нормальный normal" at bounding box center [189, 22] width 269 height 16
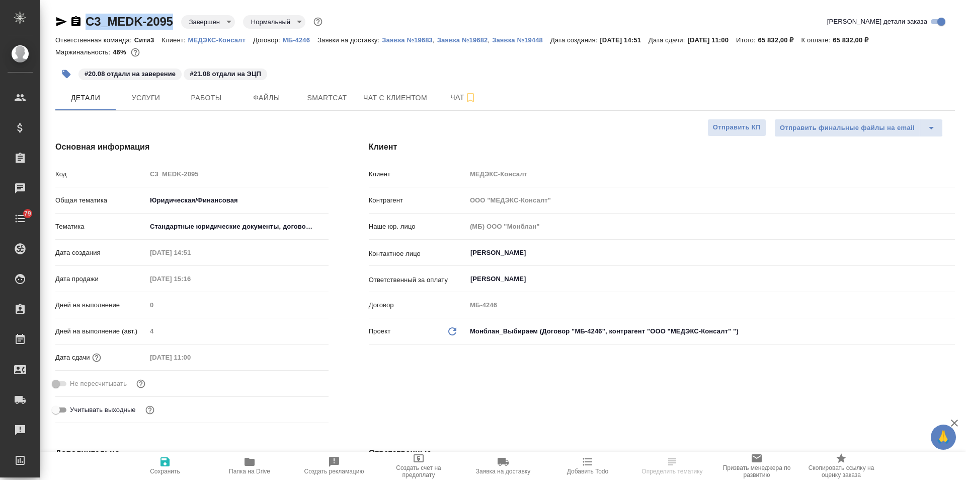
copy link "C3_MEDK-2095"
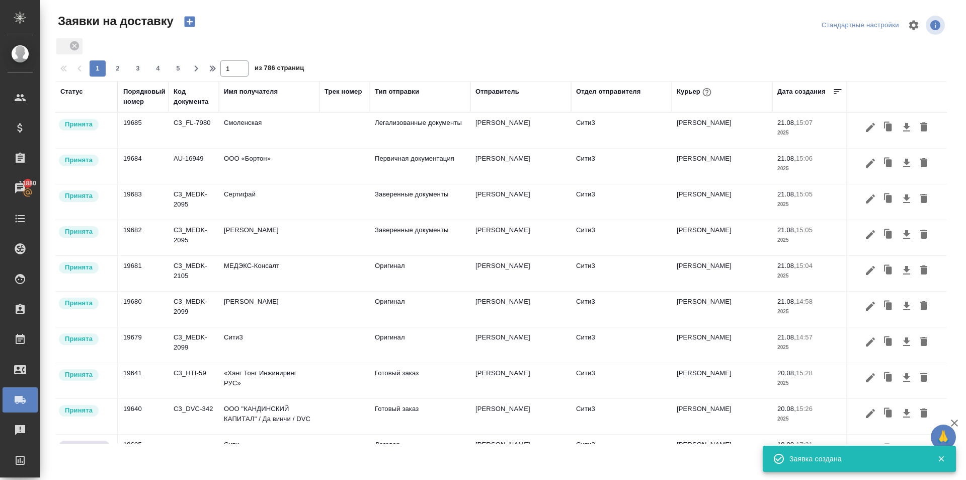
click at [186, 24] on icon "button" at bounding box center [189, 22] width 11 height 11
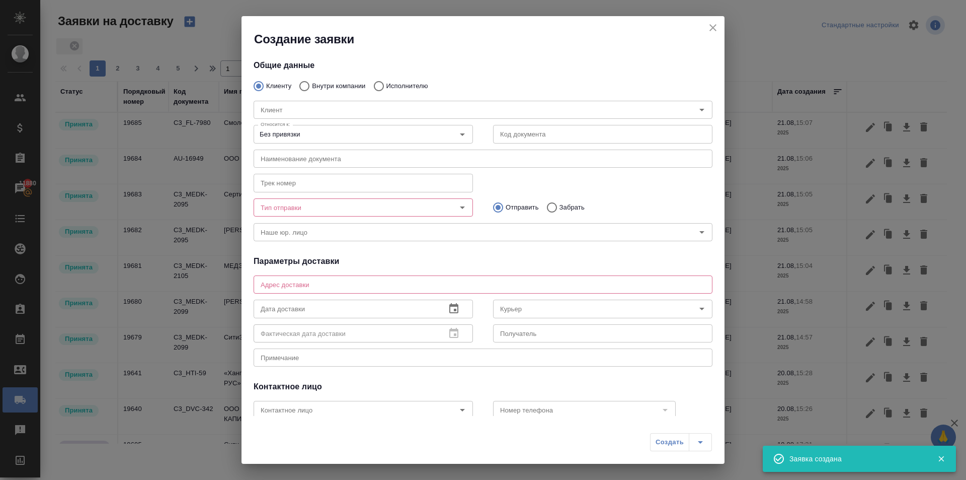
click at [302, 86] on input "Внутри компании" at bounding box center [303, 86] width 18 height 21
radio input "true"
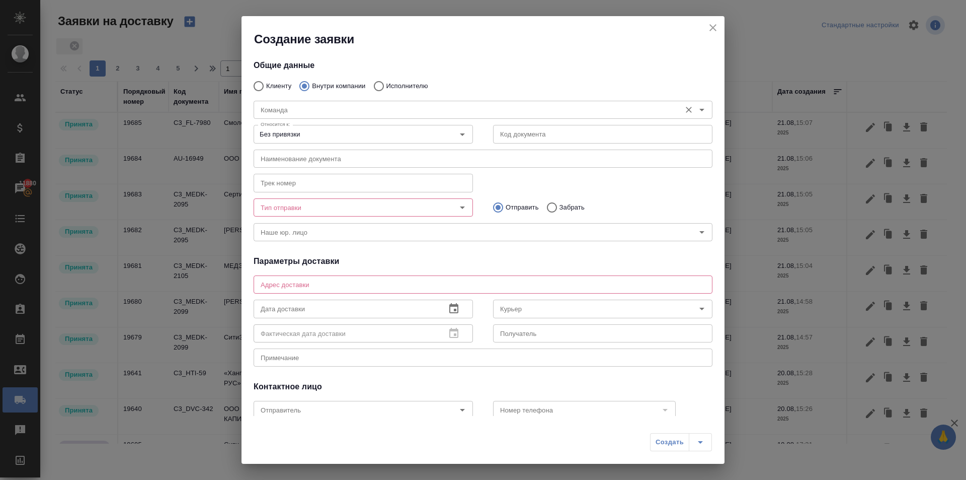
click at [293, 111] on input "Команда" at bounding box center [466, 110] width 419 height 12
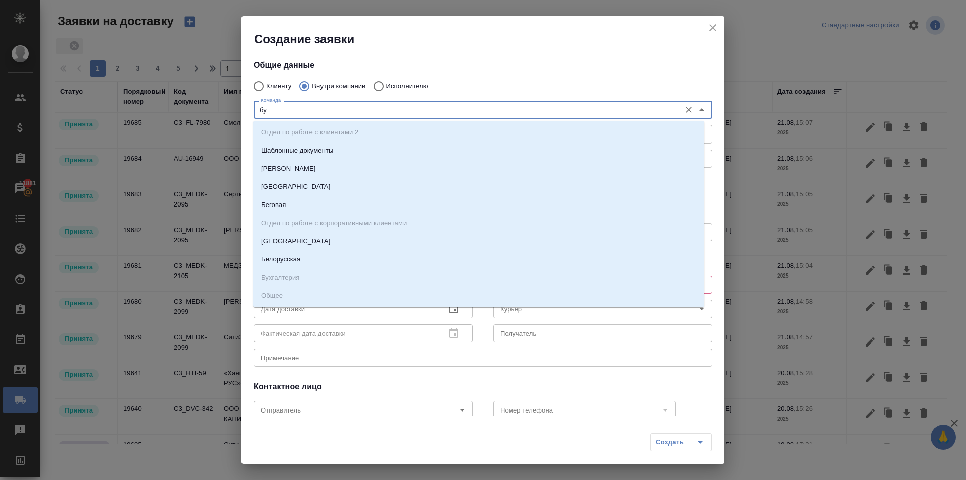
type input "б"
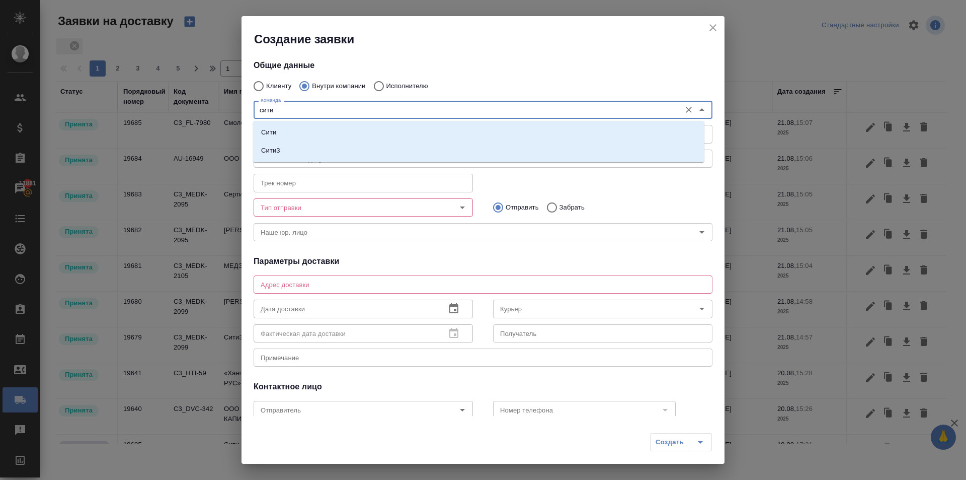
type input "сити3"
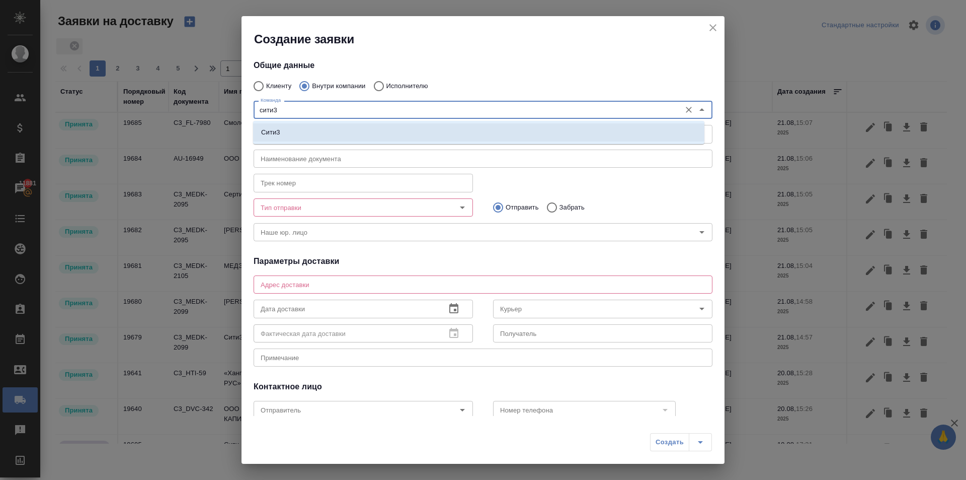
click at [291, 130] on li "Сити3" at bounding box center [479, 132] width 452 height 18
type textarea "[STREET_ADDRESS]"
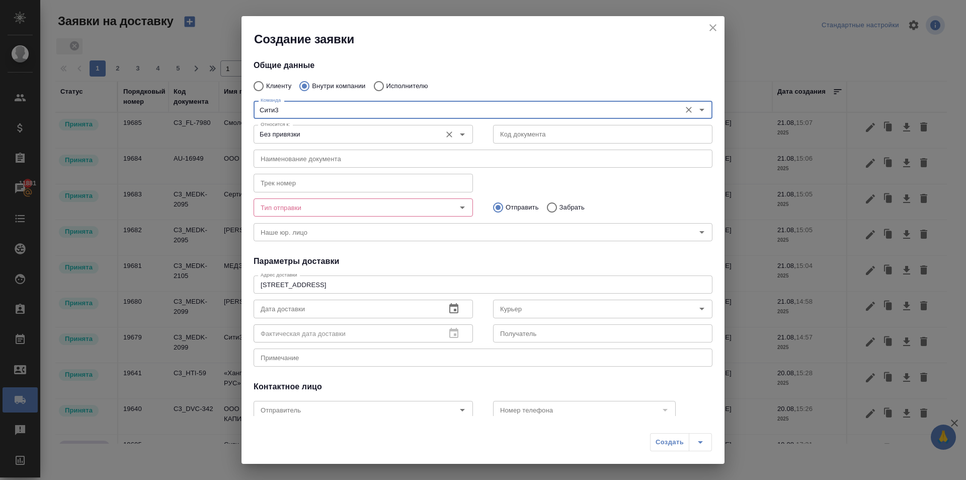
type input "Сити3"
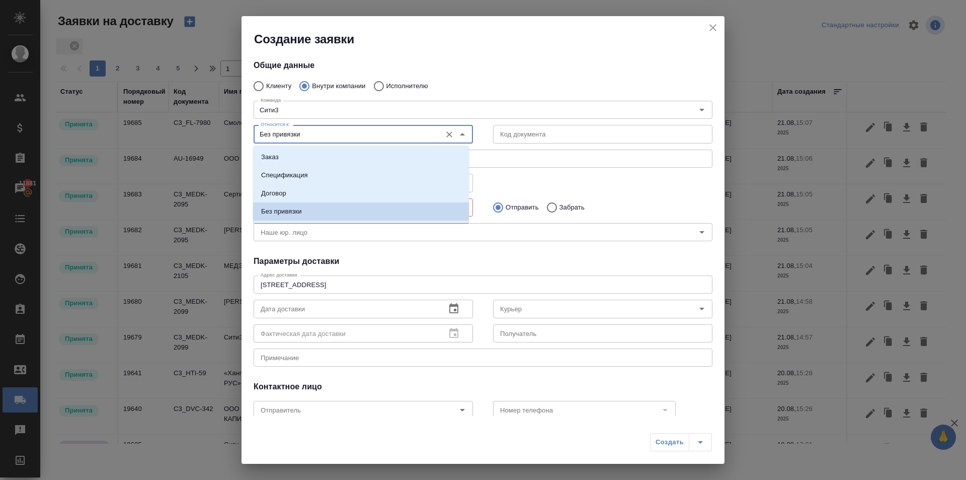
click at [287, 131] on input "Без привязки" at bounding box center [347, 134] width 180 height 12
click at [263, 155] on p "Заказ" at bounding box center [270, 157] width 18 height 10
type input "Заказ"
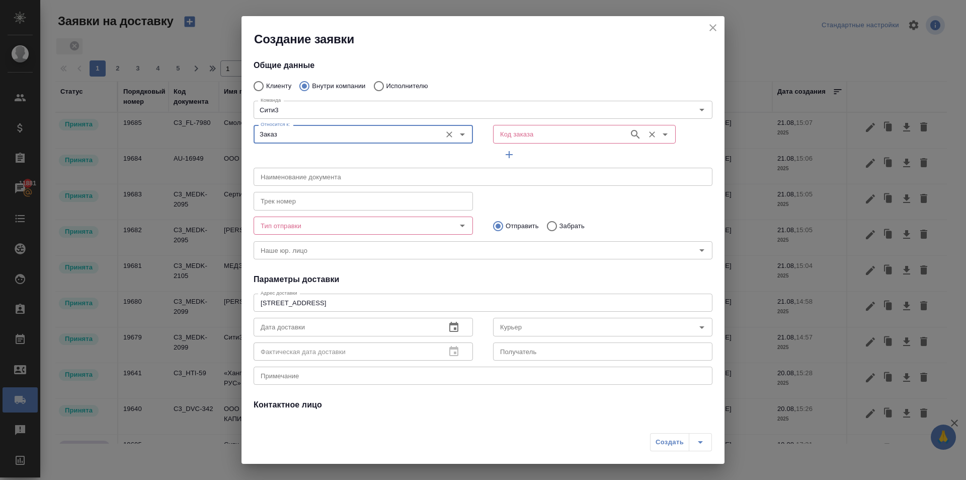
click at [557, 133] on input "Код заказа" at bounding box center [560, 134] width 128 height 12
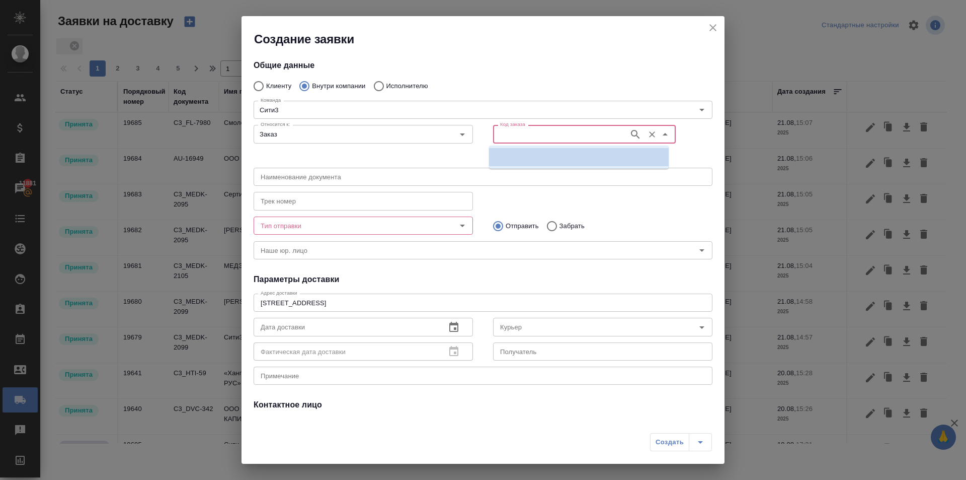
paste input "C3_MEDK-2095"
type input "C3_MEDK-2099"
click at [528, 161] on p "C3_MEDK-2099" at bounding box center [521, 157] width 48 height 10
type input "(МБ) ООО "Монблан""
type input "C3_MEDK-2099"
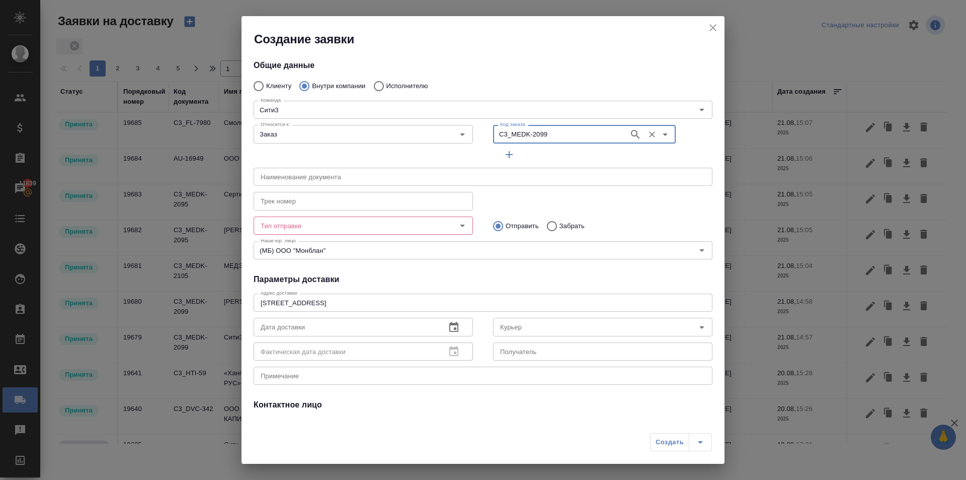
click at [290, 224] on input "Тип отправки" at bounding box center [347, 225] width 180 height 12
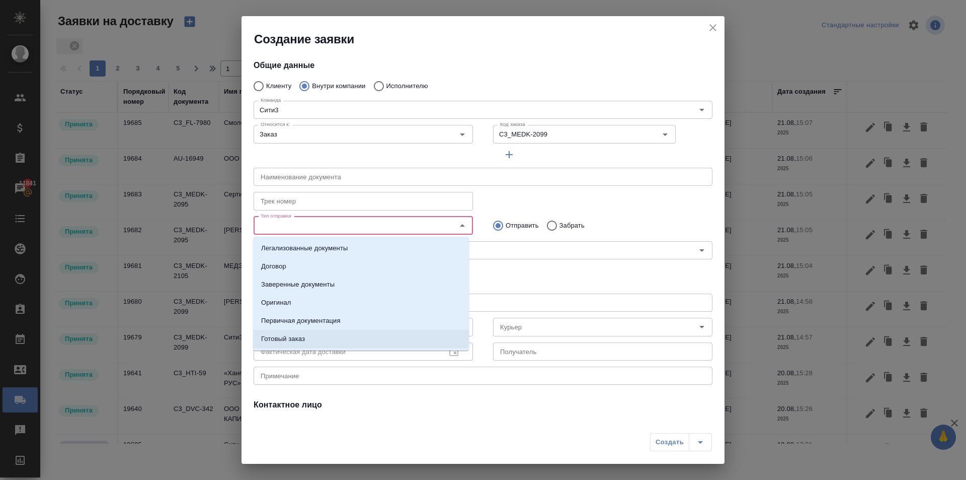
click at [294, 333] on li "Готовый заказ" at bounding box center [361, 339] width 216 height 18
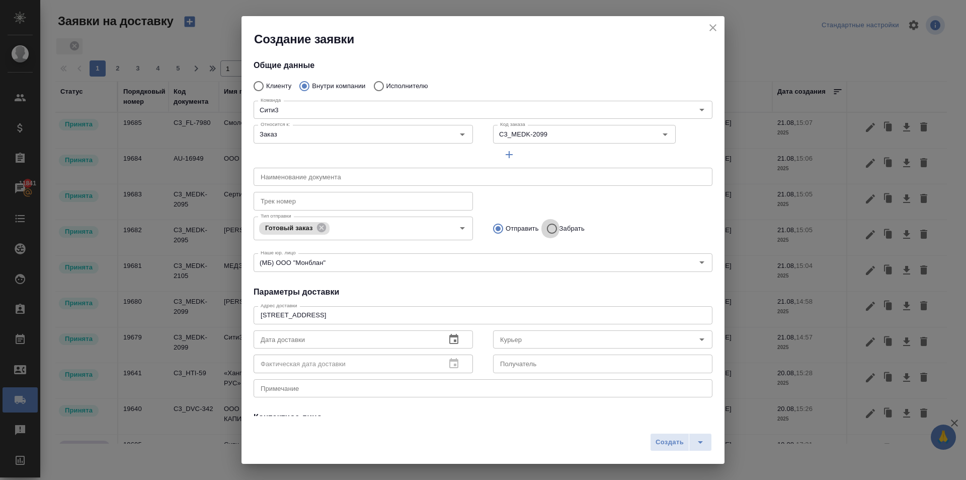
click at [550, 224] on input "Забрать" at bounding box center [551, 228] width 18 height 21
radio input "true"
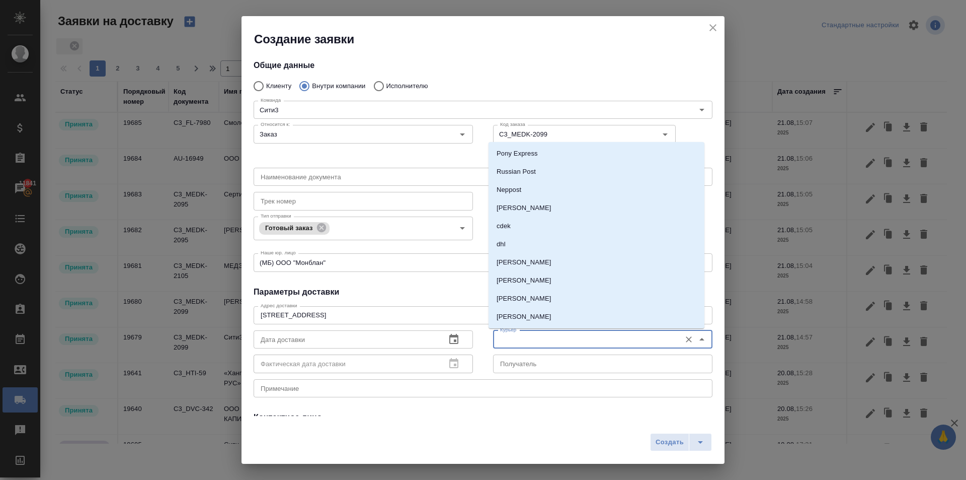
click at [525, 335] on input "Курьер" at bounding box center [586, 339] width 180 height 12
click at [523, 285] on p "Бородулин Антон" at bounding box center [524, 282] width 55 height 10
type input "Бородулин Антон"
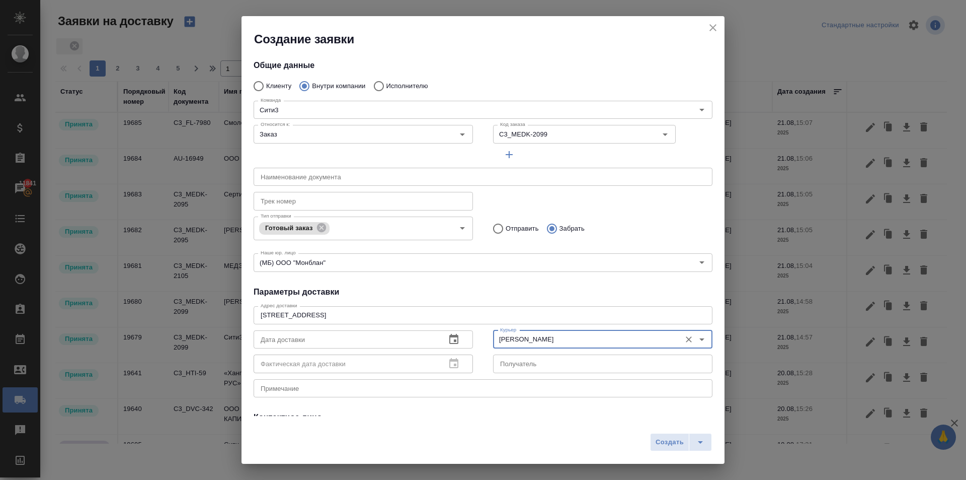
click at [448, 338] on icon "button" at bounding box center [454, 339] width 12 height 12
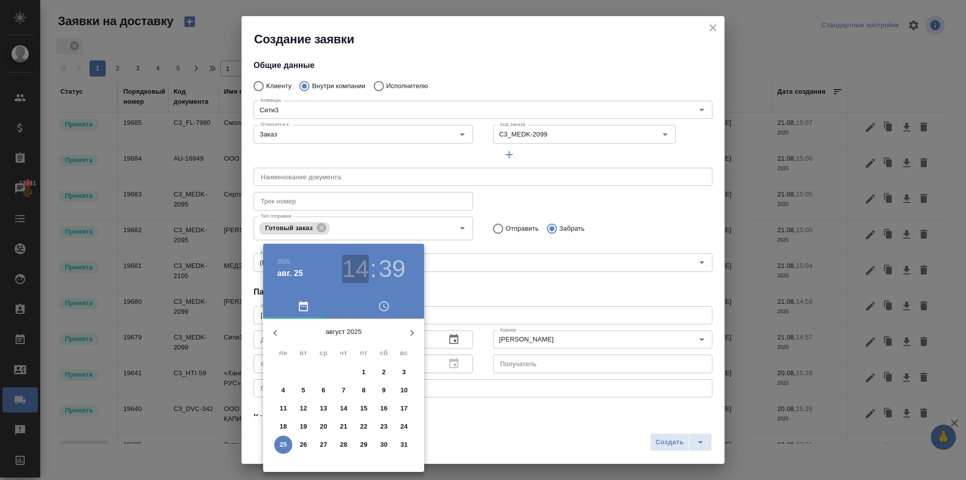
click at [356, 274] on h3 "14" at bounding box center [355, 269] width 27 height 28
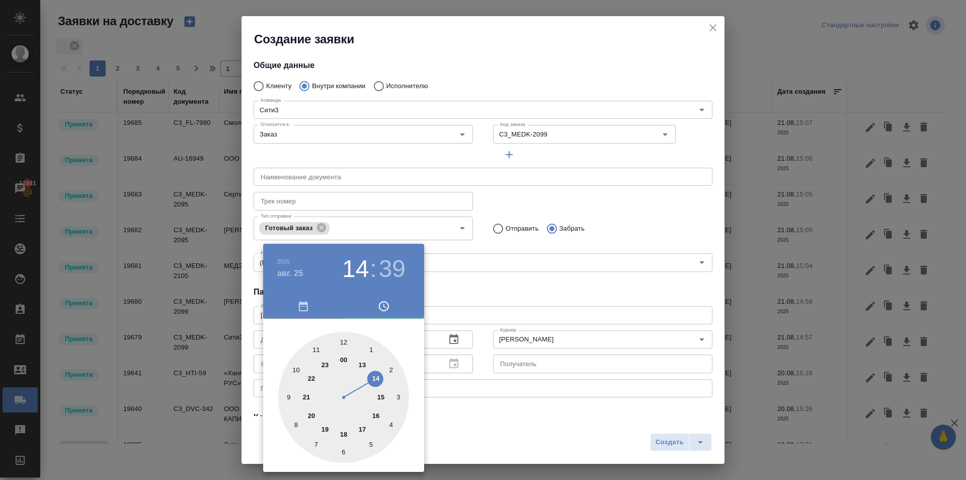
drag, startPoint x: 299, startPoint y: 372, endPoint x: 331, endPoint y: 346, distance: 41.5
click at [300, 371] on div at bounding box center [343, 397] width 131 height 131
type input "25.08.2025 10:00"
click at [342, 337] on div at bounding box center [343, 397] width 131 height 131
drag, startPoint x: 504, startPoint y: 298, endPoint x: 528, endPoint y: 310, distance: 25.9
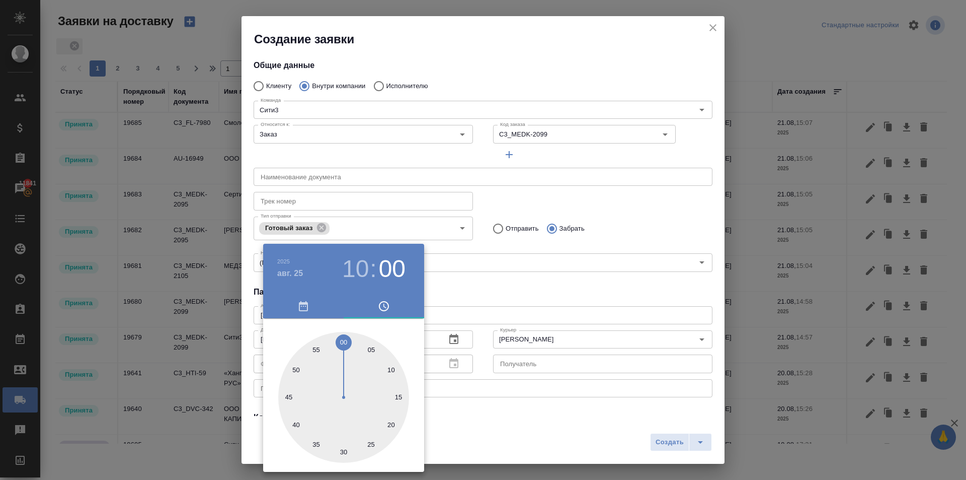
click at [505, 298] on div at bounding box center [483, 240] width 966 height 480
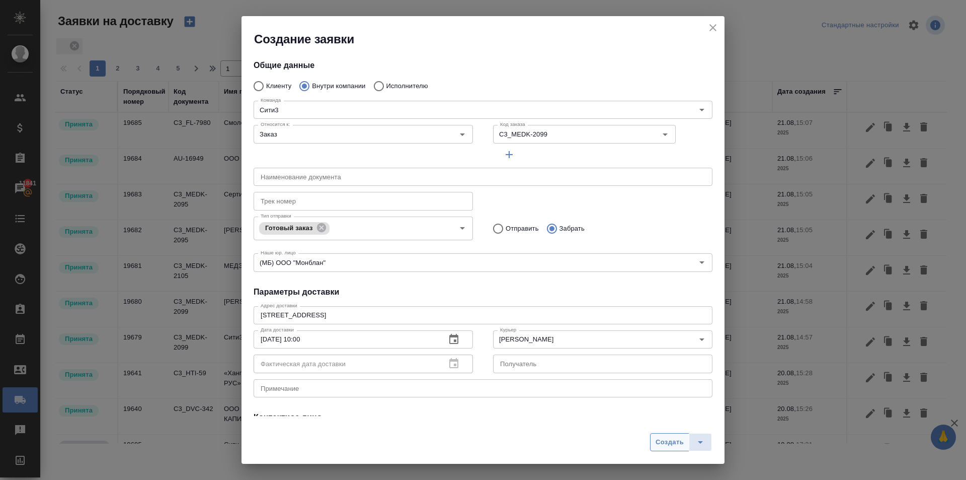
click at [670, 436] on span "Создать" at bounding box center [670, 442] width 28 height 12
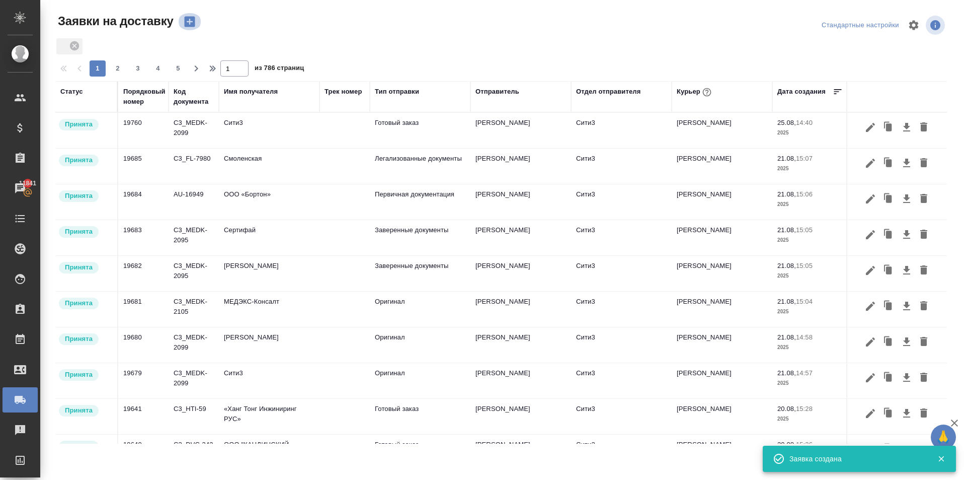
click at [186, 20] on icon "button" at bounding box center [189, 22] width 11 height 11
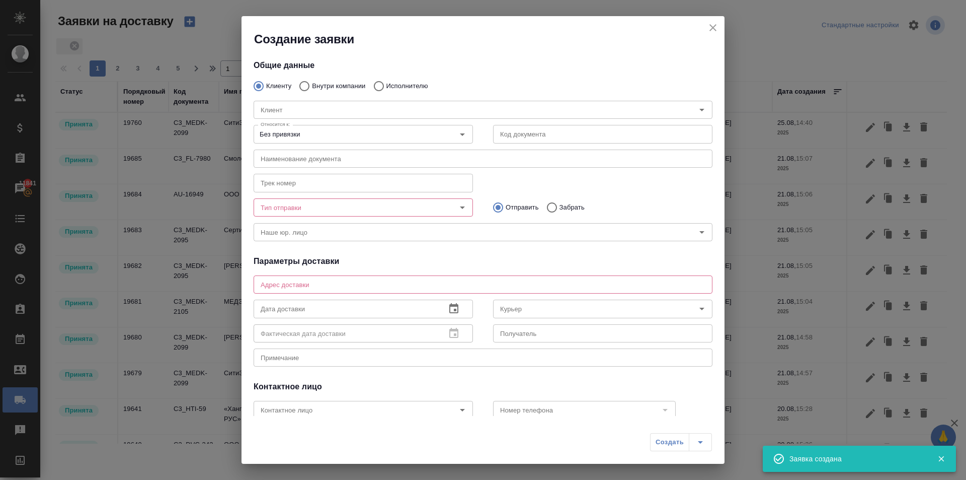
click at [300, 85] on input "Внутри компании" at bounding box center [303, 86] width 18 height 21
radio input "true"
click at [302, 108] on input "Команда" at bounding box center [466, 110] width 419 height 12
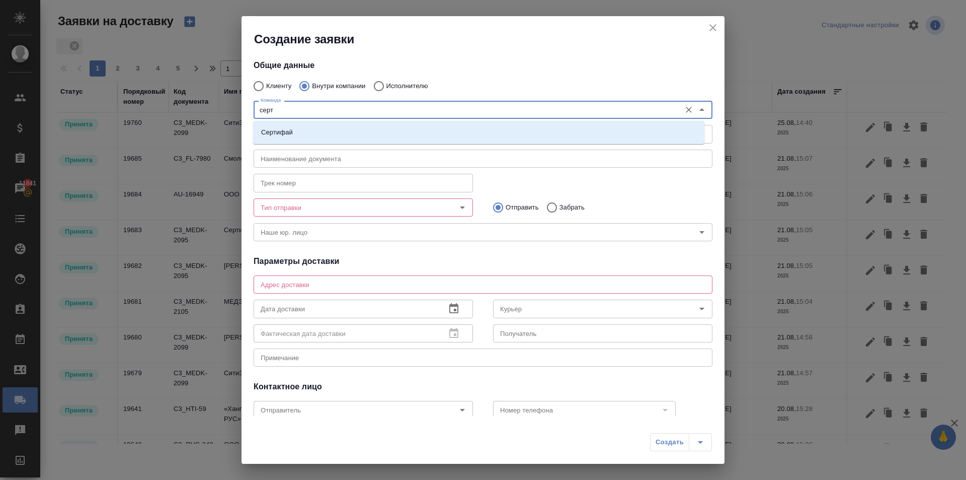
type input "серти"
click at [301, 125] on li "Сертифай" at bounding box center [479, 132] width 452 height 18
type textarea "Кузнецкий мост, д.7"
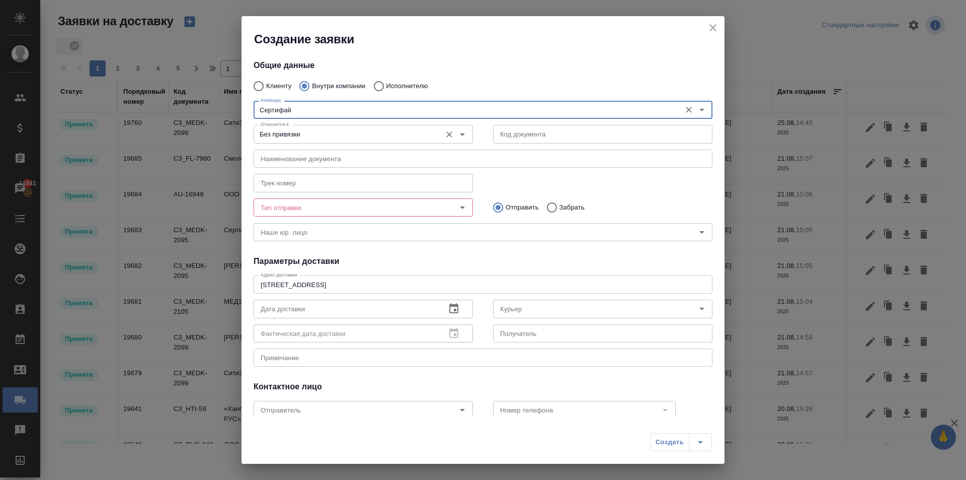
type input "Сертифай"
click at [268, 135] on input "Без привязки" at bounding box center [347, 134] width 180 height 12
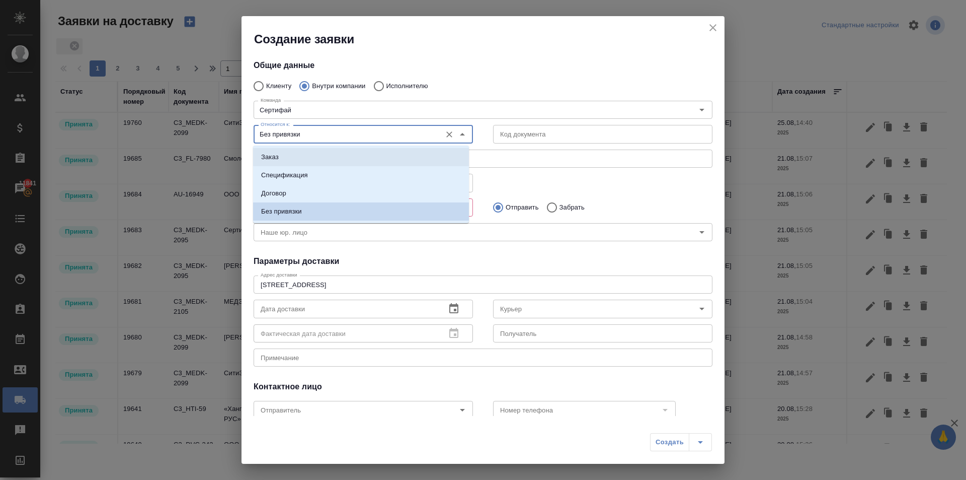
drag, startPoint x: 266, startPoint y: 155, endPoint x: 306, endPoint y: 155, distance: 39.8
click at [267, 155] on p "Заказ" at bounding box center [270, 157] width 18 height 10
type input "Заказ"
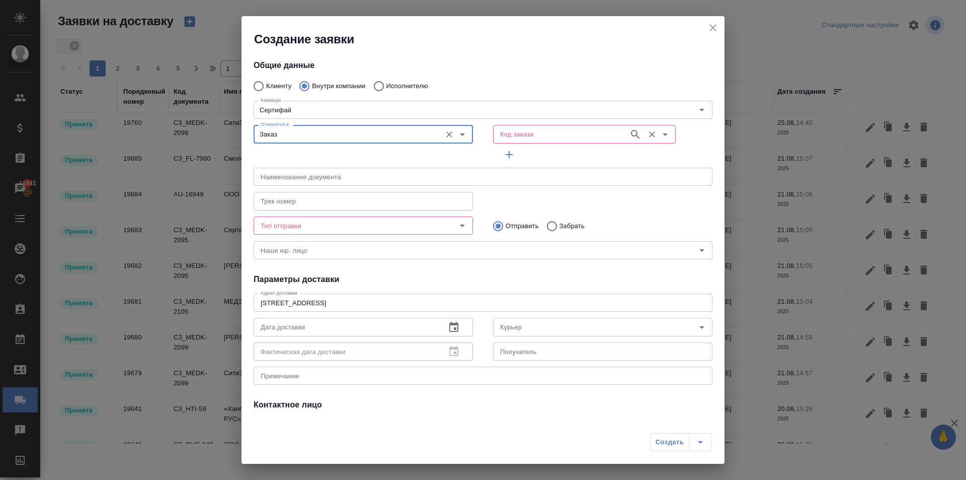
click at [509, 125] on div "Код заказа" at bounding box center [584, 134] width 183 height 18
click at [510, 126] on div "Код заказа" at bounding box center [584, 134] width 183 height 18
paste input "C3_MEDK-2095"
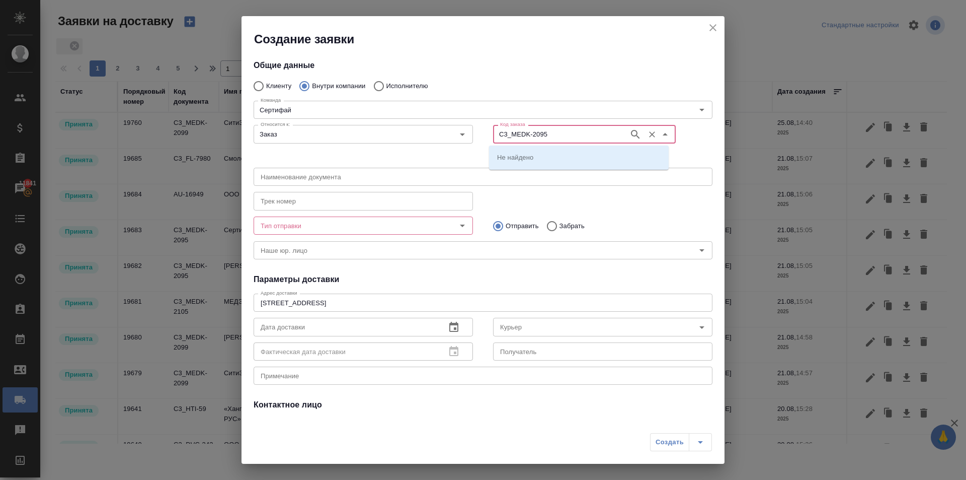
type input "C3_MEDK-2095"
click at [521, 158] on p "C3_MEDK-2095" at bounding box center [521, 157] width 48 height 10
type input "(МБ) ООО "Монблан""
type input "C3_MEDK-2095"
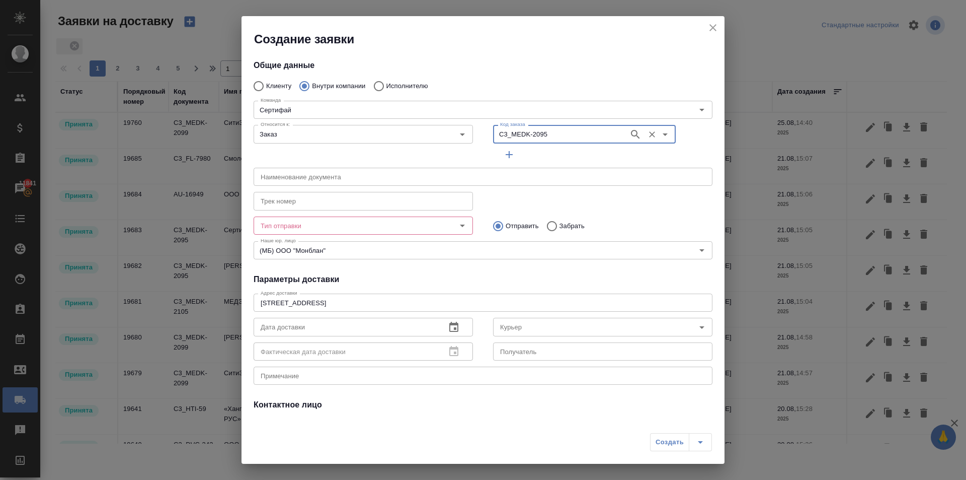
click at [408, 227] on input "Тип отправки" at bounding box center [347, 225] width 180 height 12
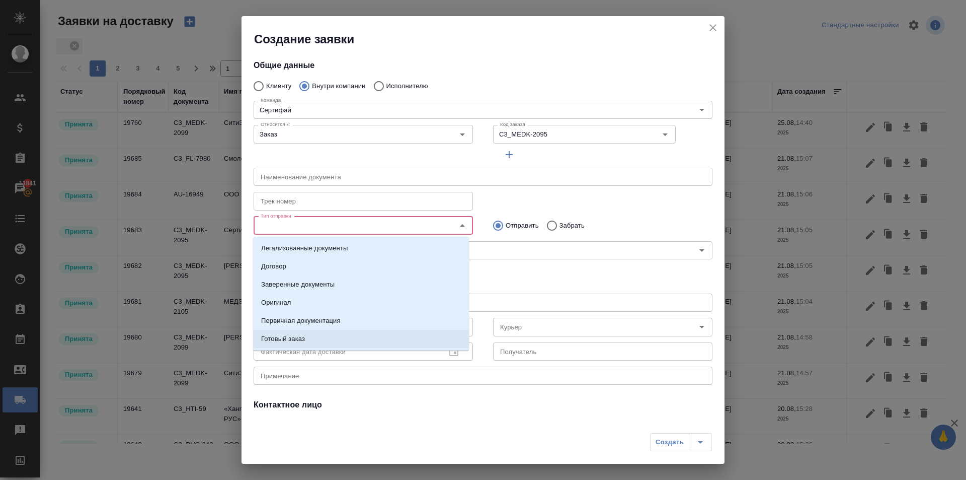
click at [295, 338] on p "Готовый заказ" at bounding box center [283, 339] width 44 height 10
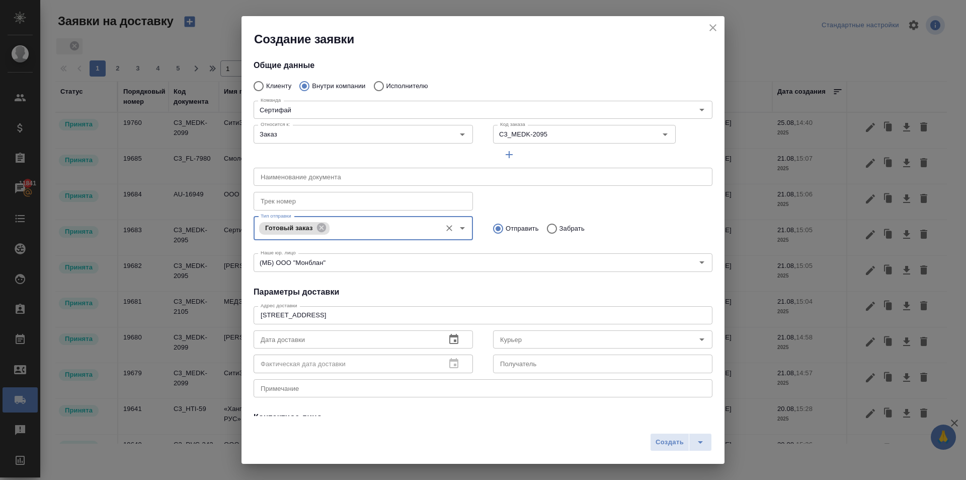
click at [546, 227] on input "Забрать" at bounding box center [551, 228] width 18 height 21
radio input "true"
click at [518, 332] on div "Курьер" at bounding box center [602, 339] width 219 height 18
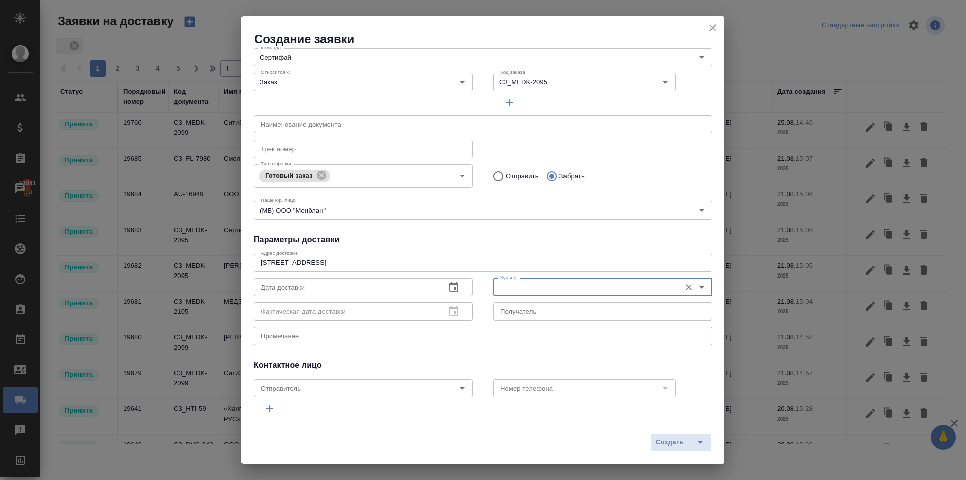
scroll to position [89, 0]
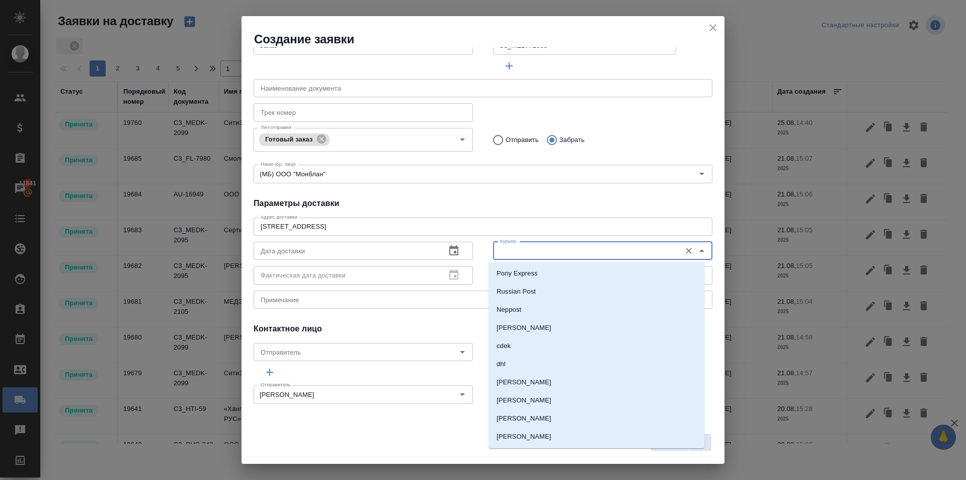
click at [511, 250] on input "Курьер" at bounding box center [586, 251] width 180 height 12
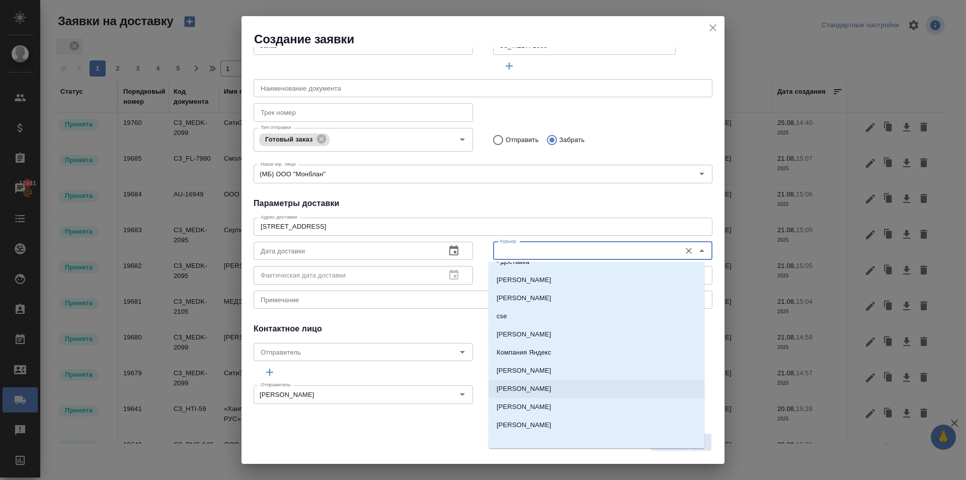
scroll to position [215, 0]
click at [519, 399] on p "Бородулин Антон" at bounding box center [524, 402] width 55 height 10
type input "Бородулин Антон"
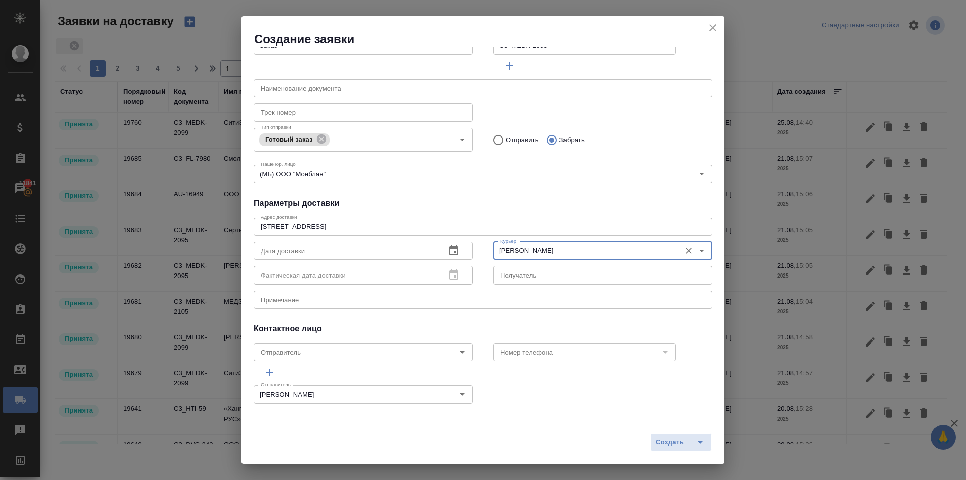
click at [448, 249] on icon "button" at bounding box center [454, 251] width 12 height 12
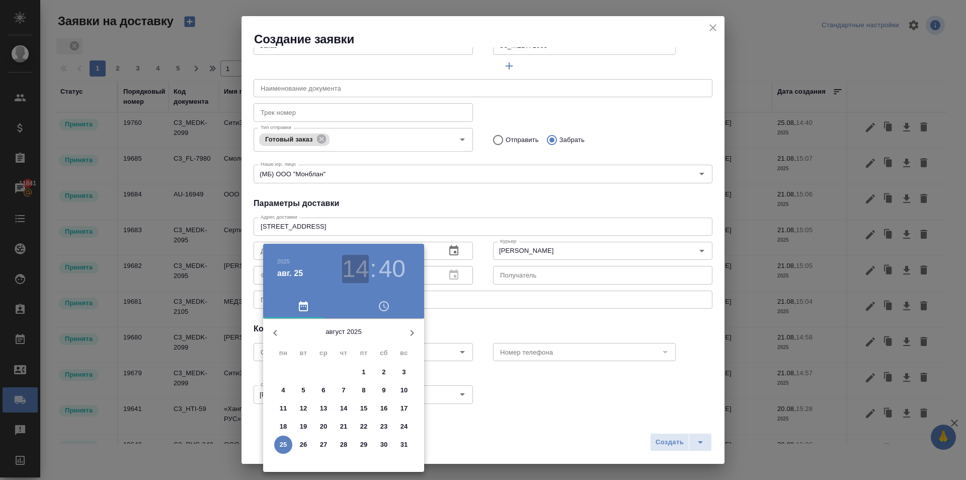
click at [350, 268] on h3 "14" at bounding box center [355, 269] width 27 height 28
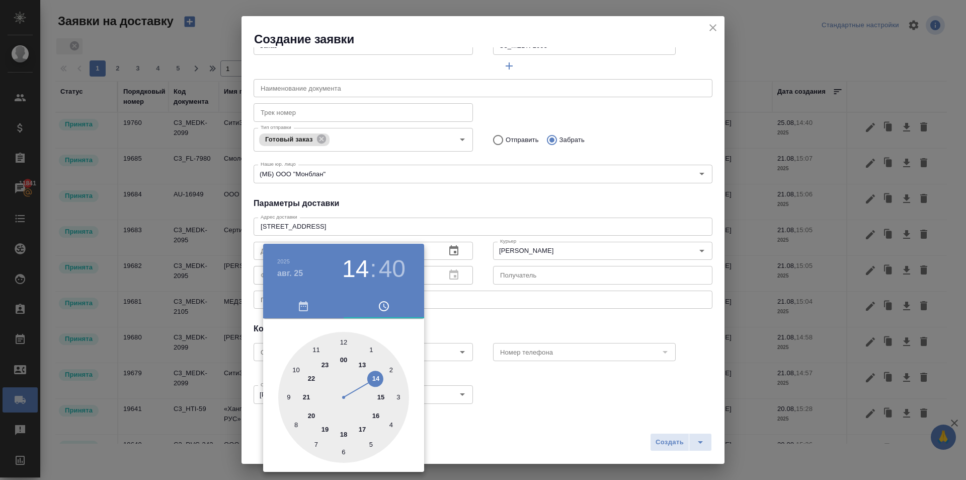
click at [344, 338] on div at bounding box center [343, 397] width 131 height 131
click at [343, 339] on div at bounding box center [343, 397] width 131 height 131
type input "25.08.2025 12:00"
click at [563, 334] on div at bounding box center [483, 240] width 966 height 480
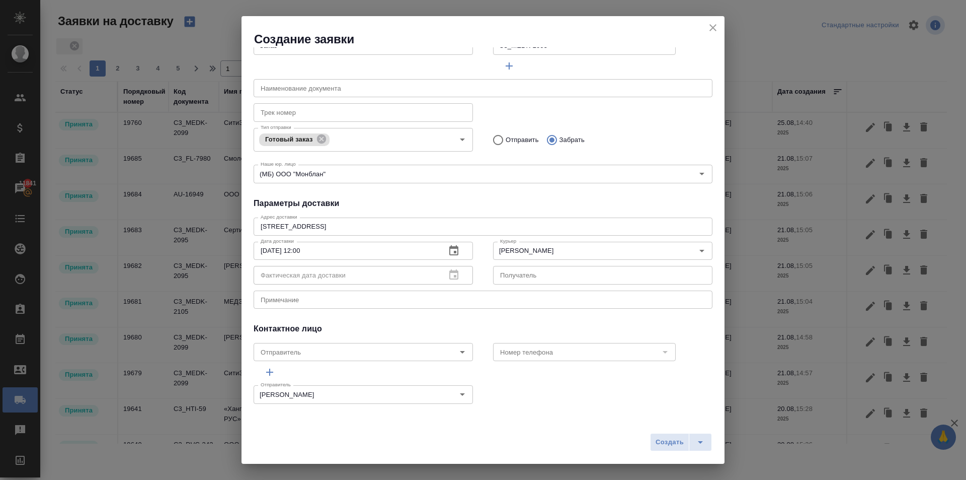
click at [560, 397] on div "Отправитель Ильина Екатерина Отправитель" at bounding box center [483, 393] width 479 height 44
click at [657, 444] on span "Создать" at bounding box center [670, 442] width 28 height 12
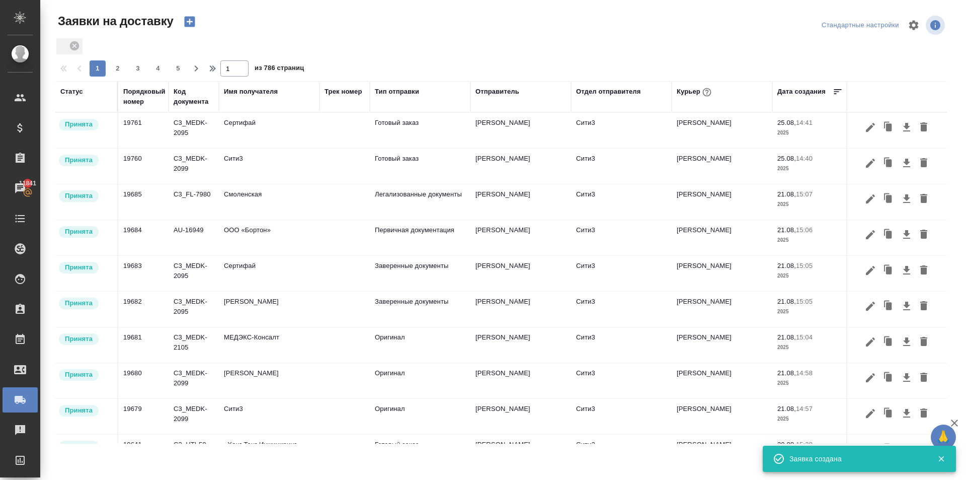
click at [190, 24] on icon "button" at bounding box center [190, 22] width 14 height 14
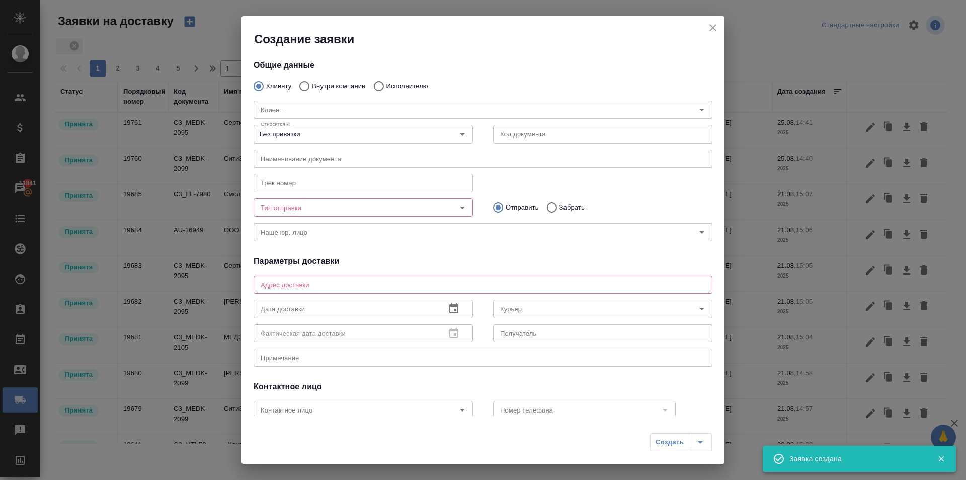
click at [303, 83] on input "Внутри компании" at bounding box center [303, 86] width 18 height 21
radio input "true"
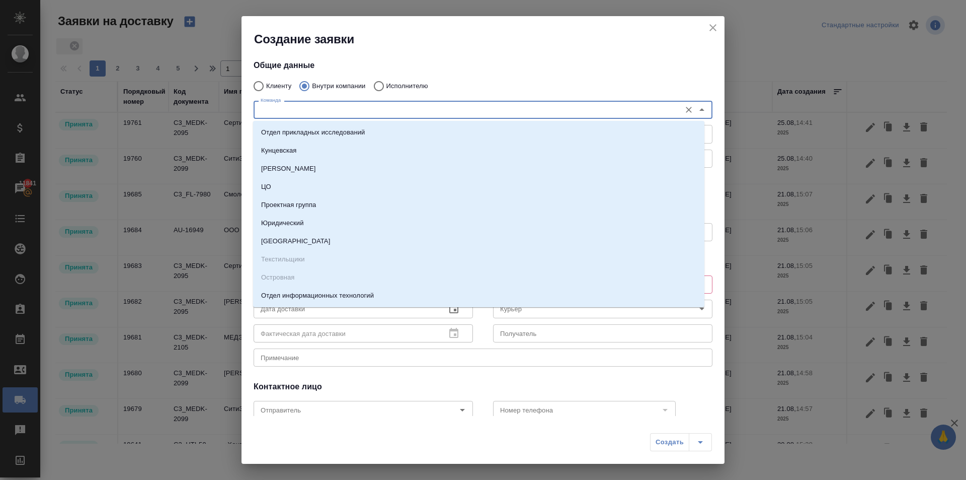
click at [316, 110] on input "Команда" at bounding box center [466, 110] width 419 height 12
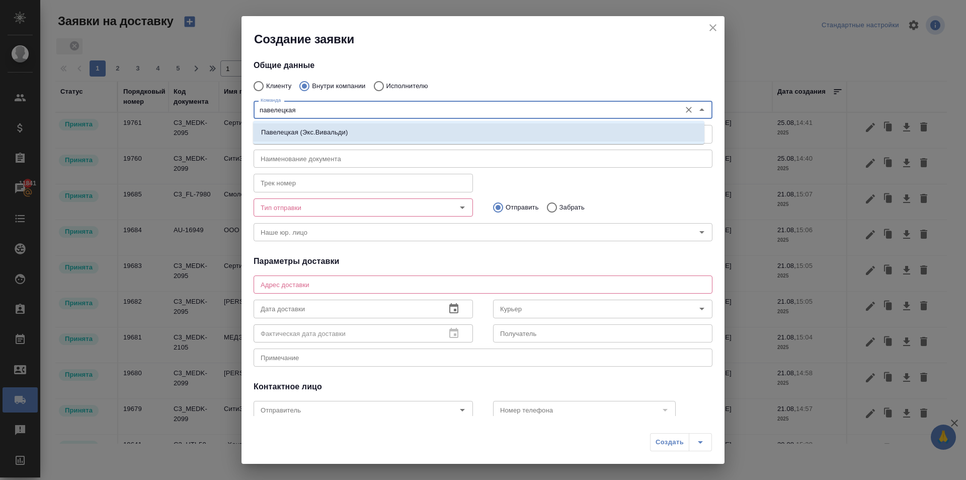
type input "павелецкая"
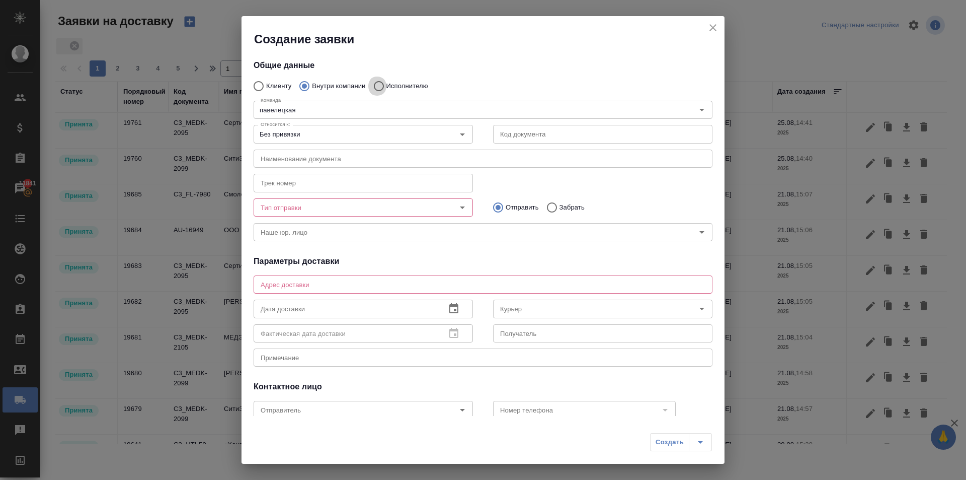
click at [378, 86] on input "Исполнителю" at bounding box center [377, 86] width 18 height 21
radio input "true"
click at [350, 106] on input "Исполнитель" at bounding box center [459, 110] width 404 height 12
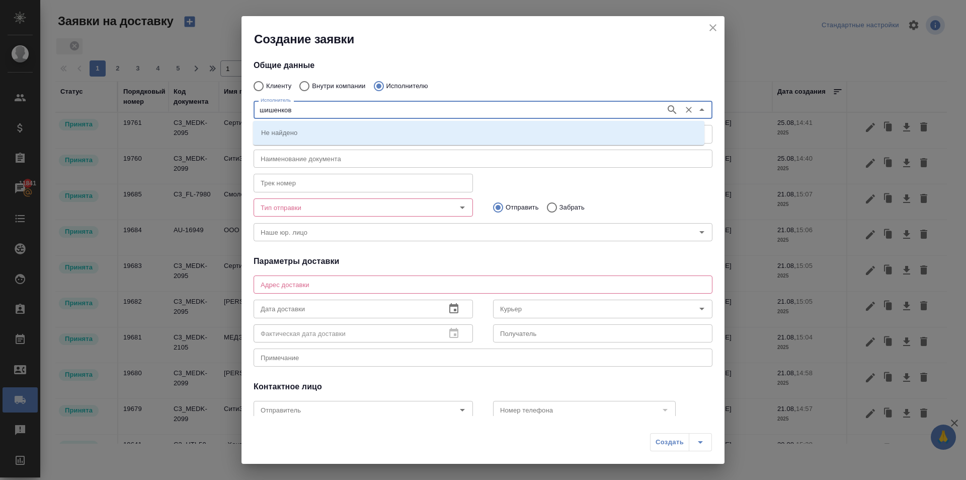
type input "шишенков"
click at [286, 129] on p "НОТАРИУС Шишенков Леонид Васильевич" at bounding box center [288, 132] width 55 height 10
type input "НОТАРИУС Шишенков Леонид Васильевич"
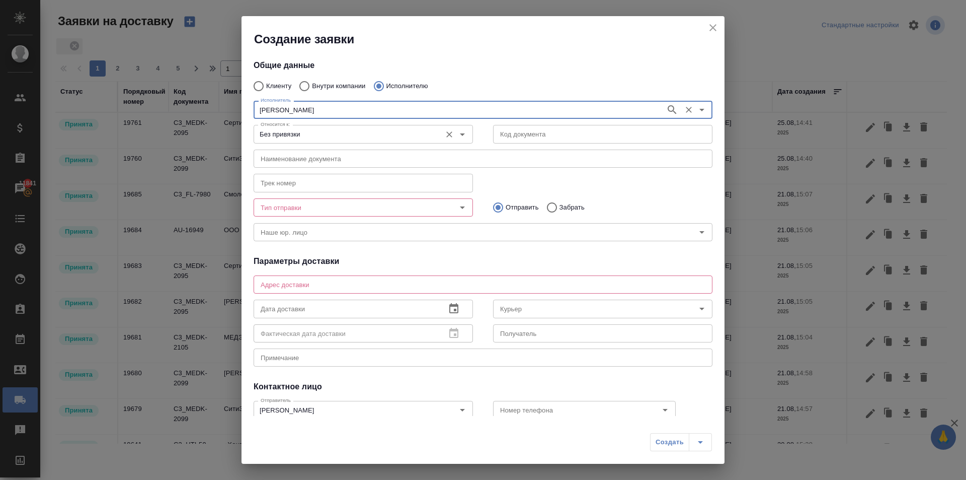
click at [281, 133] on input "Без привязки" at bounding box center [347, 134] width 180 height 12
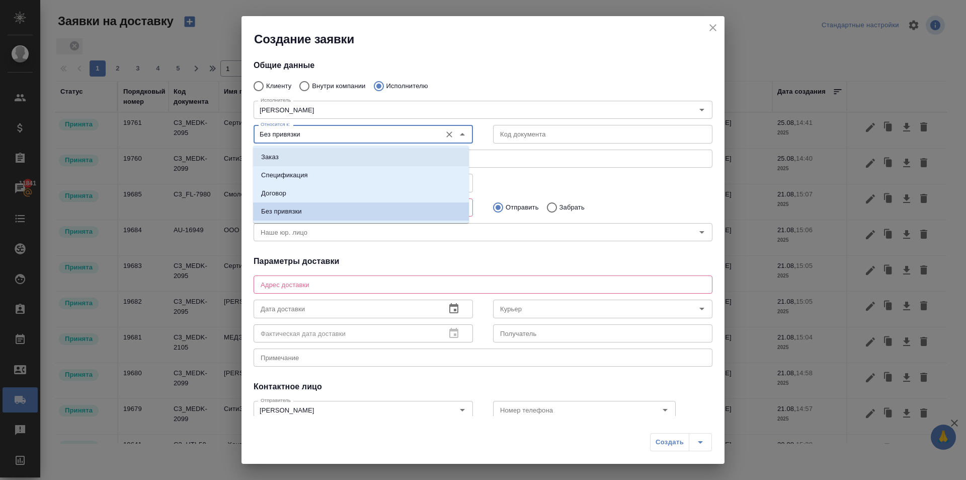
click at [277, 155] on p "Заказ" at bounding box center [270, 157] width 18 height 10
type input "Заказ"
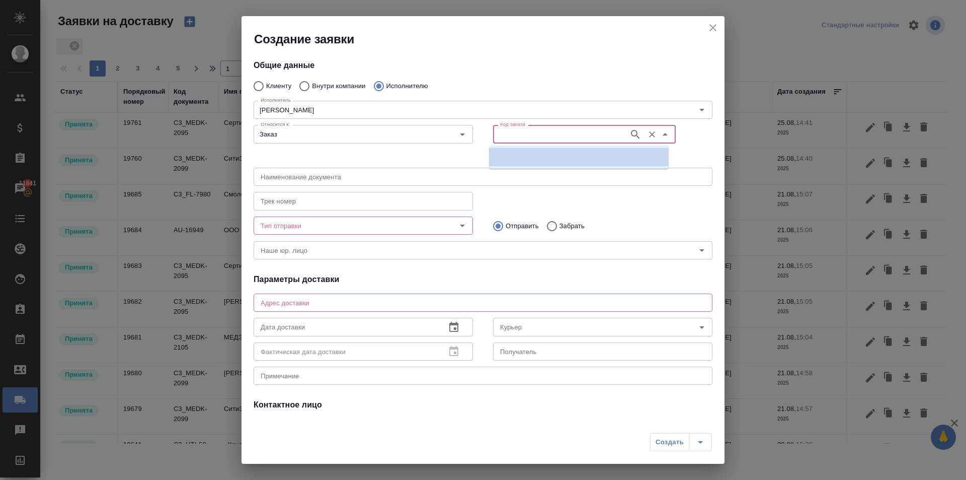
click at [512, 136] on input "Код заказа" at bounding box center [560, 134] width 128 height 12
paste input "C3_MEDK-2095"
type input "C3_MEDK-2104"
click at [520, 158] on p "C3_MEDK-2104" at bounding box center [521, 157] width 48 height 10
type input "(МБ) ООО "Монблан""
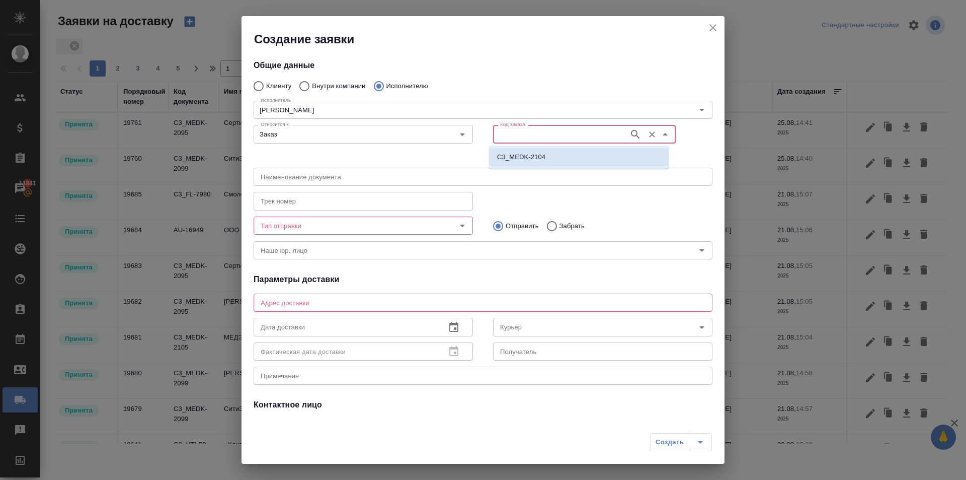
type input "НОТАРИУС Шишенков Леонид Васильевич"
type input "C3_MEDK-2104"
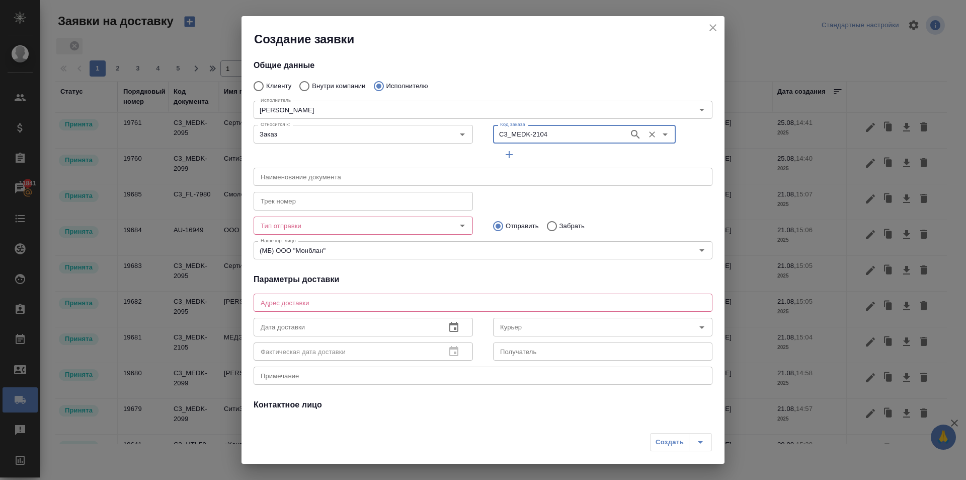
click at [547, 224] on input "Забрать" at bounding box center [551, 225] width 18 height 21
radio input "true"
click at [413, 229] on input "Тип отправки" at bounding box center [347, 225] width 180 height 12
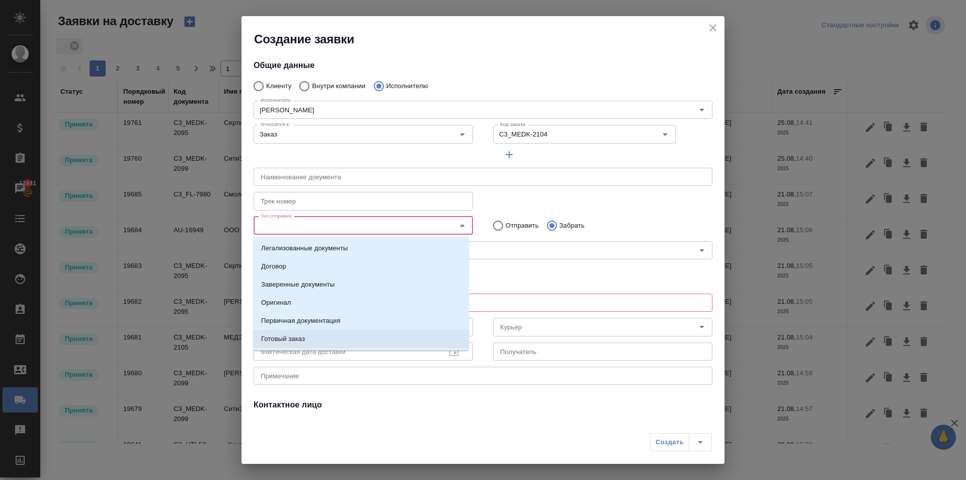
click at [296, 337] on p "Готовый заказ" at bounding box center [283, 339] width 44 height 10
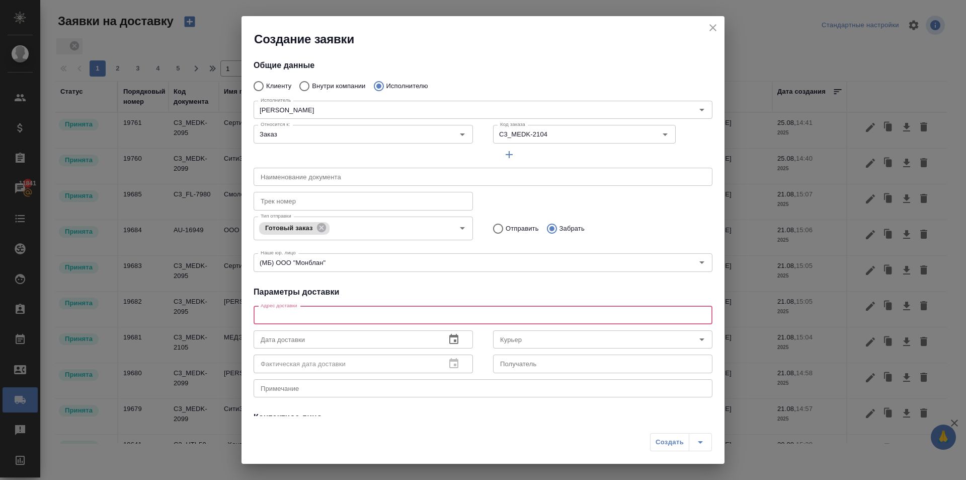
click at [484, 316] on textarea at bounding box center [483, 315] width 445 height 8
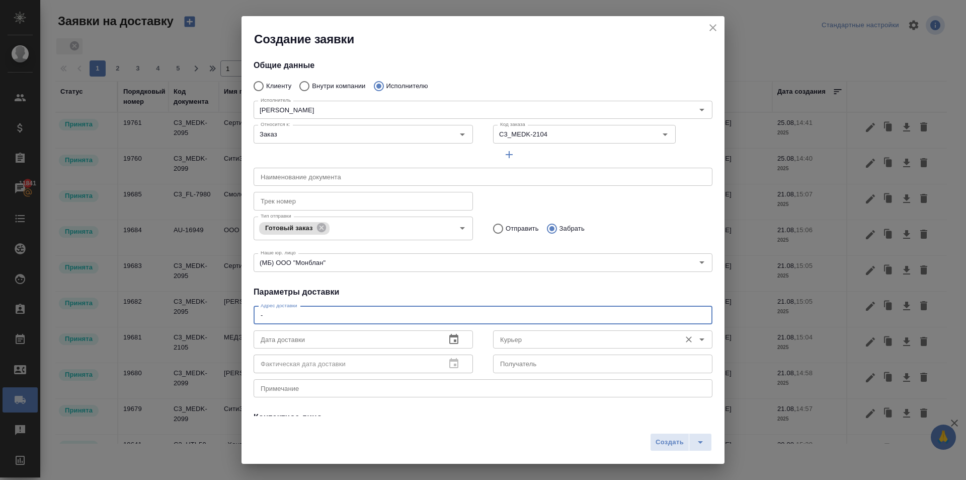
type textarea "-"
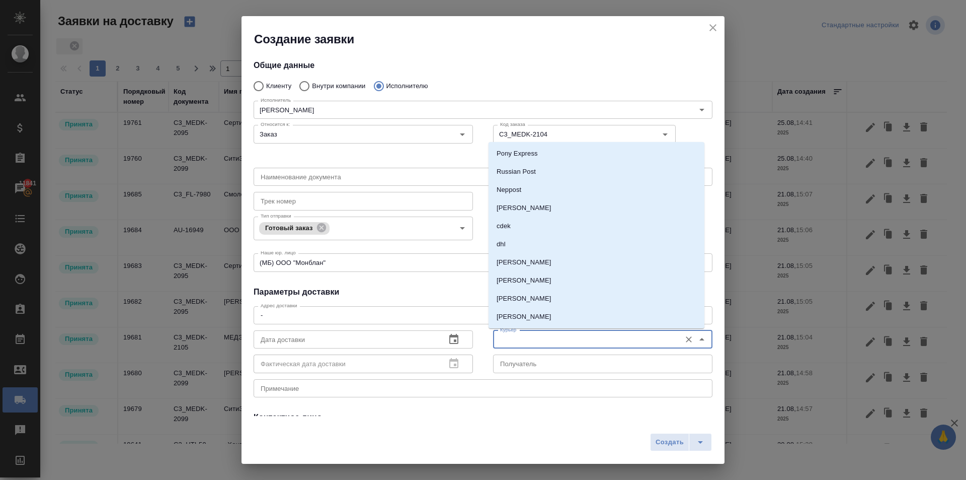
click at [552, 335] on input "Курьер" at bounding box center [586, 339] width 180 height 12
click at [545, 285] on p "Бородулин Антон" at bounding box center [524, 282] width 55 height 10
type input "Бородулин Антон"
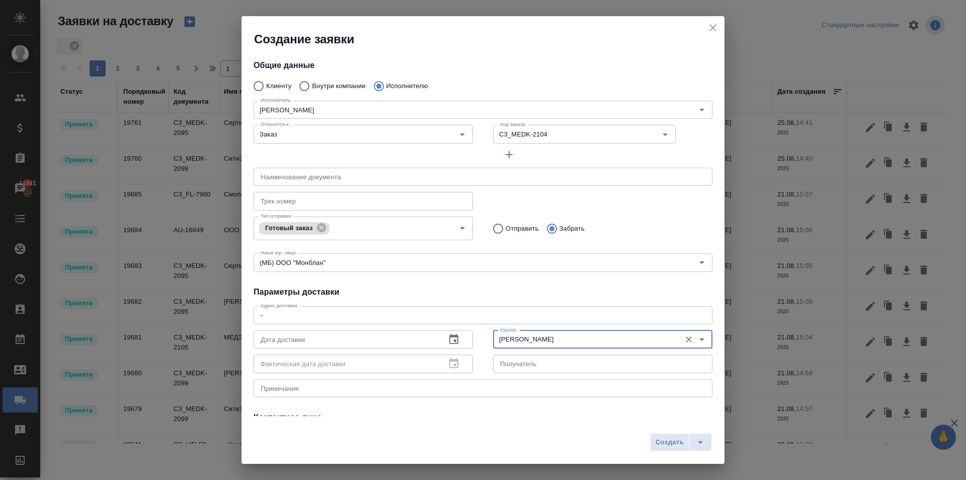
click at [449, 341] on icon "button" at bounding box center [453, 339] width 9 height 10
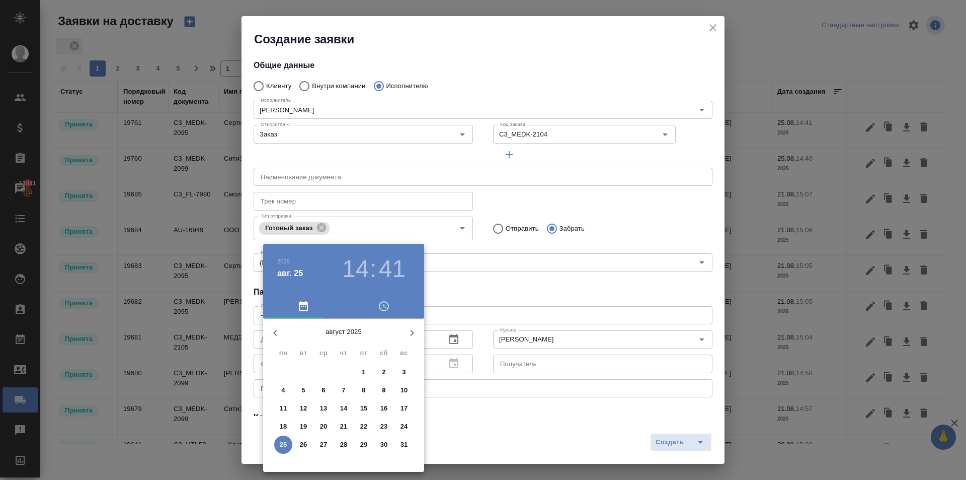
click at [357, 278] on h3 "14" at bounding box center [355, 269] width 27 height 28
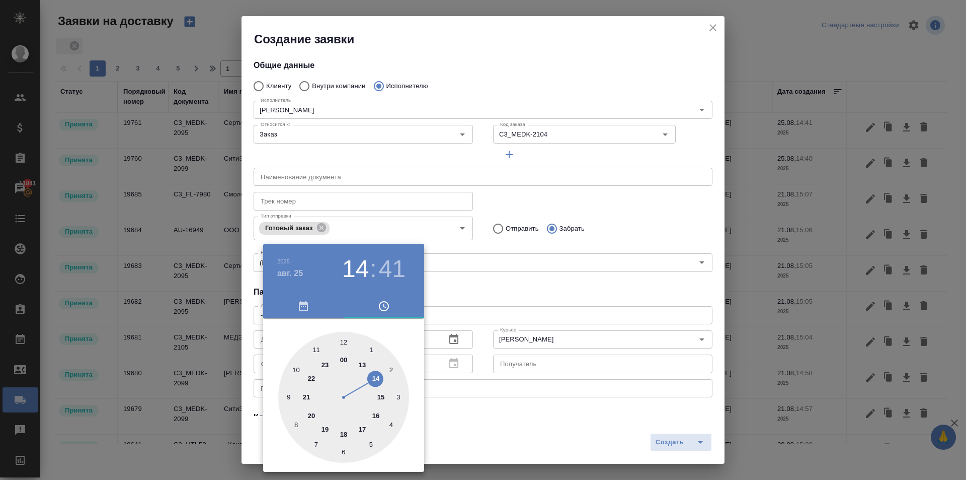
click at [363, 365] on div at bounding box center [343, 397] width 131 height 131
click at [385, 271] on h3 "41" at bounding box center [392, 269] width 27 height 28
click at [344, 342] on div at bounding box center [343, 397] width 131 height 131
type input "25.08.2025 13:00"
click at [473, 264] on div at bounding box center [483, 240] width 966 height 480
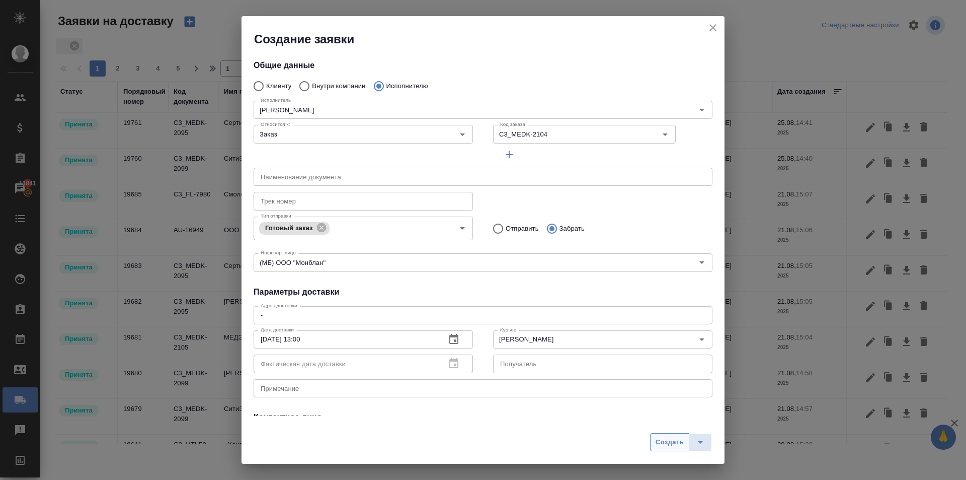
click at [677, 437] on span "Создать" at bounding box center [670, 442] width 28 height 12
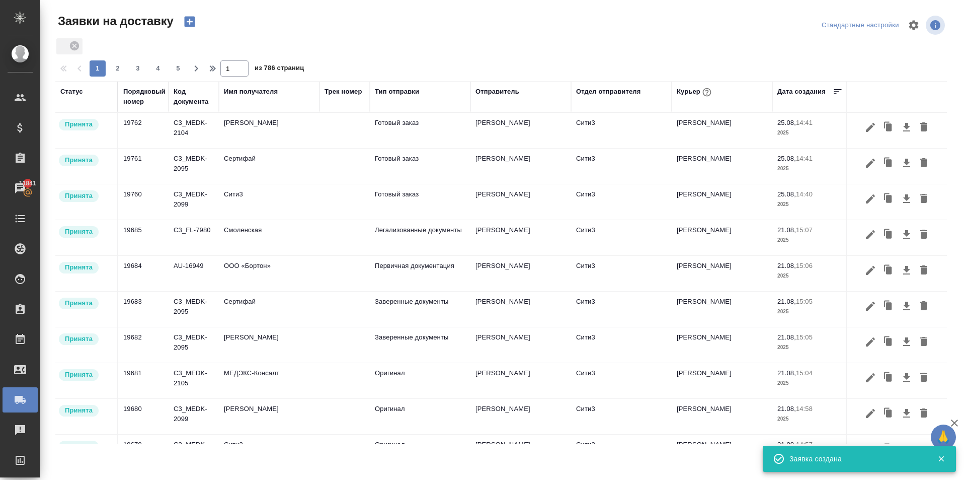
click at [189, 23] on icon "button" at bounding box center [189, 22] width 11 height 11
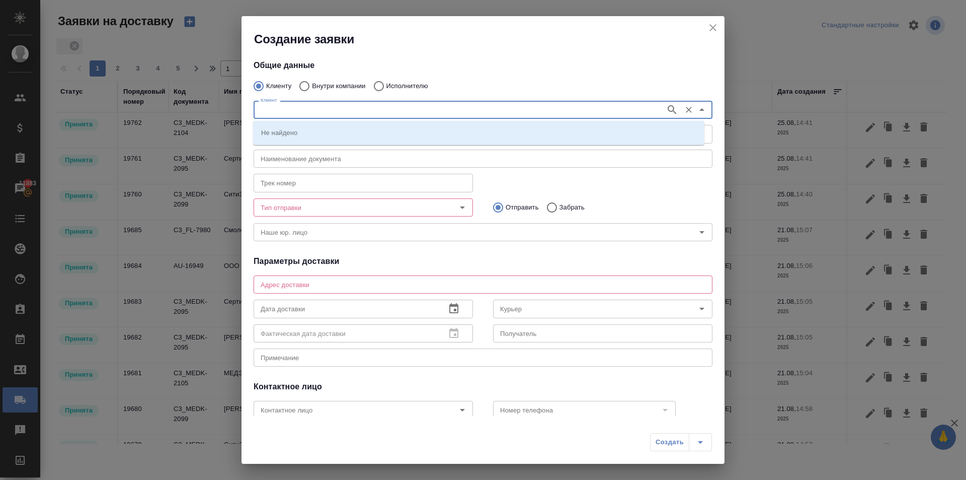
click at [293, 105] on input "Клиент" at bounding box center [459, 110] width 404 height 12
type input "е"
type input "Медэкс"
click at [277, 133] on p "МЕДЭКС-Консалт" at bounding box center [288, 132] width 55 height 10
type input "МЕДЭКС-Консалт"
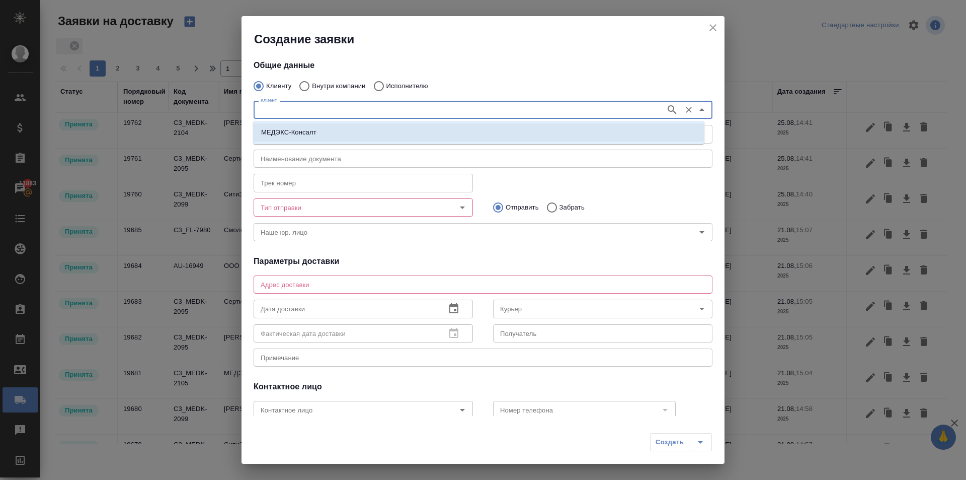
type textarea "[STREET_ADDRESS] Тел: + [PHONE_NUMBER] (ext.103)"
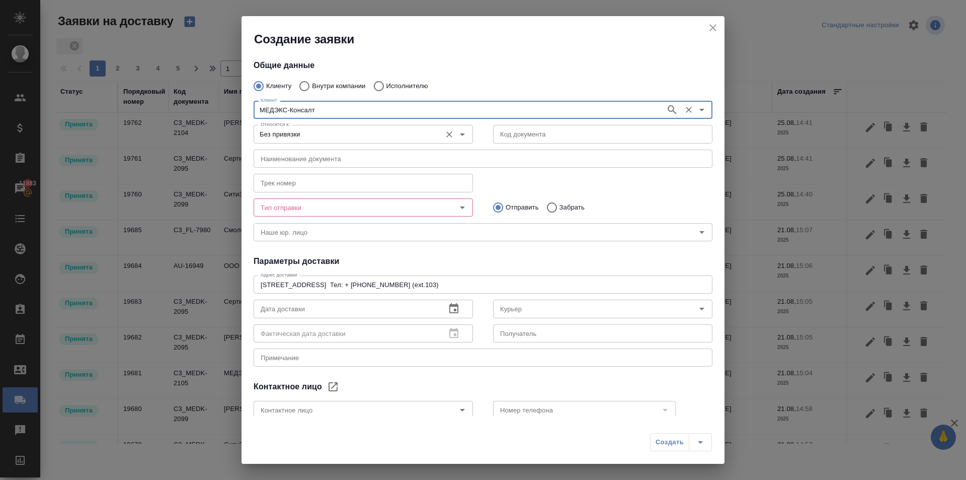
click at [284, 133] on input "Без привязки" at bounding box center [347, 134] width 180 height 12
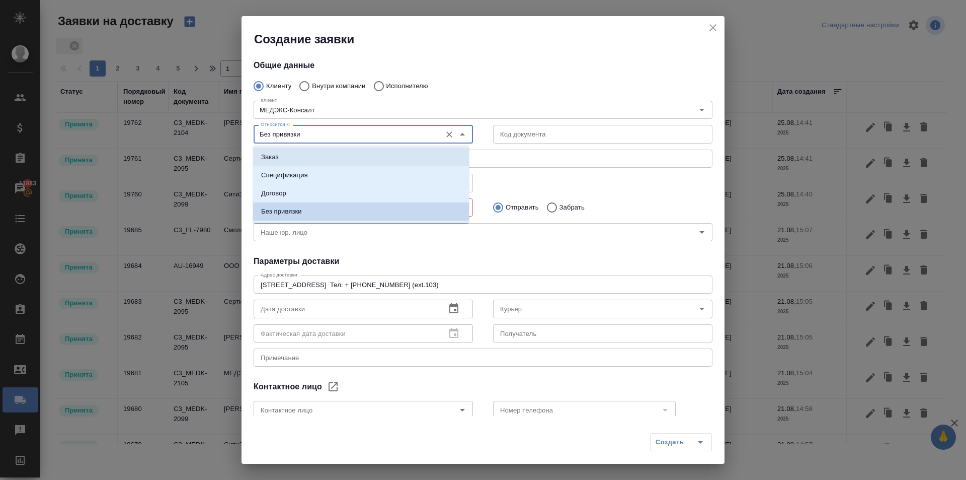
click at [283, 149] on li "Заказ" at bounding box center [361, 157] width 216 height 18
type input "Заказ"
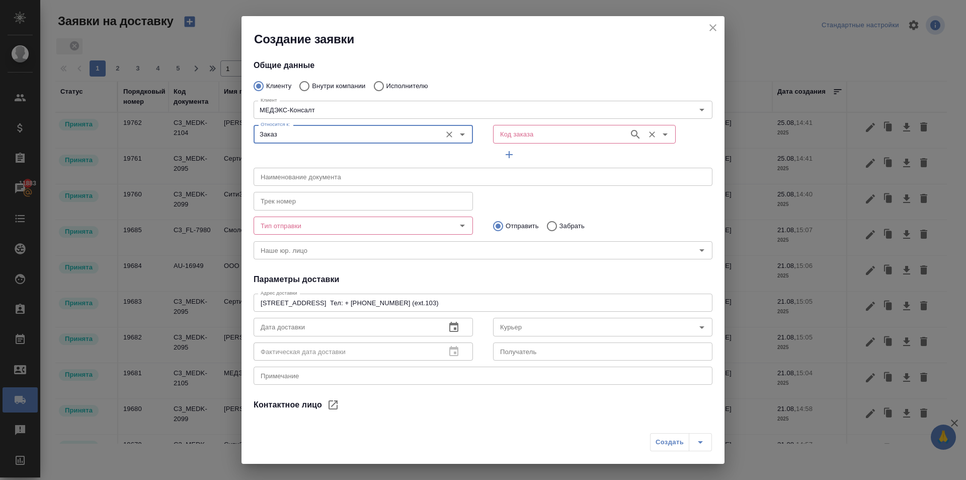
click at [549, 128] on input "Код заказа" at bounding box center [560, 134] width 128 height 12
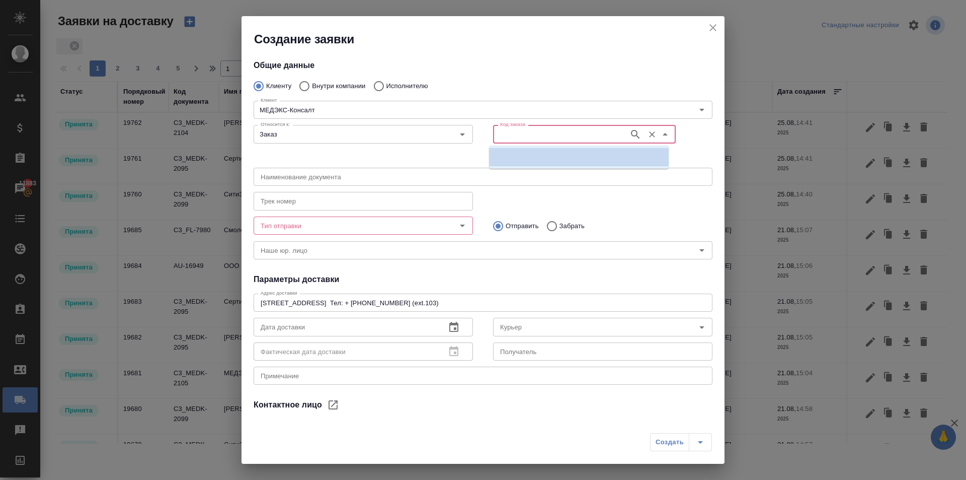
paste input "C3_MEDK-2095"
type input "C3_MEDK-2095"
click at [524, 163] on li "C3_MEDK-2095" at bounding box center [579, 157] width 180 height 18
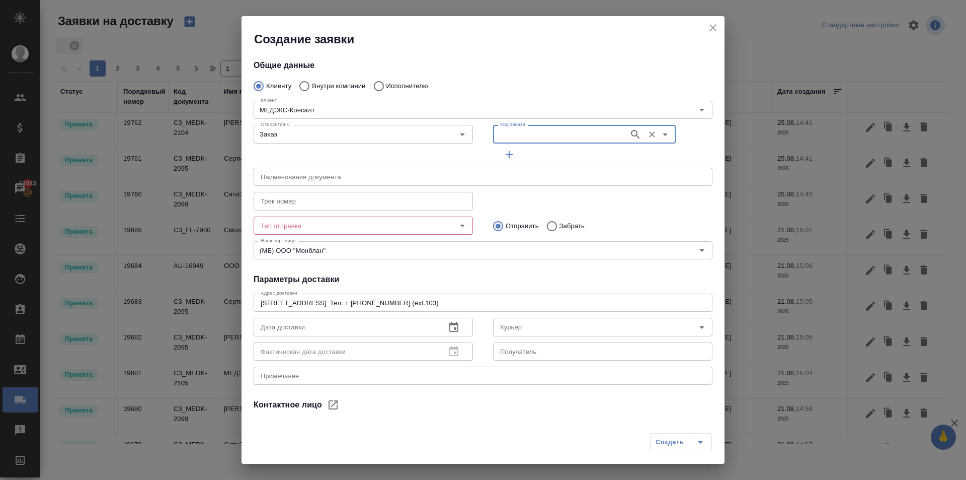
type input "(МБ) ООО "Монблан""
type input "C3_MEDK-2095"
type input "[PERSON_NAME]"
click at [401, 227] on input "Тип отправки" at bounding box center [347, 225] width 180 height 12
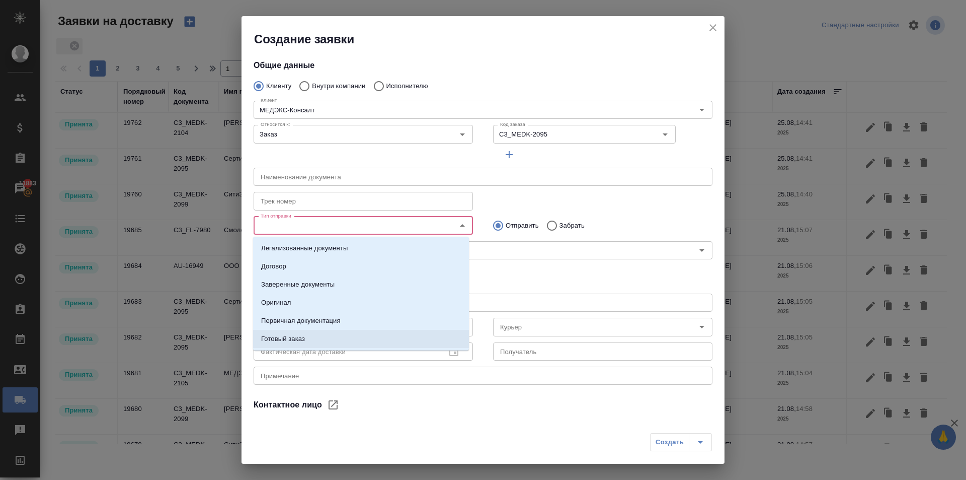
drag, startPoint x: 299, startPoint y: 336, endPoint x: 317, endPoint y: 337, distance: 17.6
click at [300, 336] on p "Готовый заказ" at bounding box center [283, 339] width 44 height 10
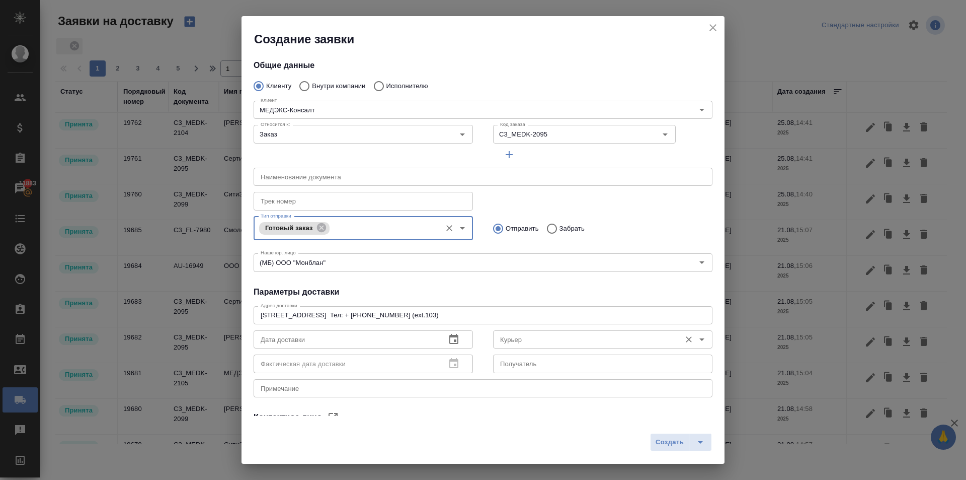
click at [523, 338] on input "Курьер" at bounding box center [586, 339] width 180 height 12
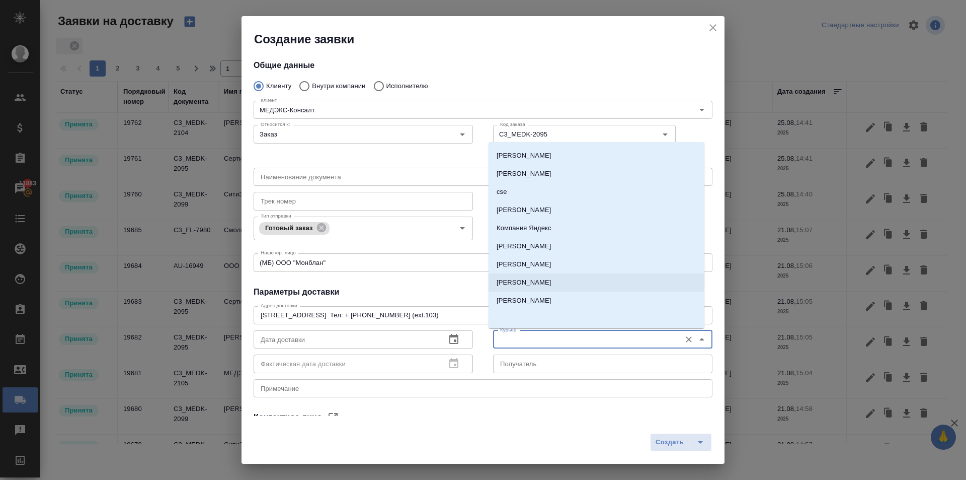
click at [543, 285] on p "Бородулин Антон" at bounding box center [524, 282] width 55 height 10
type input "Бородулин Антон"
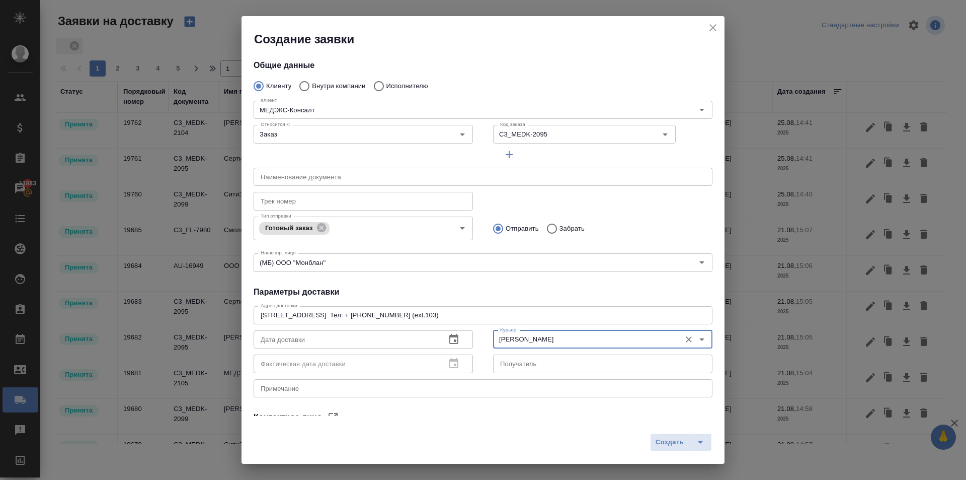
click at [449, 338] on icon "button" at bounding box center [454, 339] width 12 height 12
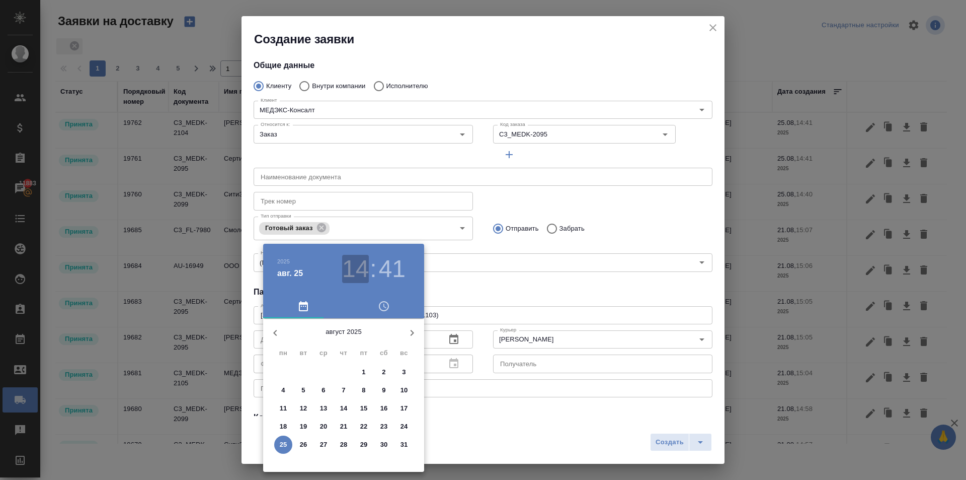
click at [354, 262] on h3 "14" at bounding box center [355, 269] width 27 height 28
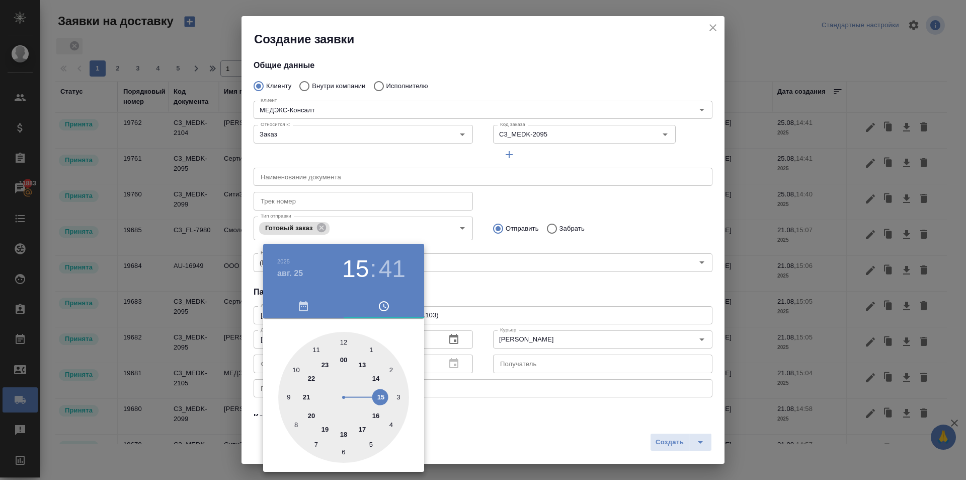
click at [384, 392] on div at bounding box center [343, 397] width 131 height 131
click at [401, 271] on h3 "41" at bounding box center [392, 269] width 27 height 28
click at [344, 339] on div at bounding box center [343, 397] width 131 height 131
type input "25.08.2025 15:00"
click at [473, 256] on div at bounding box center [483, 240] width 966 height 480
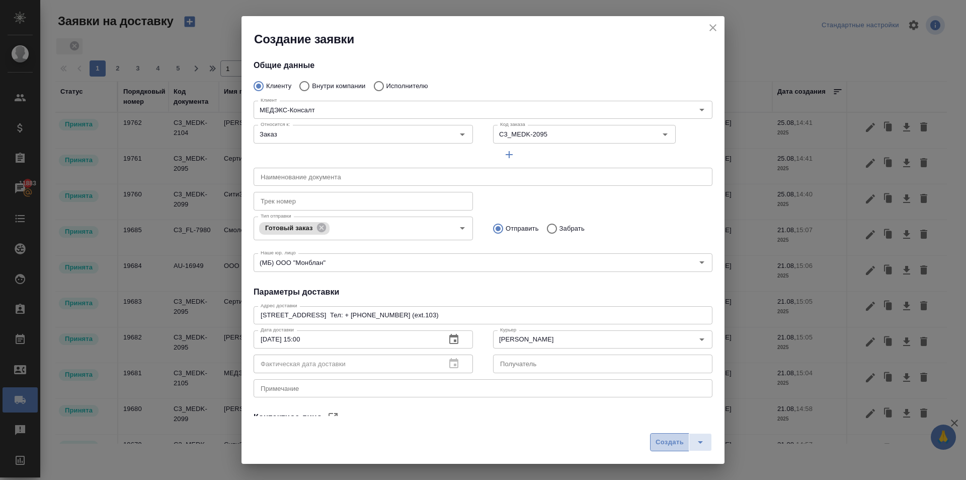
click at [672, 442] on span "Создать" at bounding box center [670, 442] width 28 height 12
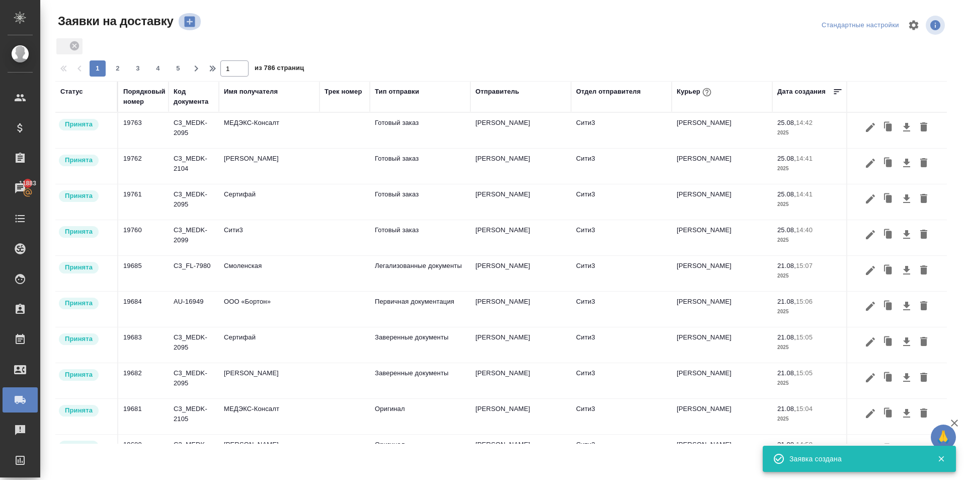
click at [188, 20] on icon "button" at bounding box center [189, 22] width 11 height 11
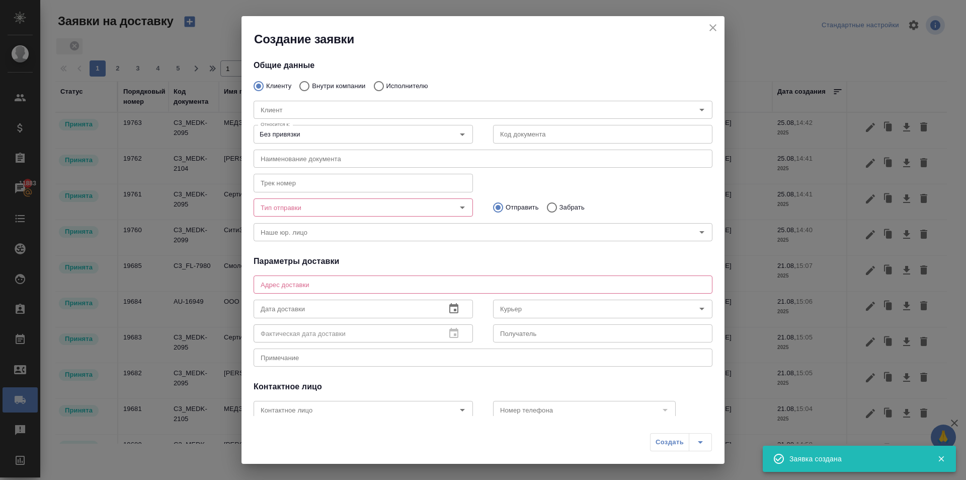
click at [375, 87] on input "Исполнителю" at bounding box center [377, 86] width 18 height 21
radio input "true"
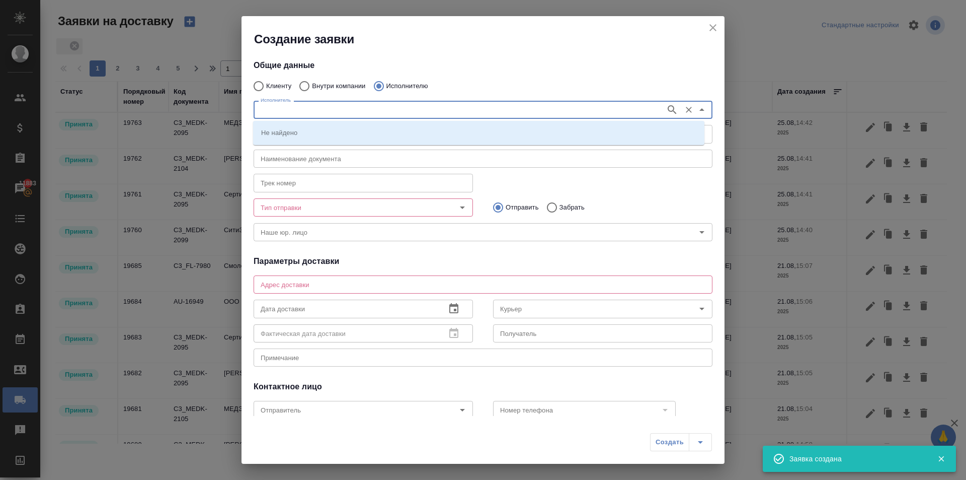
click at [366, 110] on input "Исполнитель" at bounding box center [459, 110] width 404 height 12
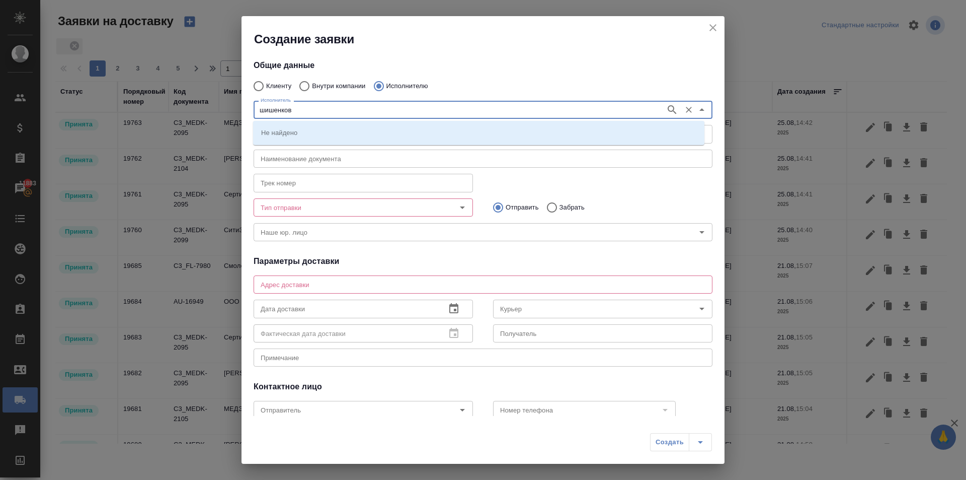
type input "шишенков"
click at [284, 129] on p "[PERSON_NAME]" at bounding box center [288, 132] width 55 height 10
type input "[PERSON_NAME]"
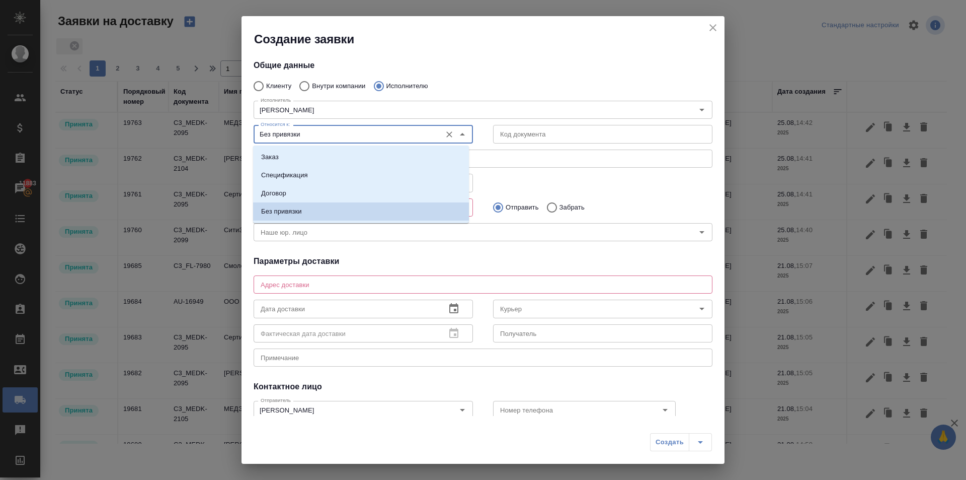
drag, startPoint x: 286, startPoint y: 132, endPoint x: 284, endPoint y: 155, distance: 22.7
click at [285, 133] on input "Без привязки" at bounding box center [347, 134] width 180 height 12
click at [280, 157] on li "Заказ" at bounding box center [361, 157] width 216 height 18
type input "Заказ"
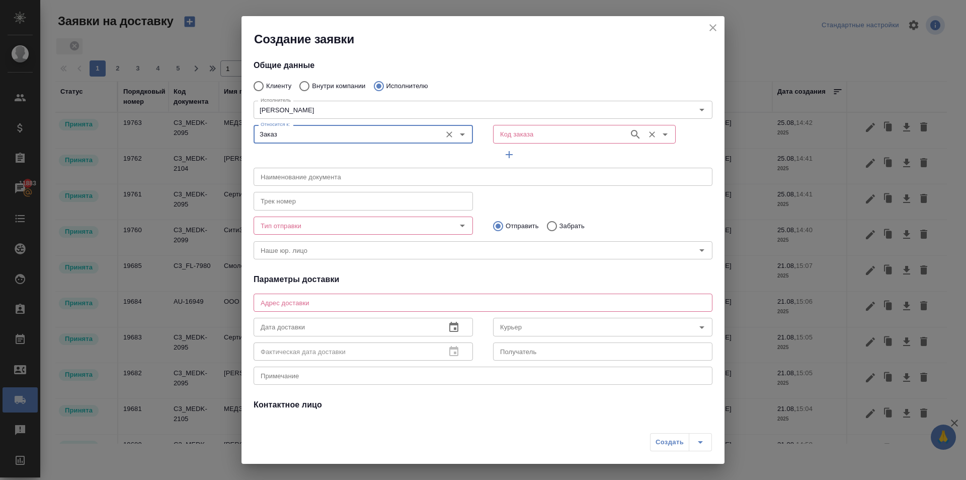
click at [496, 135] on input "Код заказа" at bounding box center [560, 134] width 128 height 12
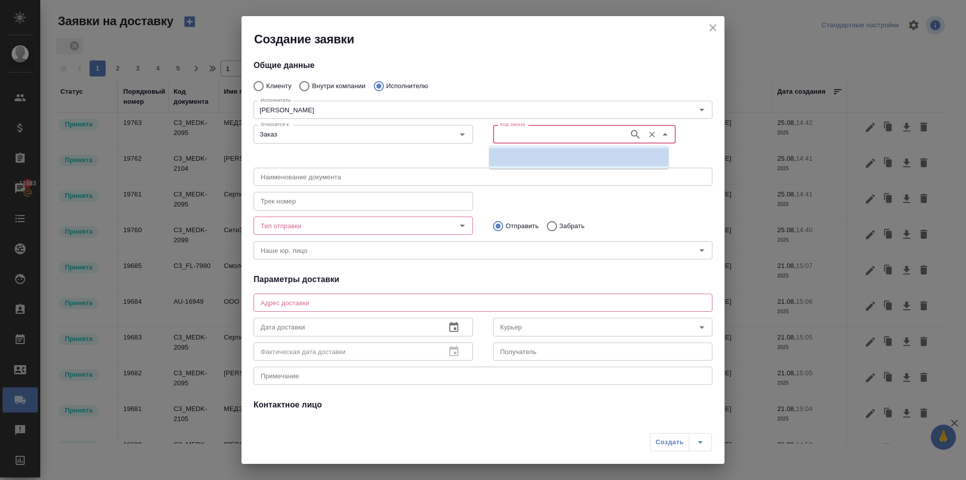
paste input "C3_FL-8076"
type input "C3_FL-8076"
click at [504, 157] on p "C3_FL-8076" at bounding box center [515, 157] width 37 height 10
type input "(МБ) ООО "Монблан""
type input "[PERSON_NAME]"
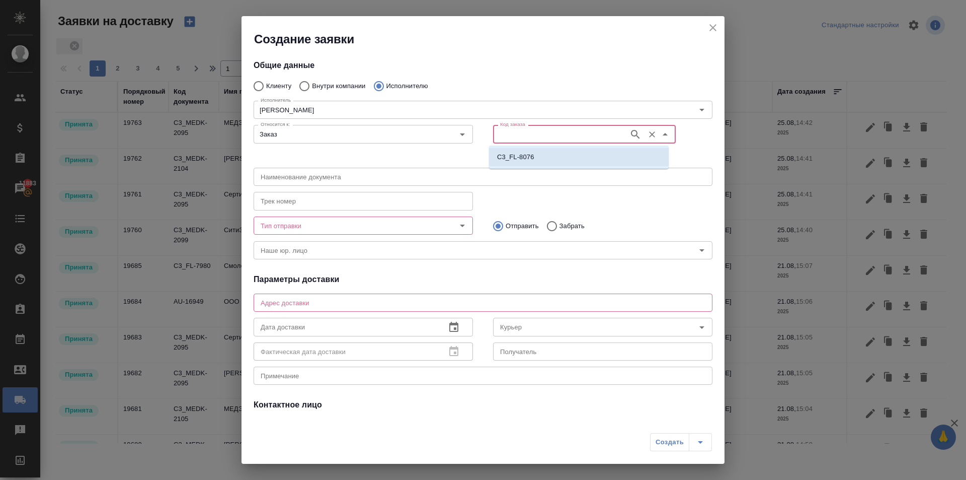
type input "C3_FL-8076"
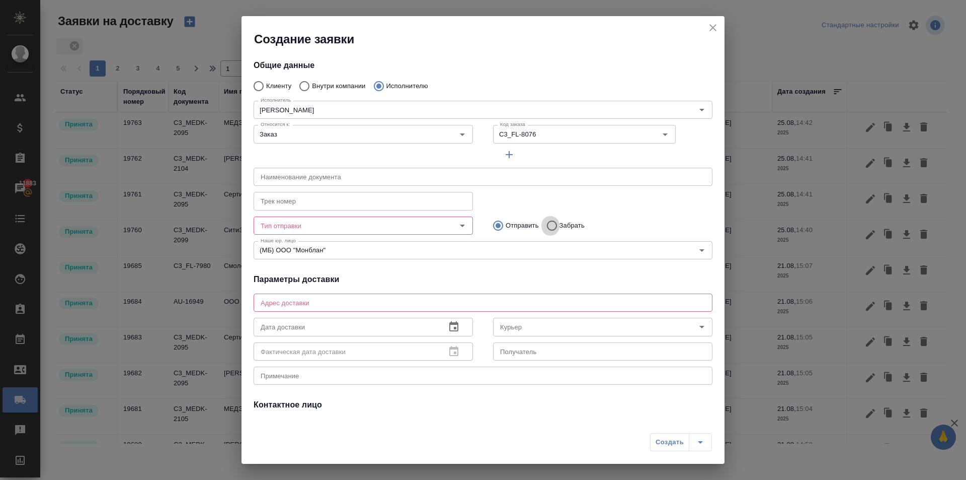
click at [545, 227] on input "Забрать" at bounding box center [551, 225] width 18 height 21
radio input "true"
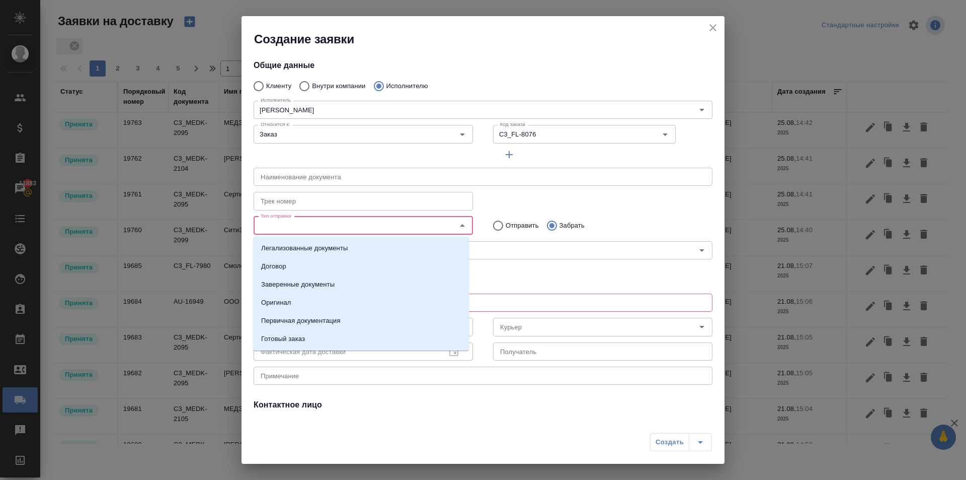
click at [423, 228] on input "Тип отправки" at bounding box center [347, 225] width 180 height 12
click at [292, 278] on li "Заверенные документы" at bounding box center [361, 284] width 216 height 18
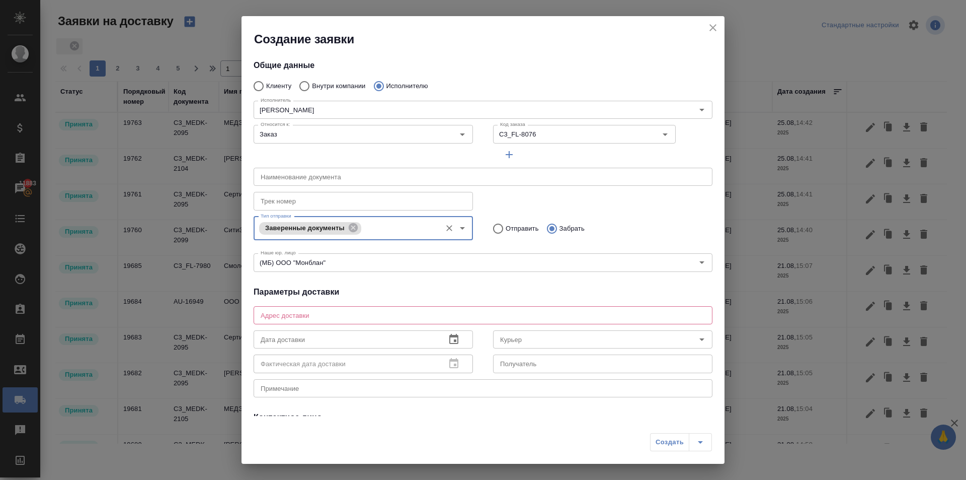
click at [523, 316] on textarea at bounding box center [483, 315] width 445 height 8
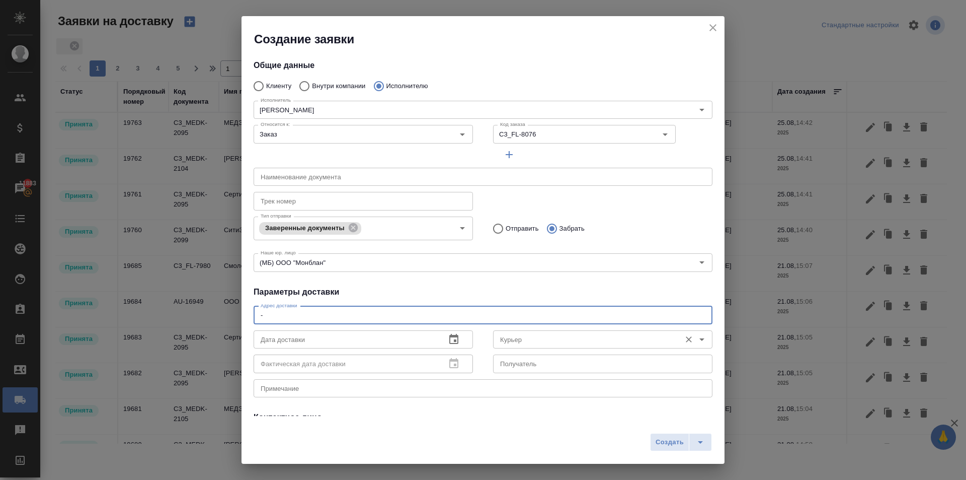
click at [524, 331] on div "Курьер" at bounding box center [602, 339] width 219 height 18
type textarea "-"
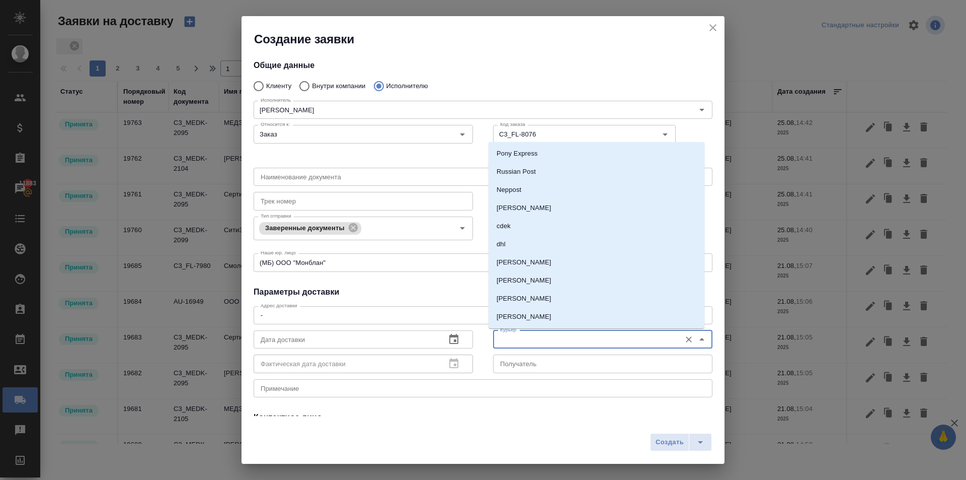
click at [517, 336] on input "Курьер" at bounding box center [586, 339] width 180 height 12
click at [521, 283] on p "Бородулин Антон" at bounding box center [524, 282] width 55 height 10
type input "Бородулин Антон"
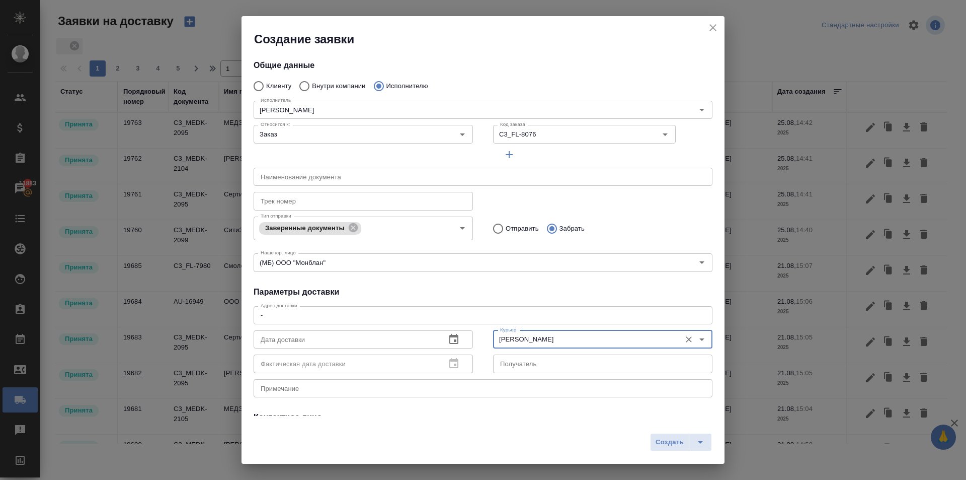
click at [450, 339] on icon "button" at bounding box center [454, 339] width 12 height 12
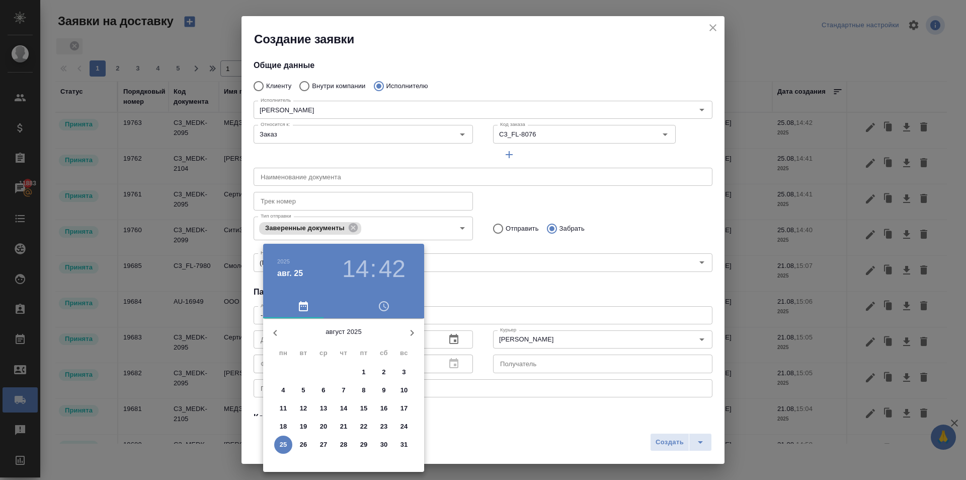
drag, startPoint x: 346, startPoint y: 265, endPoint x: 366, endPoint y: 303, distance: 42.8
click at [346, 264] on h3 "14" at bounding box center [355, 269] width 27 height 28
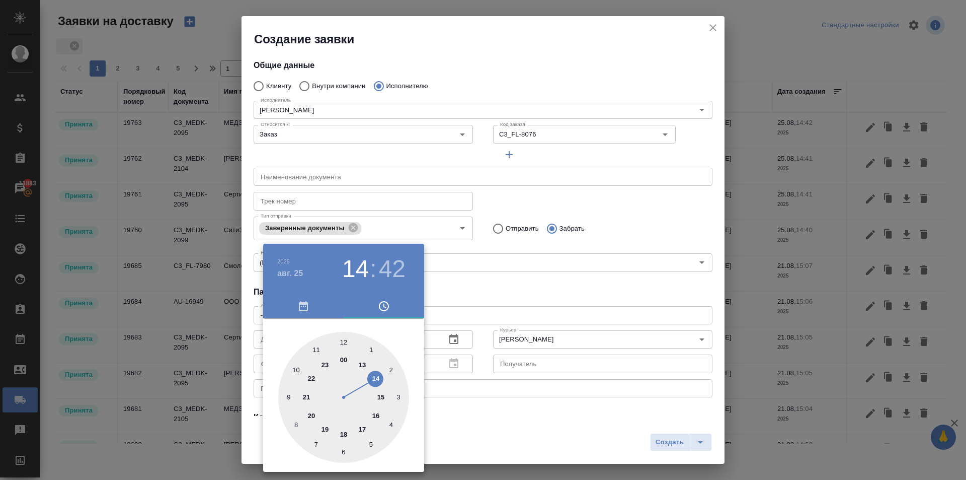
click at [385, 405] on div at bounding box center [343, 397] width 131 height 131
click at [357, 265] on h3 "15" at bounding box center [355, 269] width 27 height 28
click at [315, 347] on div at bounding box center [343, 397] width 131 height 131
click at [342, 339] on div at bounding box center [343, 397] width 131 height 131
type input "25.08.2025 11:00"
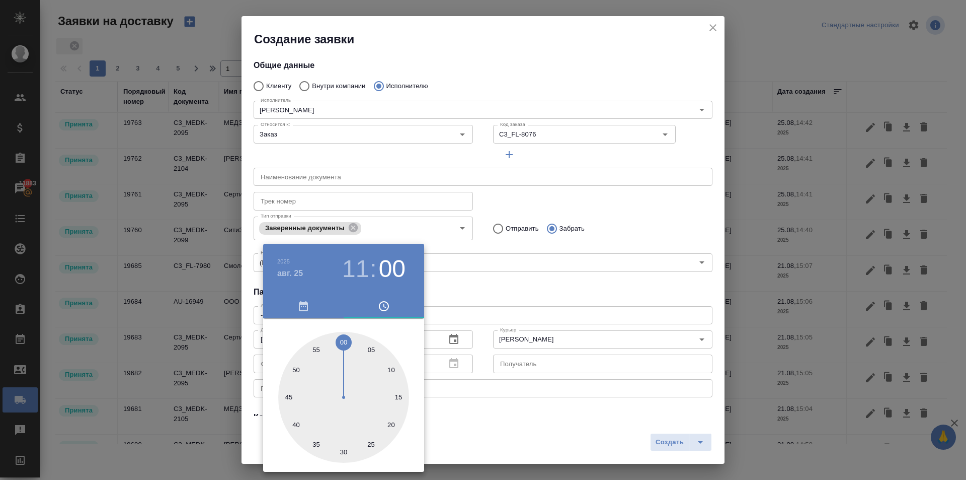
click at [500, 292] on div at bounding box center [483, 240] width 966 height 480
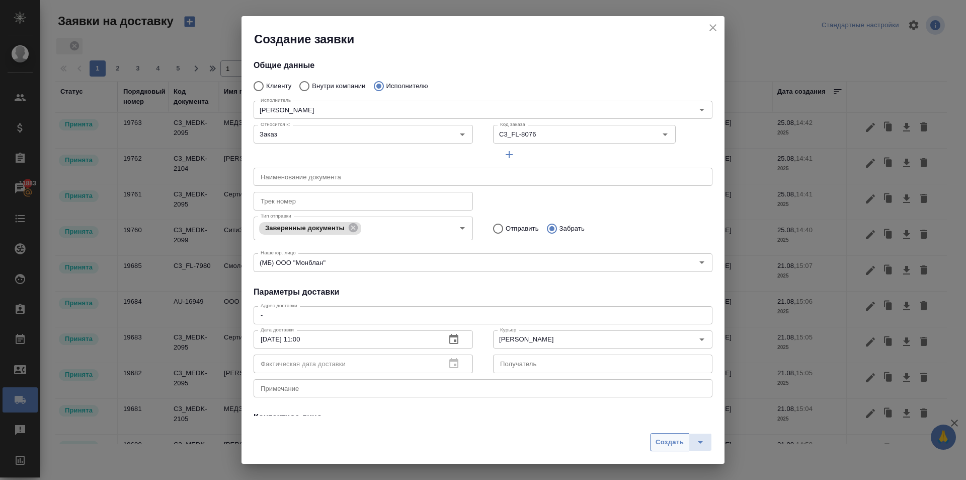
click at [660, 444] on span "Создать" at bounding box center [670, 442] width 28 height 12
radio input "true"
type input "Без привязки"
radio input "true"
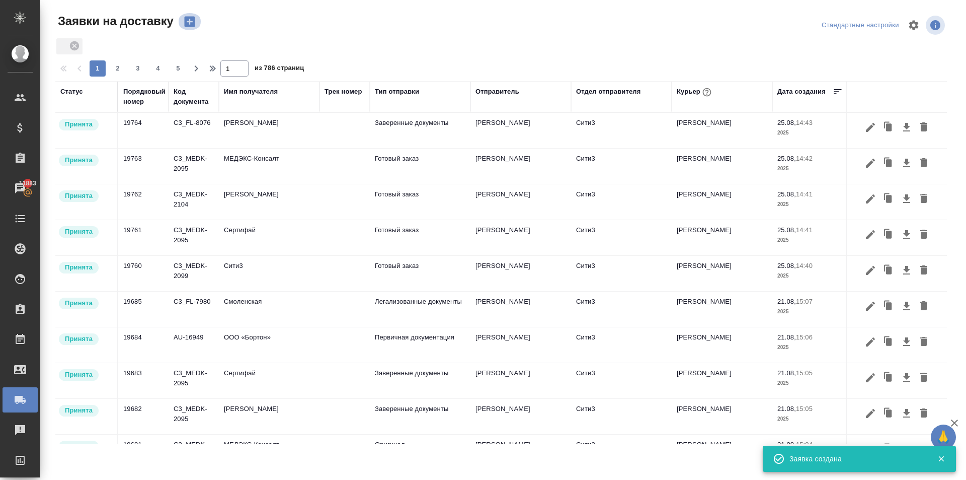
click at [189, 21] on icon "button" at bounding box center [190, 22] width 14 height 14
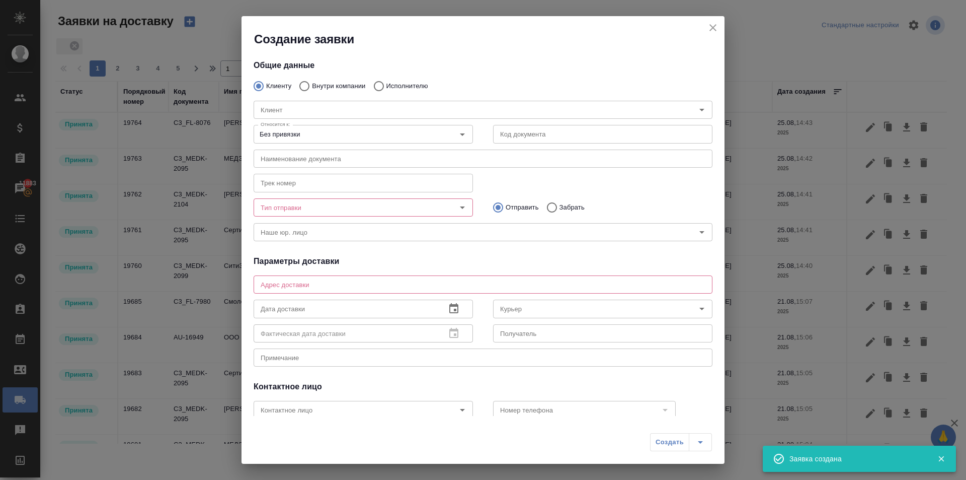
drag, startPoint x: 304, startPoint y: 87, endPoint x: 303, endPoint y: 93, distance: 6.2
click at [303, 87] on input "Внутри компании" at bounding box center [303, 86] width 18 height 21
radio input "true"
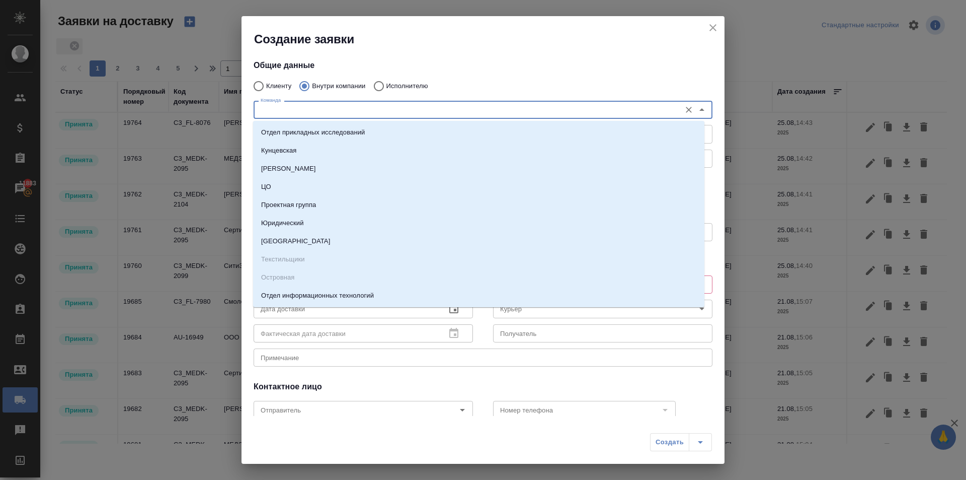
click at [305, 107] on input "Команда" at bounding box center [466, 110] width 419 height 12
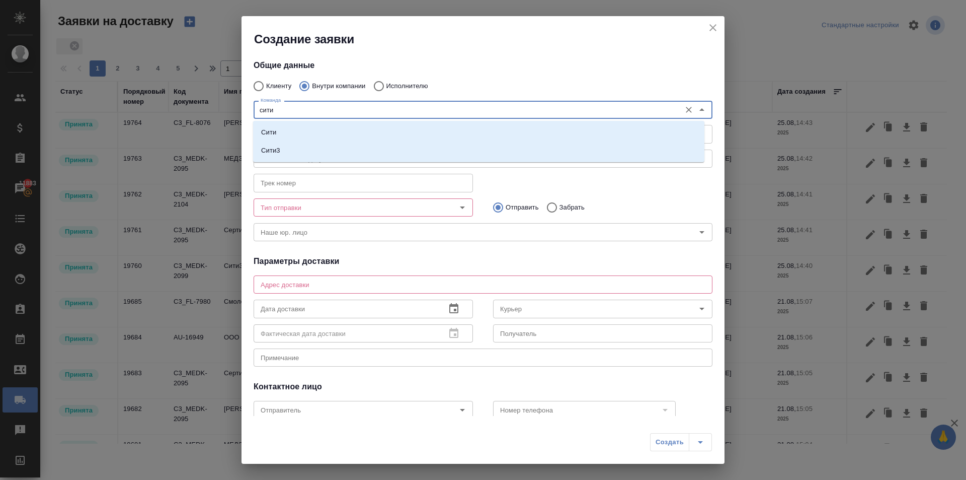
type input "сити3"
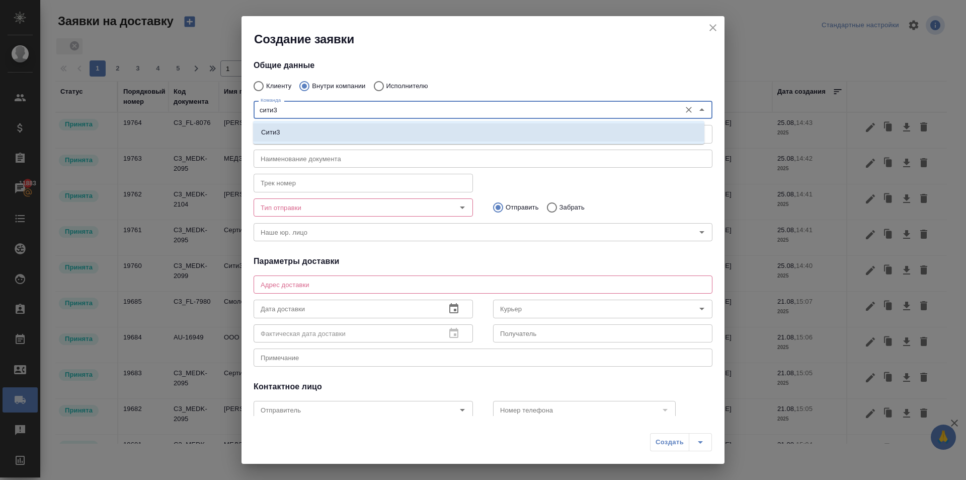
click at [294, 123] on li "Сити3" at bounding box center [479, 132] width 452 height 18
type textarea "Огородный проезд 16/1, строение 4, этаж 3, офис 302"
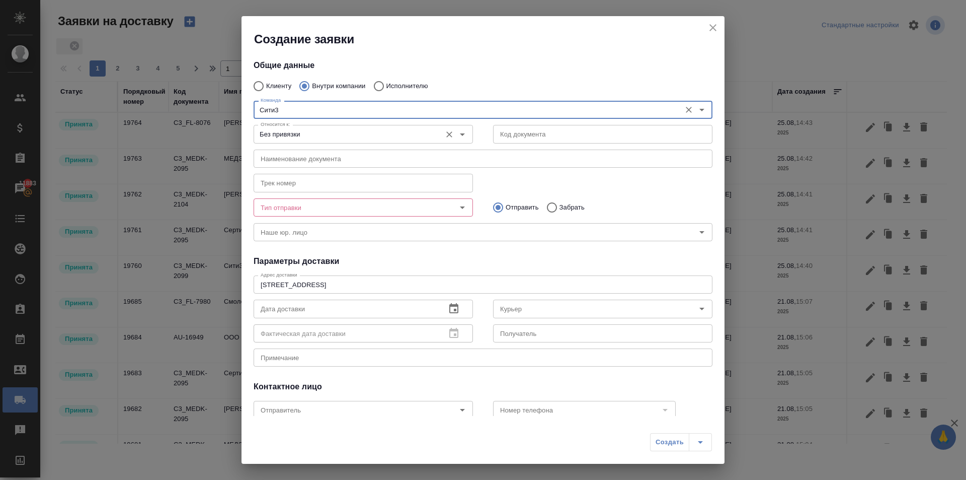
type input "Сити3"
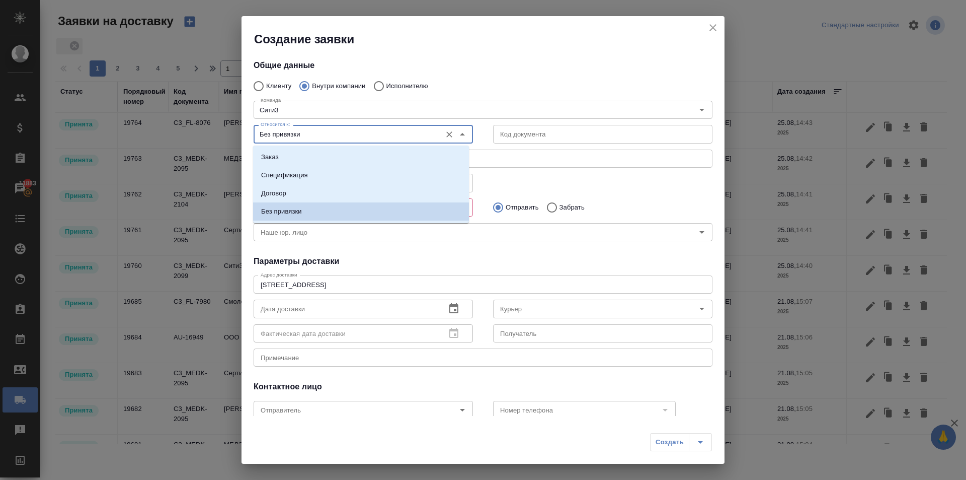
click at [291, 132] on input "Без привязки" at bounding box center [347, 134] width 180 height 12
drag, startPoint x: 267, startPoint y: 154, endPoint x: 460, endPoint y: 155, distance: 192.3
click at [268, 155] on p "Заказ" at bounding box center [270, 157] width 18 height 10
type input "Заказ"
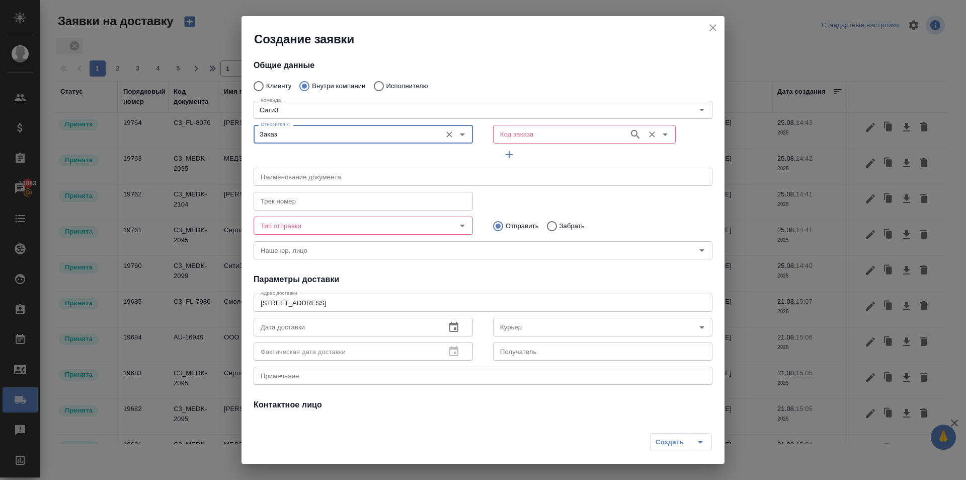
click at [523, 129] on input "Код заказа" at bounding box center [560, 134] width 128 height 12
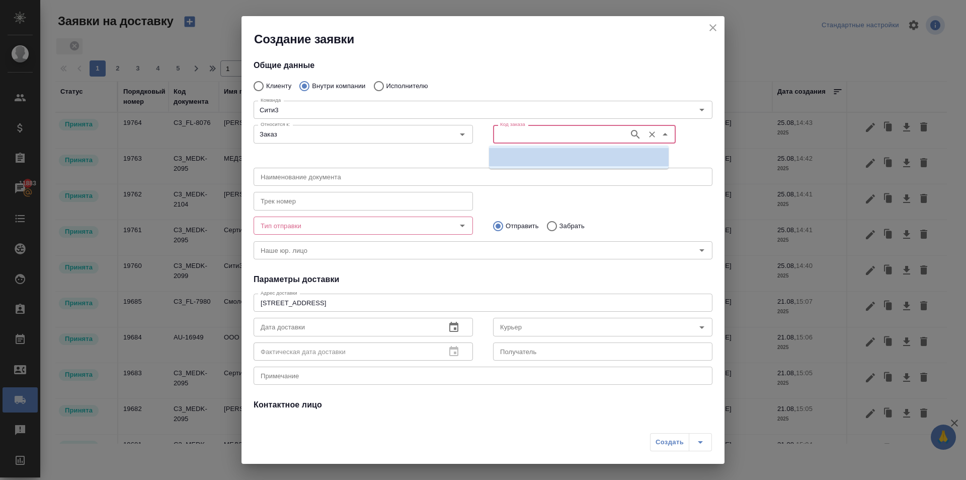
paste input "C3_FL-8076"
type input "C3_FL-8076"
click at [521, 157] on p "C3_FL-8076" at bounding box center [515, 157] width 37 height 10
click at [647, 133] on icon "Очистить" at bounding box center [652, 134] width 10 height 10
click at [577, 131] on input "Код заказа" at bounding box center [560, 134] width 128 height 12
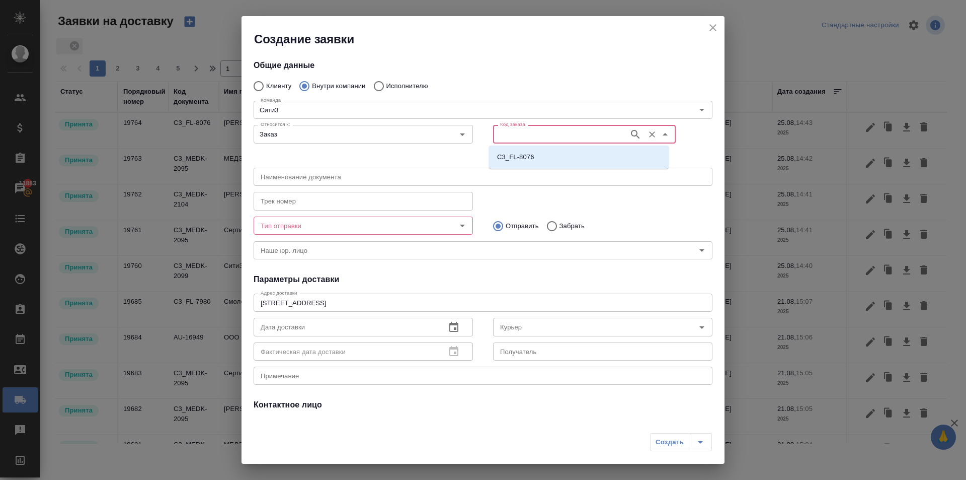
click at [548, 147] on div "C3_FL-8076" at bounding box center [579, 156] width 180 height 23
click at [546, 154] on li "C3_FL-8076" at bounding box center [579, 157] width 180 height 18
type input "(МБ) ООО "Монблан""
type input "C3_FL-8076"
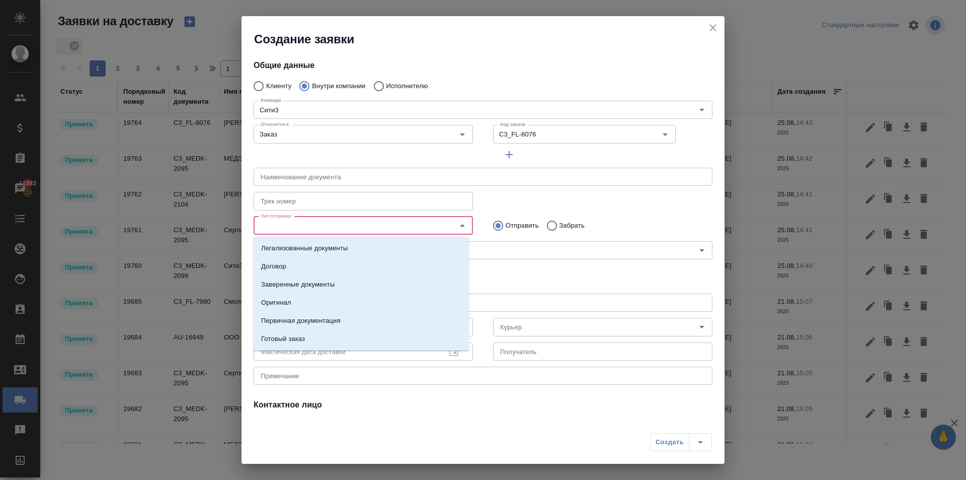
click at [353, 225] on input "Тип отправки" at bounding box center [347, 225] width 180 height 12
drag, startPoint x: 275, startPoint y: 332, endPoint x: 398, endPoint y: 335, distance: 123.4
click at [275, 333] on li "Готовый заказ" at bounding box center [361, 339] width 216 height 18
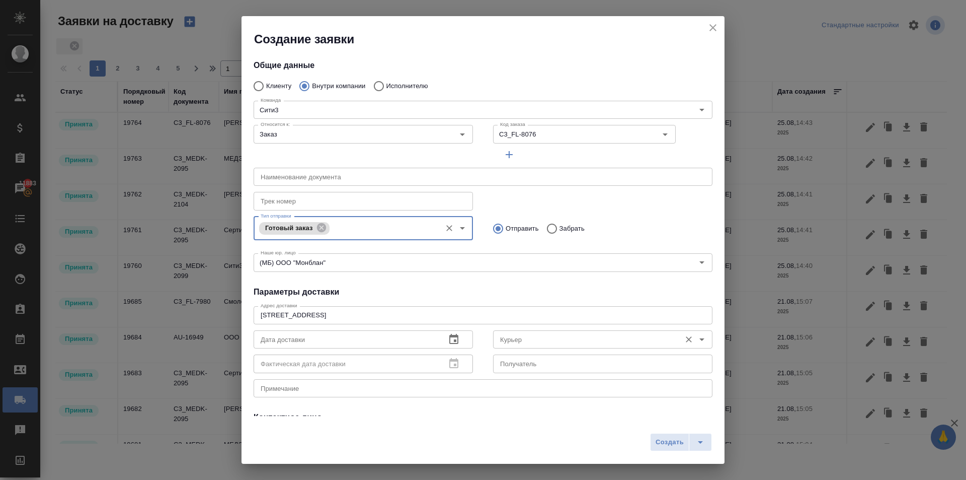
click at [503, 334] on input "Курьер" at bounding box center [586, 339] width 180 height 12
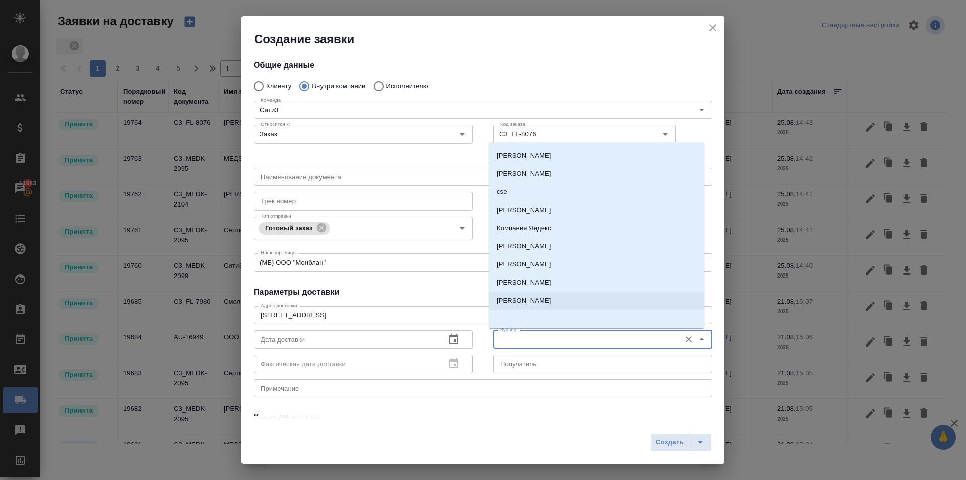
click at [518, 296] on p "Андреева Алиса" at bounding box center [524, 300] width 55 height 10
drag, startPoint x: 564, startPoint y: 337, endPoint x: 434, endPoint y: 333, distance: 130.4
click at [434, 333] on div "Дата доставки Дата доставки Фактическая дата доставки Фактическая дата доставки…" at bounding box center [483, 350] width 479 height 69
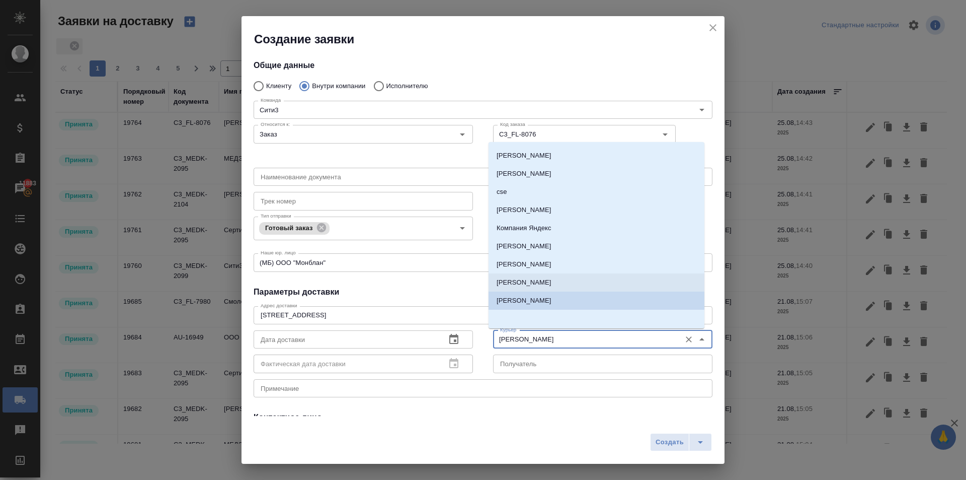
click at [540, 275] on li "Бородулин Антон" at bounding box center [597, 282] width 216 height 18
type input "Бородулин Антон"
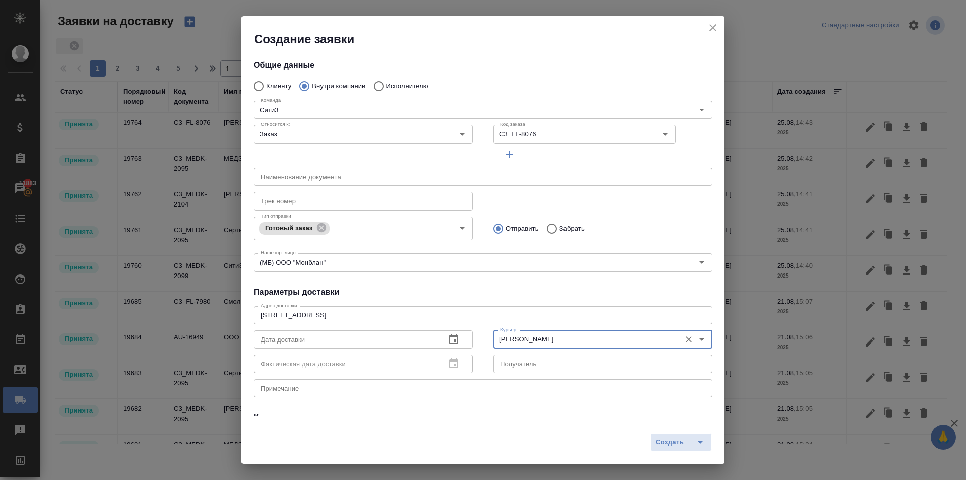
click at [448, 337] on icon "button" at bounding box center [454, 339] width 12 height 12
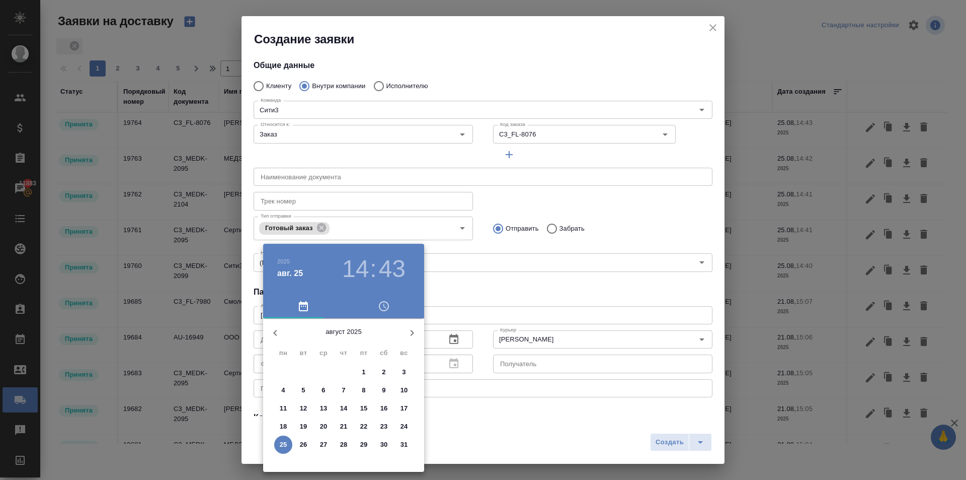
click at [358, 276] on h3 "14" at bounding box center [355, 269] width 27 height 28
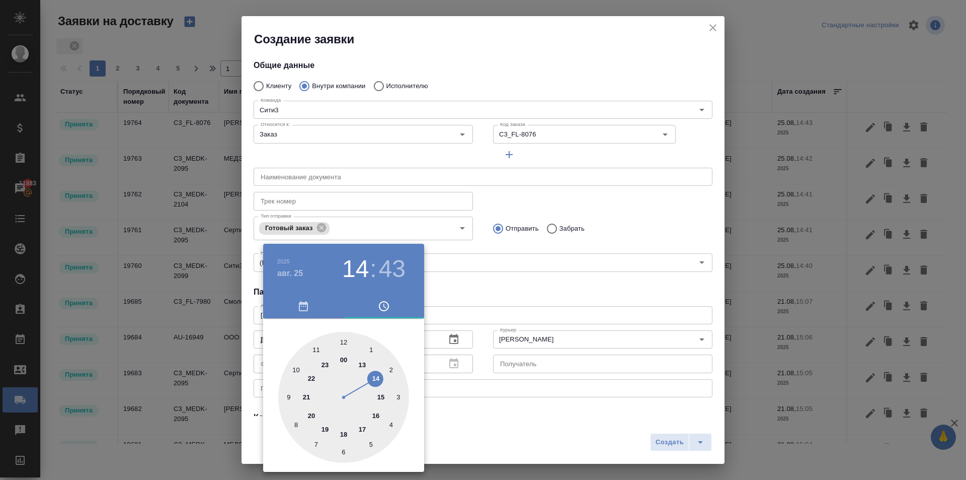
click at [376, 413] on div at bounding box center [343, 397] width 131 height 131
click at [341, 342] on div at bounding box center [343, 397] width 131 height 131
drag, startPoint x: 480, startPoint y: 293, endPoint x: 491, endPoint y: 295, distance: 10.9
click at [481, 293] on div at bounding box center [483, 240] width 966 height 480
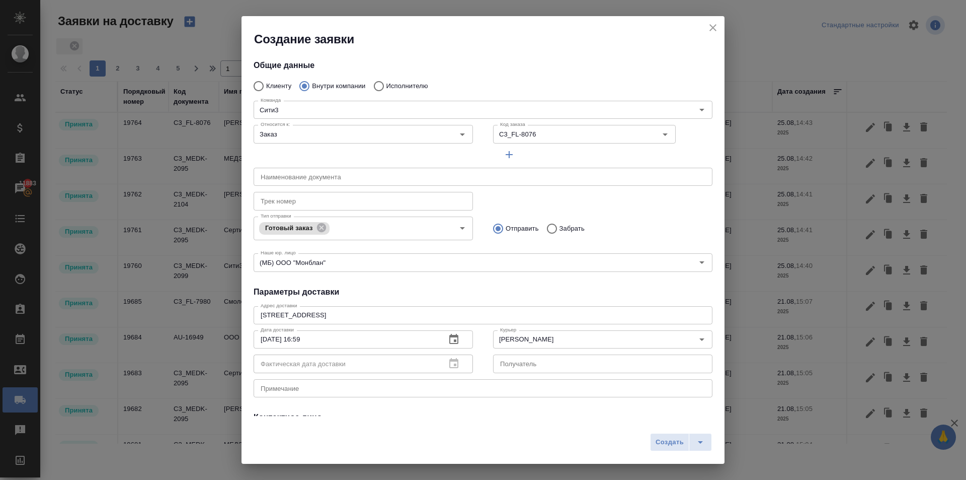
click at [449, 336] on icon "button" at bounding box center [453, 339] width 9 height 10
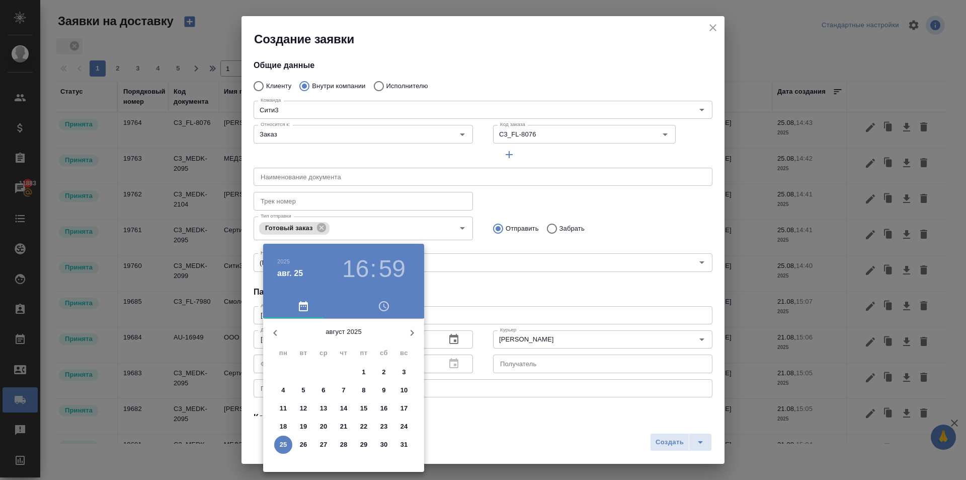
click at [387, 272] on h3 "59" at bounding box center [392, 269] width 27 height 28
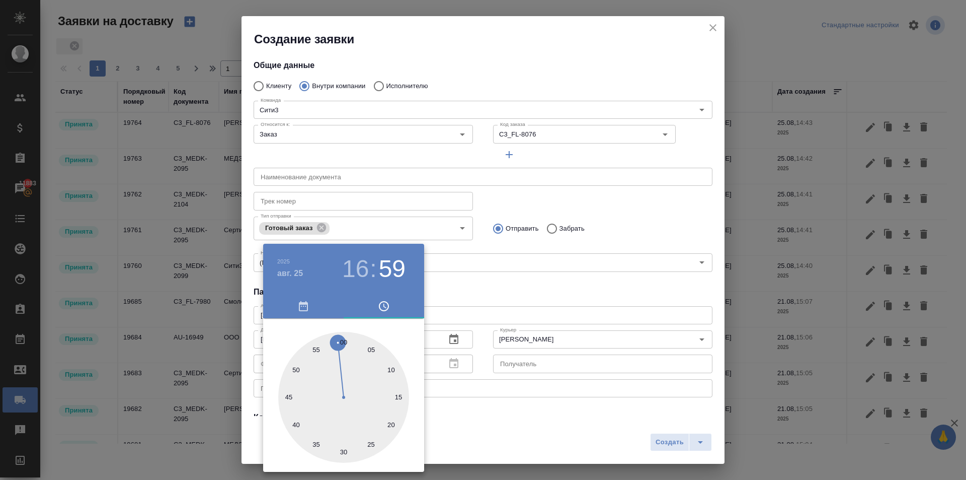
drag, startPoint x: 342, startPoint y: 340, endPoint x: 454, endPoint y: 331, distance: 112.1
click at [343, 340] on div at bounding box center [343, 397] width 131 height 131
type input "25.08.2025 16:00"
click at [554, 302] on div at bounding box center [483, 240] width 966 height 480
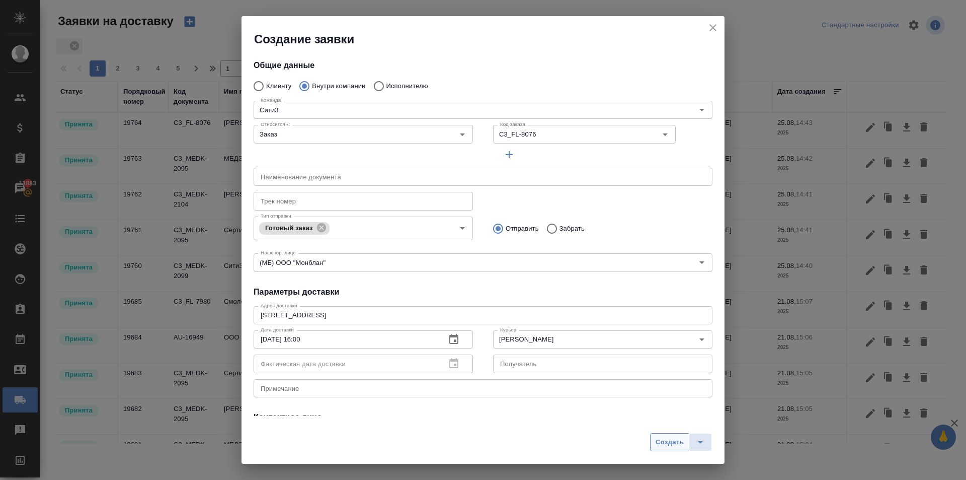
click at [667, 447] on span "Создать" at bounding box center [670, 442] width 28 height 12
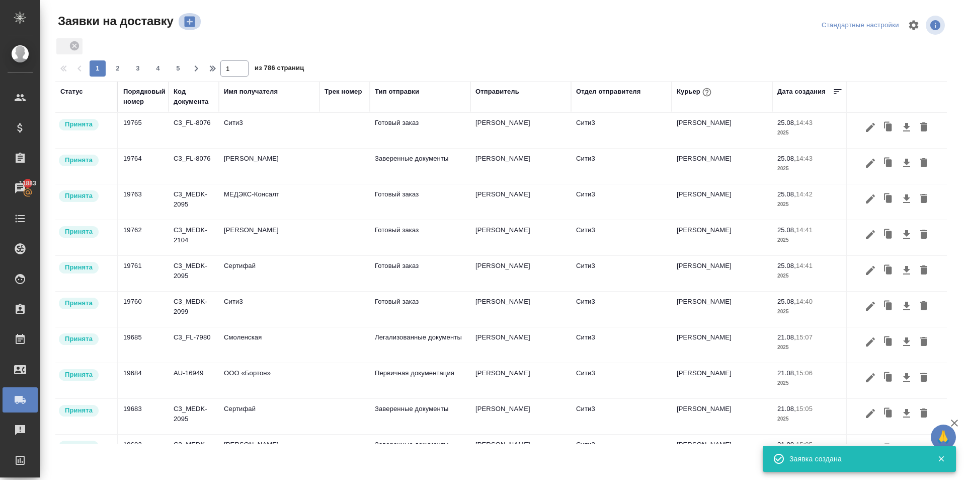
click at [192, 19] on icon "button" at bounding box center [189, 22] width 11 height 11
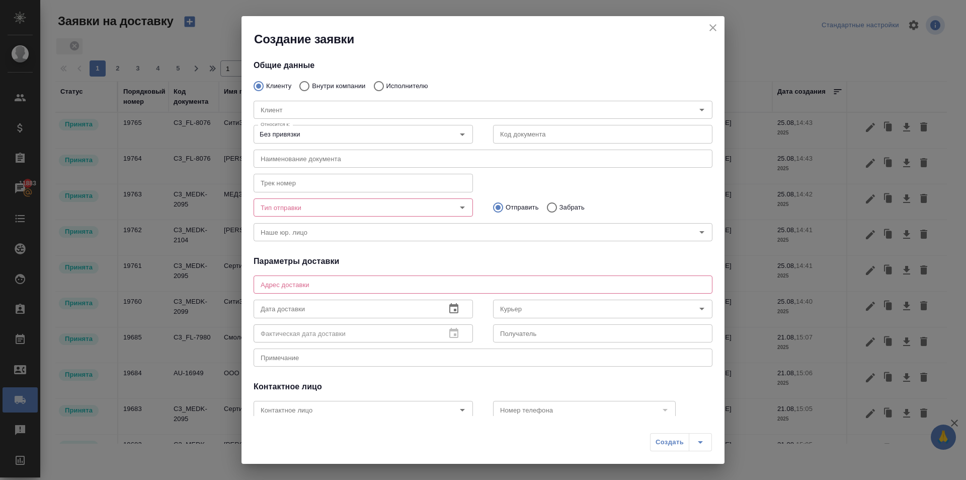
click at [305, 85] on input "Внутри компании" at bounding box center [303, 86] width 18 height 21
radio input "true"
click at [256, 85] on input "Клиенту" at bounding box center [257, 86] width 18 height 21
radio input "true"
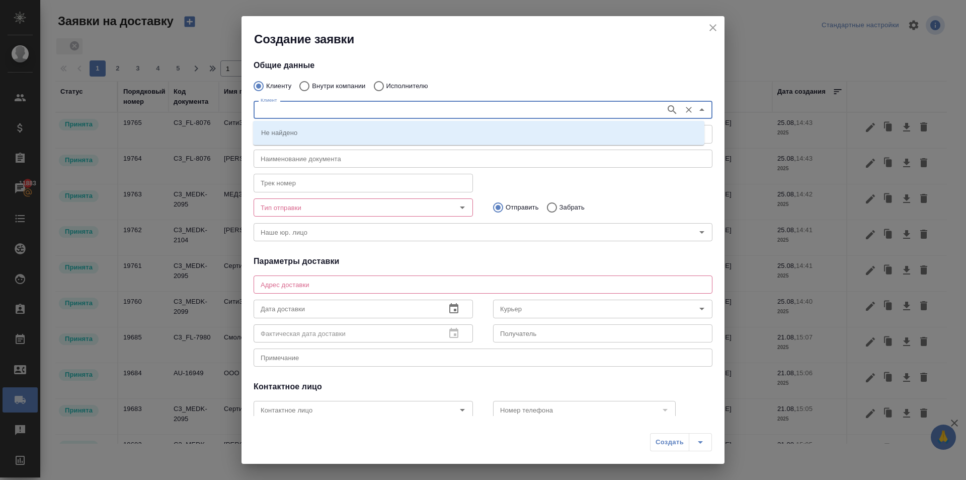
click at [261, 110] on input "Клиент" at bounding box center [459, 110] width 404 height 12
type input "вайт"
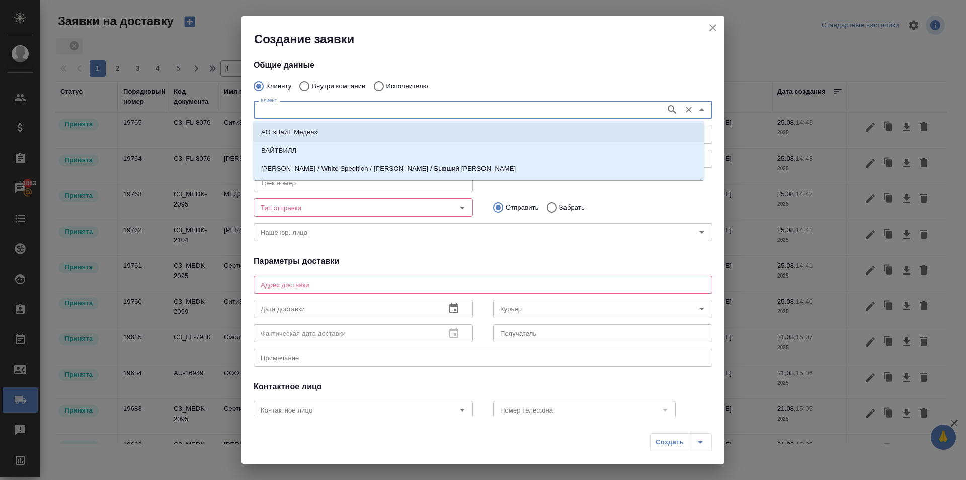
click at [277, 112] on input "Клиент" at bounding box center [459, 110] width 404 height 12
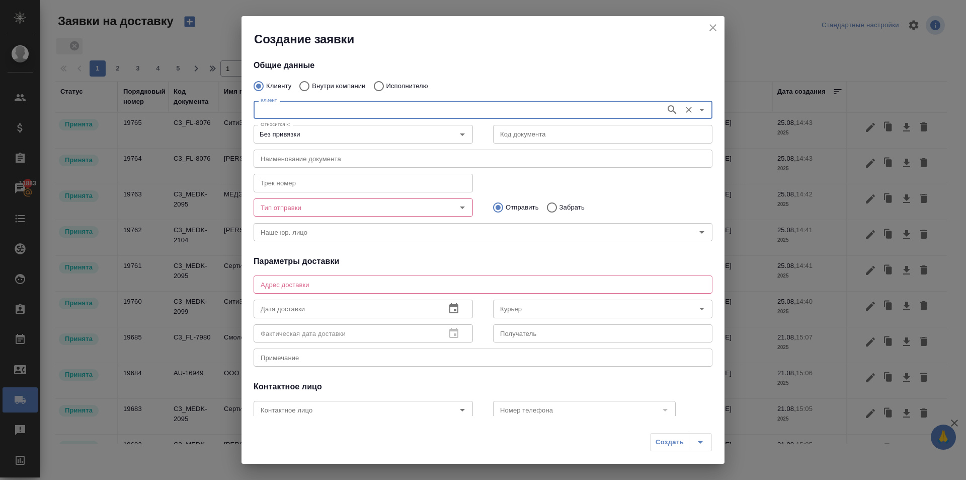
click at [277, 105] on input "Клиент" at bounding box center [459, 110] width 404 height 12
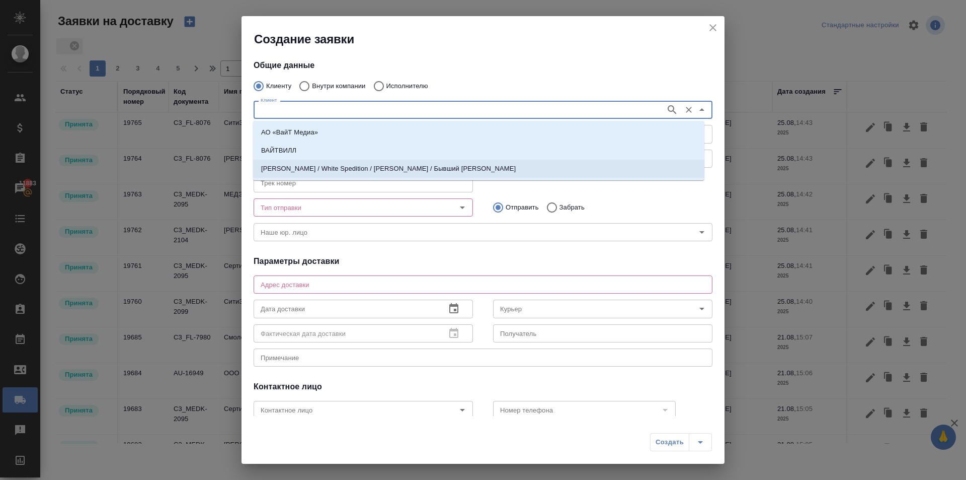
click at [296, 161] on li "[PERSON_NAME] / White Spedition / [PERSON_NAME] / Бывший [PERSON_NAME]" at bounding box center [479, 169] width 452 height 18
type textarea "19049, г. Москва, ул. Шаболовка, д.2, пом.2/Ц звонить секретарю: Евгения, +7 92…"
type input "[PERSON_NAME] / White Spedition / [PERSON_NAME] / Бывший [PERSON_NAME]"
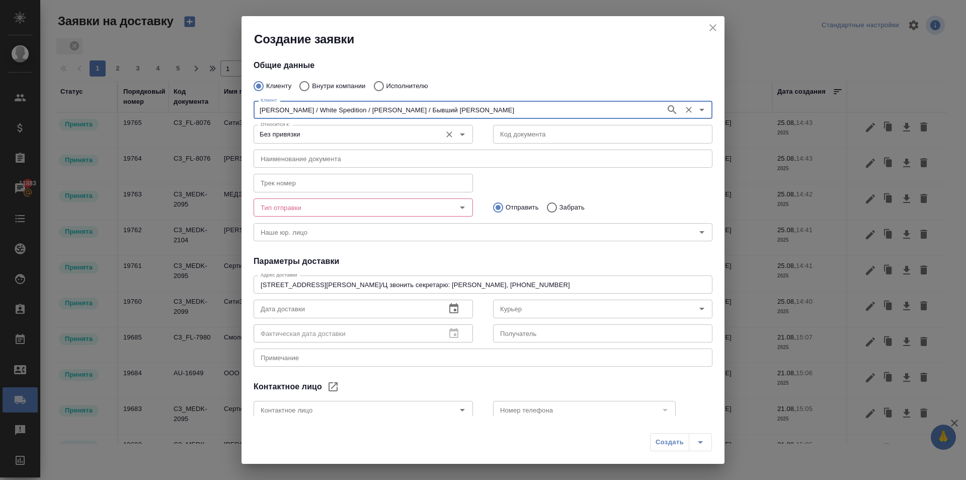
click at [284, 136] on input "Без привязки" at bounding box center [347, 134] width 180 height 12
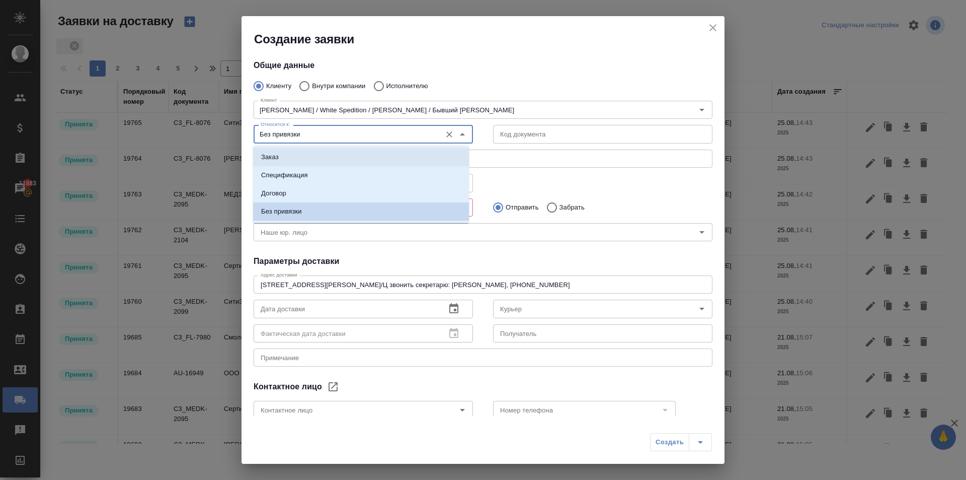
click at [280, 157] on li "Заказ" at bounding box center [361, 157] width 216 height 18
type input "Заказ"
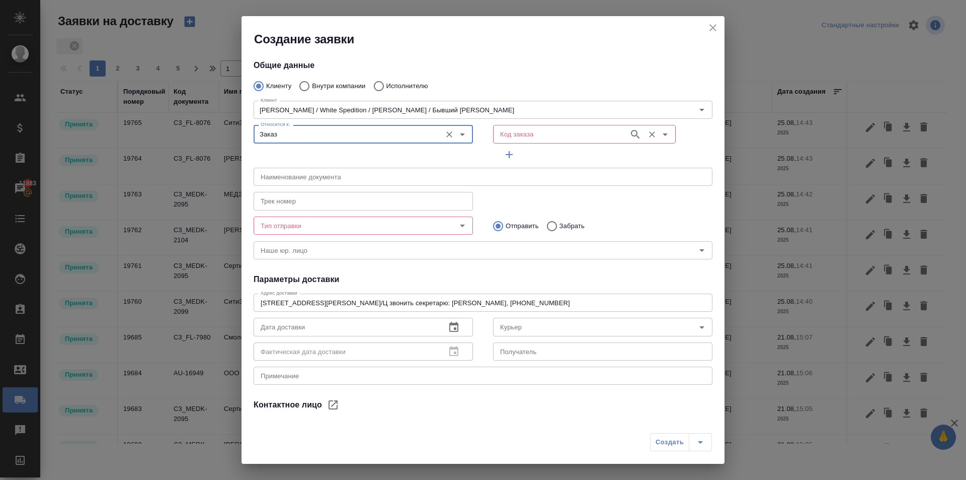
click at [552, 130] on input "Код заказа" at bounding box center [560, 134] width 128 height 12
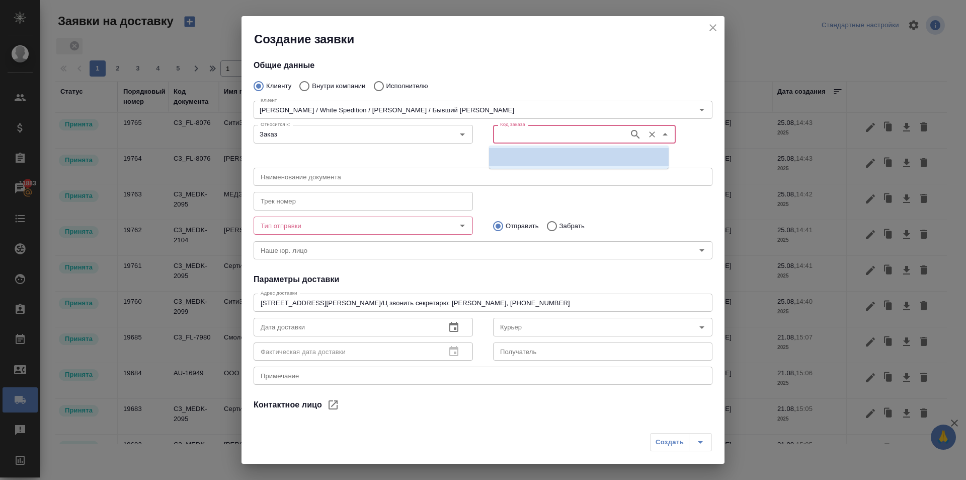
paste input "C3_WS-74"
type input "C3_WS-74"
click at [530, 154] on li "C3_WS-74" at bounding box center [579, 157] width 180 height 18
type input "(МБ) ООО "Монблан""
type input "C3_WS-74"
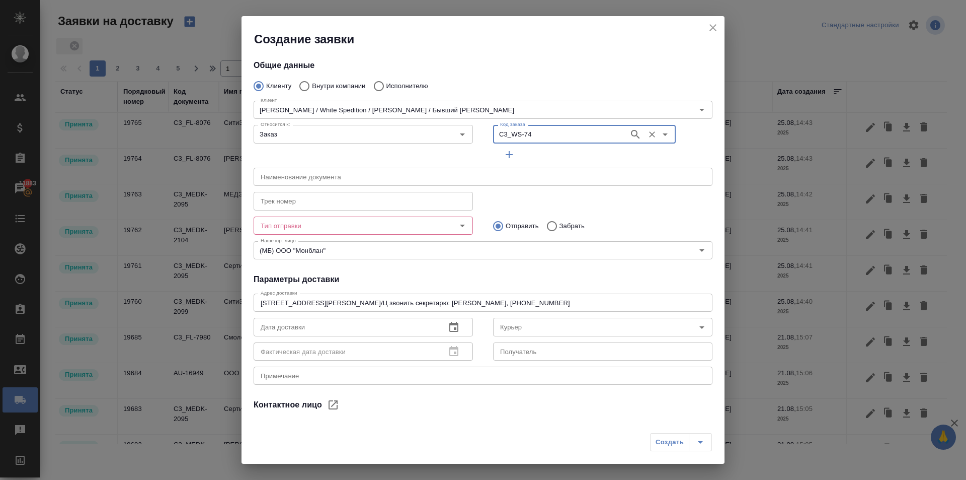
type input "Давыденко Оксана"
click at [547, 222] on input "Забрать" at bounding box center [551, 225] width 18 height 21
radio input "true"
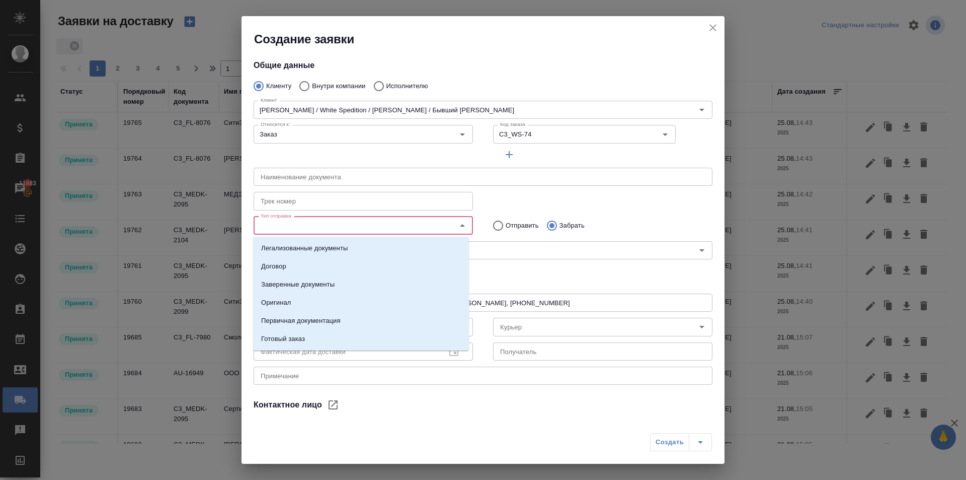
click at [409, 225] on input "Тип отправки" at bounding box center [347, 225] width 180 height 12
click at [293, 302] on li "Оригинал" at bounding box center [361, 302] width 216 height 18
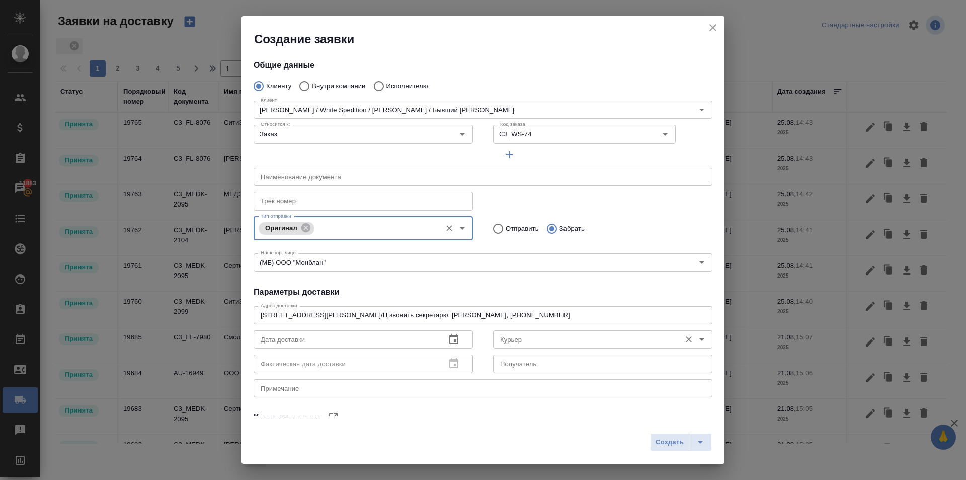
click at [493, 335] on div "Курьер" at bounding box center [602, 339] width 219 height 18
click at [508, 333] on input "Курьер" at bounding box center [586, 339] width 180 height 12
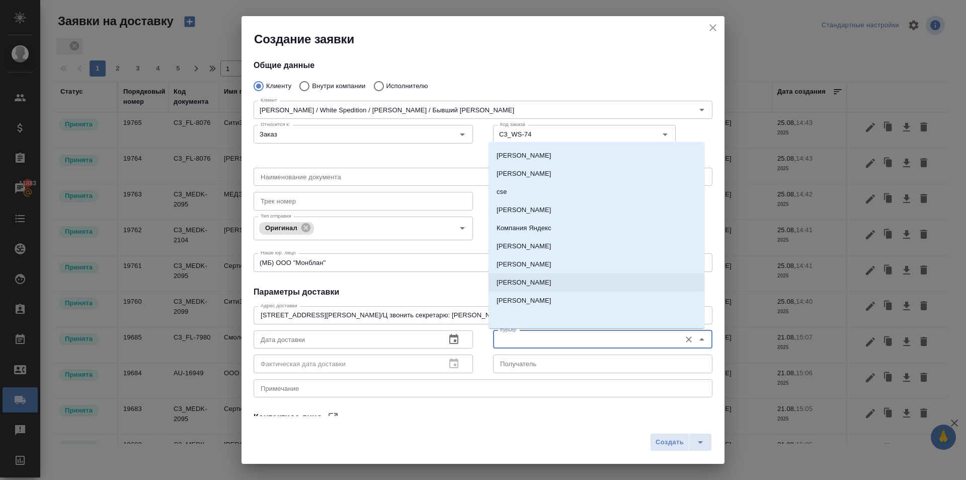
click at [515, 279] on p "Бородулин Антон" at bounding box center [524, 282] width 55 height 10
type input "Бородулин Антон"
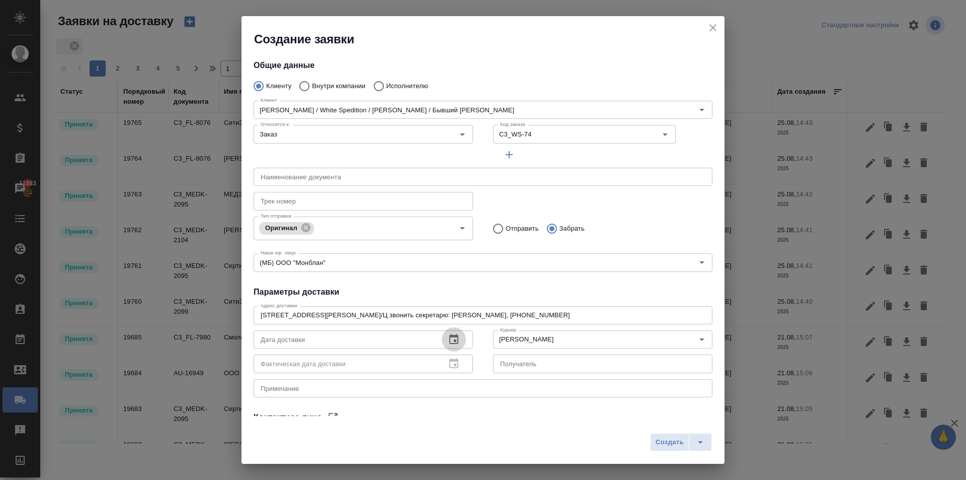
click at [448, 337] on icon "button" at bounding box center [454, 339] width 12 height 12
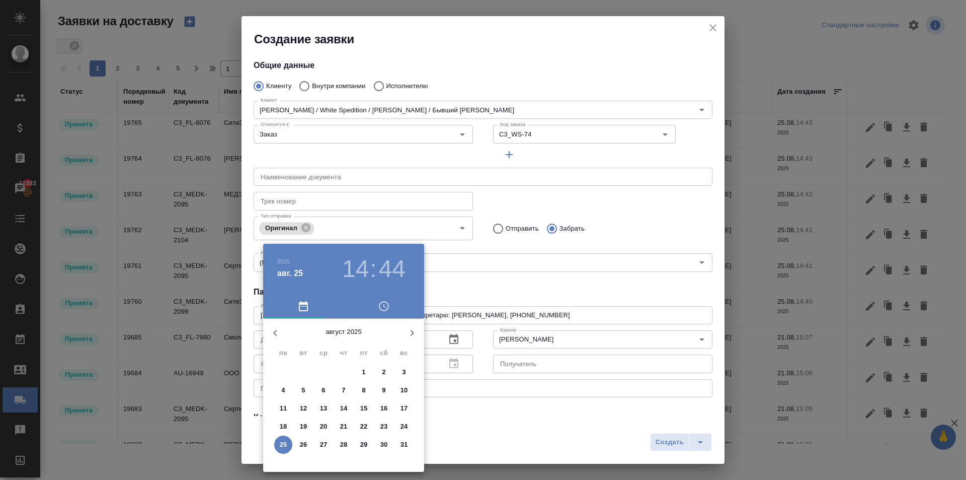
click at [363, 275] on h3 "14" at bounding box center [355, 269] width 27 height 28
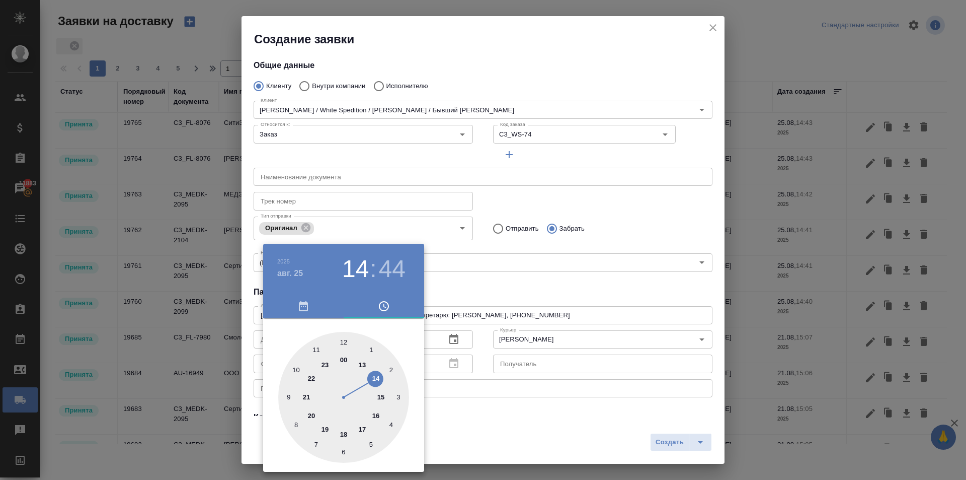
click at [358, 428] on div at bounding box center [343, 397] width 131 height 131
click at [391, 271] on h3 "44" at bounding box center [392, 269] width 27 height 28
click at [342, 338] on div at bounding box center [343, 397] width 131 height 131
type input "25.08.2025 17:00"
drag, startPoint x: 470, startPoint y: 284, endPoint x: 611, endPoint y: 329, distance: 148.0
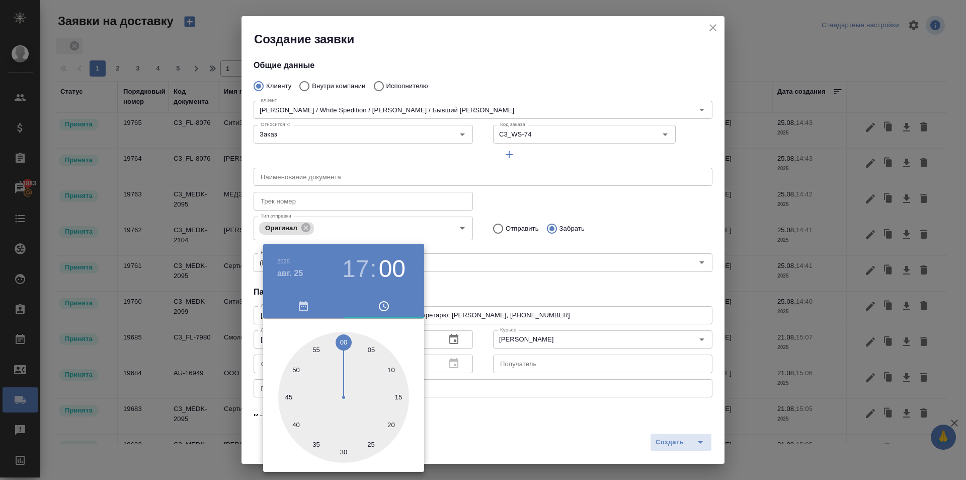
click at [470, 284] on div at bounding box center [483, 240] width 966 height 480
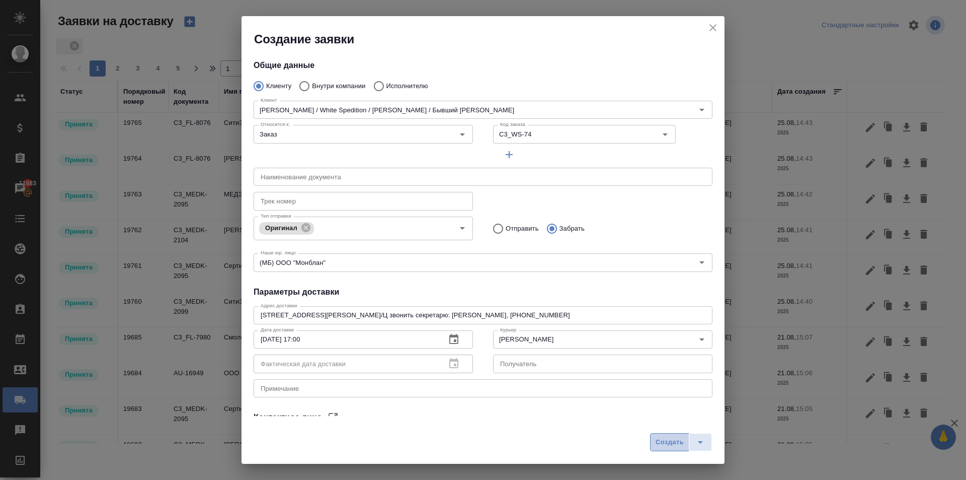
click at [670, 438] on span "Создать" at bounding box center [670, 442] width 28 height 12
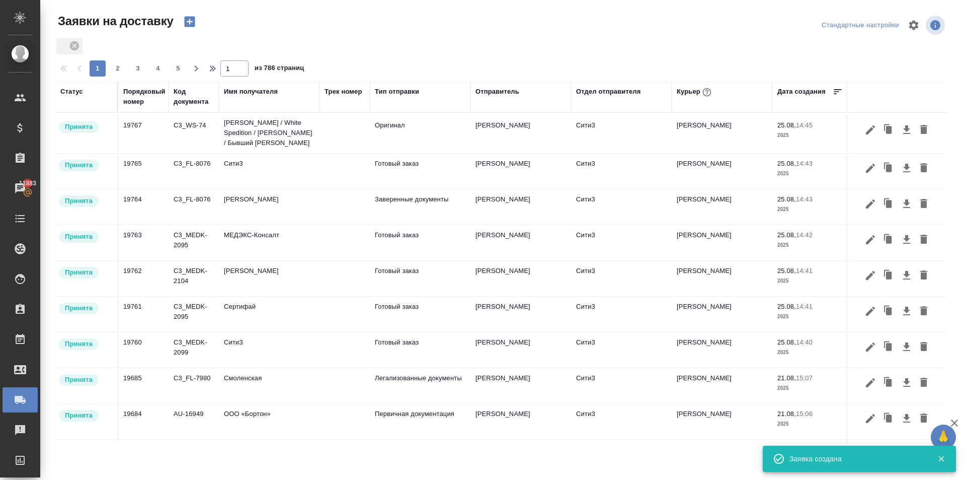
click at [188, 20] on icon "button" at bounding box center [189, 22] width 11 height 11
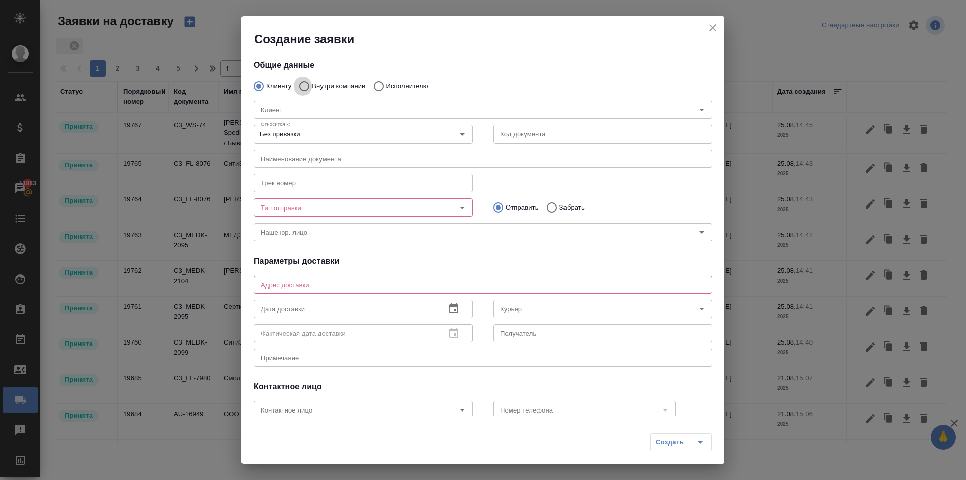
click at [306, 84] on input "Внутри компании" at bounding box center [303, 86] width 18 height 21
radio input "true"
click at [295, 107] on input "Команда" at bounding box center [466, 110] width 419 height 12
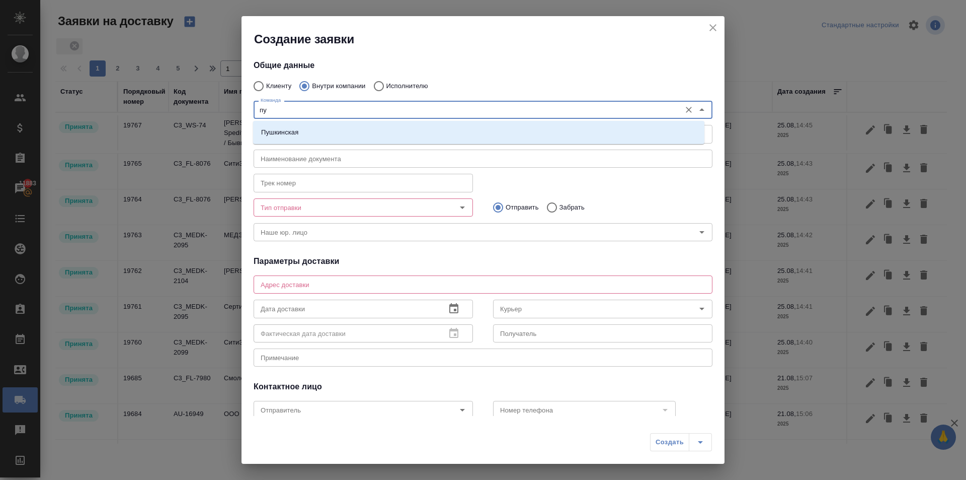
type input "пуш"
click at [293, 129] on p "Пушкинская" at bounding box center [279, 132] width 37 height 10
type textarea "ул. Большая Дмитровка, д. 32, стр. 4, офис 141"
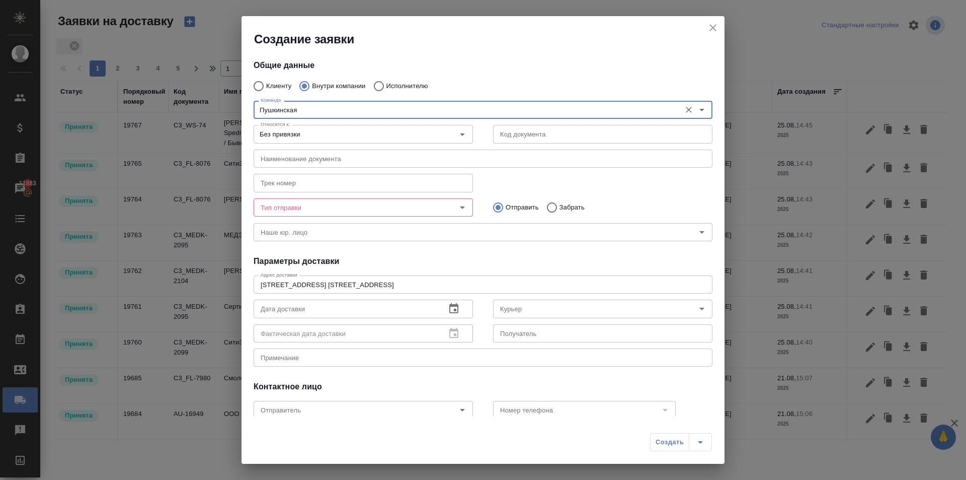
type input "Пушкинская"
click at [291, 209] on input "Тип отправки" at bounding box center [347, 207] width 180 height 12
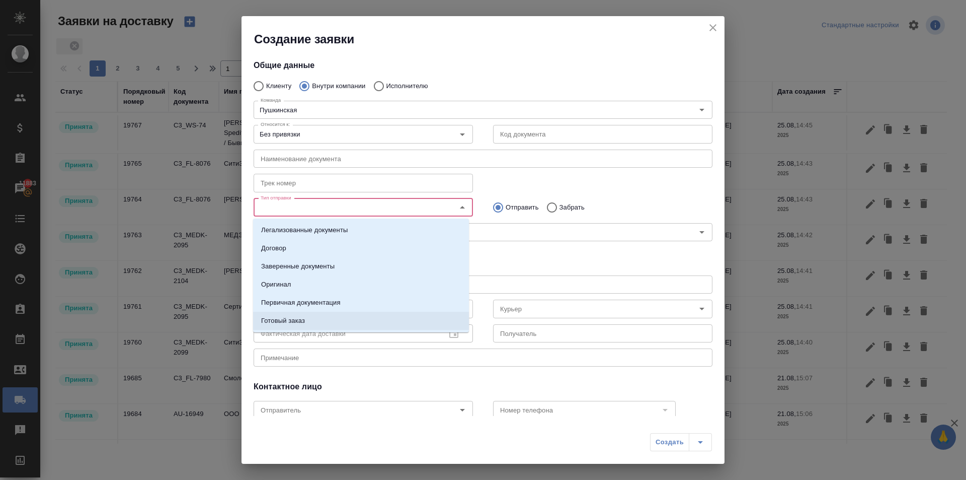
drag, startPoint x: 291, startPoint y: 315, endPoint x: 312, endPoint y: 315, distance: 20.1
click at [291, 315] on li "Готовый заказ" at bounding box center [361, 321] width 216 height 18
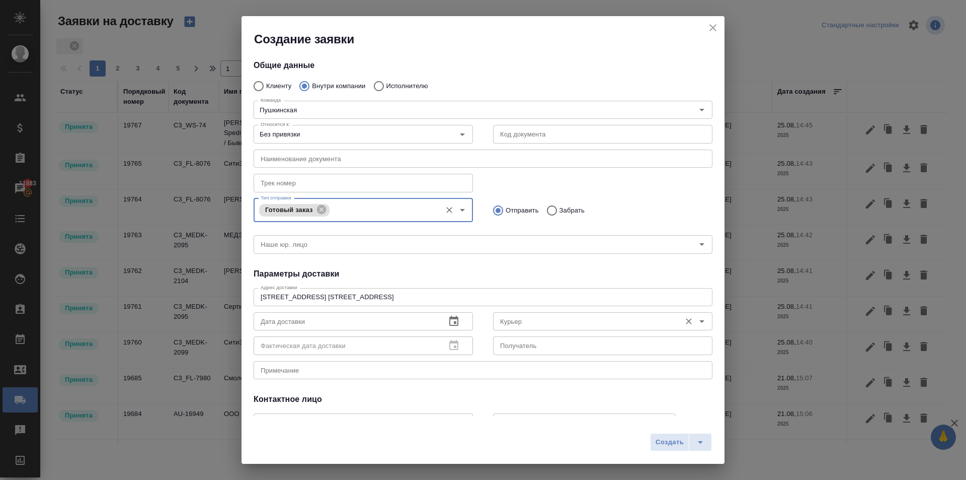
click at [505, 322] on input "Курьер" at bounding box center [586, 321] width 180 height 12
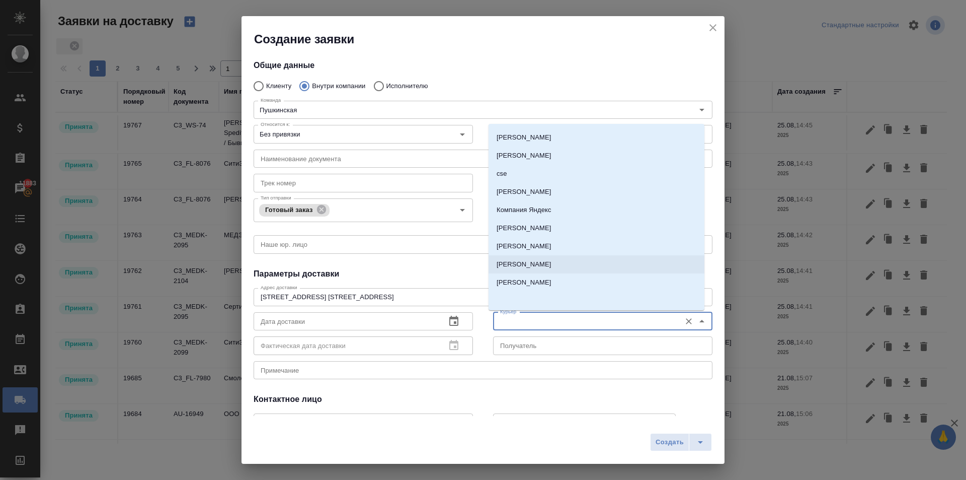
click at [523, 271] on li "Бородулин Антон" at bounding box center [597, 264] width 216 height 18
type input "Бородулин Антон"
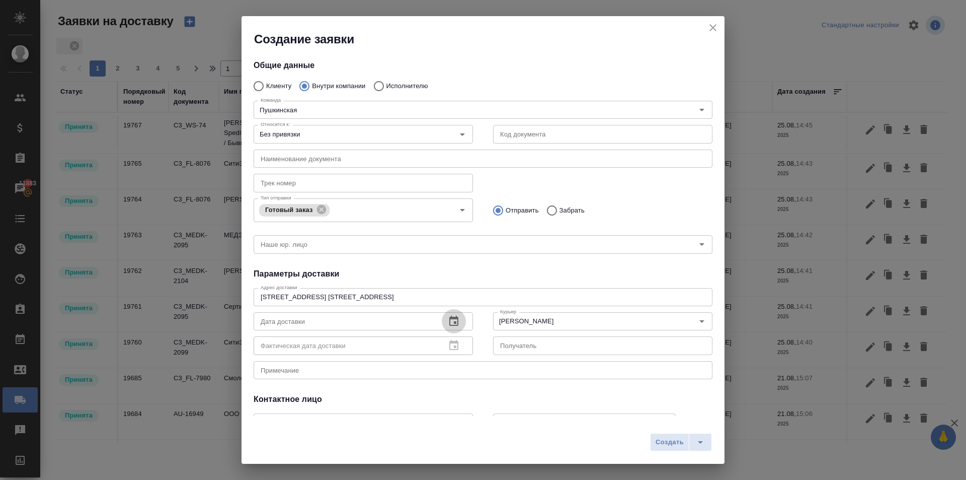
click at [449, 322] on icon "button" at bounding box center [454, 321] width 12 height 12
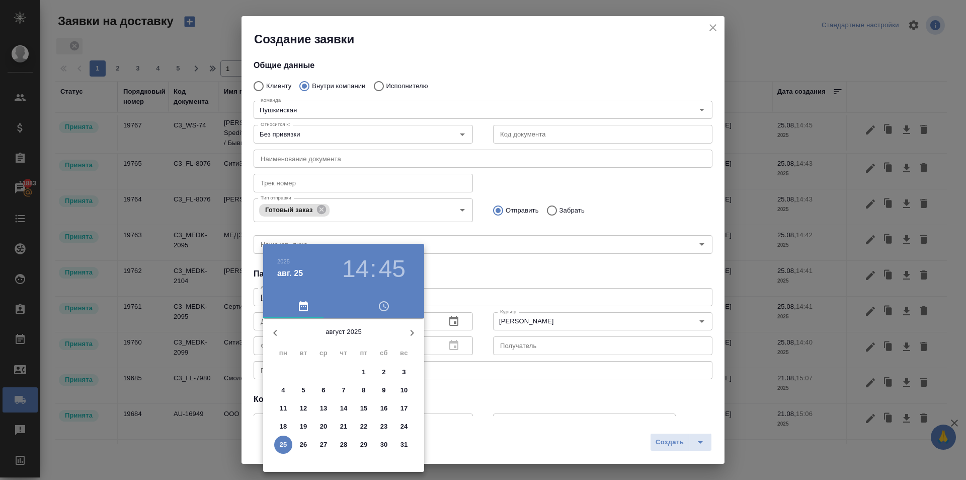
click at [352, 263] on h3 "14" at bounding box center [355, 269] width 27 height 28
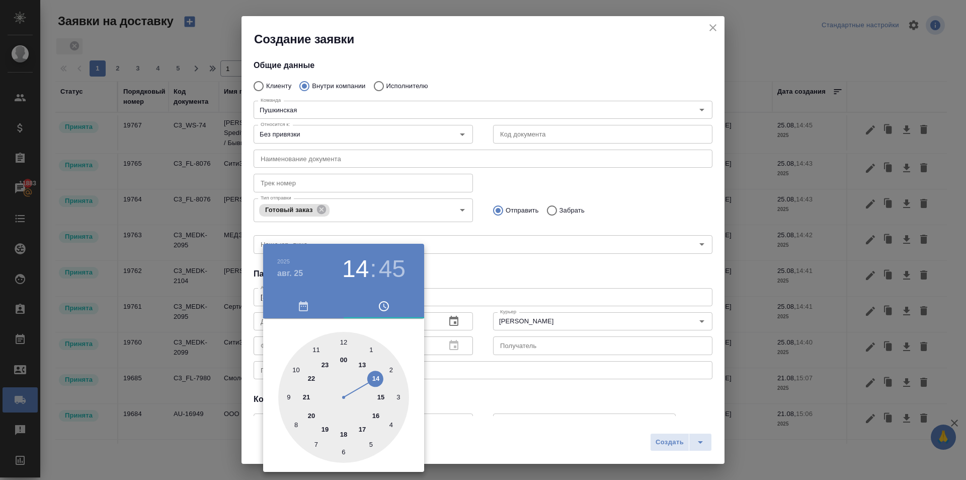
click at [366, 423] on div at bounding box center [343, 397] width 131 height 131
click at [389, 264] on h3 "45" at bounding box center [392, 269] width 27 height 28
type input "25.08.2025 17:30"
click at [342, 449] on div at bounding box center [343, 397] width 131 height 131
click at [587, 424] on div at bounding box center [483, 240] width 966 height 480
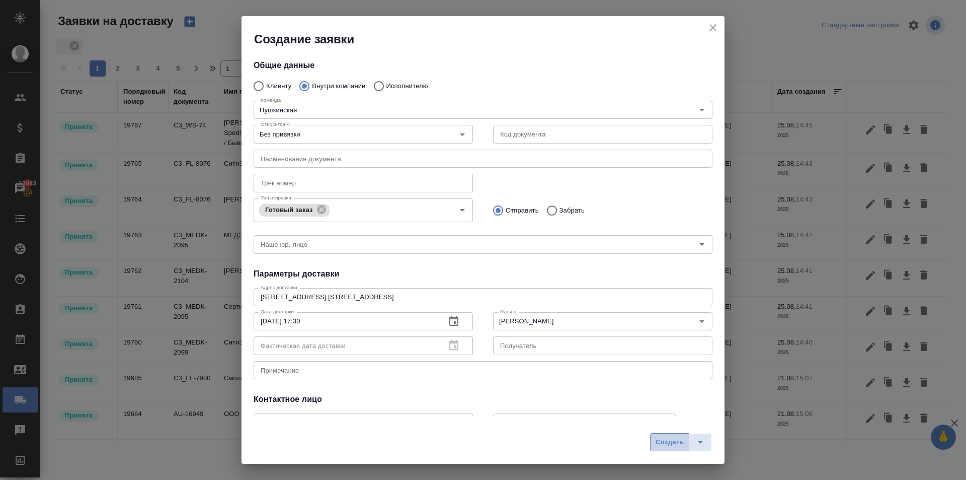
click at [669, 445] on span "Создать" at bounding box center [670, 442] width 28 height 12
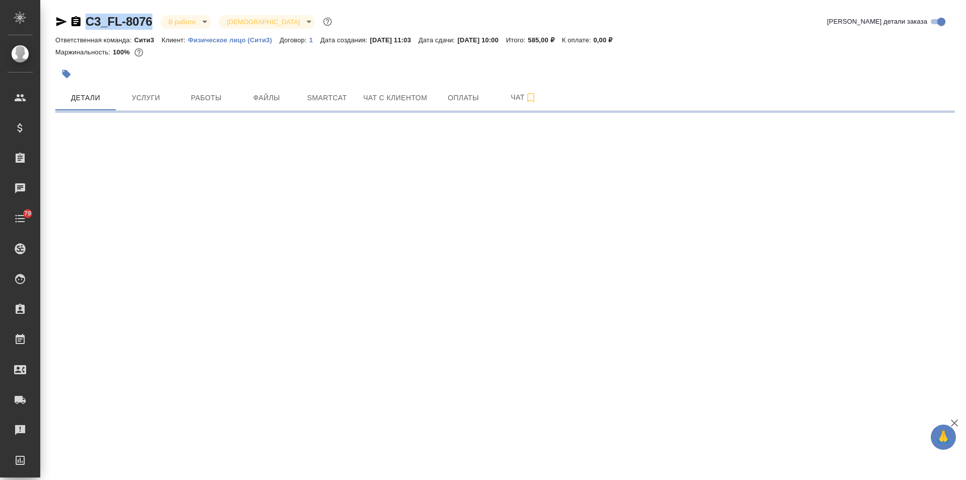
select select "RU"
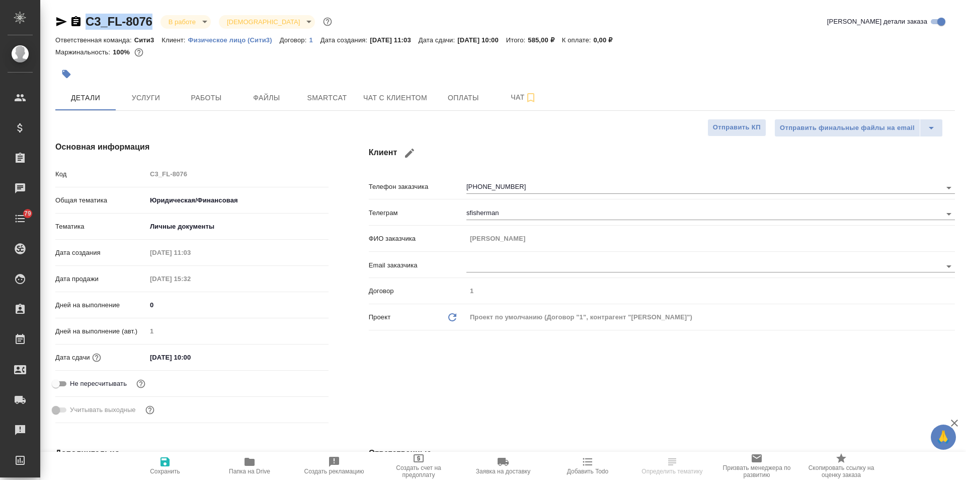
type textarea "x"
drag, startPoint x: 155, startPoint y: 23, endPoint x: 86, endPoint y: 18, distance: 69.1
click at [86, 18] on div "C3_FL-8076 В работе inProgress Святая троица holyTrinity" at bounding box center [194, 22] width 279 height 16
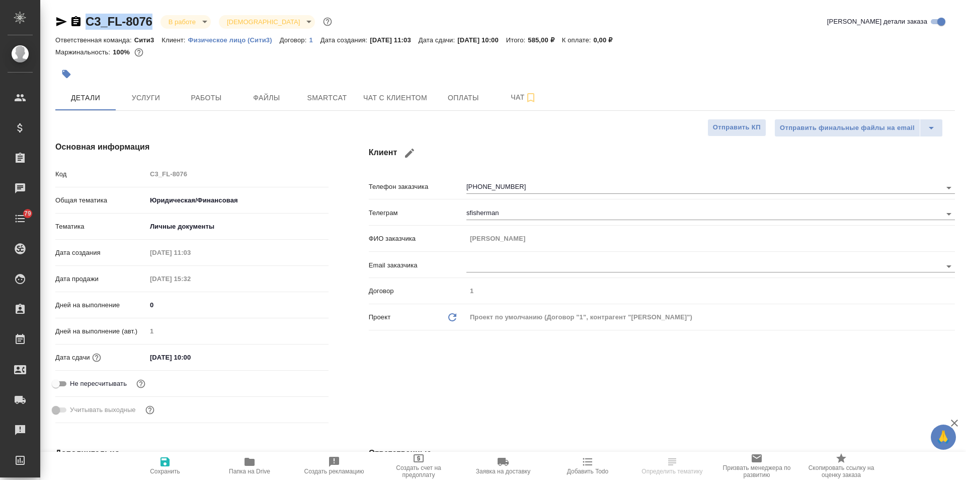
copy link "C3_FL-8076"
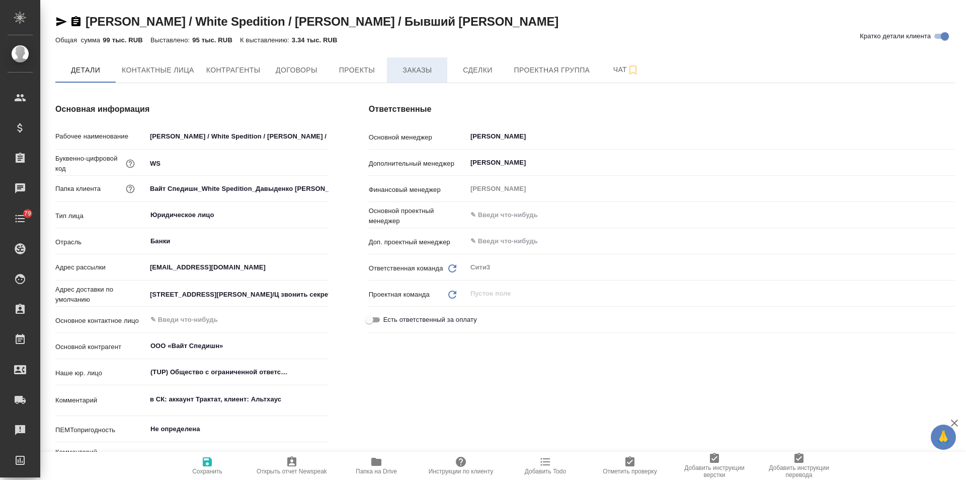
click at [417, 74] on span "Заказы" at bounding box center [417, 70] width 48 height 13
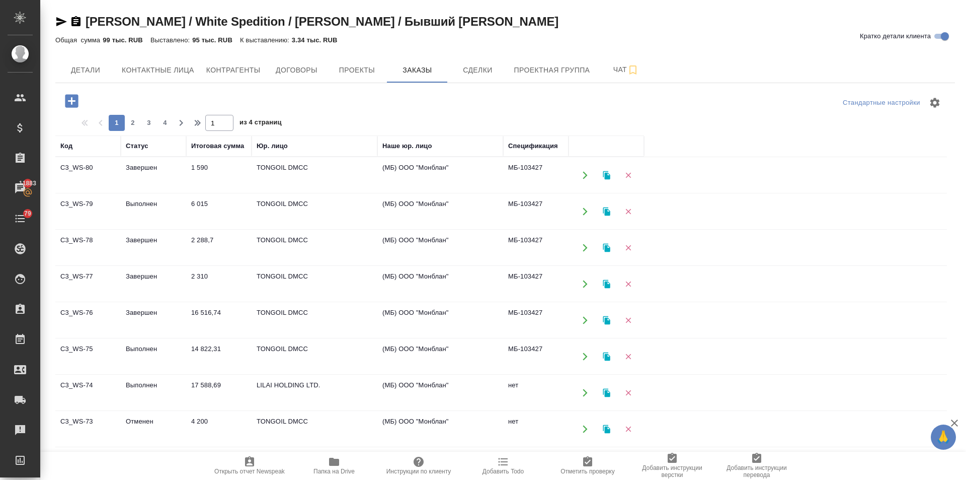
click at [127, 381] on td "Выполнен" at bounding box center [153, 392] width 65 height 35
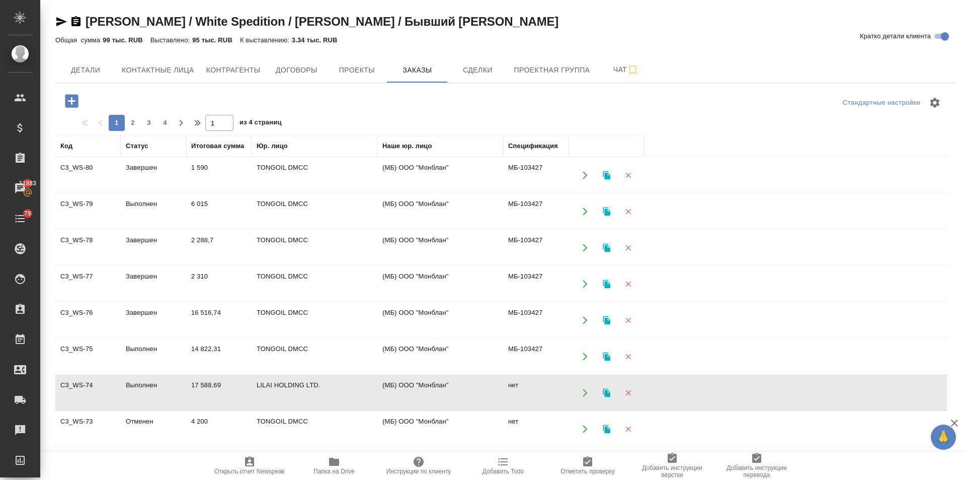
click at [127, 381] on td "Выполнен" at bounding box center [153, 392] width 65 height 35
click at [93, 69] on span "Детали" at bounding box center [85, 70] width 48 height 13
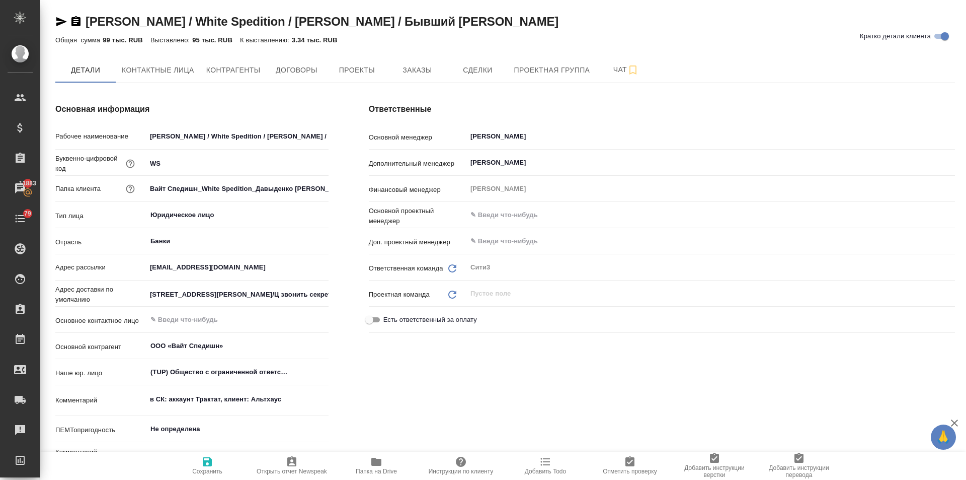
type textarea "x"
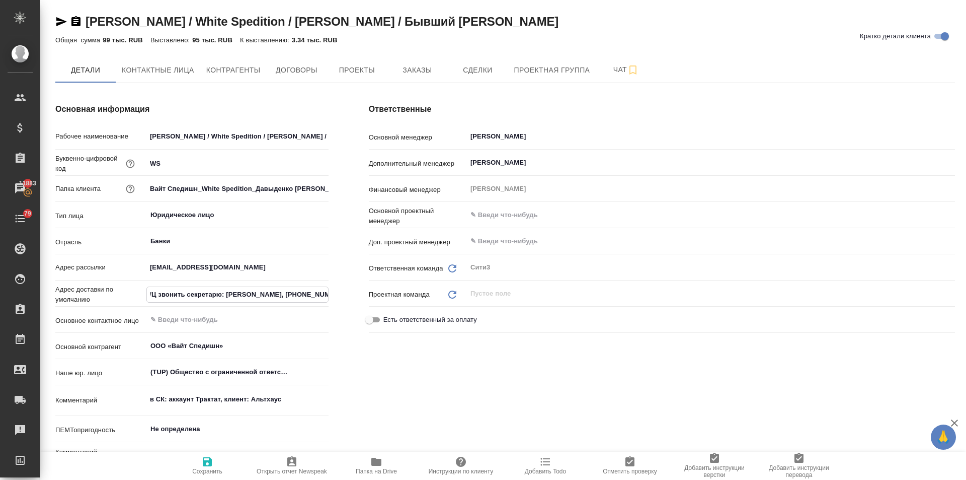
drag, startPoint x: 301, startPoint y: 294, endPoint x: 329, endPoint y: 292, distance: 28.3
click at [329, 292] on div "Основная информация Рабочее наименование Вайт Спедишн / White Spedition / Давыд…" at bounding box center [192, 290] width 314 height 414
click at [296, 293] on input "19049, г. Москва, ул. Шаболовка, д.2, пом.2/Ц звонить секретарю: Евгения, +7 92…" at bounding box center [237, 294] width 181 height 15
drag, startPoint x: 327, startPoint y: 293, endPoint x: 245, endPoint y: 293, distance: 81.5
click at [245, 293] on input "19049, г. Москва, ул. Шаболовка, д.2, пом.2/Ц звонить секретарю: Евгения, +7 92…" at bounding box center [237, 294] width 181 height 15
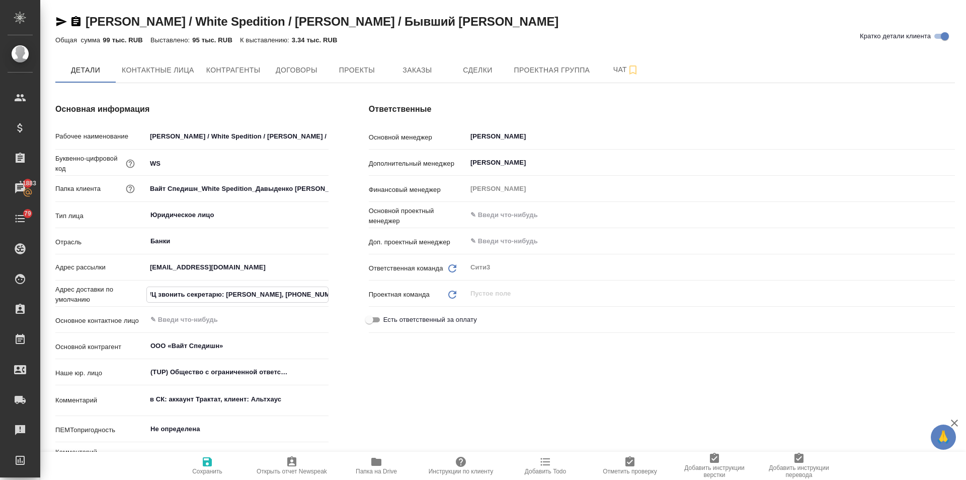
paste input "+7 926 622-62-6"
type input "19049, г. Москва, ул. Шаболовка, д.2, пом.2/Ц звонить секретарю: +7 926 622-62-…"
type textarea "x"
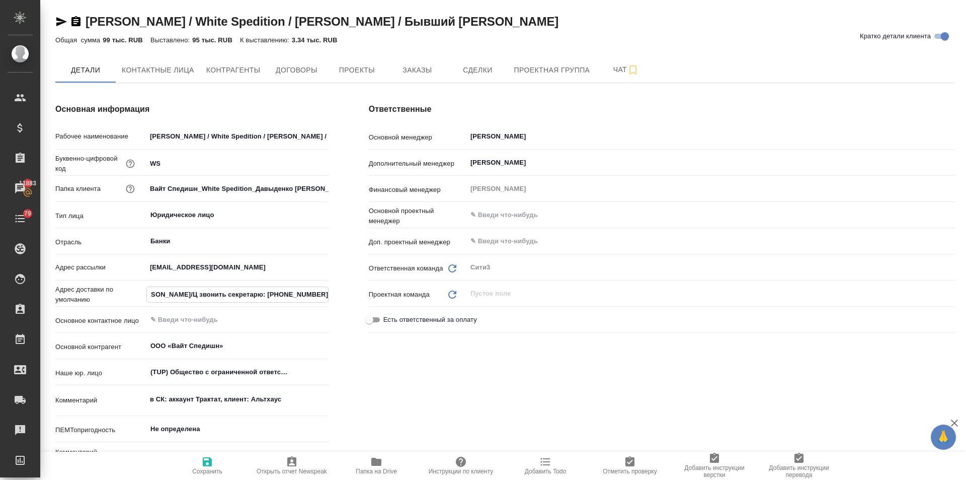
click at [274, 291] on input "19049, г. Москва, ул. Шаболовка, д.2, пом.2/Ц звонить секретарю: +7 926 622-62-…" at bounding box center [237, 294] width 181 height 15
type input "19049, г. Москва, ул. Шаболовка, д.2, пом.2/Ц звонить секретарю: +7 926 622-62-…"
type textarea "x"
type input "19049, г. Москва, ул. Шаболовка, д.2, пом.2/Ц звонить секретарю: Л +7 926 622-6…"
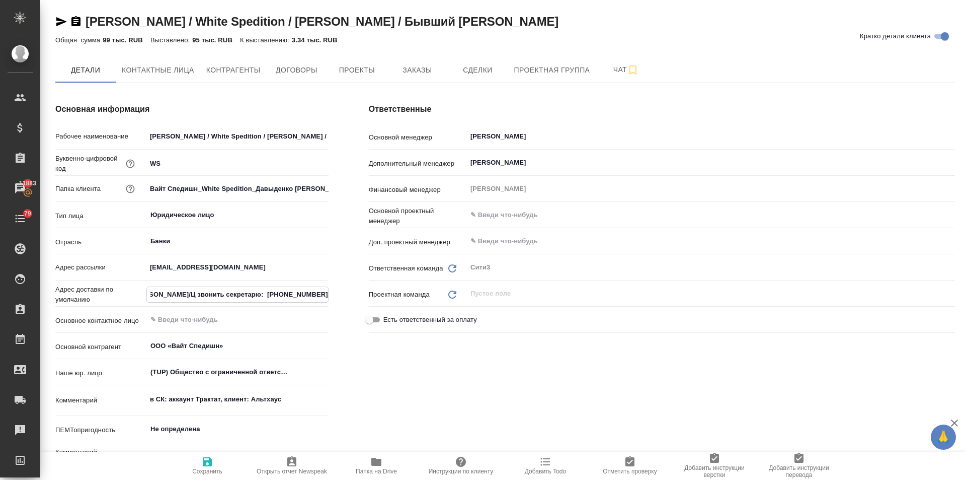
type textarea "x"
type input "19049, г. Москва, ул. Шаболовка, д.2, пом.2/Ц звонить секретарю: Лю +7 926 622-…"
type textarea "x"
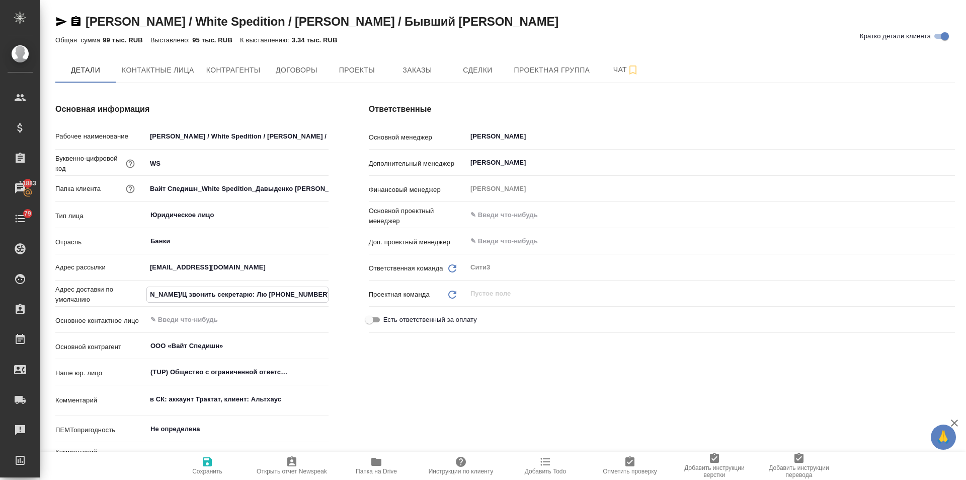
type input "19049, г. Москва, ул. Шаболовка, д.2, пом.2/Ц звонить секретарю: Люб +7 926 622…"
type textarea "x"
type input "19049, г. Москва, ул. Шаболовка, д.2, пом.2/Ц звонить секретарю: Любо +7 926 62…"
type textarea "x"
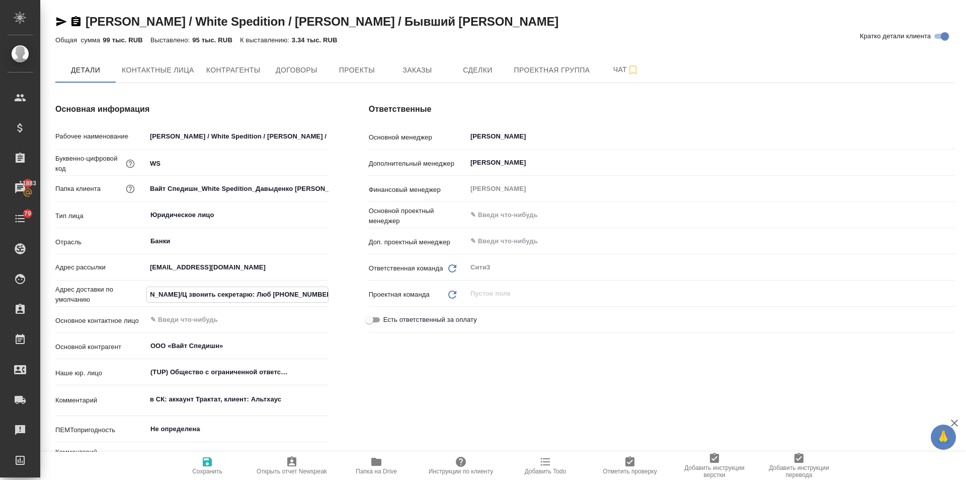
type textarea "x"
type input "19049, г. Москва, ул. Шаболовка, д.2, пом.2/Ц звонить секретарю: Любов +7 926 6…"
type textarea "x"
type input "19049, г. Москва, ул. Шаболовка, д.2, пом.2/Ц звонить секретарю: Любовь +7 926 …"
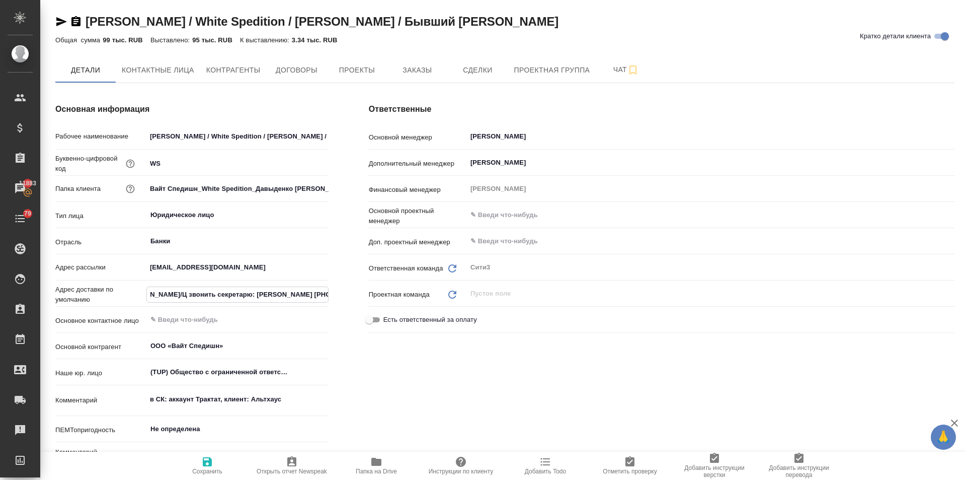
type textarea "x"
type input "19049, г. Москва, ул. Шаболовка, д.2, пом.2/Ц звонить секретарю: Любовь +7 926 …"
click at [202, 463] on icon "button" at bounding box center [207, 462] width 12 height 12
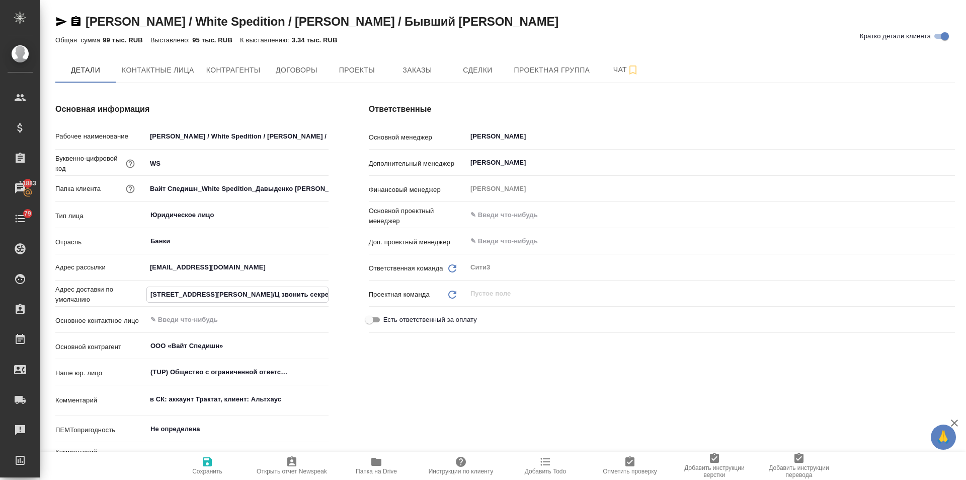
type textarea "x"
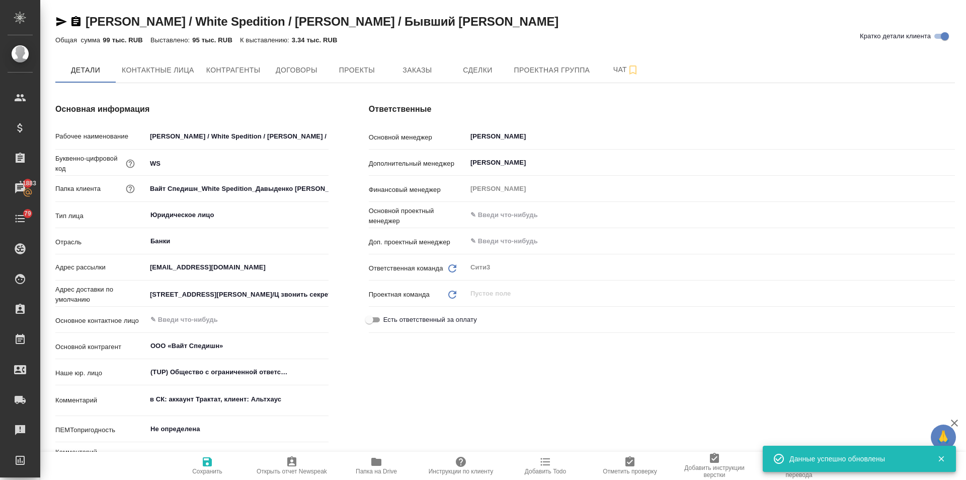
type textarea "x"
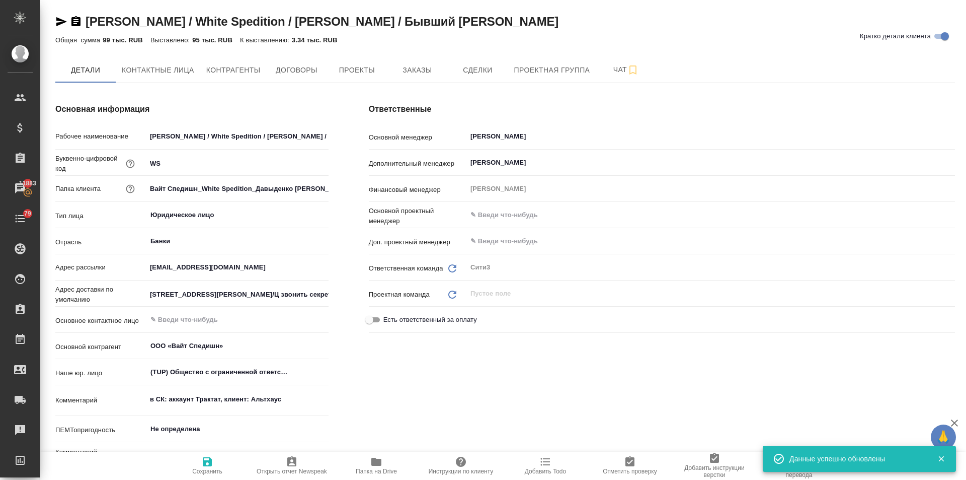
type textarea "x"
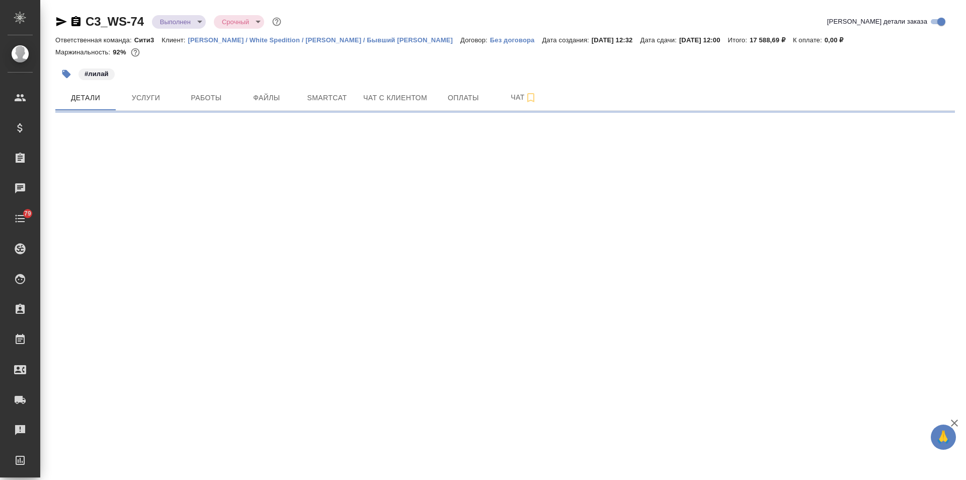
select select "RU"
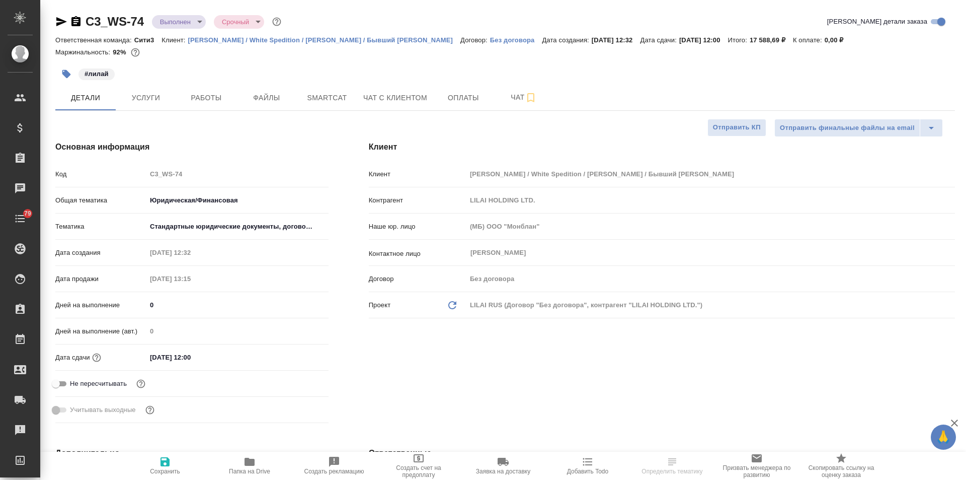
type textarea "x"
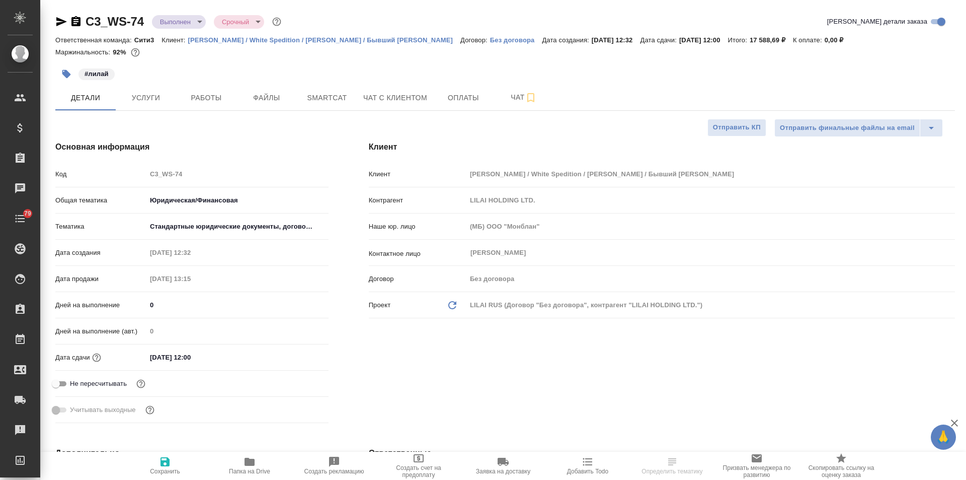
type textarea "x"
drag, startPoint x: 146, startPoint y: 20, endPoint x: 67, endPoint y: 15, distance: 79.7
click at [67, 15] on div "C3_WS-74 Выполнен completed Срочный urgent" at bounding box center [169, 22] width 228 height 16
copy link "C3_WS-74"
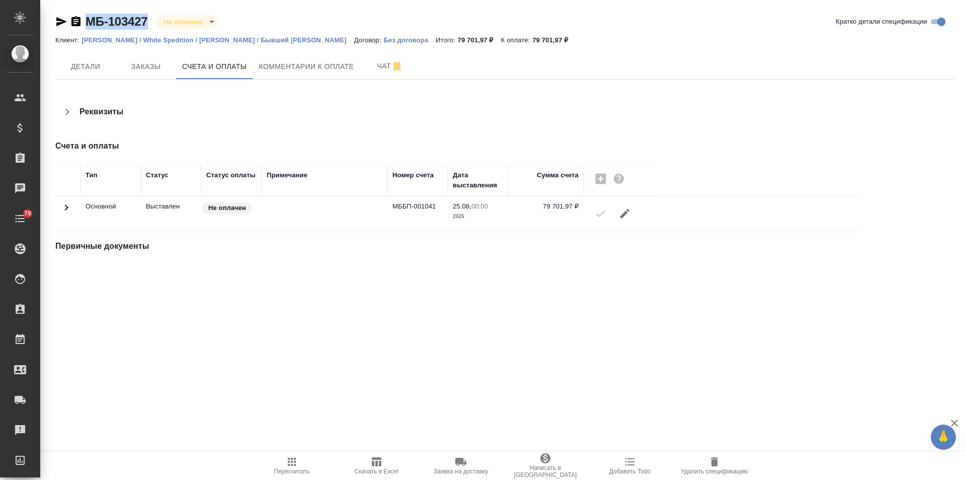
drag, startPoint x: 153, startPoint y: 24, endPoint x: 86, endPoint y: 23, distance: 66.5
click at [86, 23] on div "МБ-103427 Не оплачена notPayed" at bounding box center [140, 22] width 171 height 16
copy link "МБ-103427"
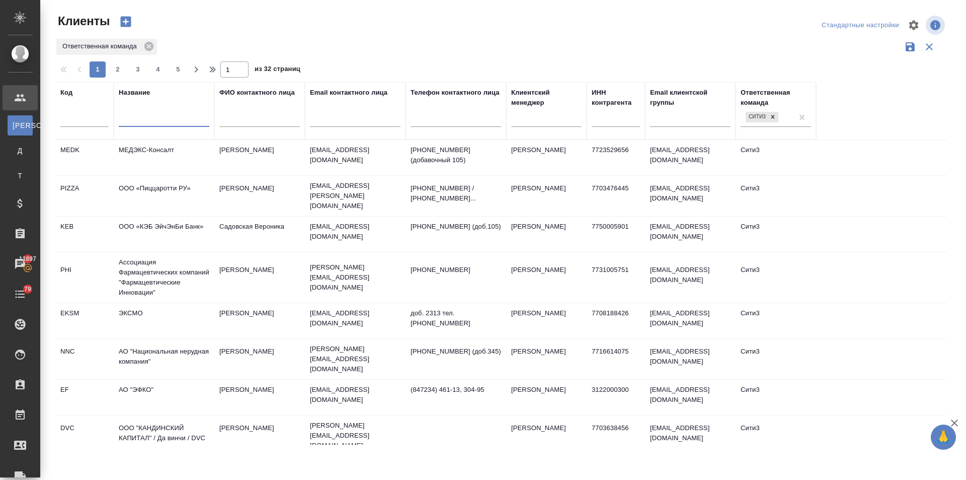
select select "RU"
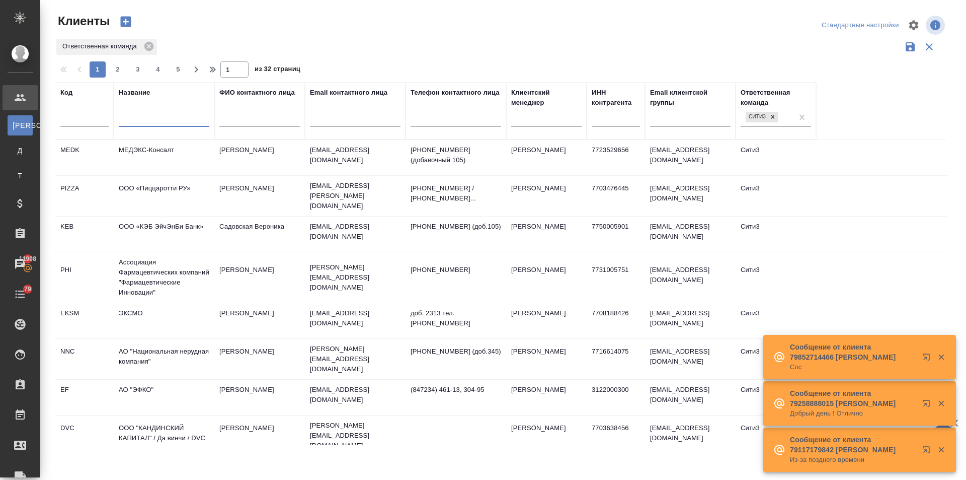
click at [132, 147] on td "МЕДЭКС-Консалт" at bounding box center [164, 157] width 101 height 35
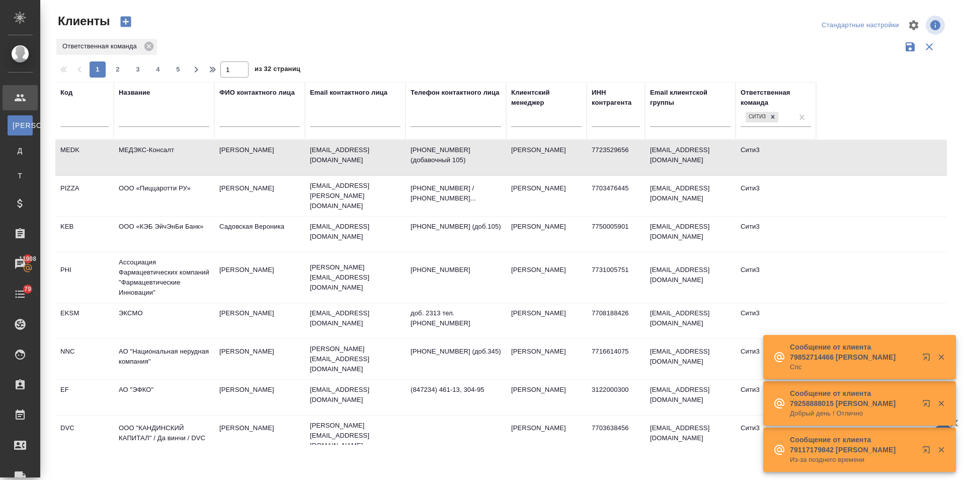
click at [132, 147] on td "МЕДЭКС-Консалт" at bounding box center [164, 157] width 101 height 35
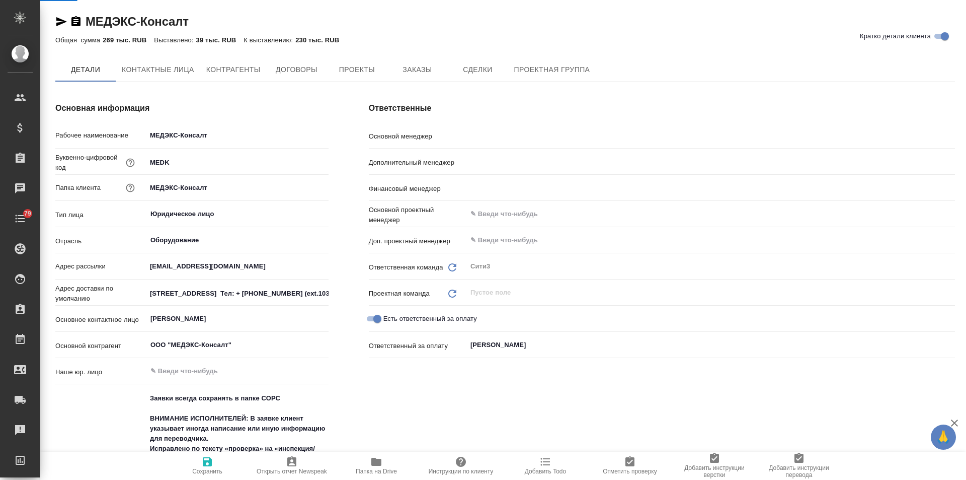
type input "[PERSON_NAME]"
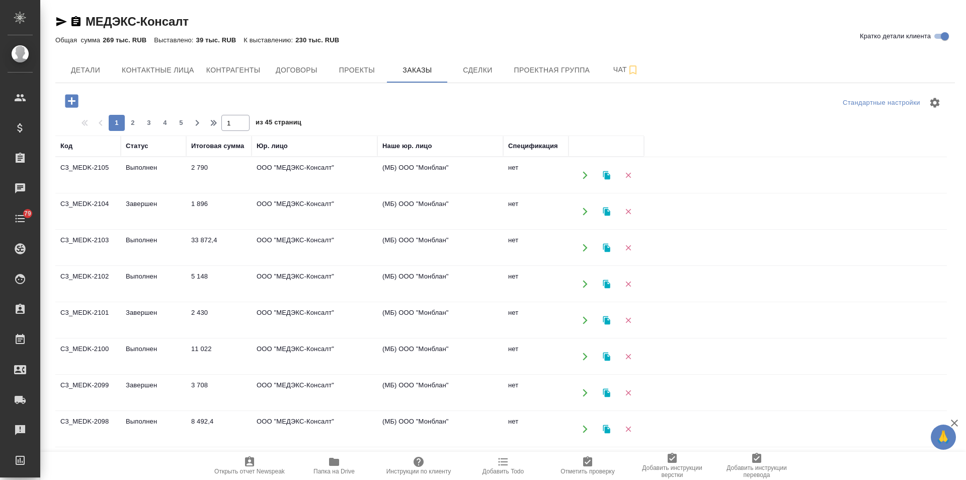
scroll to position [50, 0]
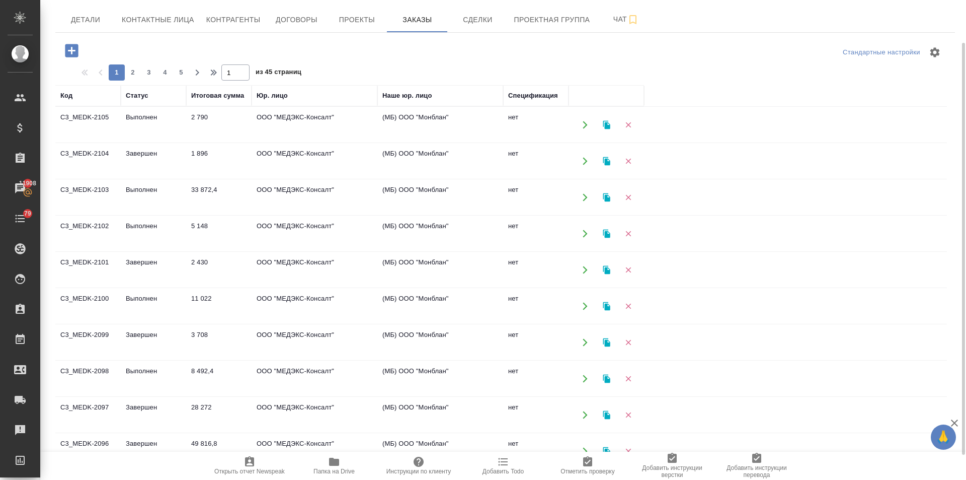
click at [137, 370] on td "Выполнен" at bounding box center [153, 378] width 65 height 35
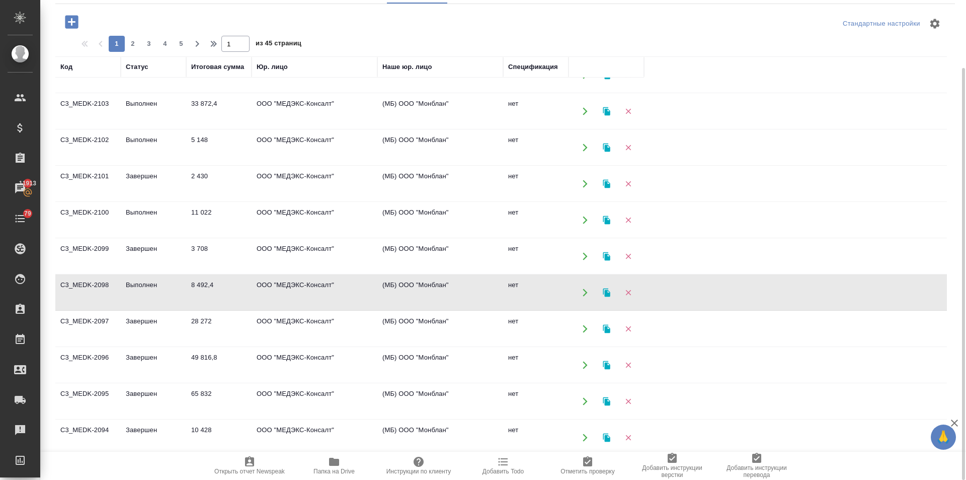
scroll to position [0, 0]
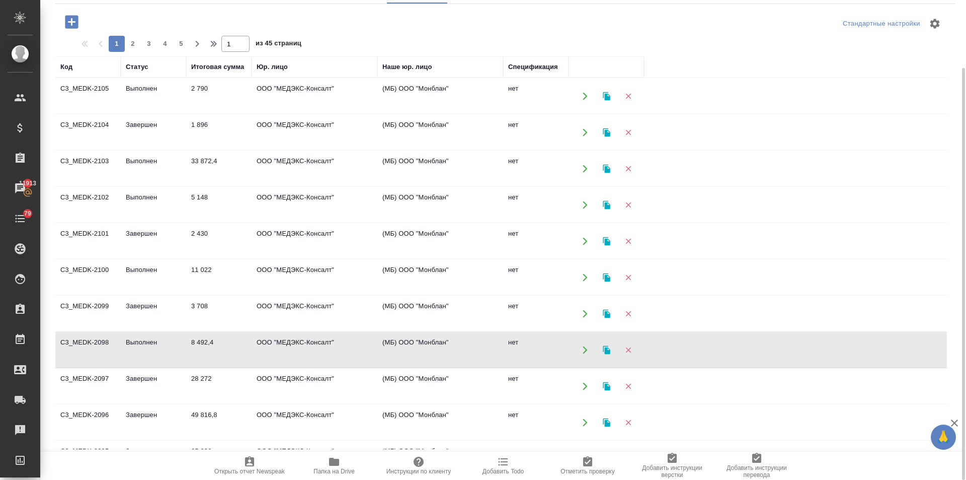
click at [142, 266] on td "Выполнен" at bounding box center [153, 277] width 65 height 35
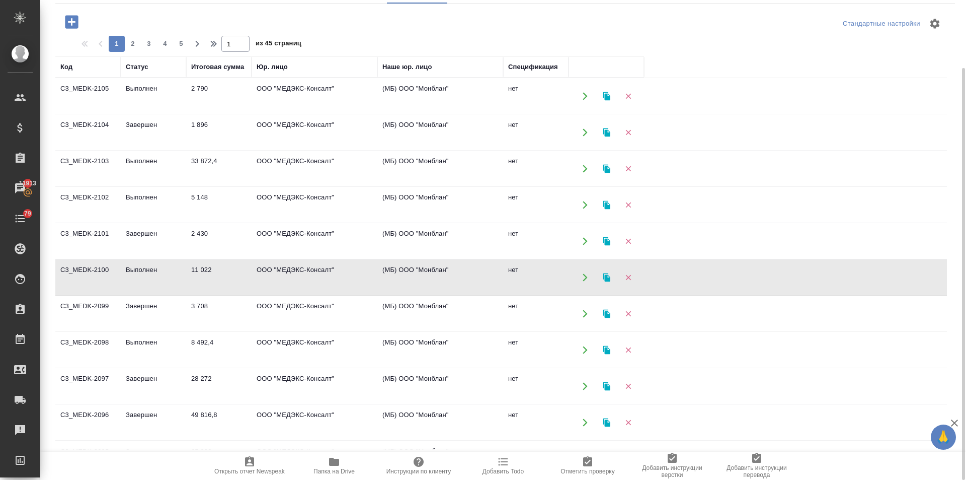
click at [142, 266] on td "Выполнен" at bounding box center [153, 277] width 65 height 35
click at [141, 192] on td "Выполнен" at bounding box center [153, 204] width 65 height 35
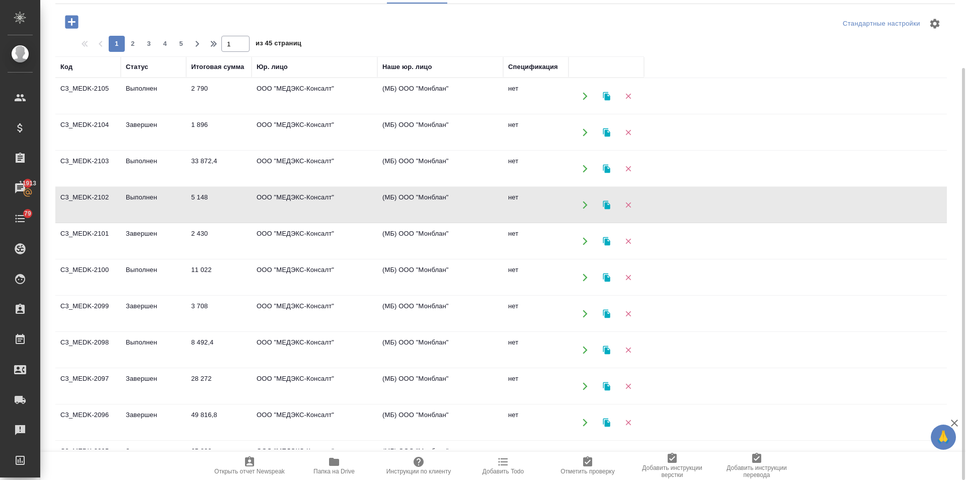
click at [141, 192] on td "Выполнен" at bounding box center [153, 204] width 65 height 35
click at [131, 160] on td "Выполнен" at bounding box center [153, 168] width 65 height 35
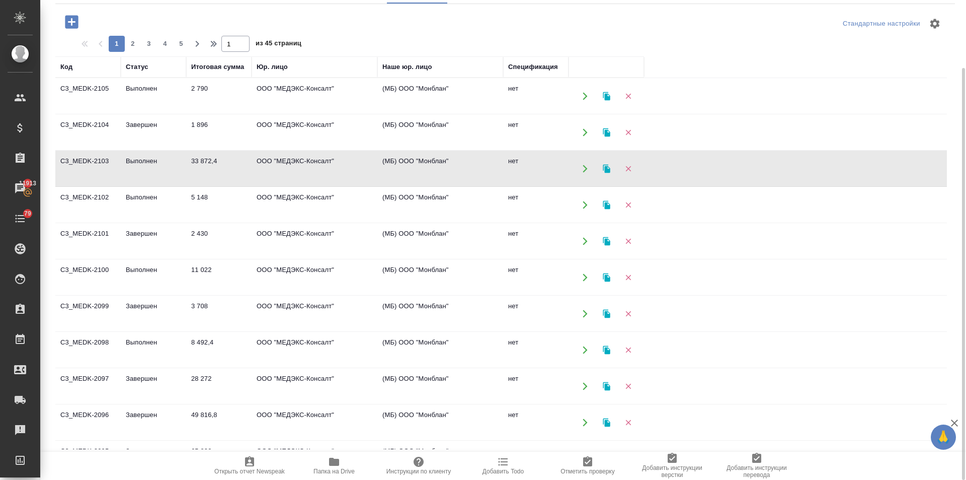
click at [131, 160] on td "Выполнен" at bounding box center [153, 168] width 65 height 35
click at [134, 121] on td "Завершен" at bounding box center [153, 132] width 65 height 35
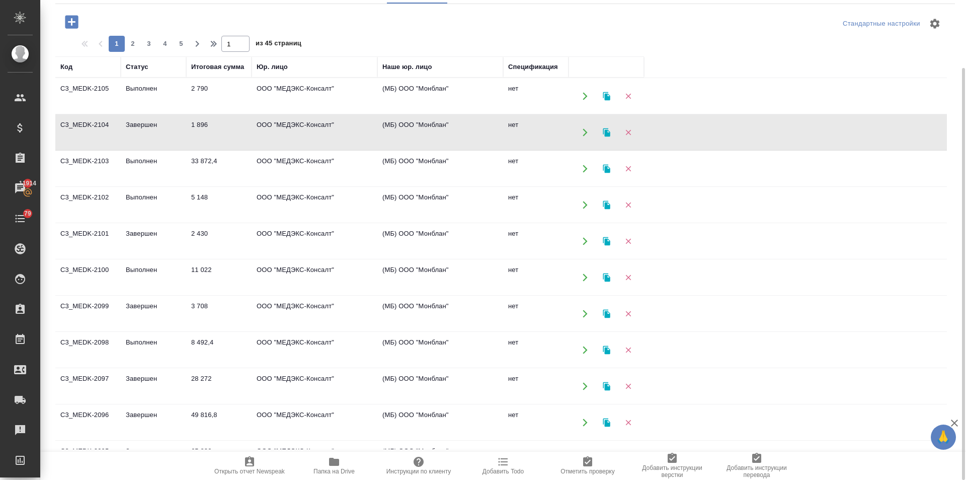
click at [134, 121] on td "Завершен" at bounding box center [153, 132] width 65 height 35
click at [157, 92] on td "Выполнен" at bounding box center [153, 96] width 65 height 35
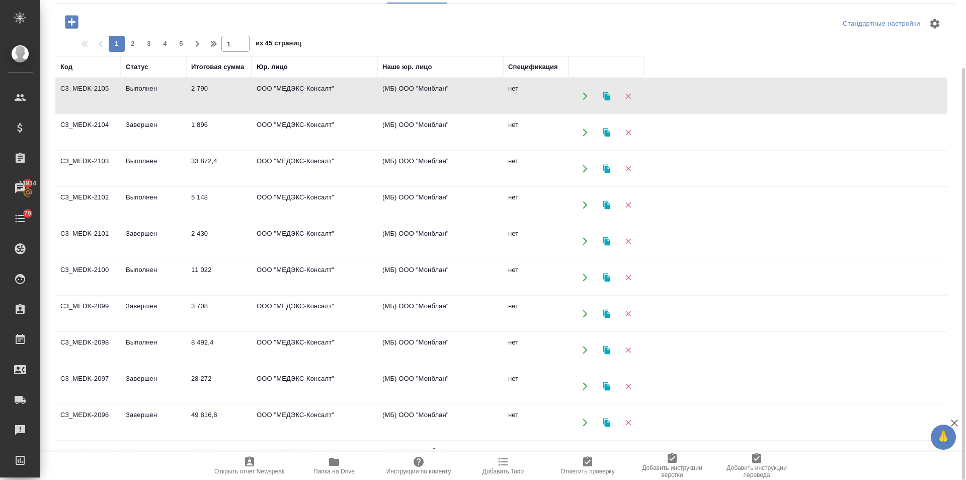
click at [157, 92] on td "Выполнен" at bounding box center [153, 96] width 65 height 35
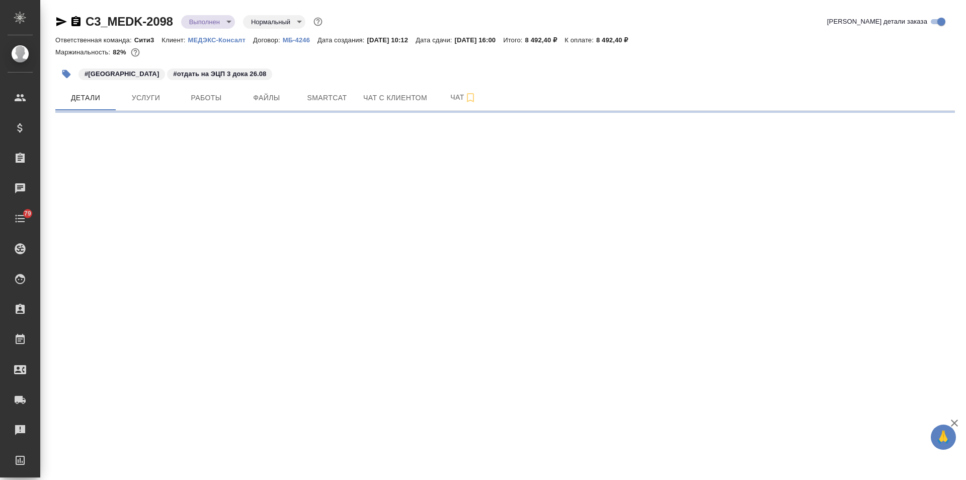
select select "RU"
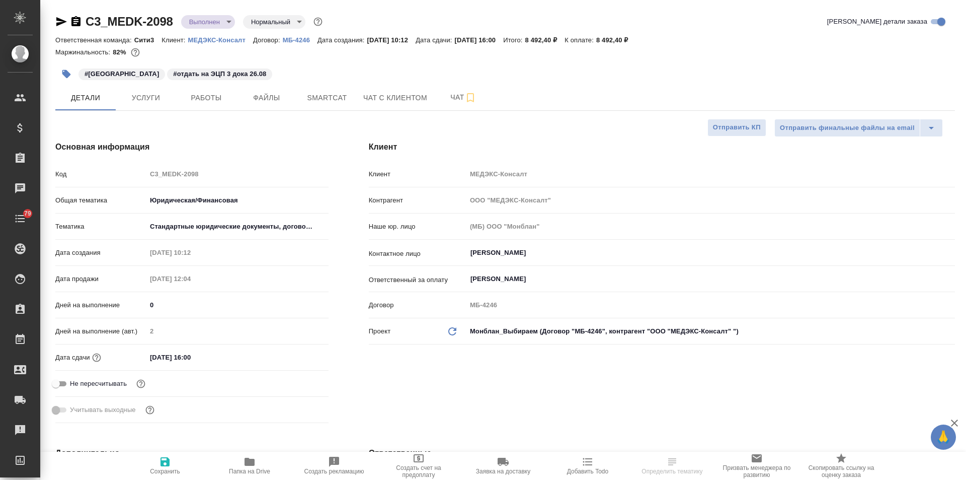
type textarea "x"
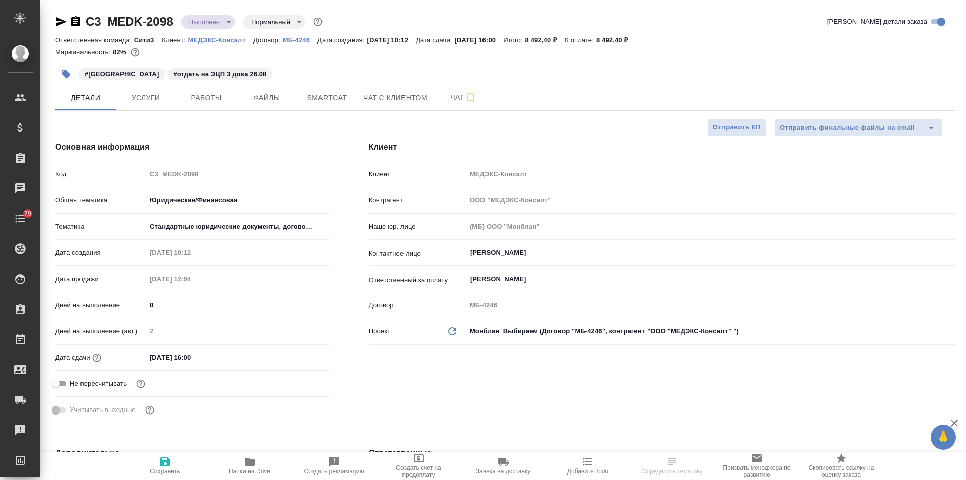
type textarea "x"
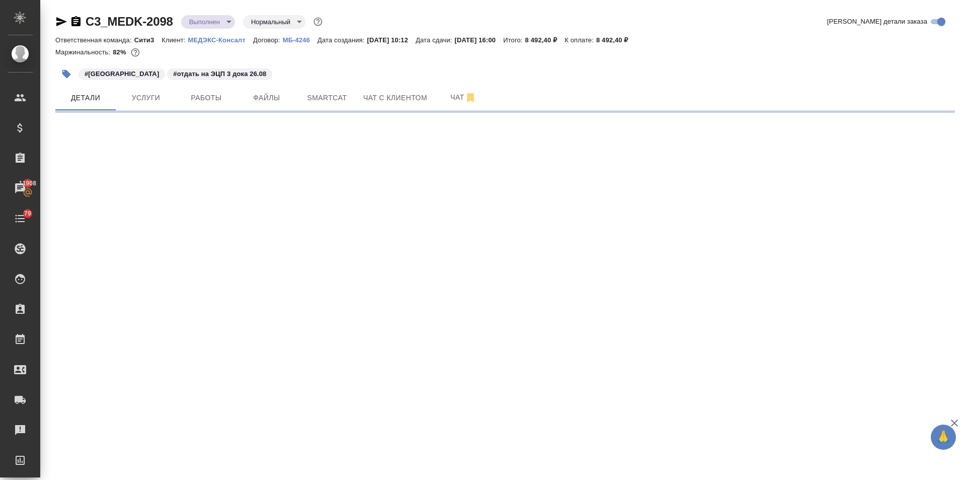
select select "RU"
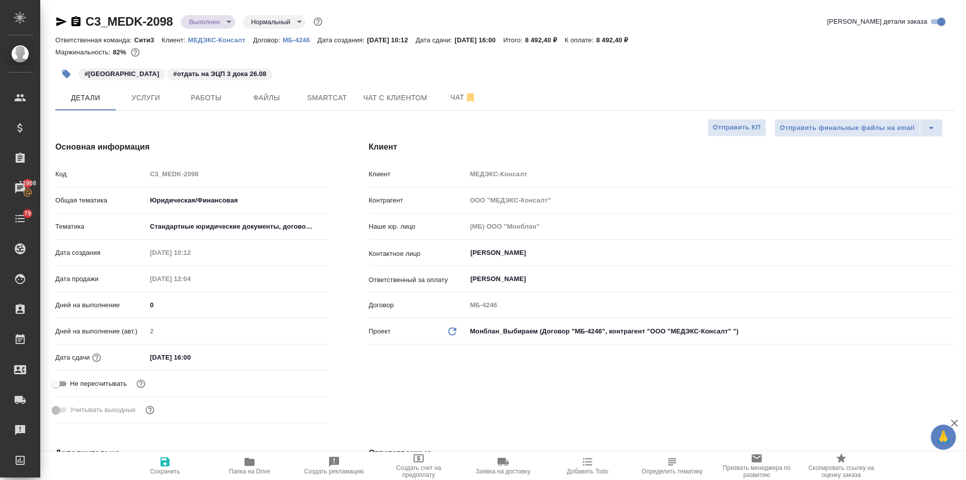
type textarea "x"
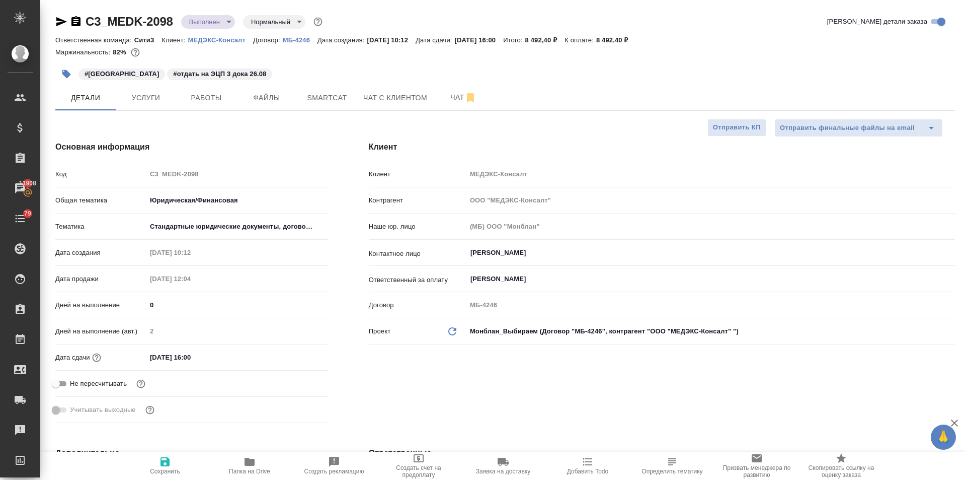
type textarea "x"
click at [151, 96] on span "Услуги" at bounding box center [146, 98] width 48 height 13
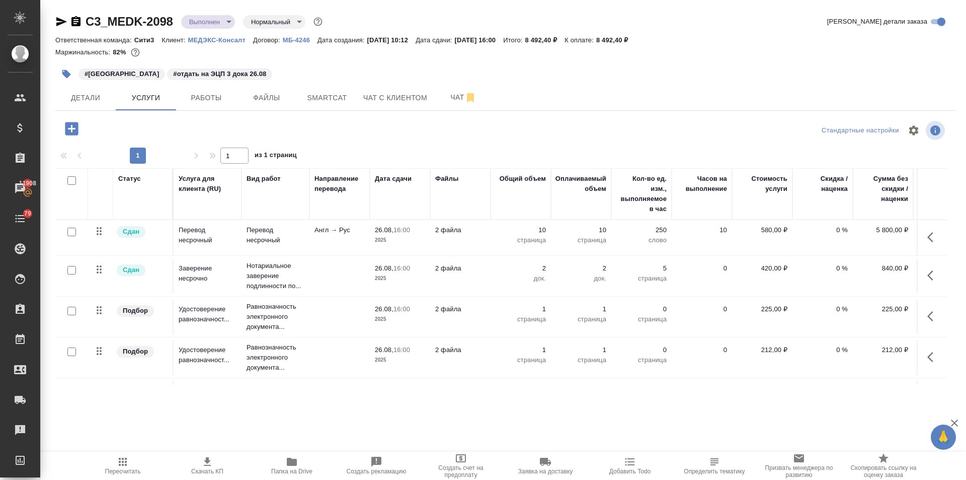
click at [928, 313] on icon "button" at bounding box center [931, 316] width 6 height 10
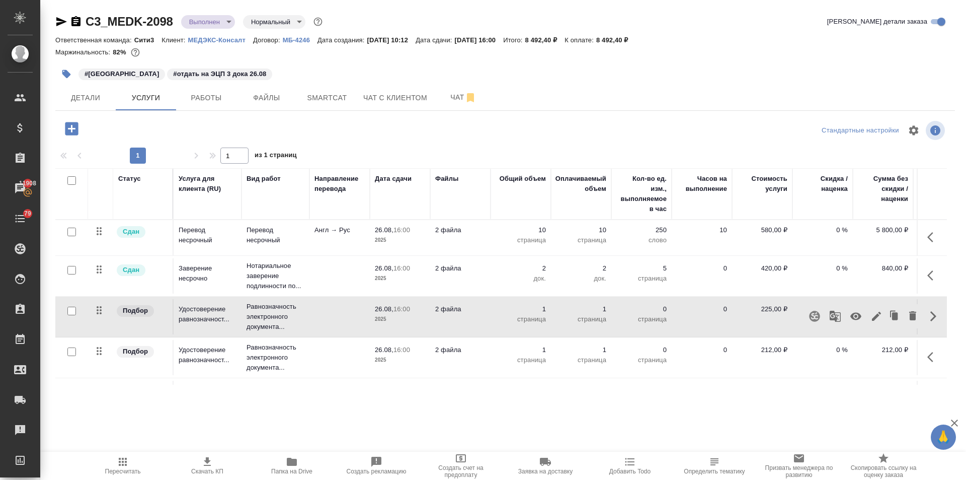
click at [872, 317] on icon "button" at bounding box center [876, 316] width 9 height 9
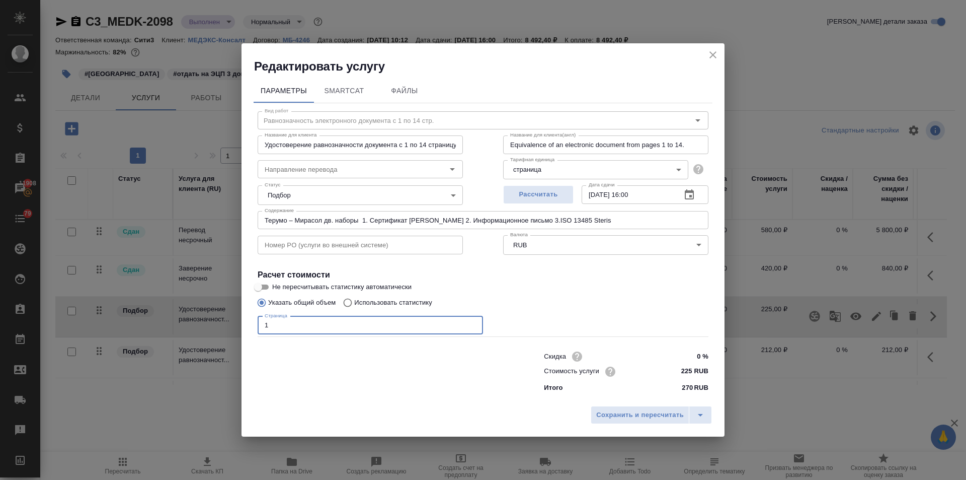
drag, startPoint x: 277, startPoint y: 328, endPoint x: 251, endPoint y: 326, distance: 26.3
click at [251, 326] on div "Параметры SmartCat Файлы Вид работ Равнозначность электронного документа с 1 по…" at bounding box center [483, 237] width 483 height 326
type input "28"
click at [671, 416] on span "Сохранить и пересчитать" at bounding box center [640, 415] width 88 height 12
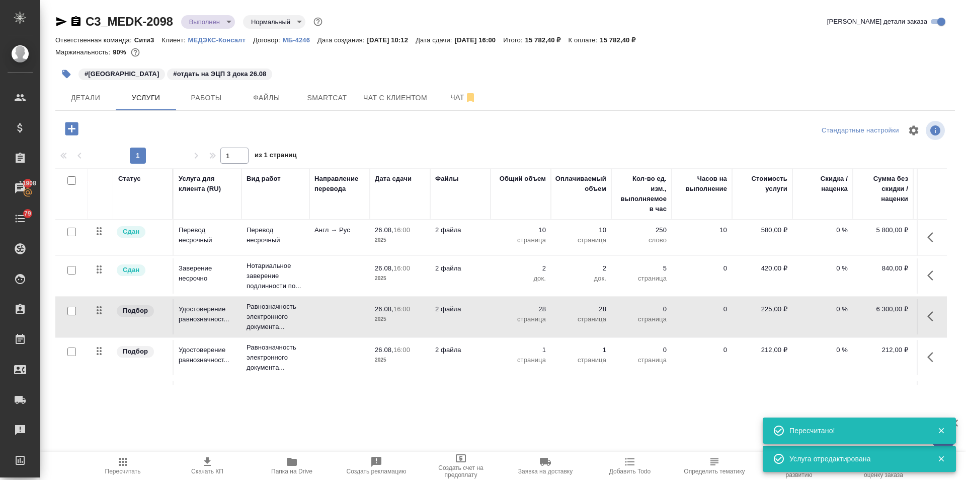
click at [922, 358] on button "button" at bounding box center [934, 357] width 24 height 24
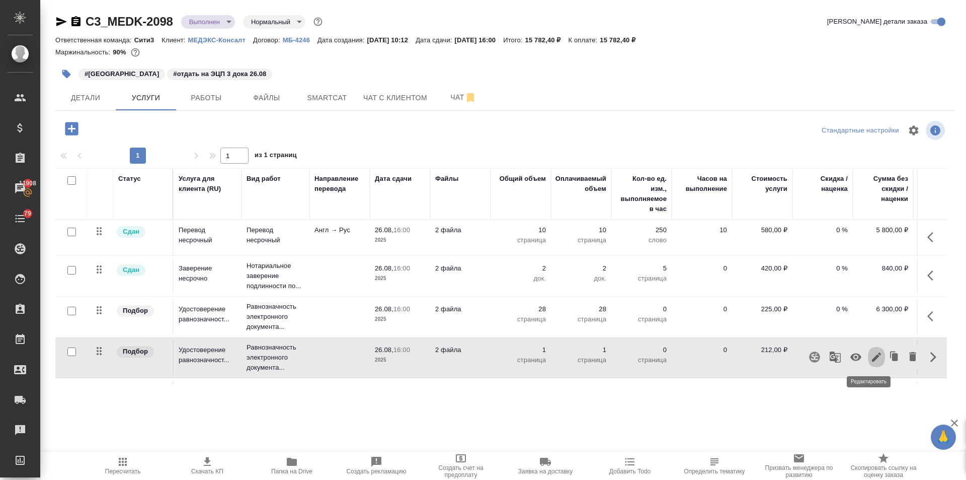
click at [871, 354] on icon "button" at bounding box center [877, 357] width 12 height 12
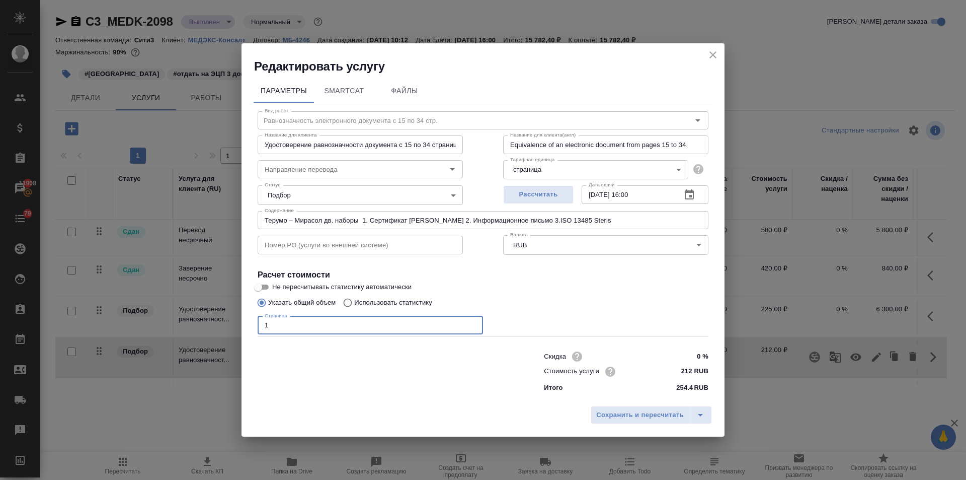
drag, startPoint x: 269, startPoint y: 323, endPoint x: 251, endPoint y: 324, distance: 18.7
click at [251, 324] on div "Параметры SmartCat Файлы Вид работ Равнозначность электронного документа с 15 п…" at bounding box center [483, 237] width 483 height 326
type input "4"
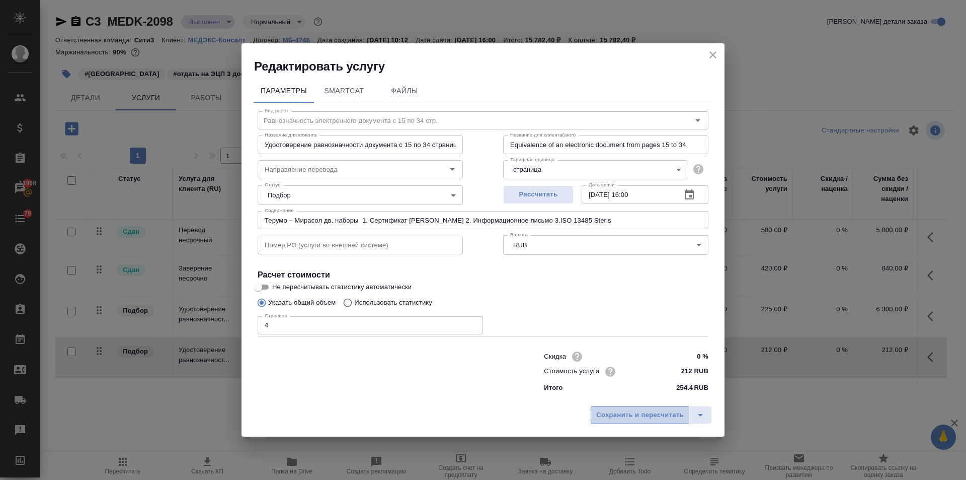
click at [605, 411] on span "Сохранить и пересчитать" at bounding box center [640, 415] width 88 height 12
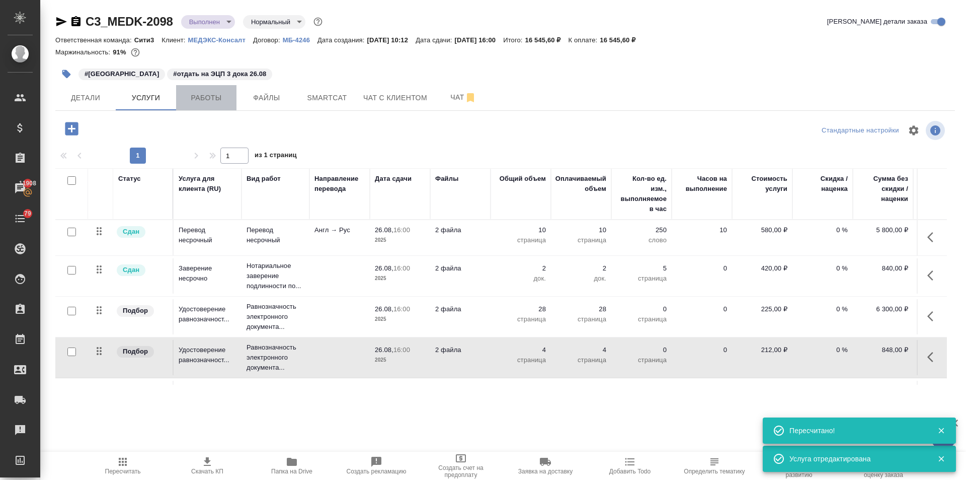
click at [216, 90] on button "Работы" at bounding box center [206, 97] width 60 height 25
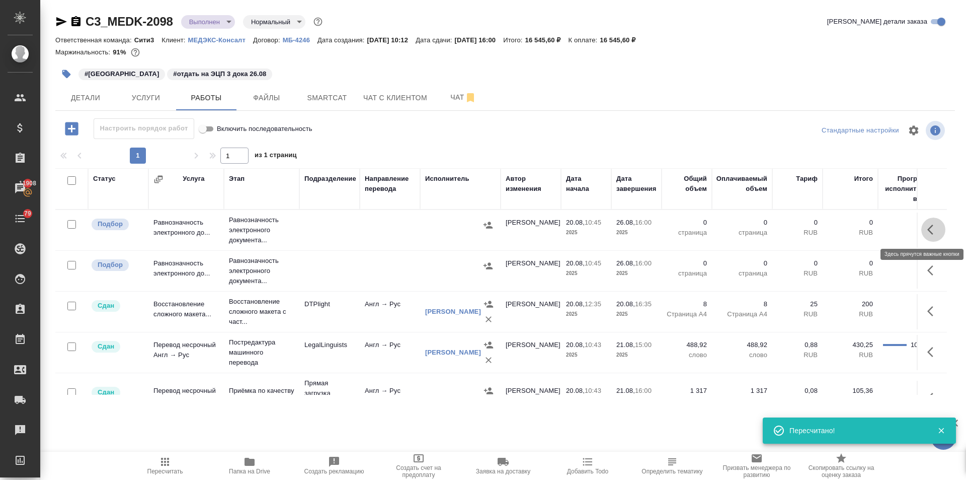
click at [928, 231] on icon "button" at bounding box center [931, 229] width 6 height 10
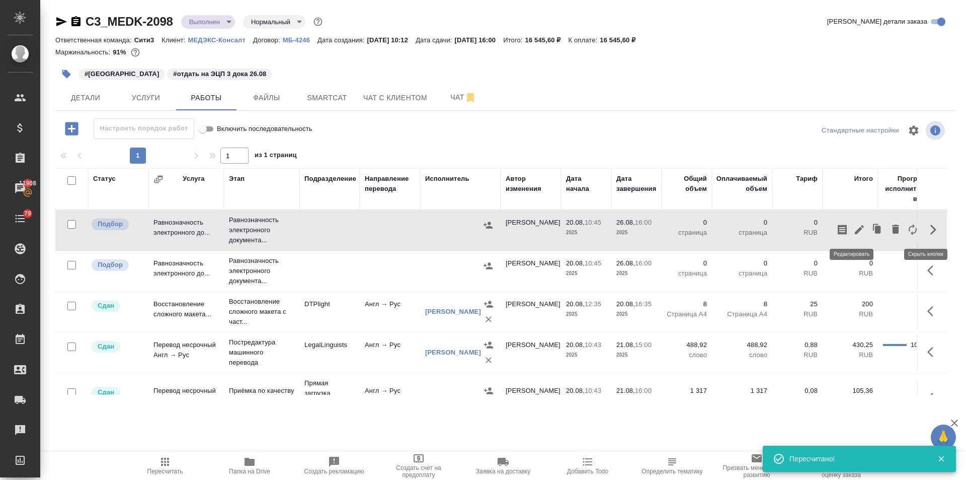
click at [854, 228] on icon "button" at bounding box center [860, 229] width 12 height 12
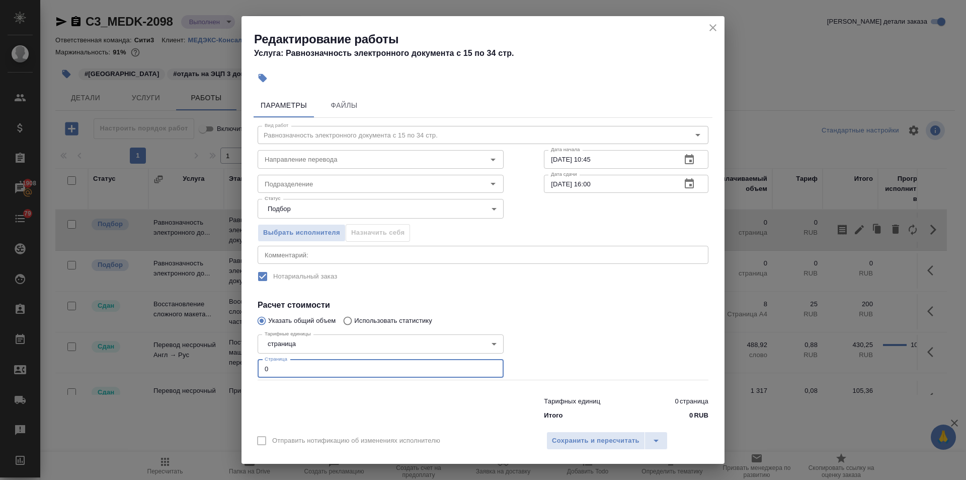
drag, startPoint x: 257, startPoint y: 371, endPoint x: 238, endPoint y: 372, distance: 19.2
click at [238, 372] on div "Редактирование работы Услуга: Равнозначность электронного документа с 15 по 34 …" at bounding box center [483, 240] width 966 height 480
type input "4"
click at [284, 186] on input "Подразделение" at bounding box center [364, 184] width 206 height 12
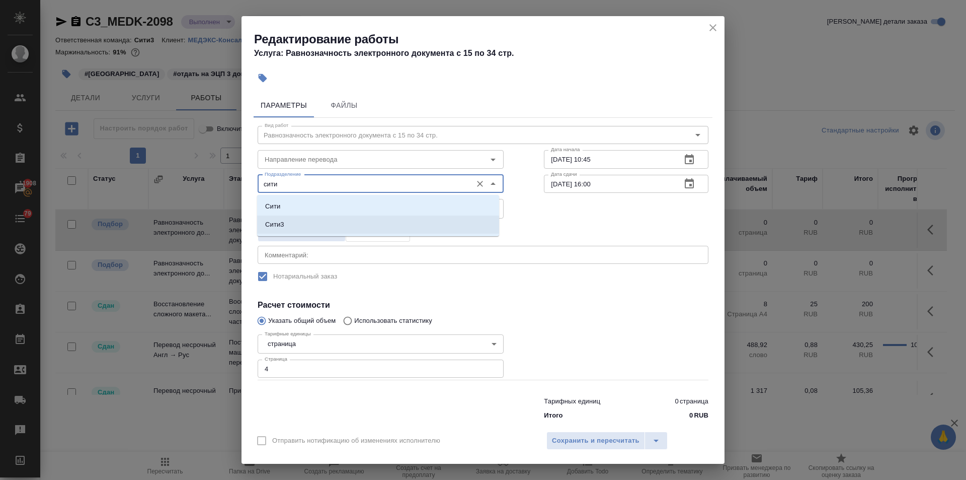
drag, startPoint x: 286, startPoint y: 221, endPoint x: 305, endPoint y: 236, distance: 23.7
click at [286, 222] on li "Сити3" at bounding box center [378, 224] width 242 height 18
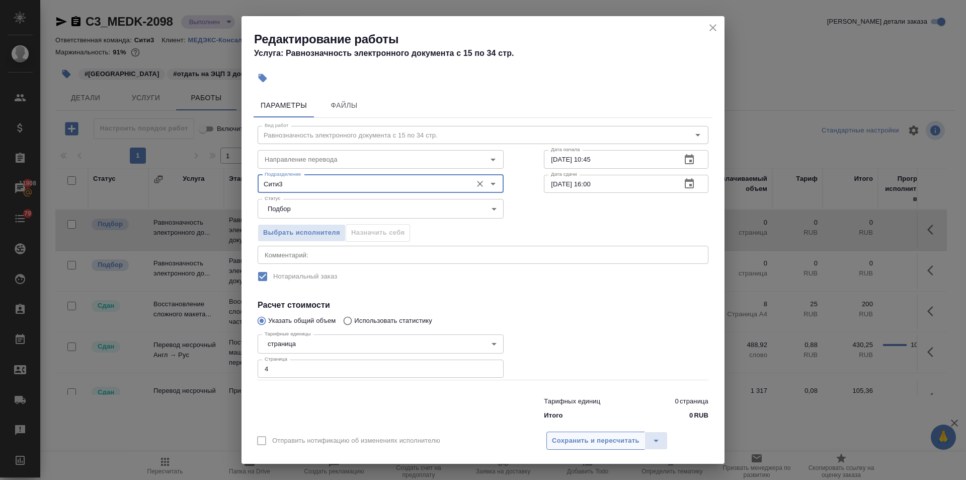
type input "Сити3"
click at [602, 438] on span "Сохранить и пересчитать" at bounding box center [596, 441] width 88 height 12
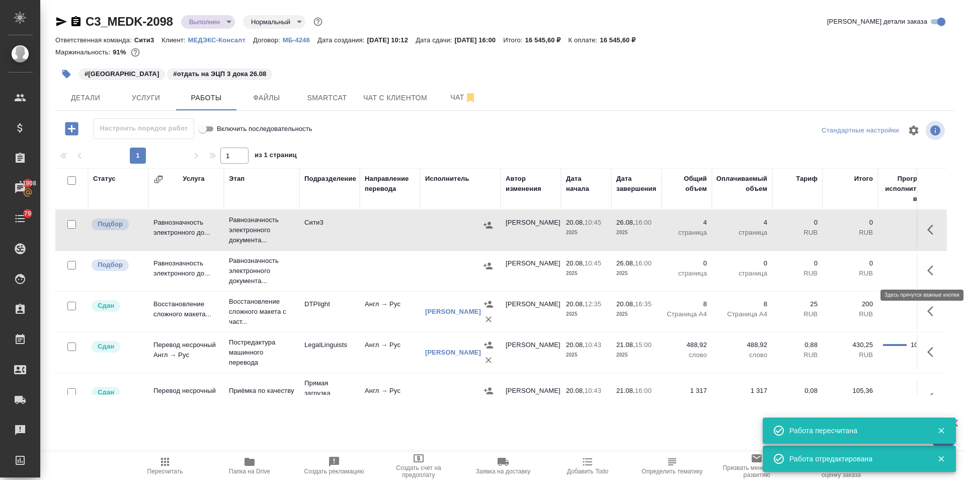
click at [928, 270] on icon "button" at bounding box center [931, 270] width 6 height 10
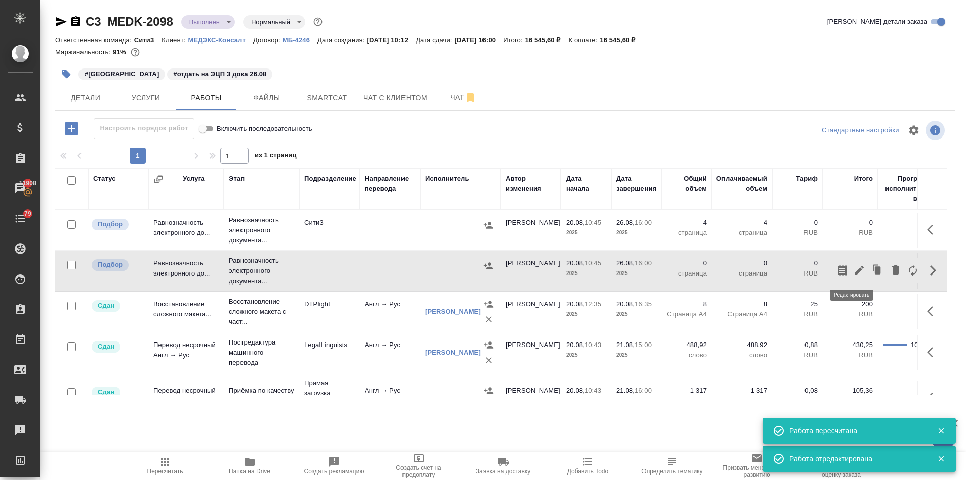
click at [855, 270] on icon "button" at bounding box center [859, 270] width 9 height 9
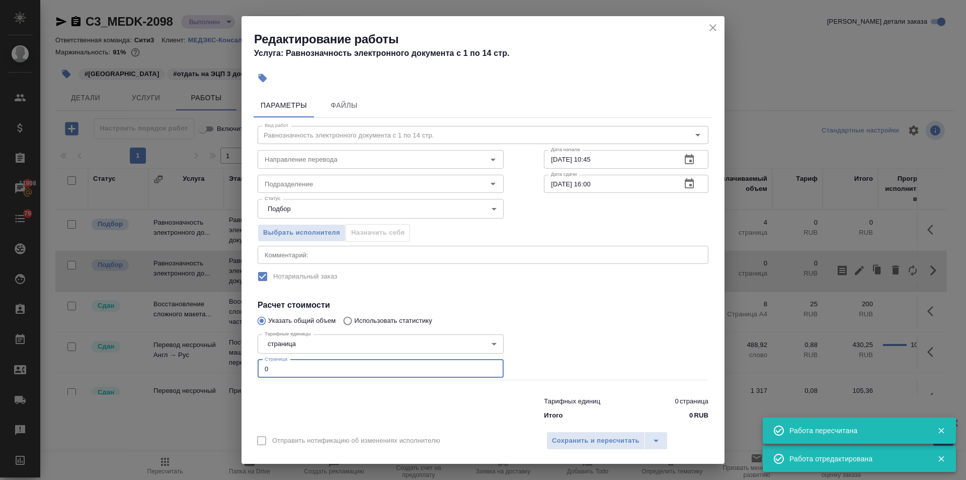
drag, startPoint x: 281, startPoint y: 364, endPoint x: 242, endPoint y: 367, distance: 38.9
click at [243, 367] on div "Параметры Файлы Вид работ Равнозначность электронного документа с 1 по 14 стр. …" at bounding box center [483, 257] width 483 height 336
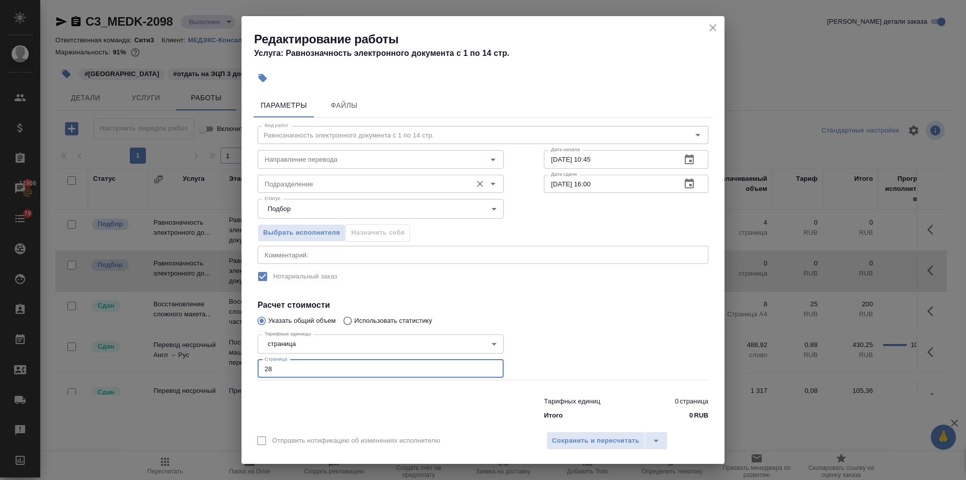
type input "28"
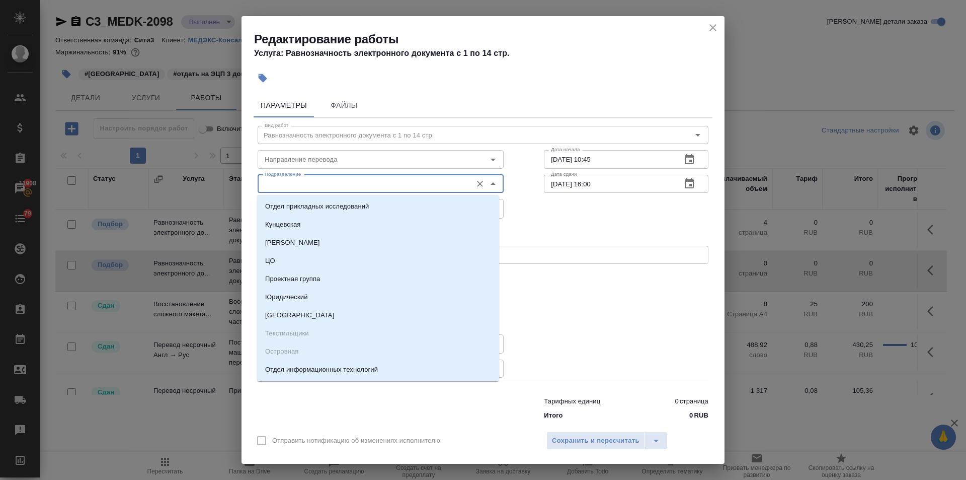
click at [313, 179] on input "Подразделение" at bounding box center [364, 184] width 206 height 12
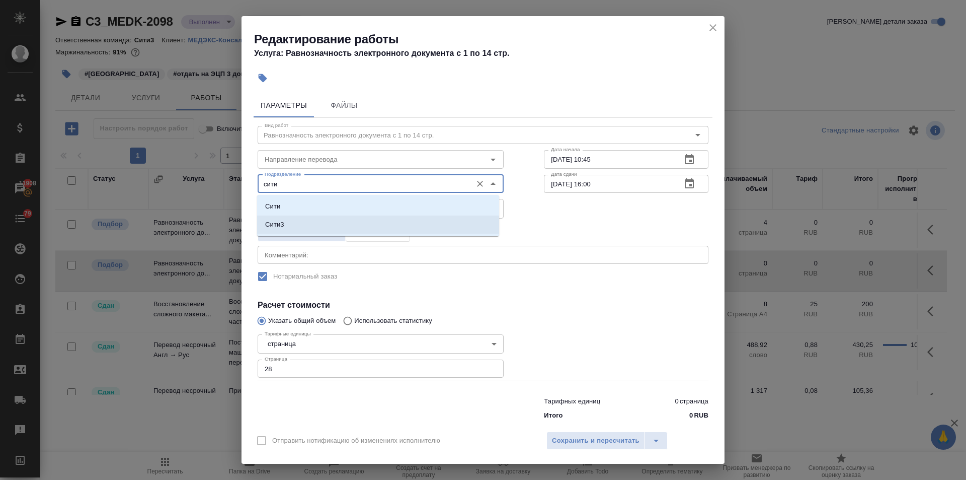
click at [316, 219] on li "Сити3" at bounding box center [378, 224] width 242 height 18
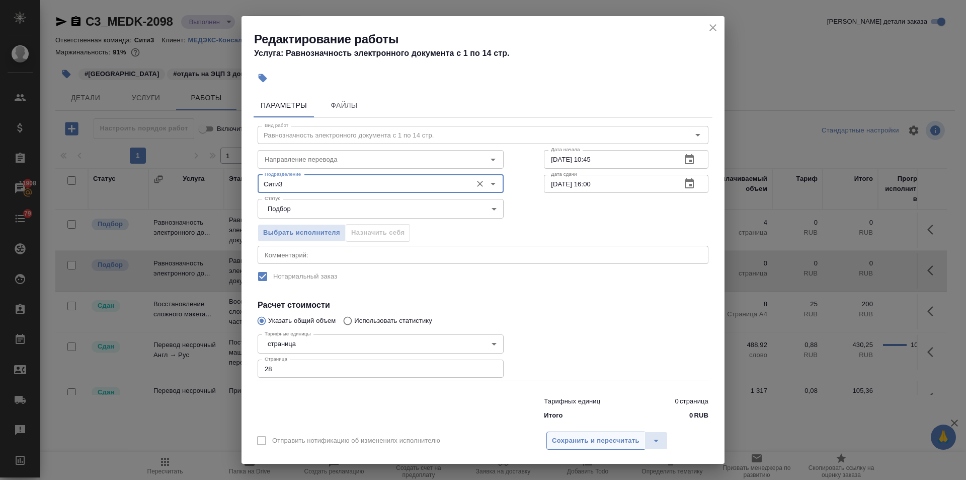
type input "Сити3"
click at [573, 435] on span "Сохранить и пересчитать" at bounding box center [596, 441] width 88 height 12
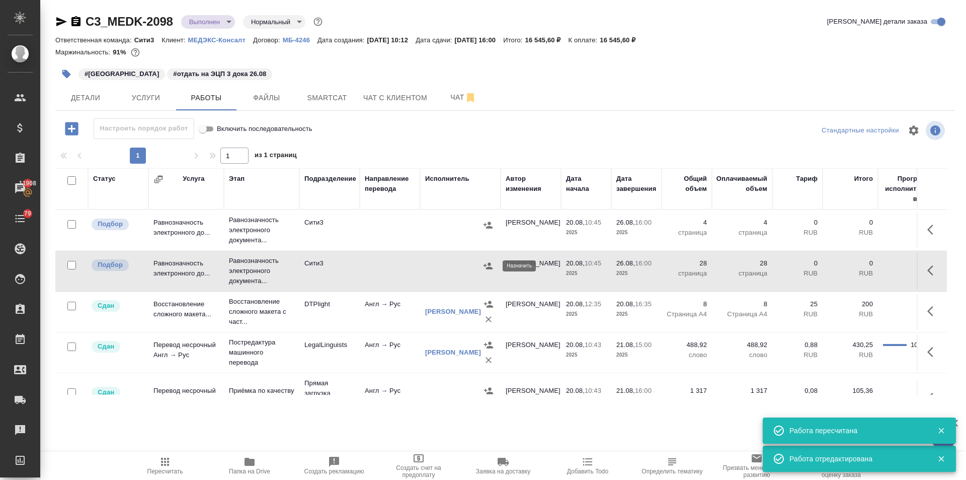
click at [484, 262] on icon "button" at bounding box center [488, 266] width 10 height 10
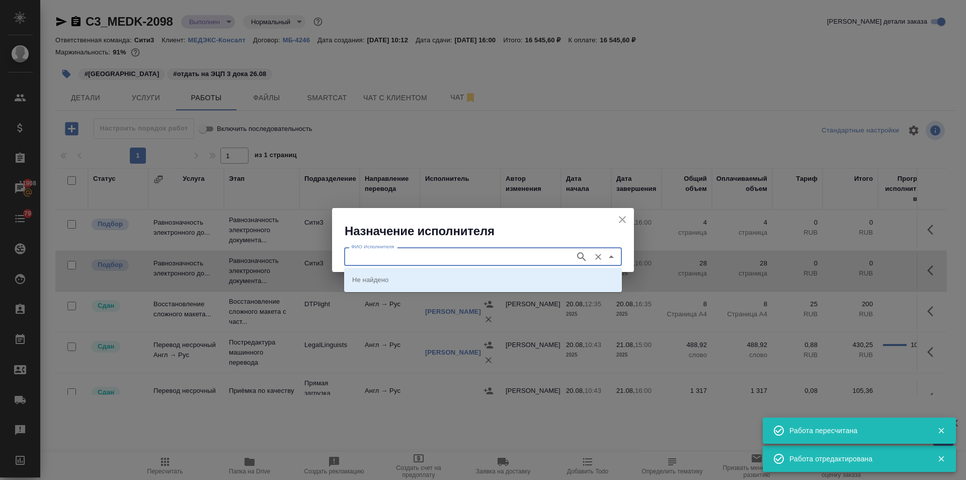
click at [419, 255] on input "ФИО Исполнителя" at bounding box center [458, 256] width 223 height 12
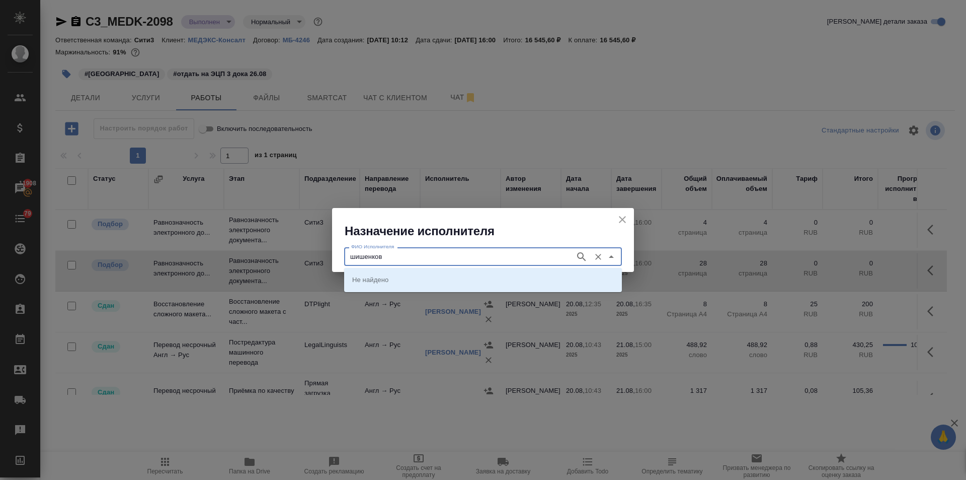
type input "шишенков"
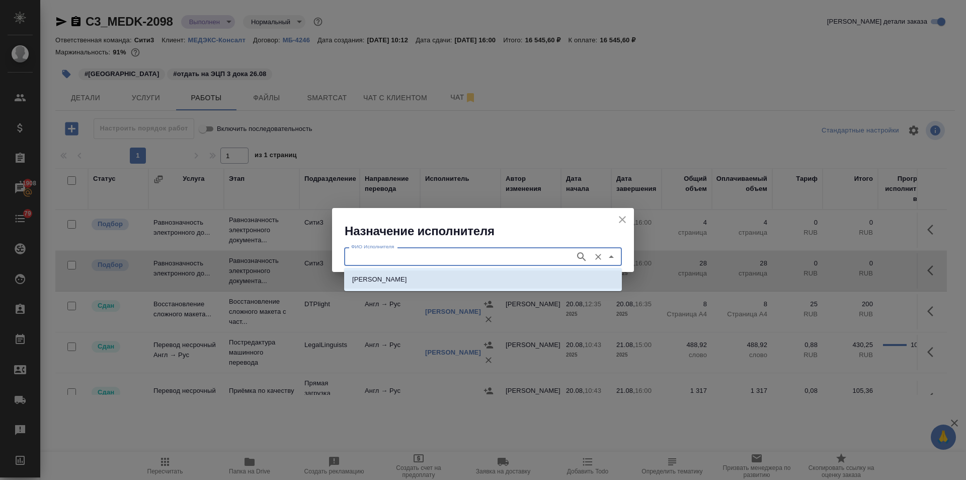
click at [407, 278] on p "[PERSON_NAME]" at bounding box center [379, 279] width 55 height 10
type input "[PERSON_NAME]"
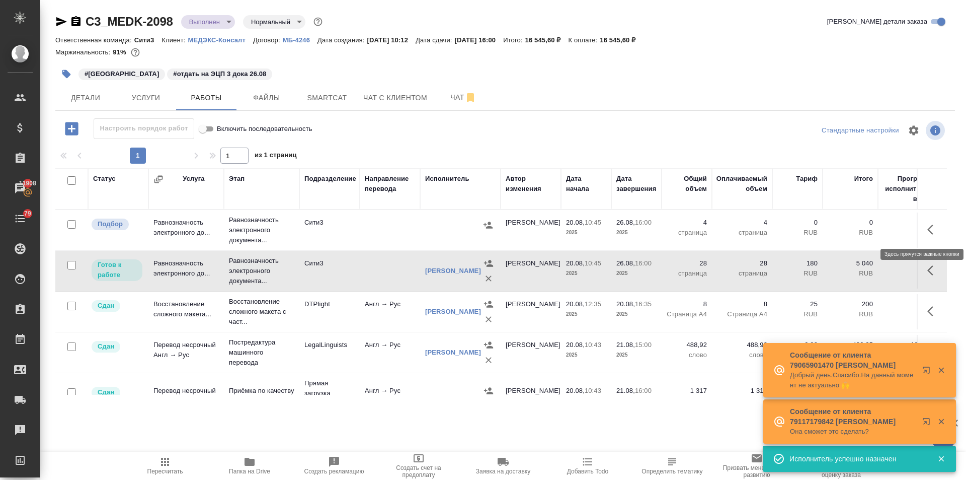
click at [929, 229] on icon "button" at bounding box center [934, 229] width 12 height 12
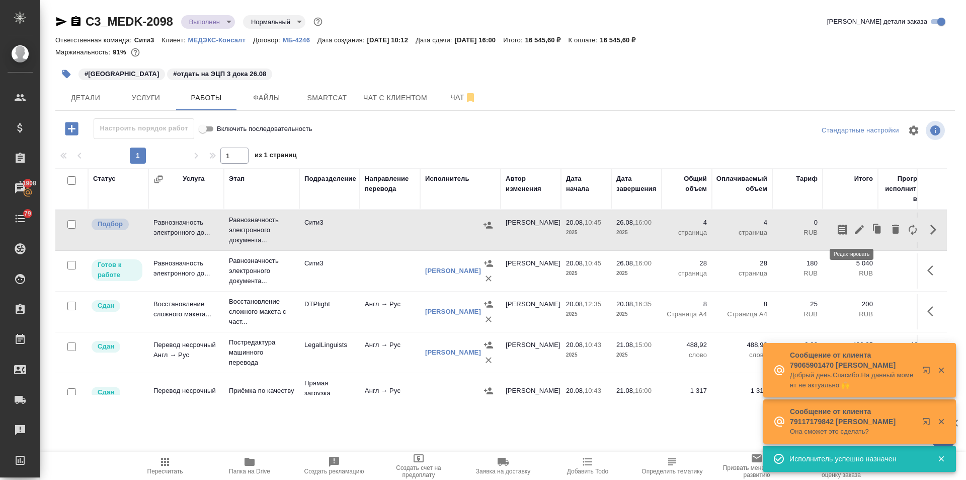
click at [854, 231] on icon "button" at bounding box center [860, 229] width 12 height 12
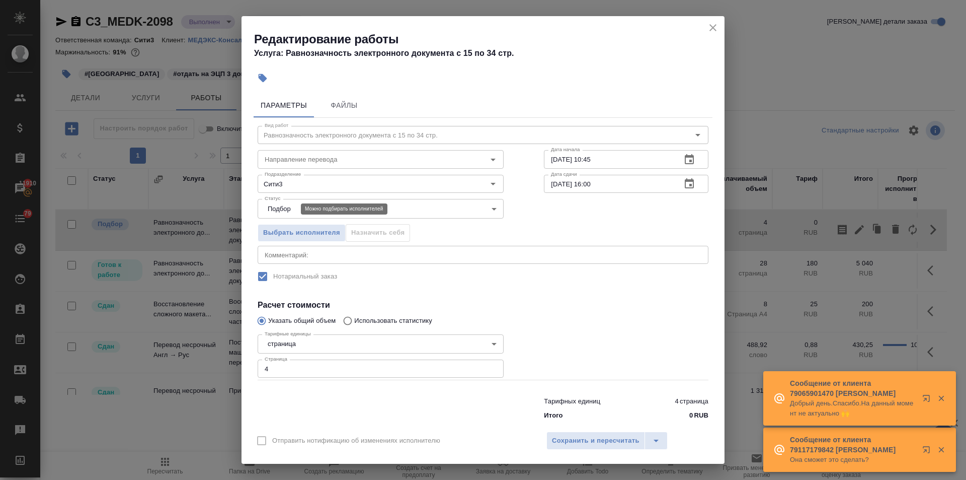
click at [289, 207] on body "🙏 .cls-1 fill:#fff; AWATERA Ilina Ekaterina Клиенты Спецификации Заказы 11910 Ч…" at bounding box center [483, 240] width 966 height 480
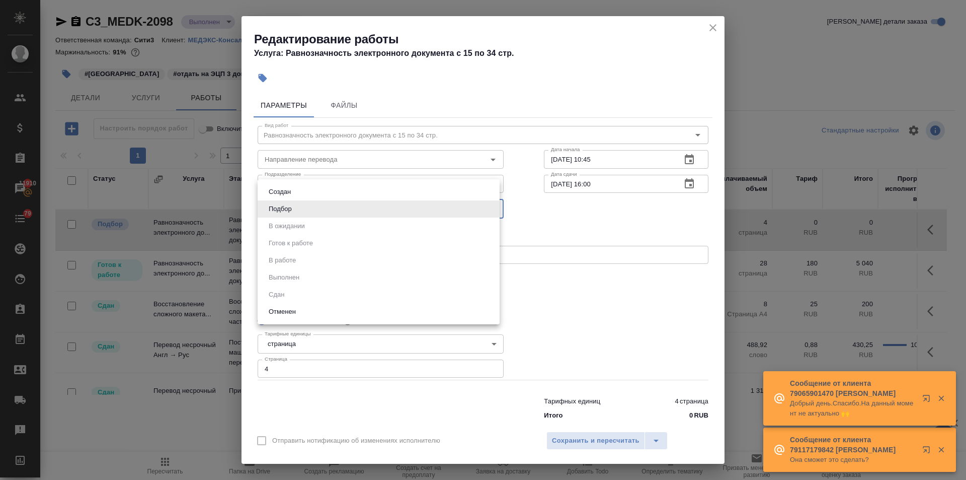
click at [601, 233] on div at bounding box center [483, 240] width 966 height 480
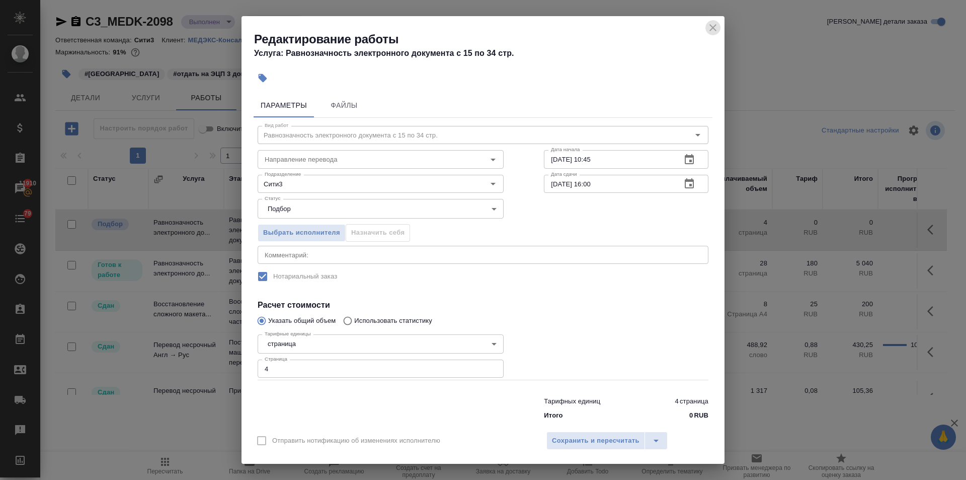
click at [714, 21] on button "close" at bounding box center [713, 27] width 15 height 15
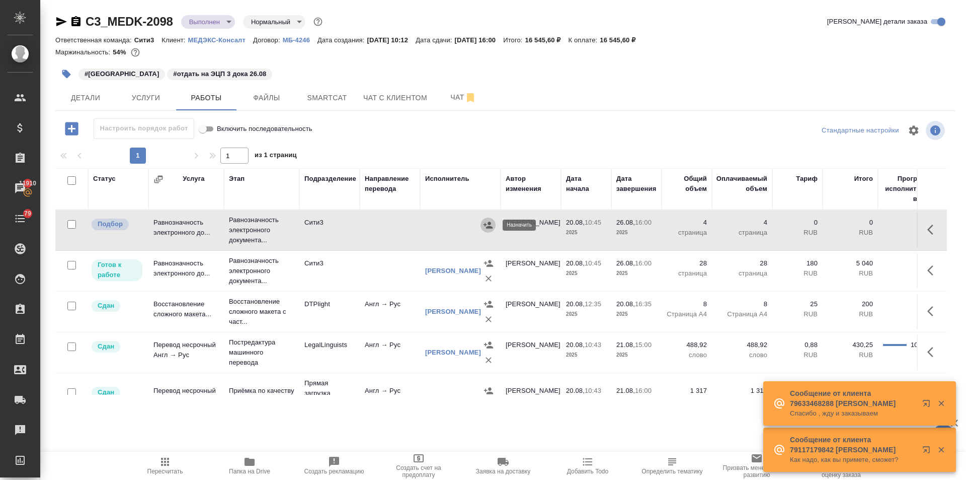
click at [486, 223] on icon "button" at bounding box center [488, 224] width 9 height 7
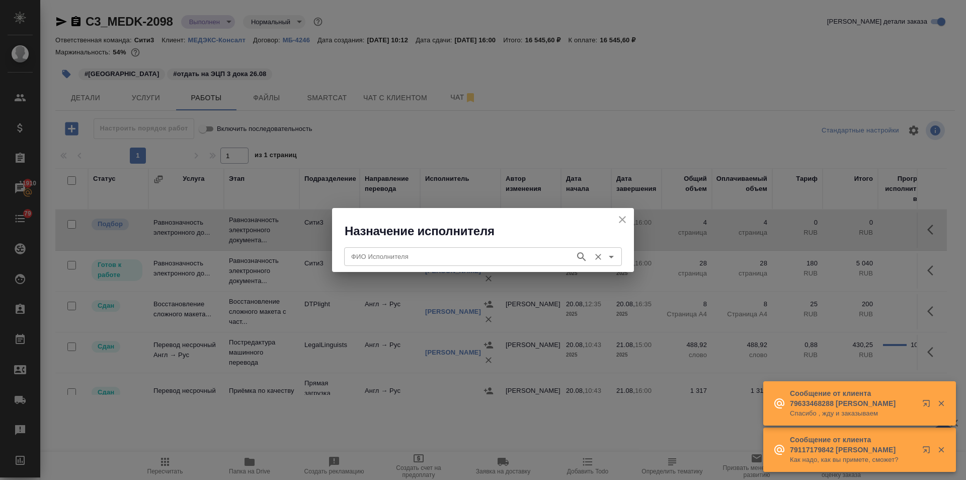
click at [409, 258] on input "ФИО Исполнителя" at bounding box center [458, 256] width 223 height 12
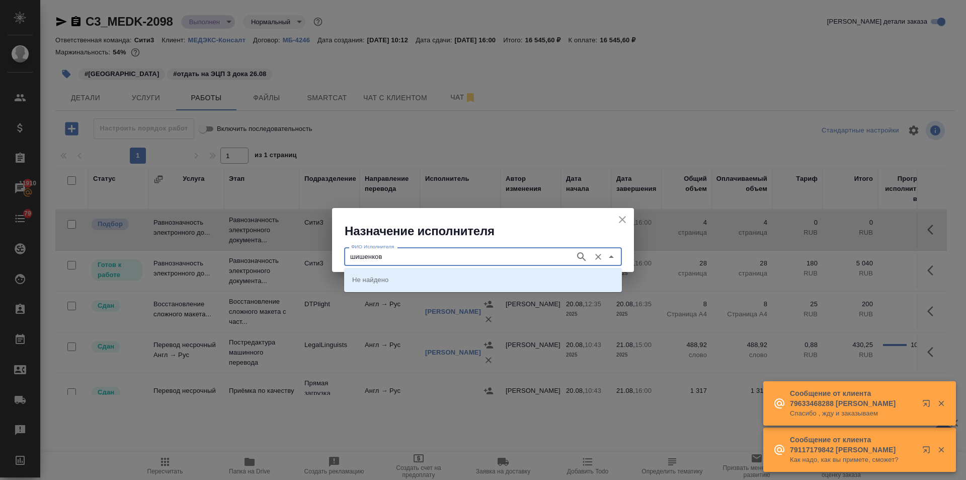
type input "шишенков"
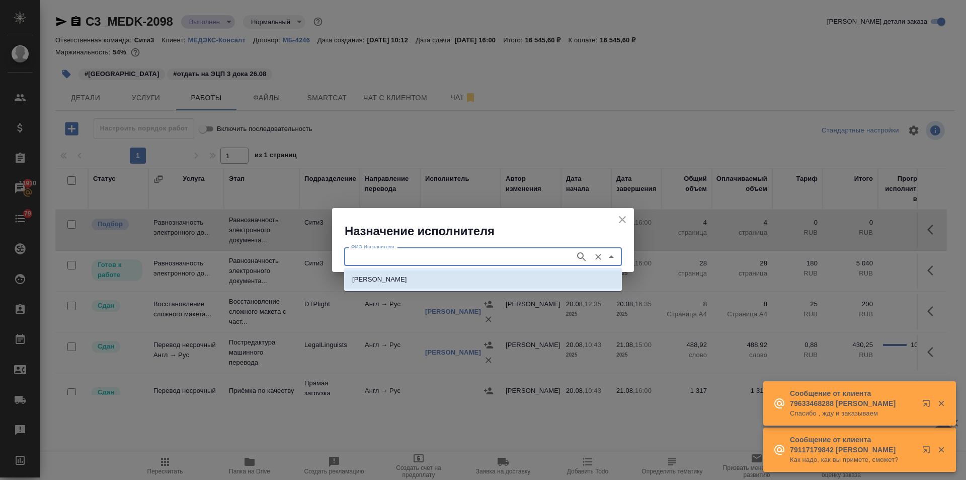
click at [382, 275] on p "НОТАРИУС Шишенков Леонид Васильевич" at bounding box center [379, 279] width 55 height 10
type input "НОТАРИУС Шишенков Леонид Васильевич"
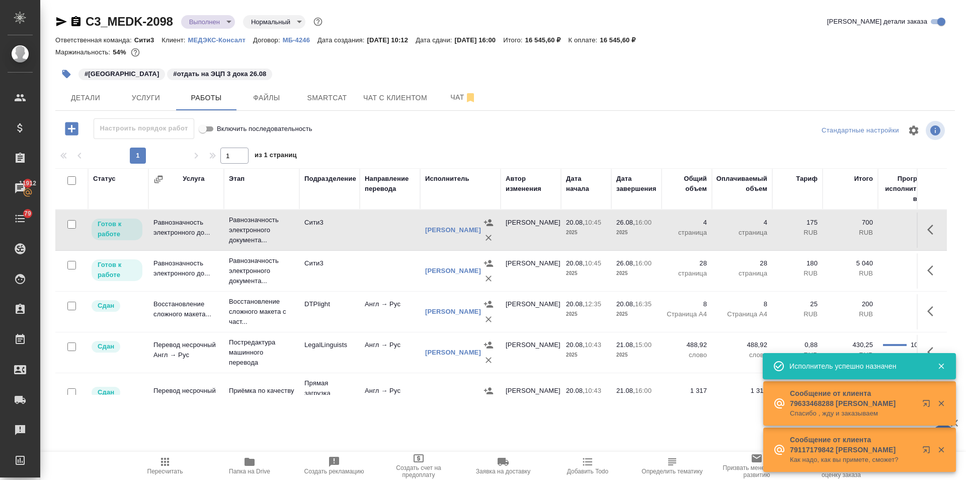
click at [164, 464] on icon "button" at bounding box center [165, 462] width 12 height 12
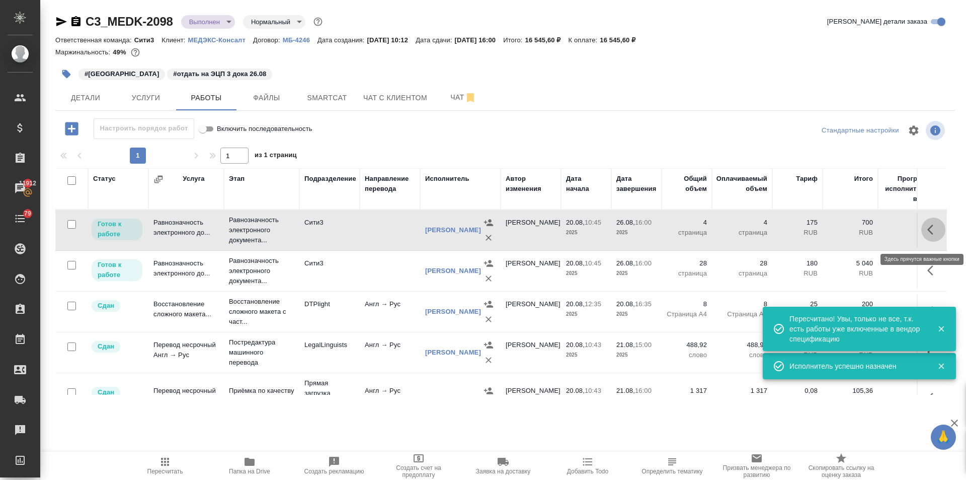
click at [928, 231] on icon "button" at bounding box center [934, 229] width 12 height 12
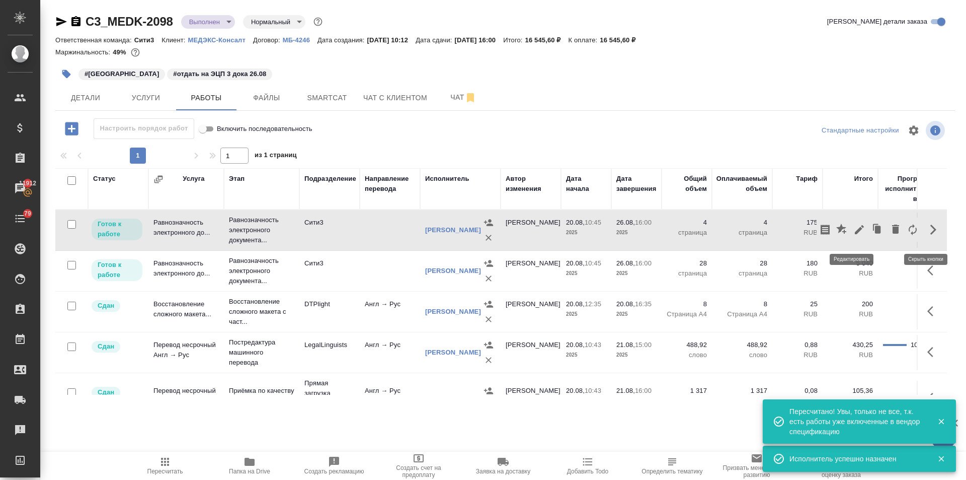
click at [854, 233] on icon "button" at bounding box center [860, 229] width 12 height 12
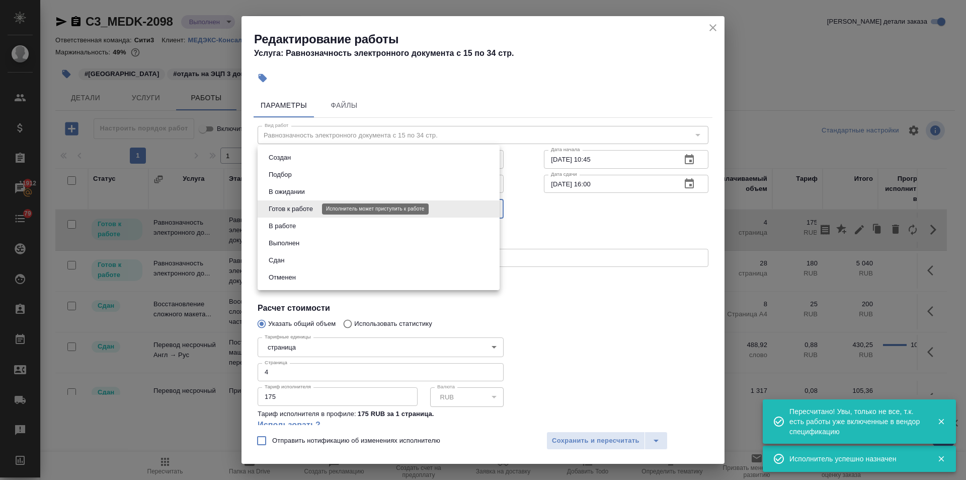
click at [311, 210] on body "🙏 .cls-1 fill:#fff; AWATERA Ilina Ekaterina Клиенты Спецификации Заказы 11912 Ч…" at bounding box center [483, 240] width 966 height 480
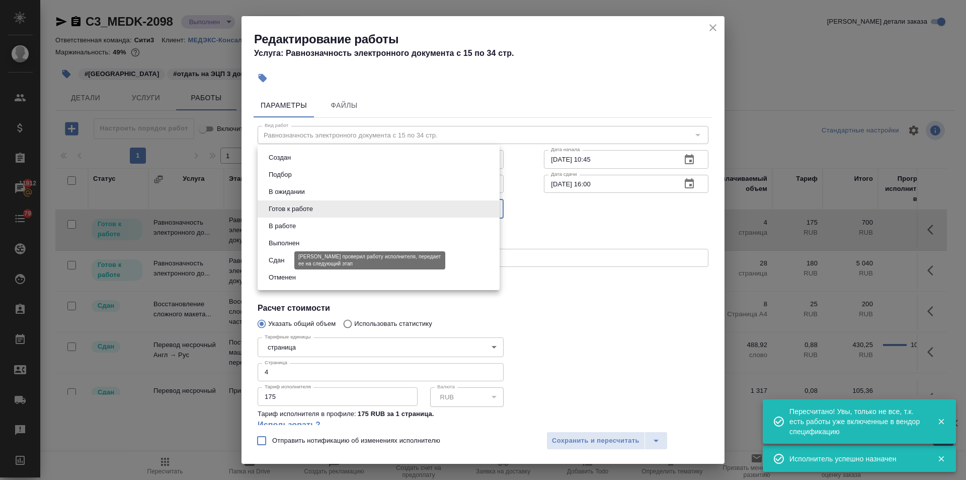
click at [286, 259] on button "Сдан" at bounding box center [277, 260] width 22 height 11
type input "closed"
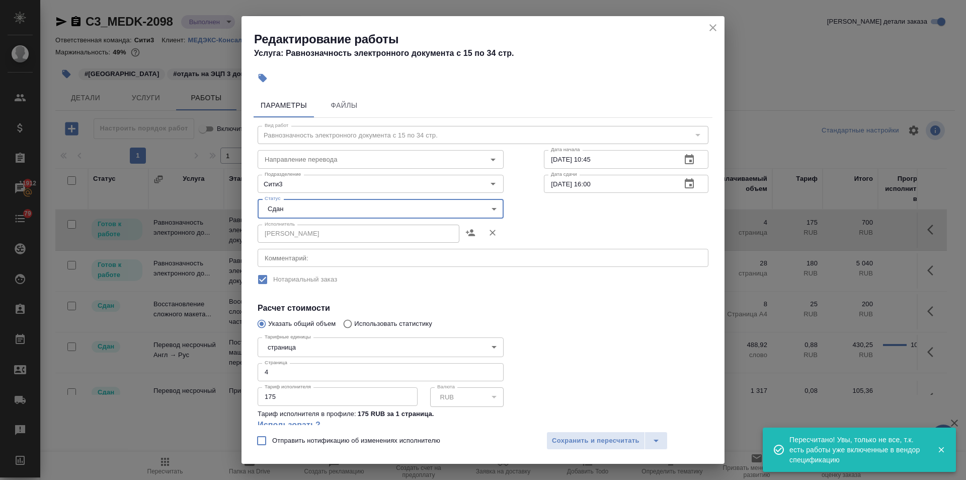
click at [708, 28] on icon "close" at bounding box center [713, 28] width 12 height 12
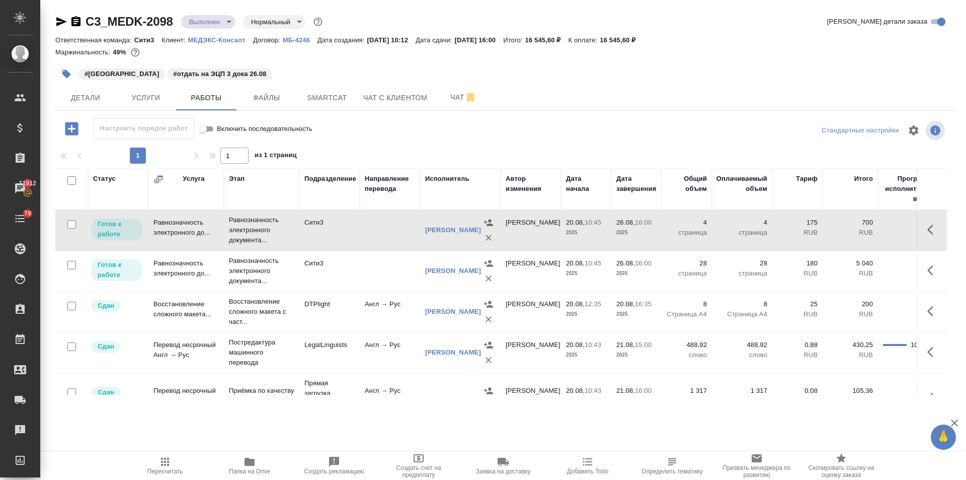
click at [171, 466] on span "Пересчитать" at bounding box center [165, 465] width 72 height 19
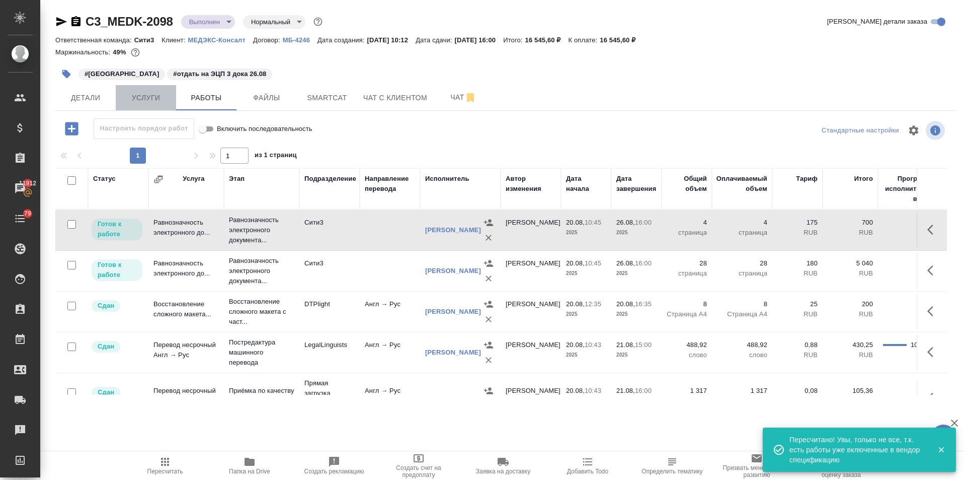
click at [141, 89] on button "Услуги" at bounding box center [146, 97] width 60 height 25
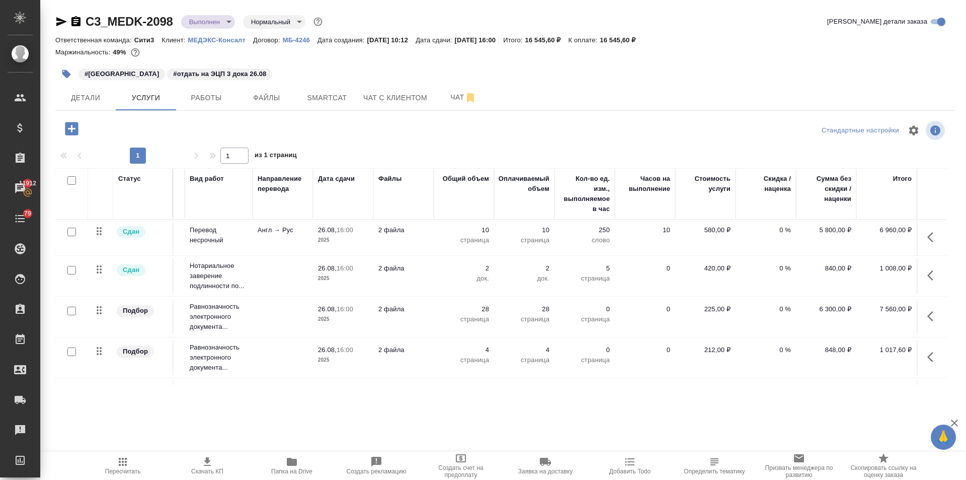
scroll to position [0, 64]
click at [77, 94] on span "Детали" at bounding box center [85, 98] width 48 height 13
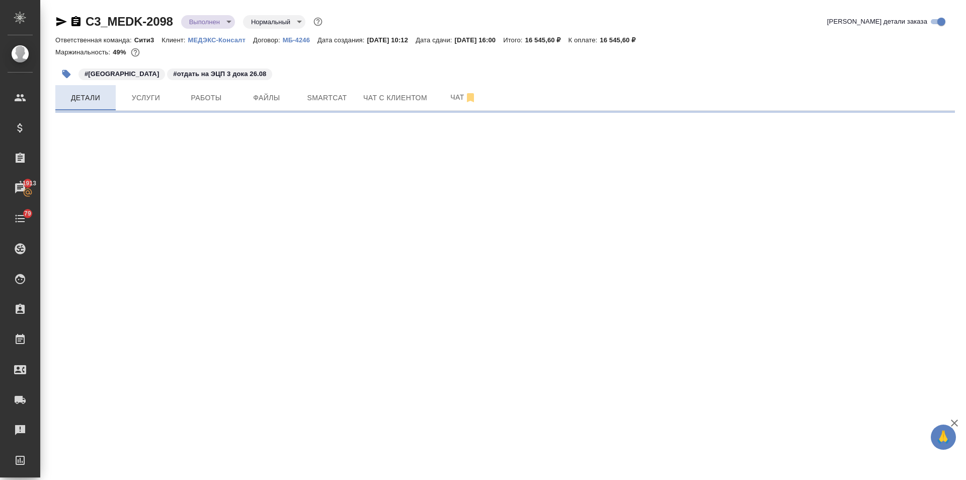
select select "RU"
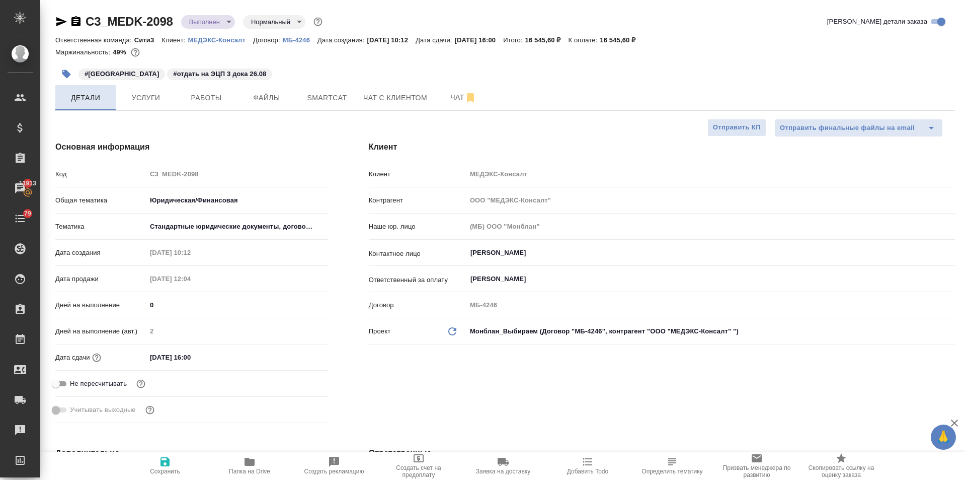
type textarea "x"
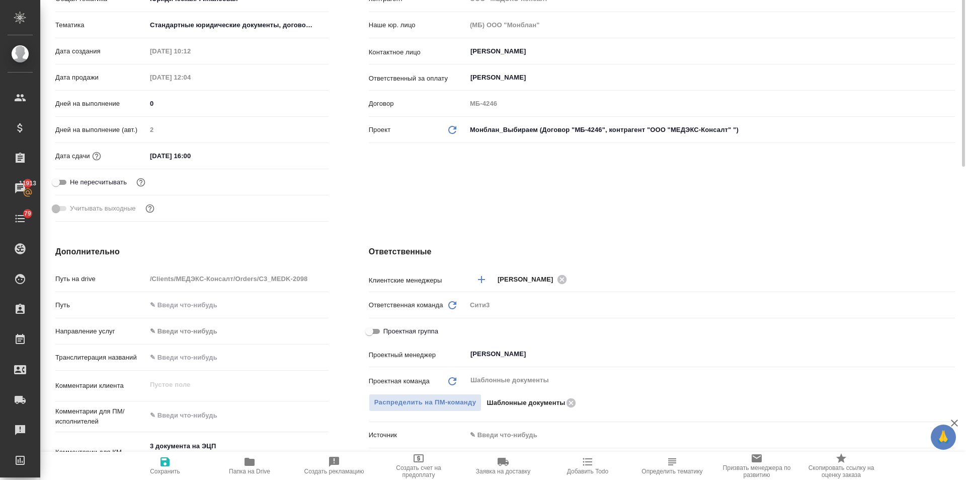
scroll to position [302, 0]
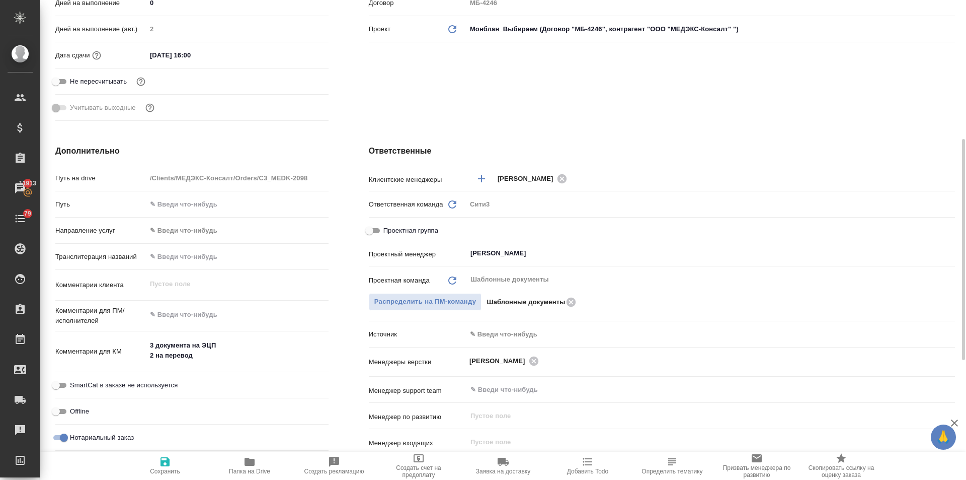
click at [372, 232] on input "Проектная группа" at bounding box center [369, 230] width 36 height 12
checkbox input "true"
type textarea "x"
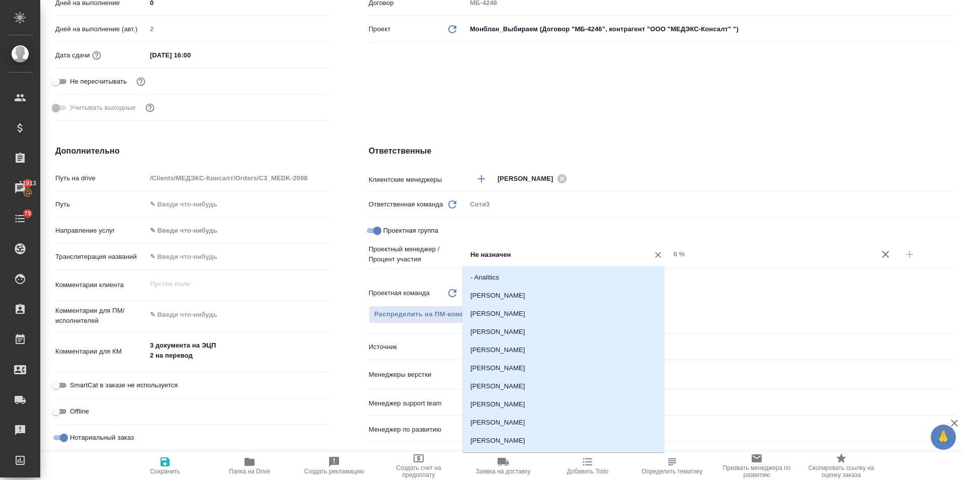
drag, startPoint x: 514, startPoint y: 251, endPoint x: 416, endPoint y: 252, distance: 98.2
click at [416, 252] on div "Проектный менеджер / Процент участия Не назначен ​ 0 %" at bounding box center [662, 254] width 586 height 20
type input "тара"
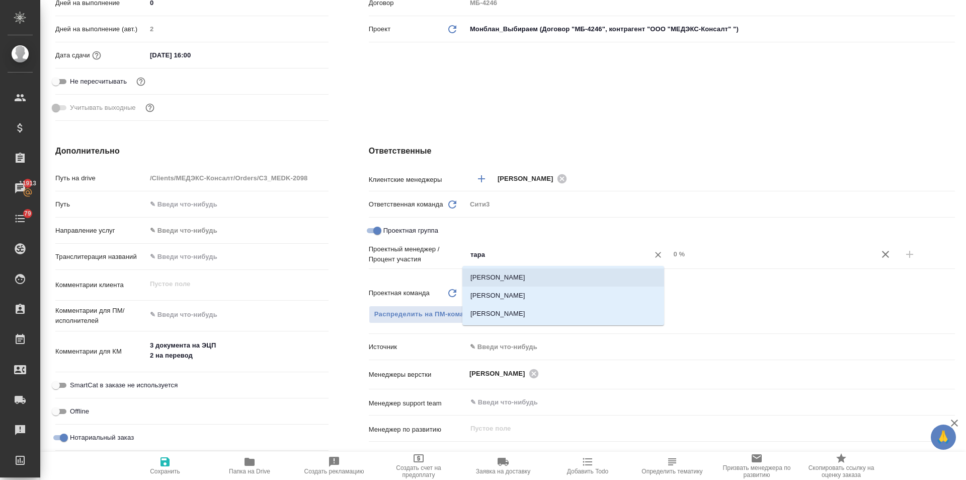
drag, startPoint x: 523, startPoint y: 271, endPoint x: 883, endPoint y: 224, distance: 363.4
click at [523, 271] on li "[PERSON_NAME]" at bounding box center [564, 277] width 202 height 18
type textarea "x"
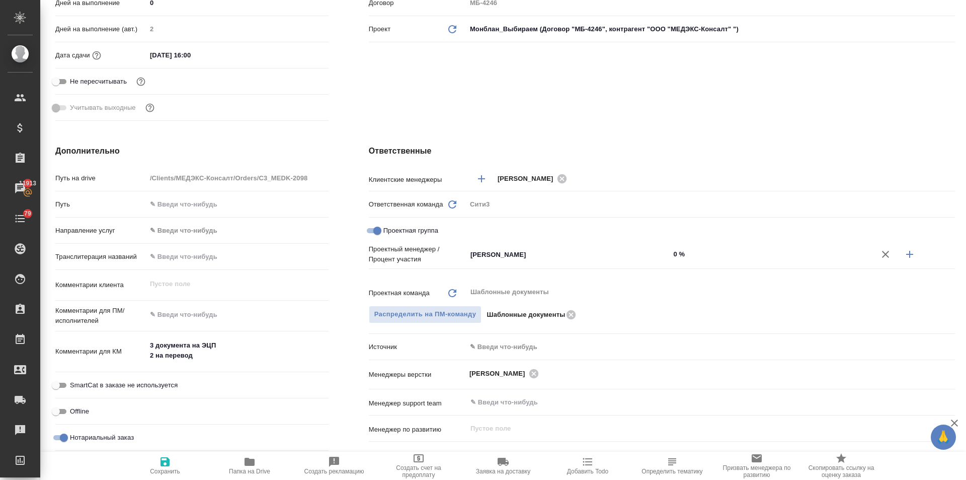
click at [905, 250] on icon "button" at bounding box center [910, 254] width 12 height 12
type textarea "x"
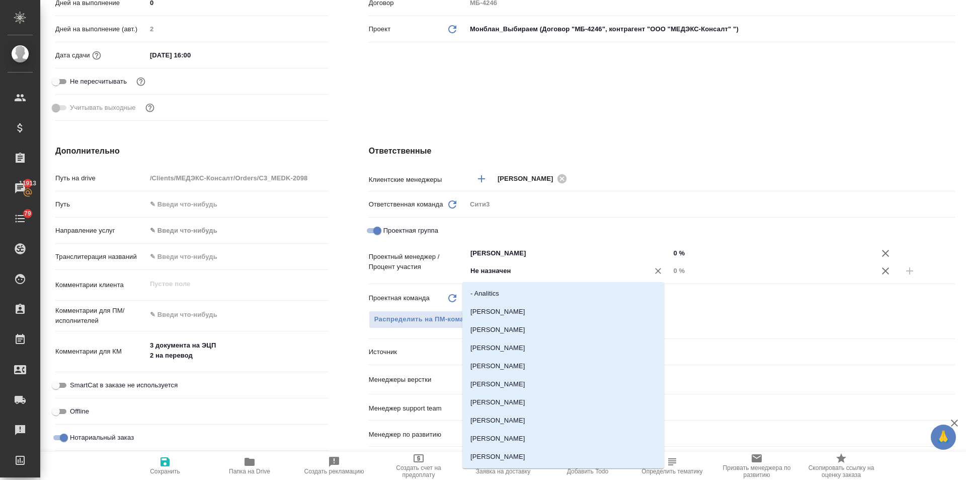
drag, startPoint x: 578, startPoint y: 265, endPoint x: 433, endPoint y: 268, distance: 145.0
click at [433, 268] on div "Проектный менеджер / Процент участия Тарабановская Анастасия ​ 0 % Не назначен …" at bounding box center [662, 261] width 586 height 35
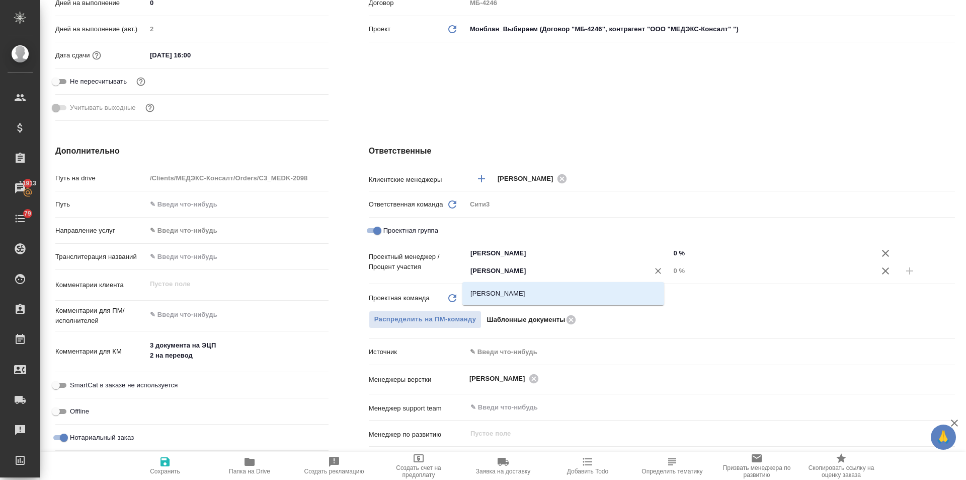
type input "ильин"
click at [513, 290] on li "Ильина Екатерина" at bounding box center [564, 293] width 202 height 18
type textarea "x"
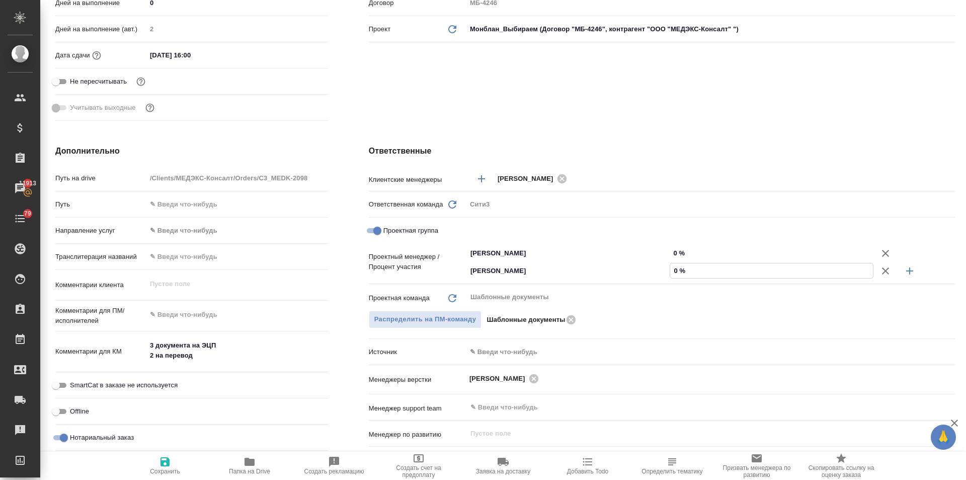
drag, startPoint x: 674, startPoint y: 268, endPoint x: 667, endPoint y: 270, distance: 7.5
click at [670, 270] on input "0 %" at bounding box center [771, 270] width 203 height 15
drag, startPoint x: 671, startPoint y: 271, endPoint x: 664, endPoint y: 271, distance: 6.5
click at [664, 271] on div "Ильина Екатерина ​ 0 %" at bounding box center [711, 271] width 489 height 18
drag, startPoint x: 676, startPoint y: 268, endPoint x: 663, endPoint y: 269, distance: 13.1
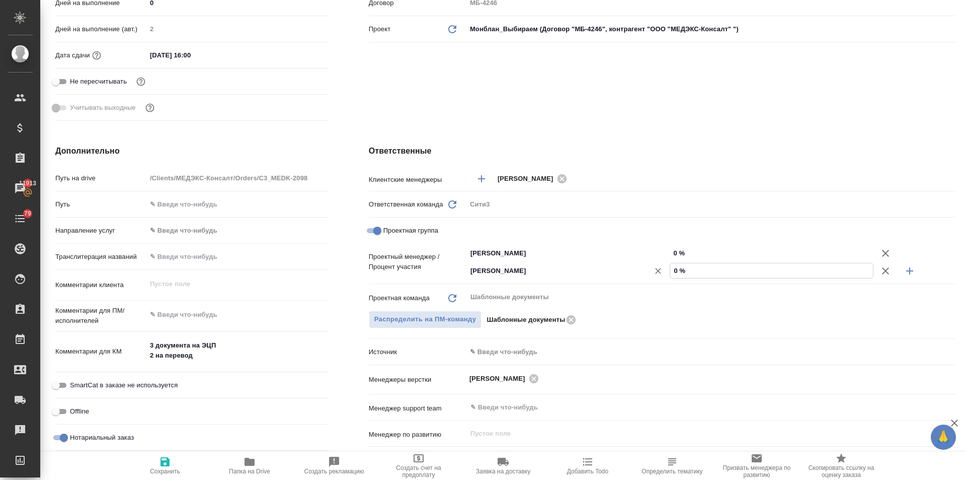
click at [663, 269] on div "Ильина Екатерина ​ 0 %" at bounding box center [711, 271] width 489 height 18
type textarea "x"
type input "57 %"
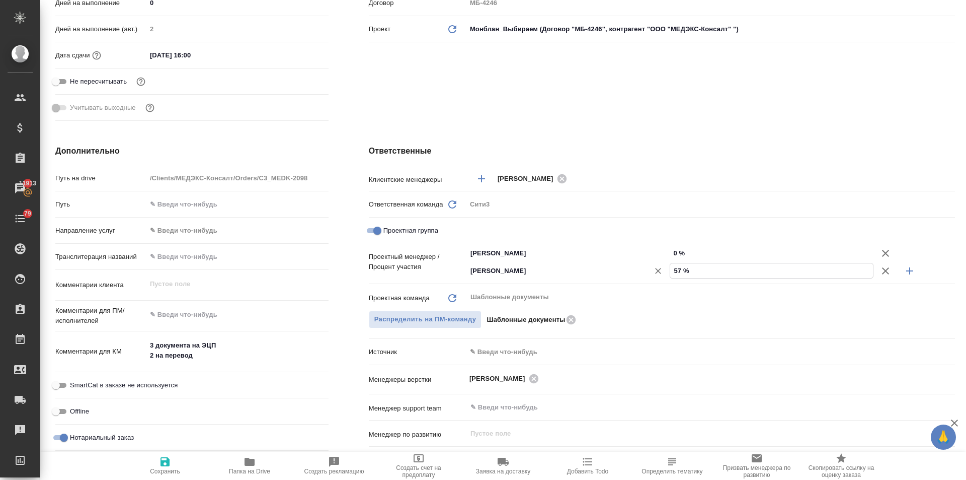
type textarea "x"
type input "57 %"
drag, startPoint x: 673, startPoint y: 251, endPoint x: 660, endPoint y: 252, distance: 12.6
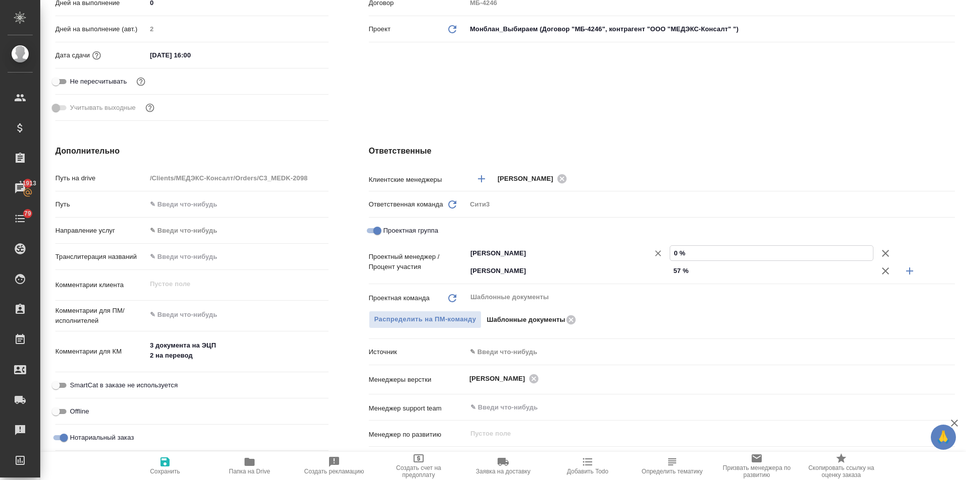
click at [660, 252] on div "Тарабановская Анастасия ​ 0 %" at bounding box center [711, 253] width 489 height 18
type textarea "x"
type input "43 %"
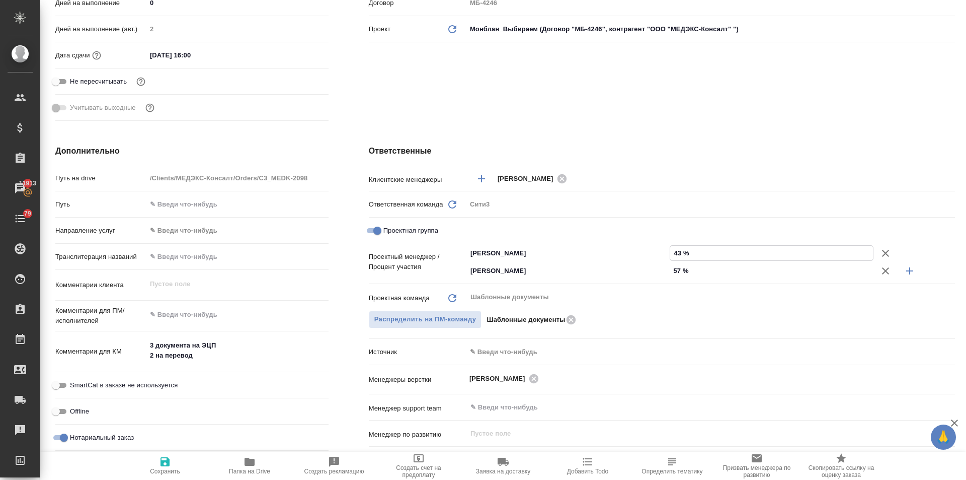
type textarea "x"
type input "43 %"
click at [161, 469] on span "Сохранить" at bounding box center [165, 471] width 30 height 7
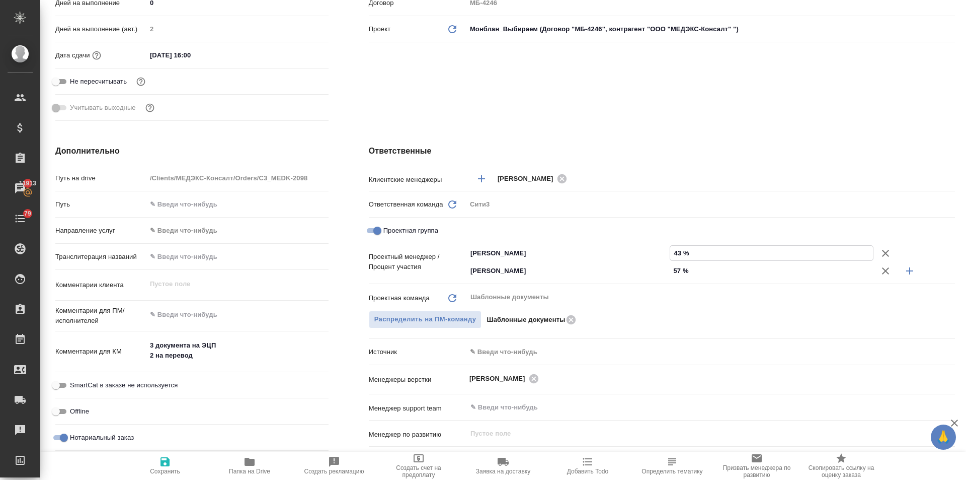
type textarea "x"
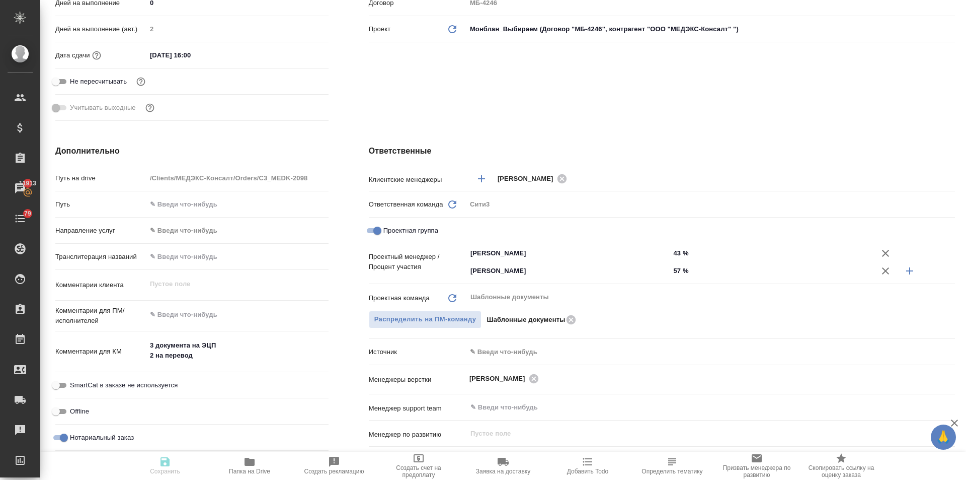
type textarea "x"
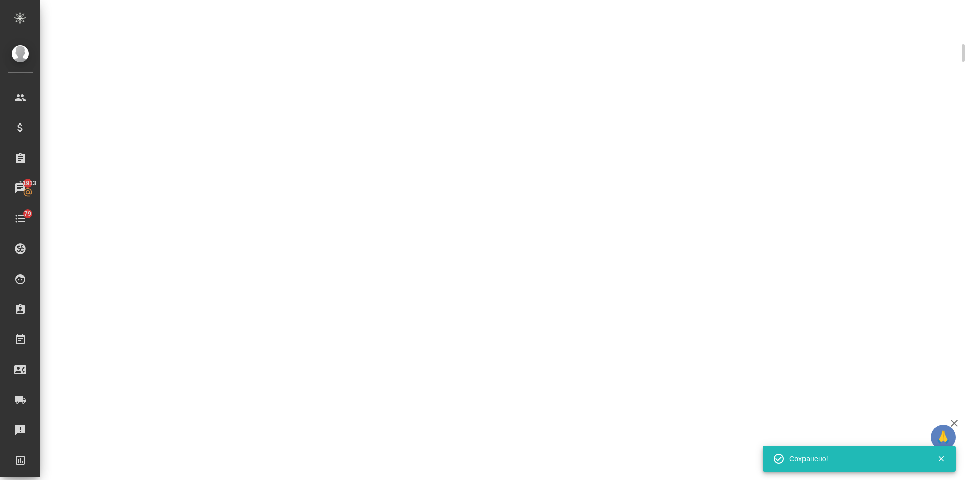
select select "RU"
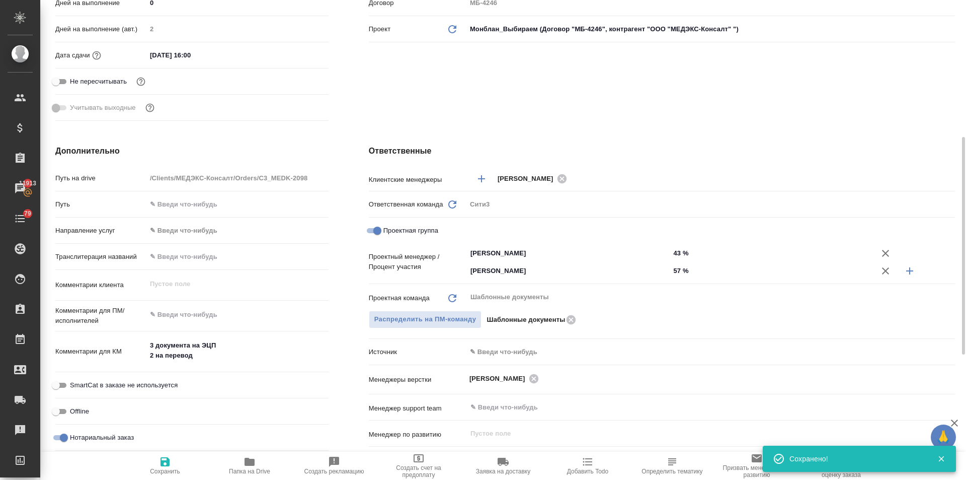
type textarea "x"
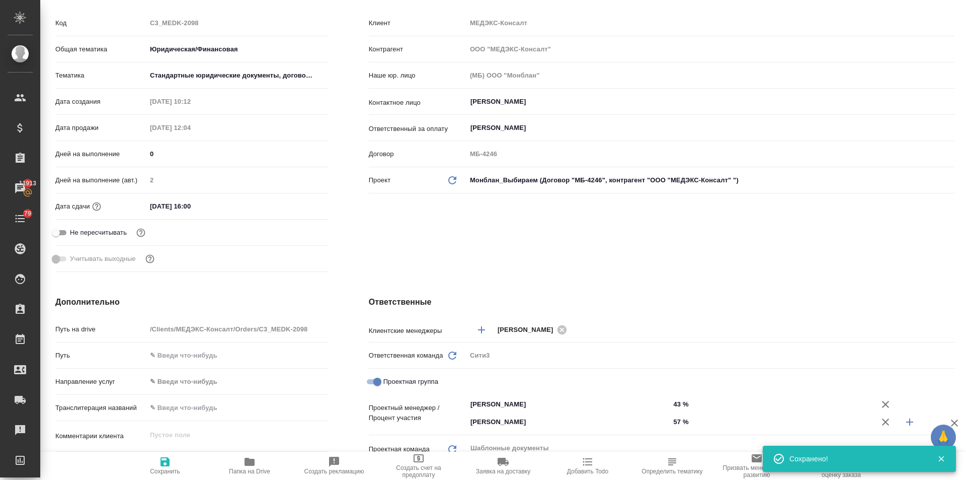
scroll to position [0, 0]
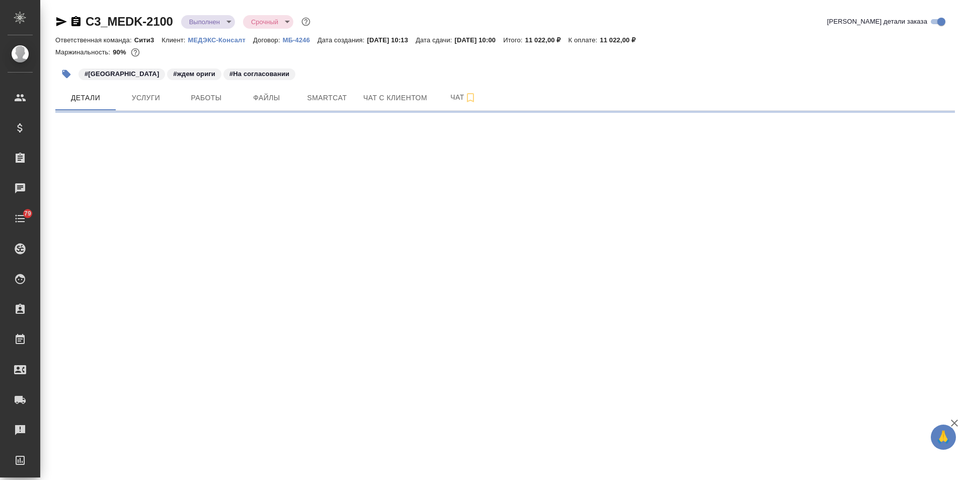
select select "RU"
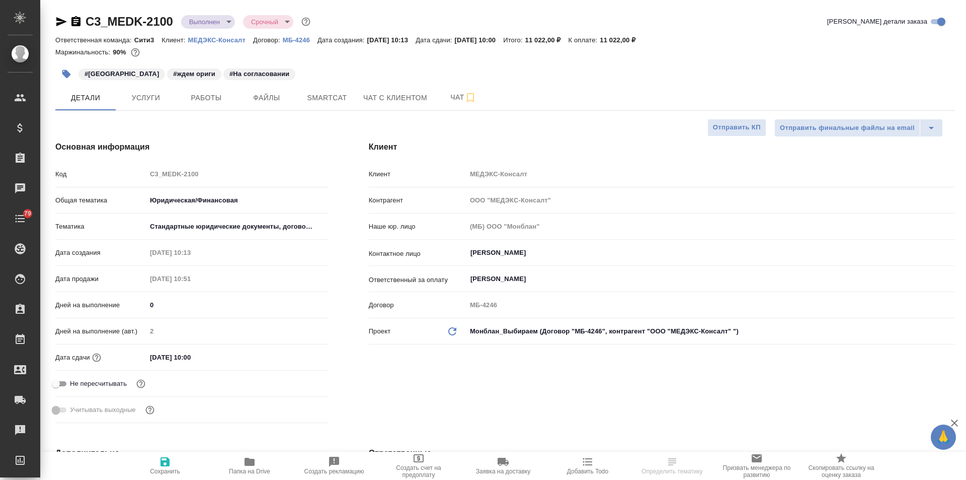
type textarea "x"
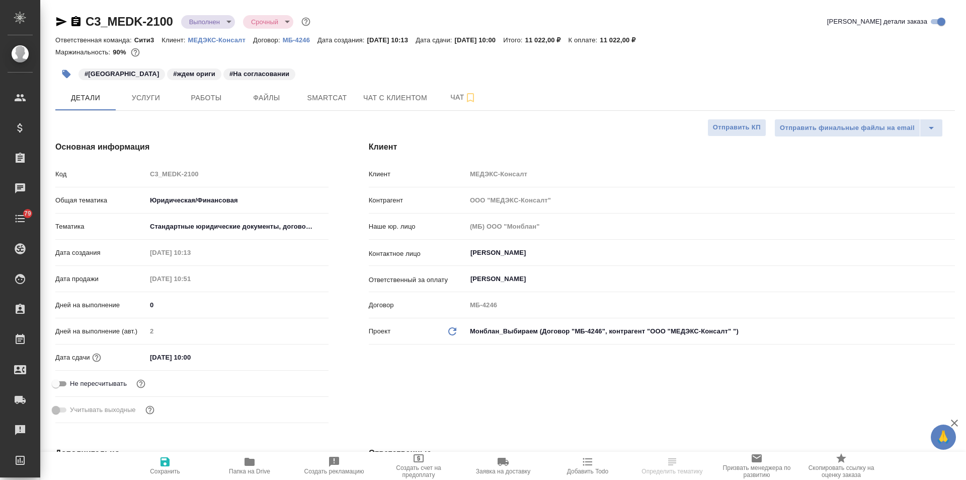
type textarea "x"
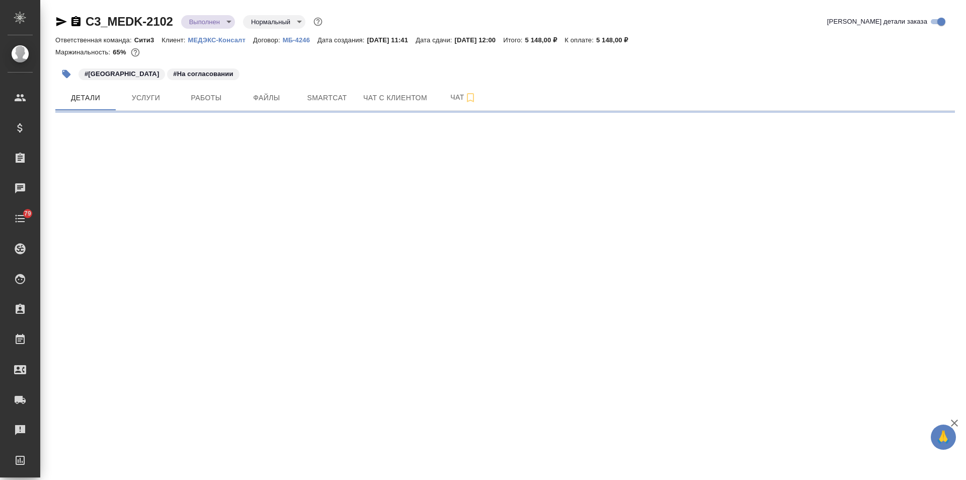
select select "RU"
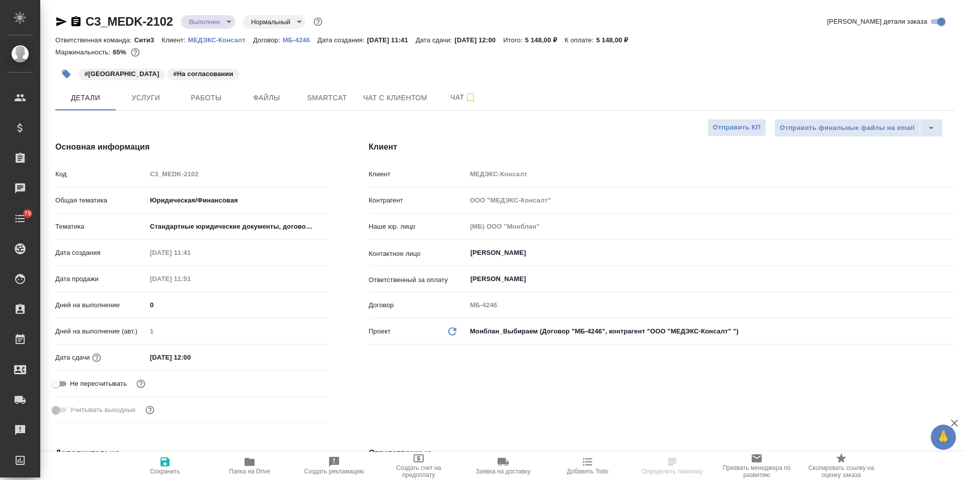
type textarea "x"
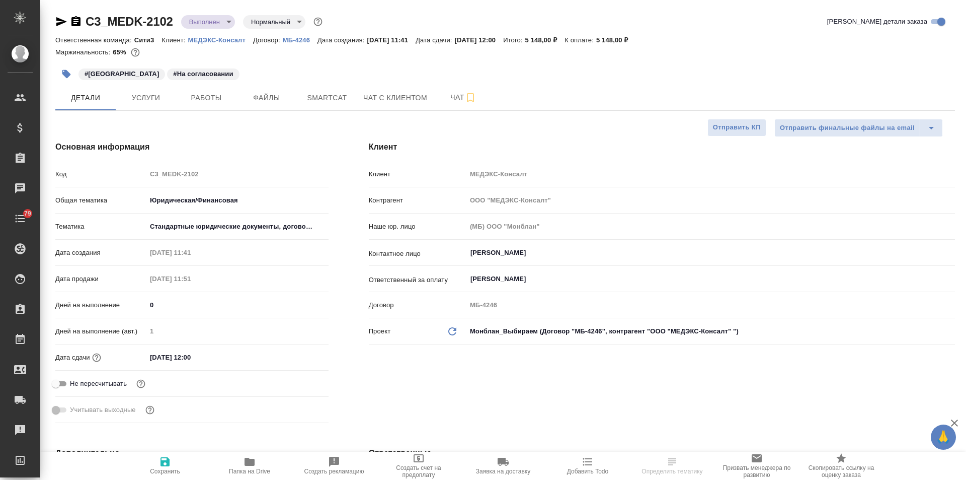
type textarea "x"
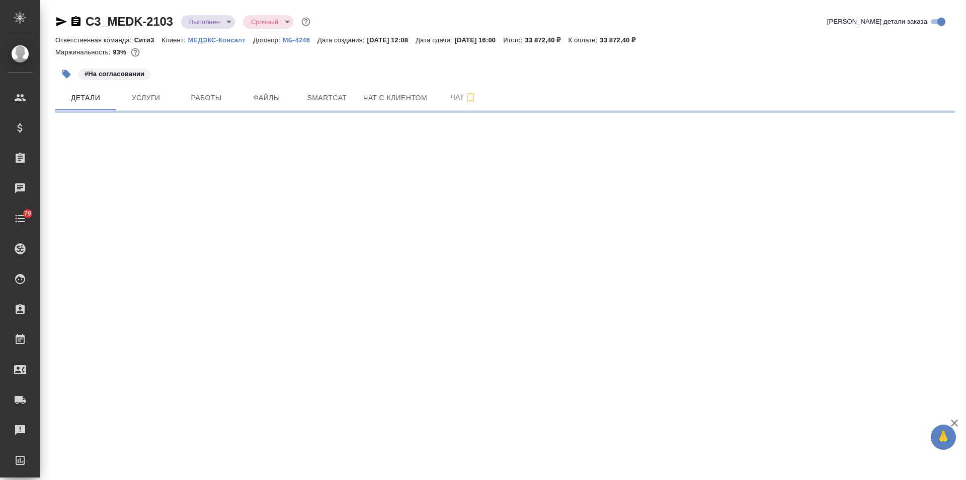
select select "RU"
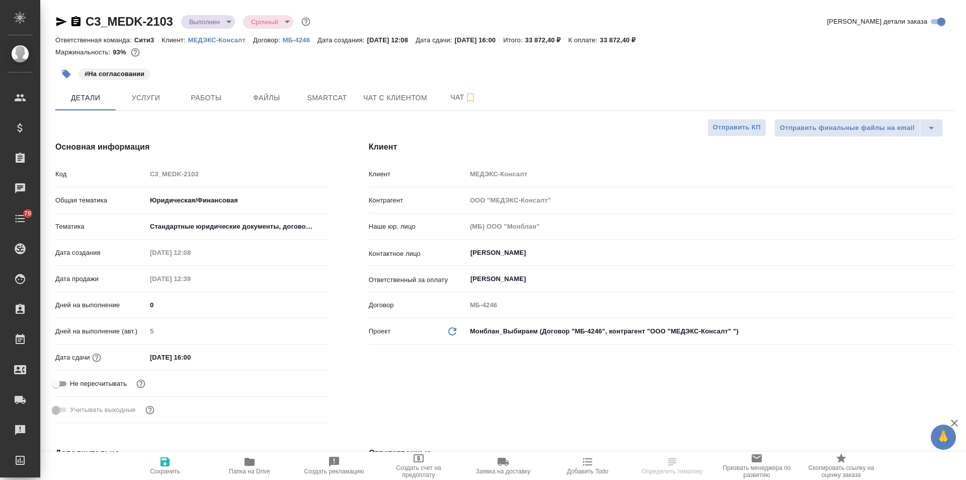
type textarea "x"
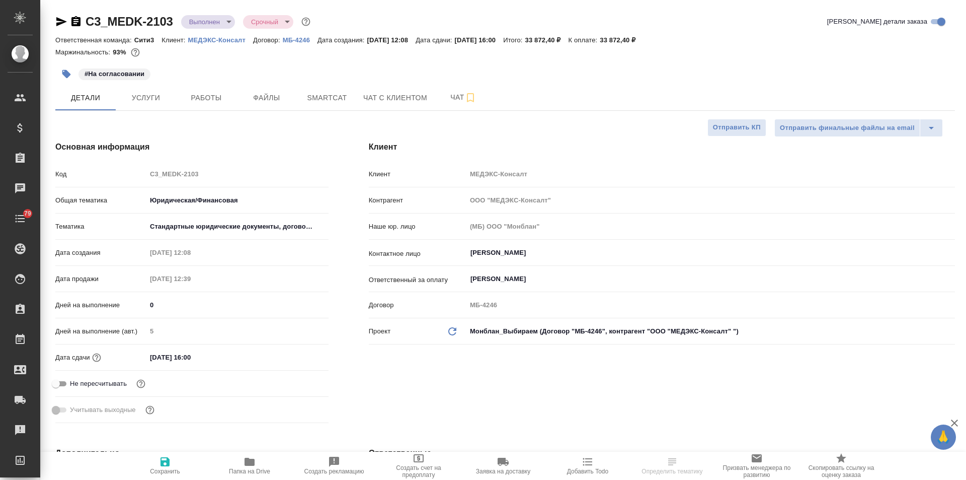
type textarea "x"
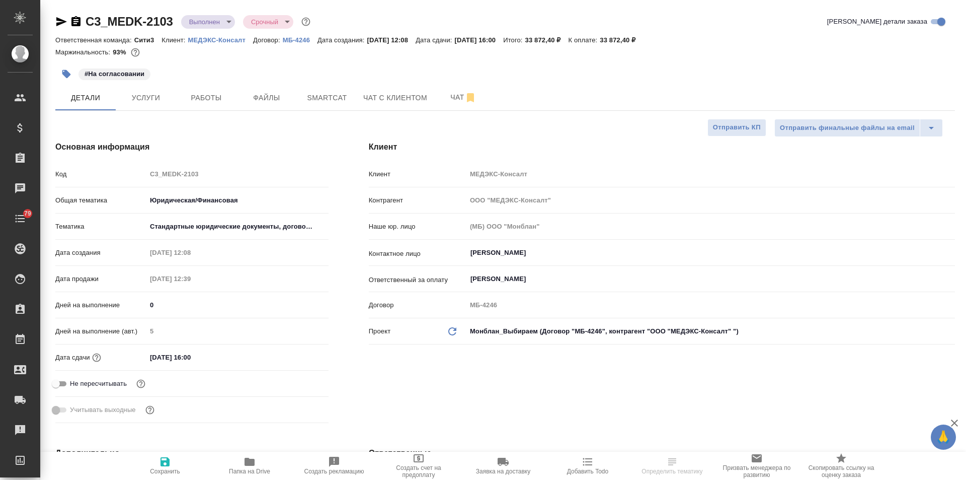
type textarea "x"
select select "RU"
type textarea "x"
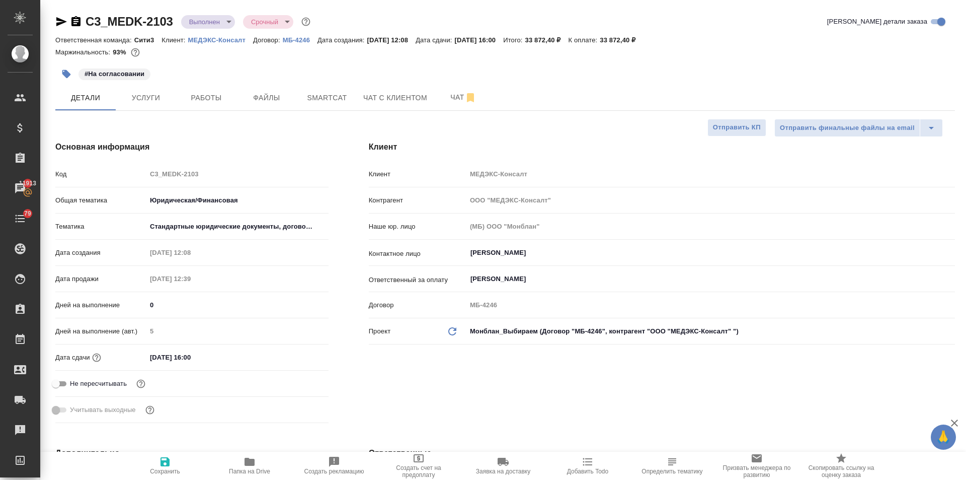
type textarea "x"
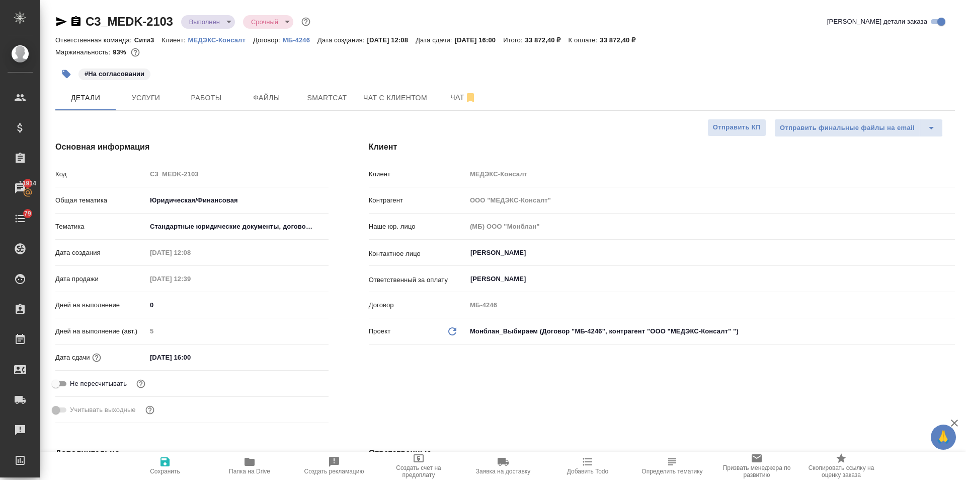
type textarea "x"
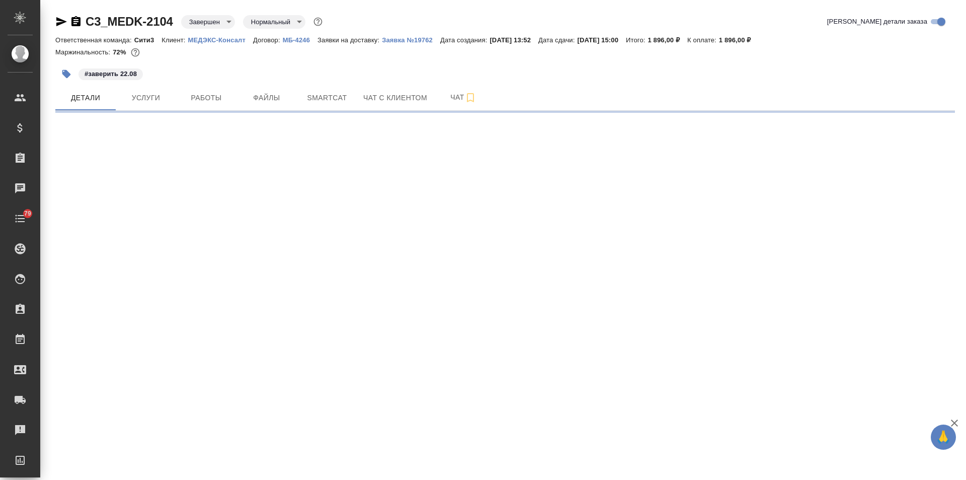
select select "RU"
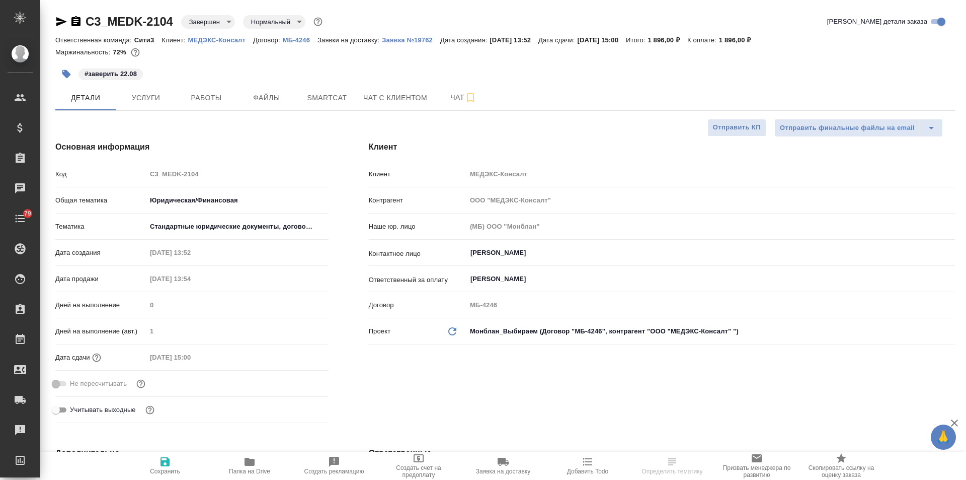
type textarea "x"
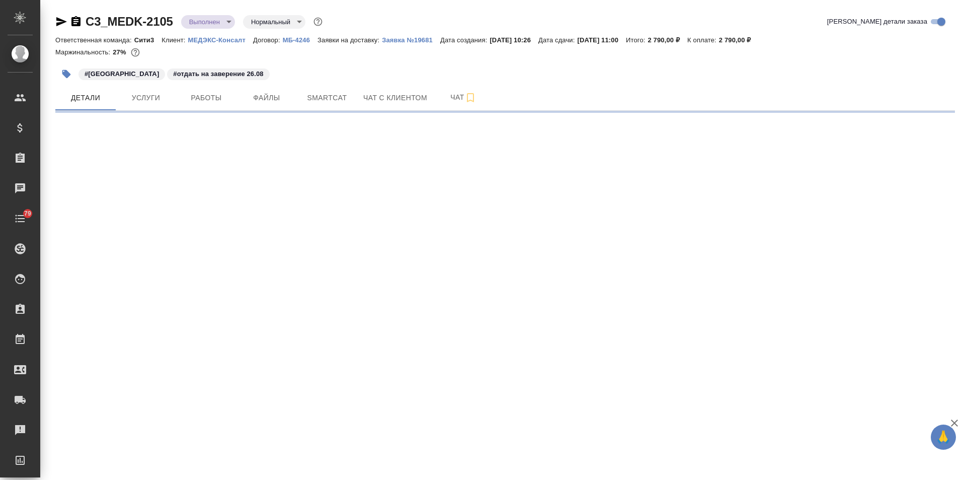
select select "RU"
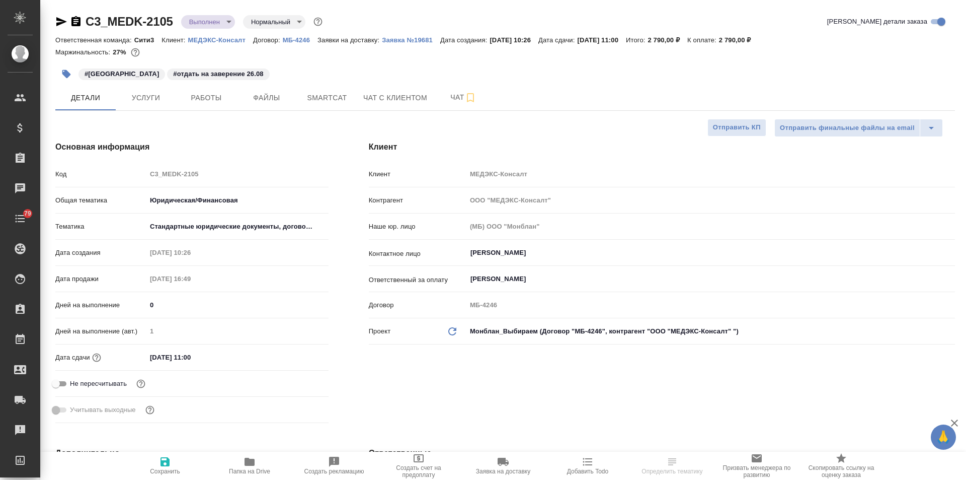
type textarea "x"
